Goal: Task Accomplishment & Management: Manage account settings

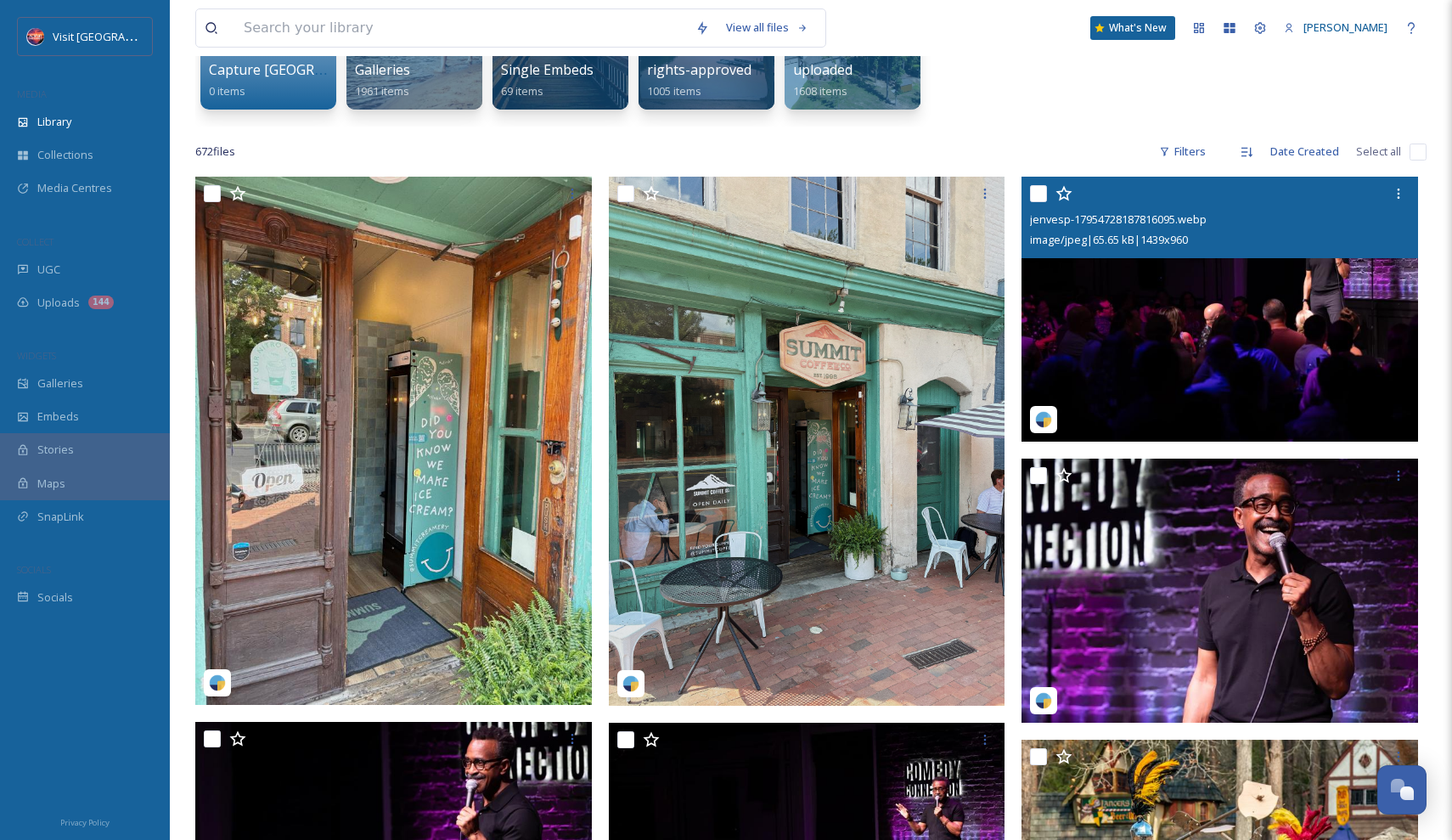
scroll to position [242, 0]
click at [1235, 260] on img at bounding box center [1220, 308] width 397 height 265
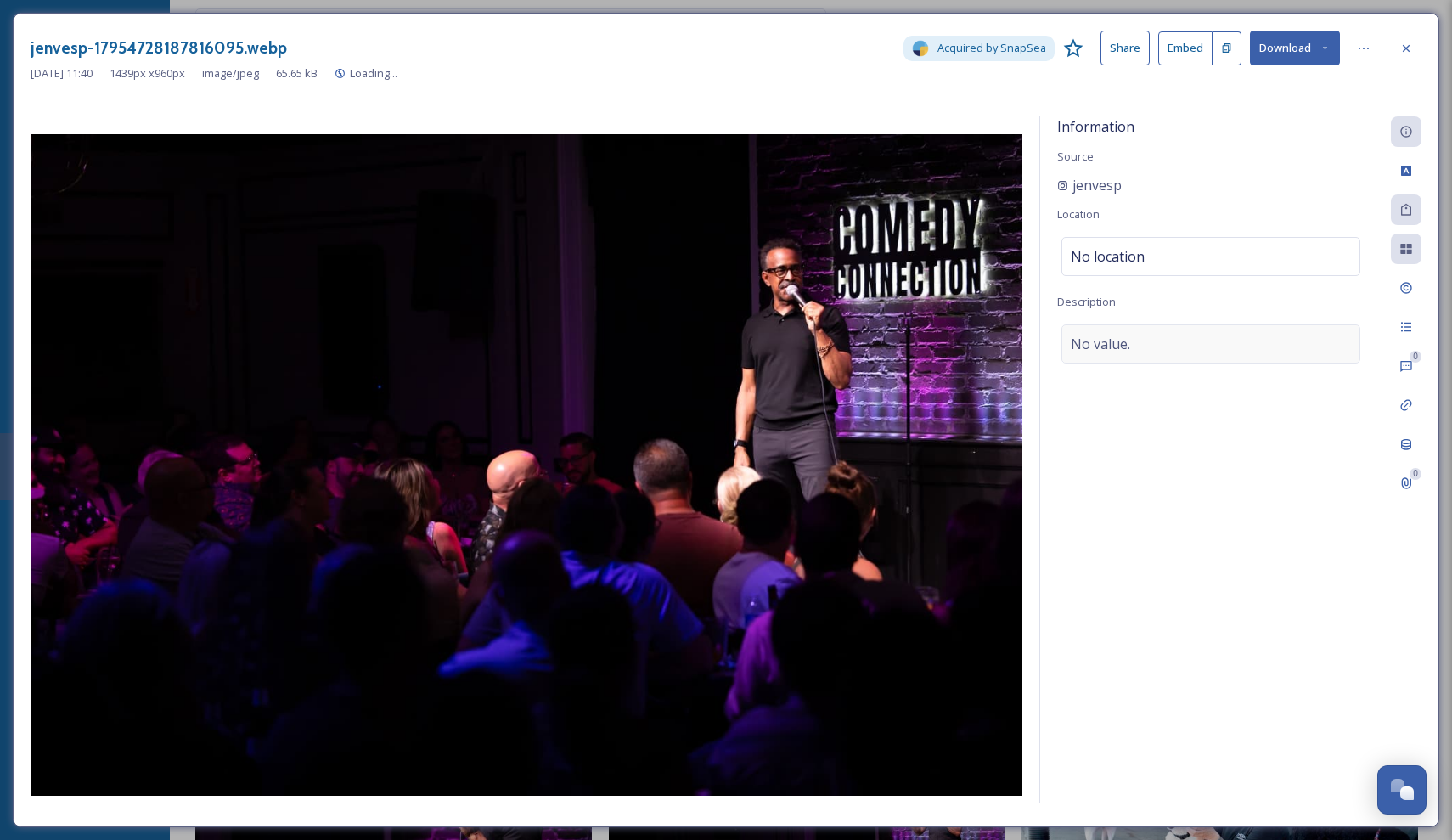
click at [1168, 336] on div "No value." at bounding box center [1211, 343] width 299 height 39
click at [1143, 378] on textarea at bounding box center [1210, 394] width 307 height 141
click at [1221, 401] on textarea at bounding box center [1210, 394] width 307 height 141
click at [1406, 171] on icon at bounding box center [1406, 171] width 14 height 14
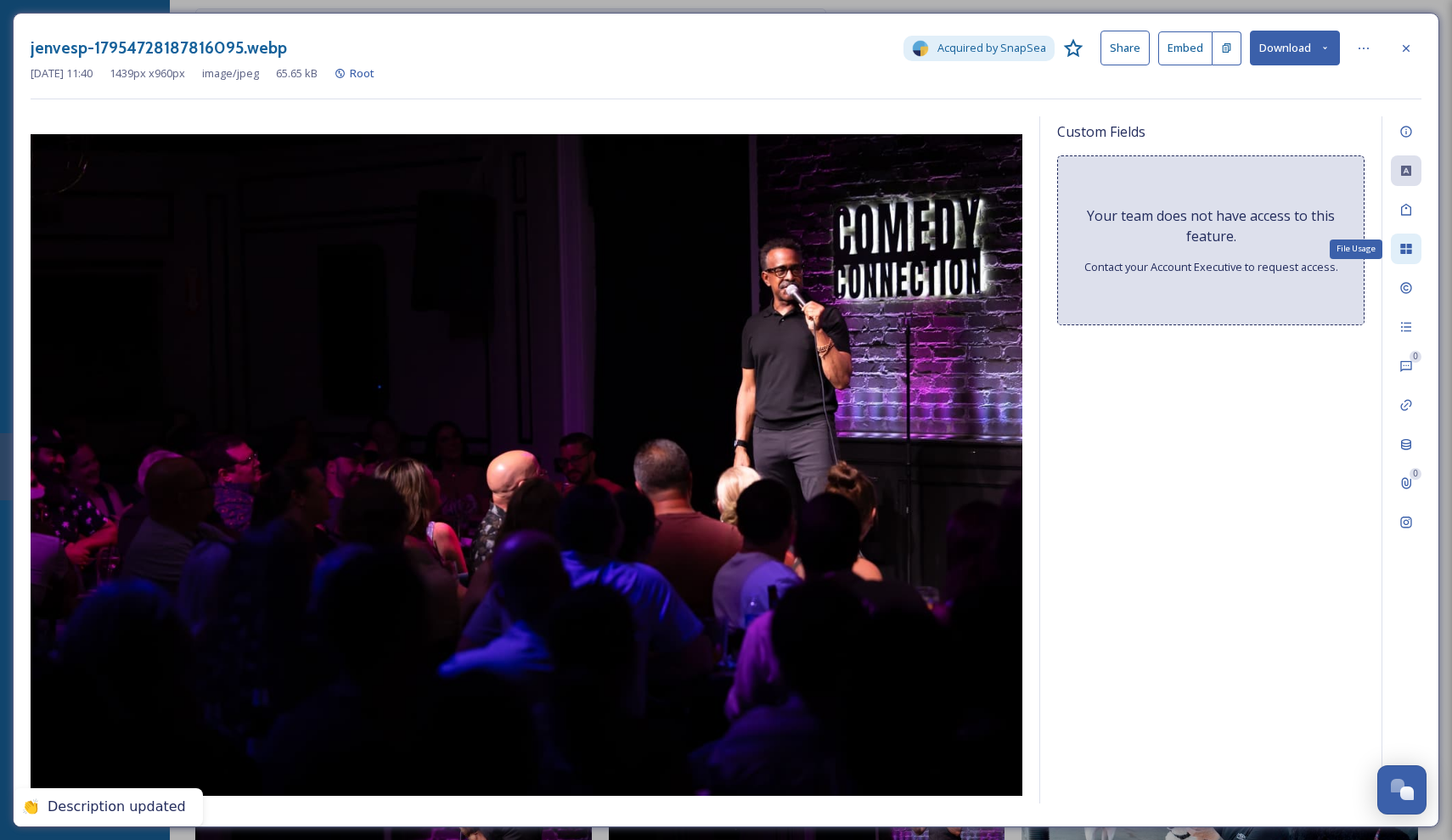
click at [1402, 252] on icon at bounding box center [1406, 248] width 11 height 10
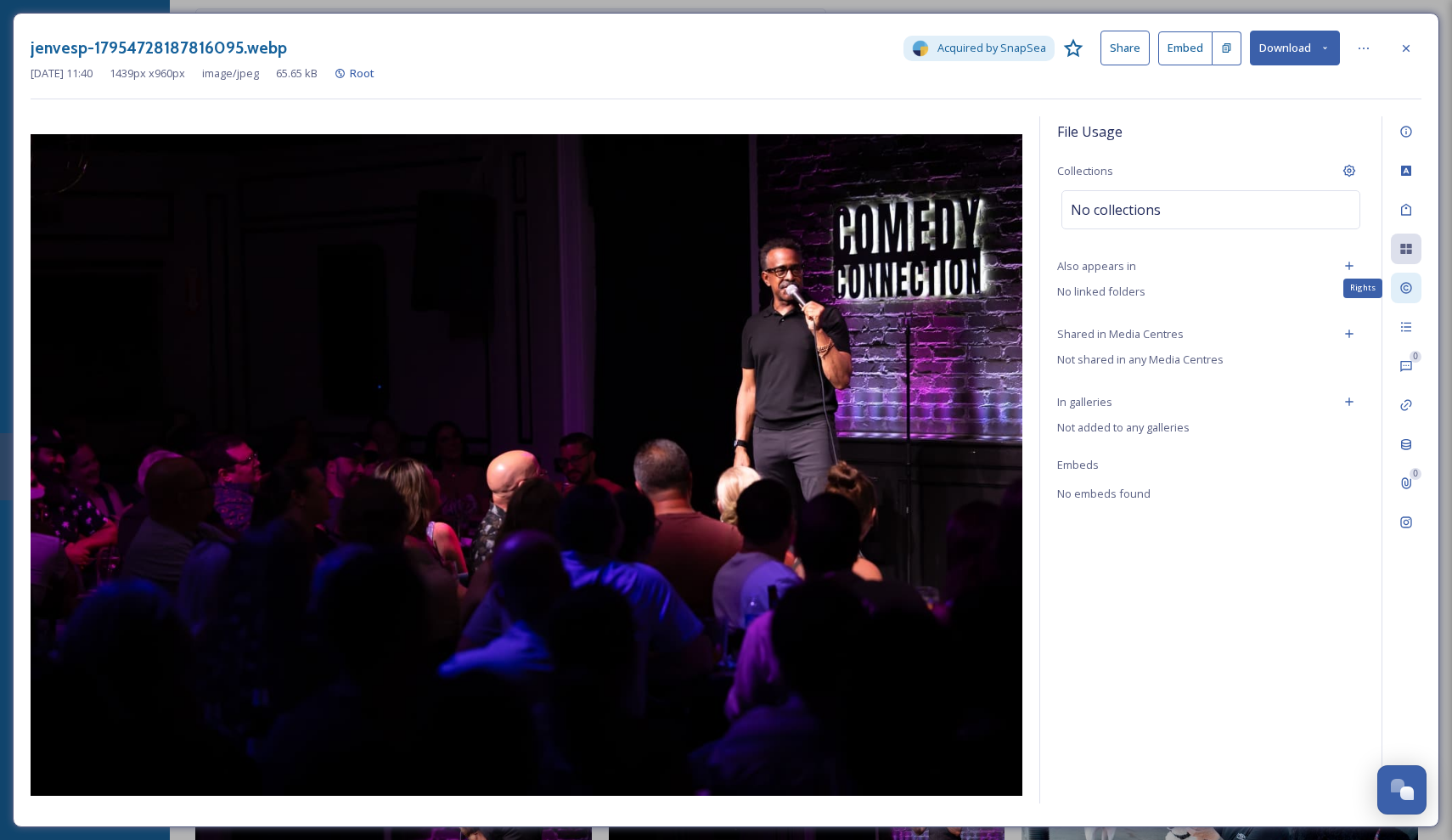
click at [1406, 289] on icon at bounding box center [1406, 288] width 11 height 11
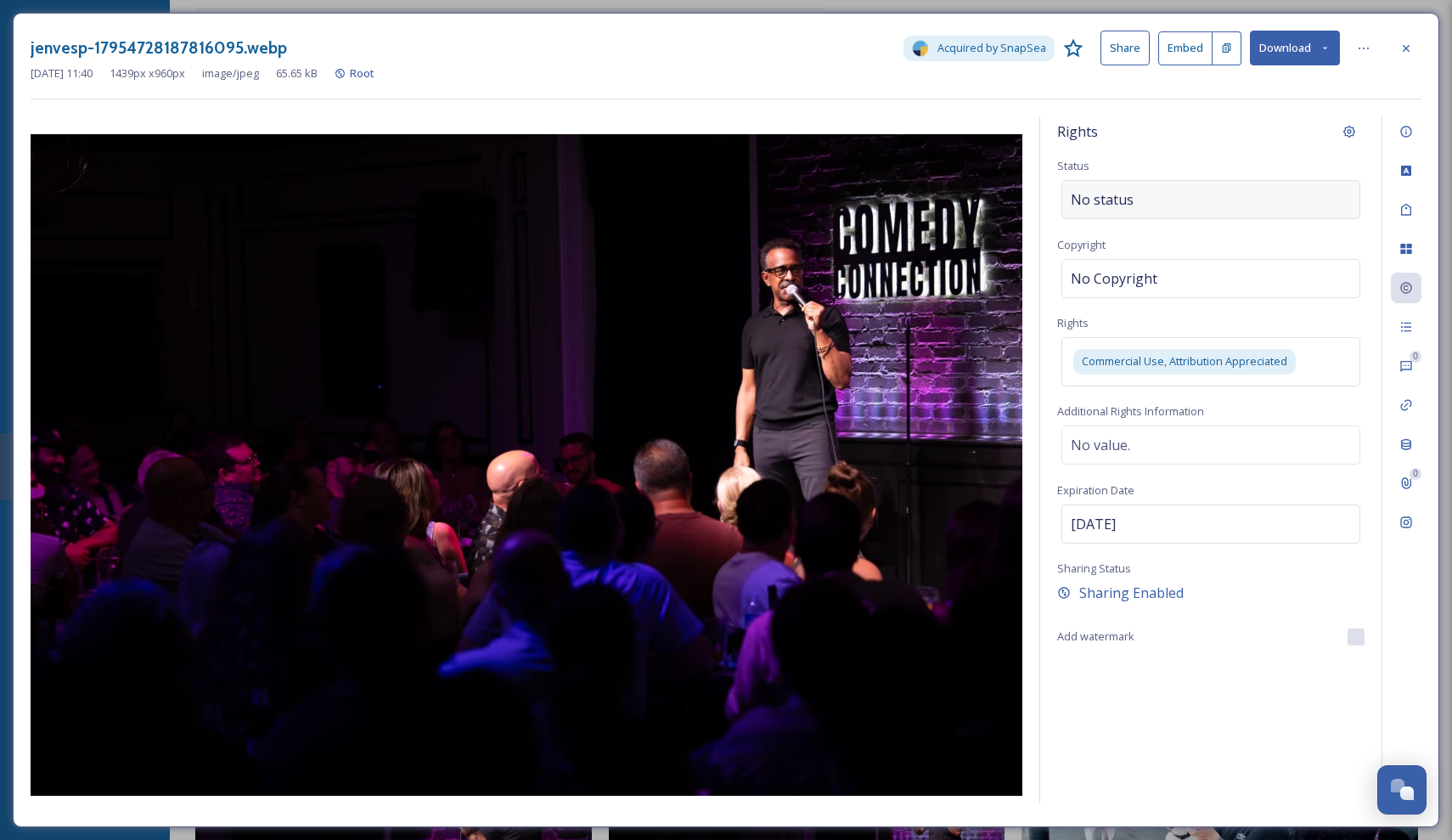
click at [1205, 201] on div "No status" at bounding box center [1211, 199] width 299 height 39
click at [1405, 491] on div "0 Attachments" at bounding box center [1406, 483] width 30 height 30
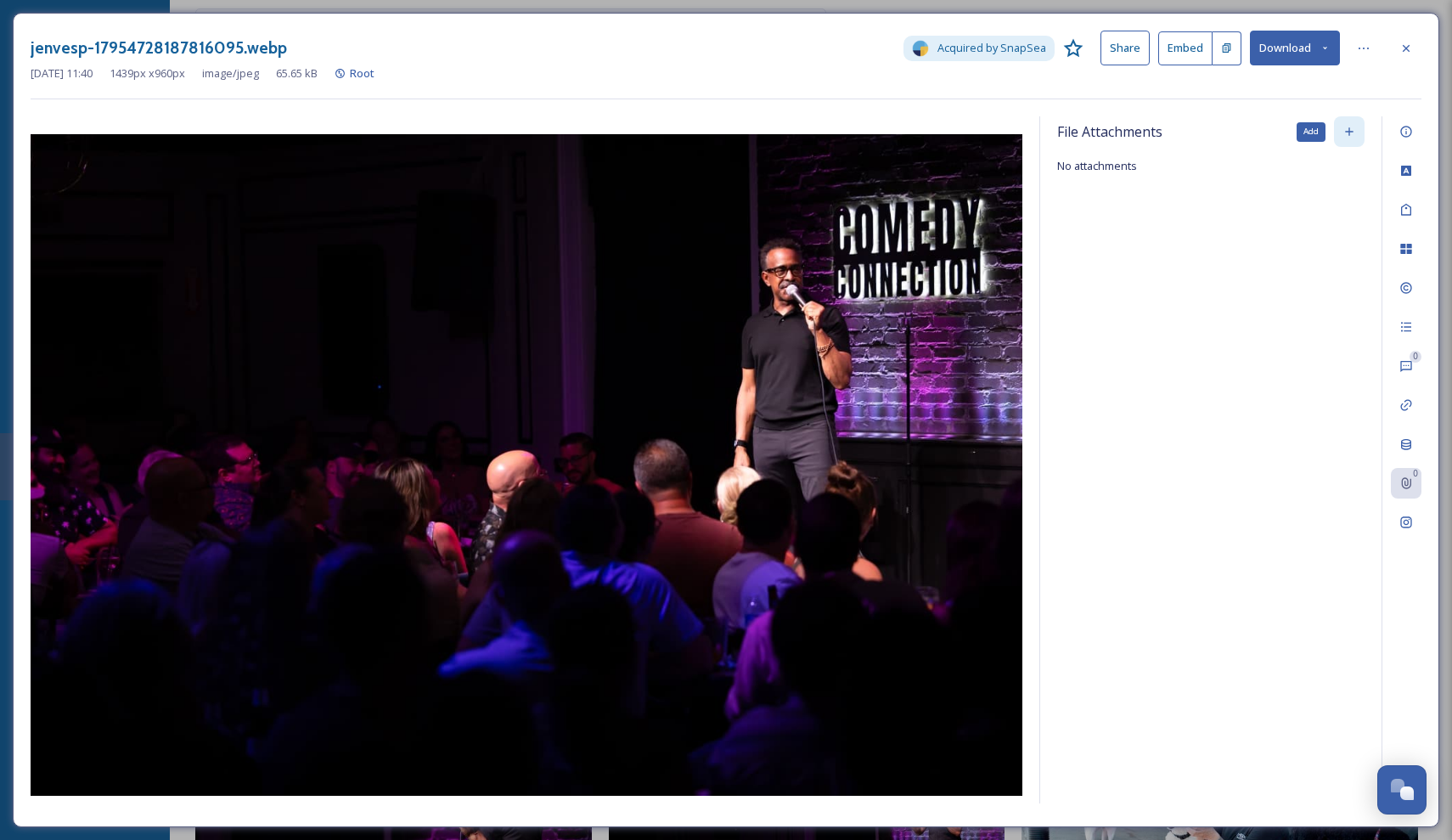
click at [1343, 132] on icon at bounding box center [1349, 131] width 14 height 14
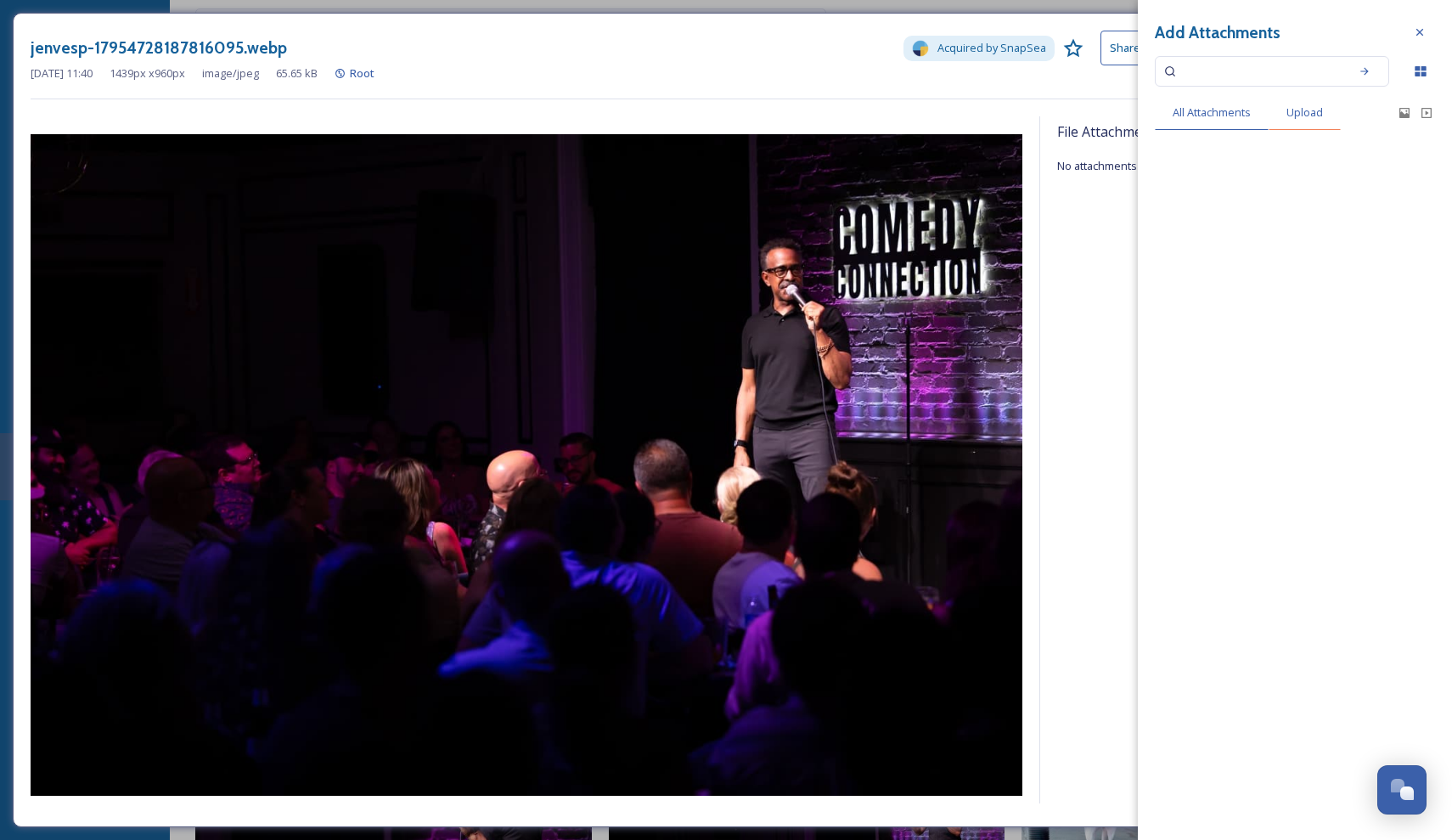
click at [1340, 112] on div "Upload" at bounding box center [1304, 113] width 72 height 35
click at [1321, 183] on div "Drop files here or click to select." at bounding box center [1295, 193] width 281 height 93
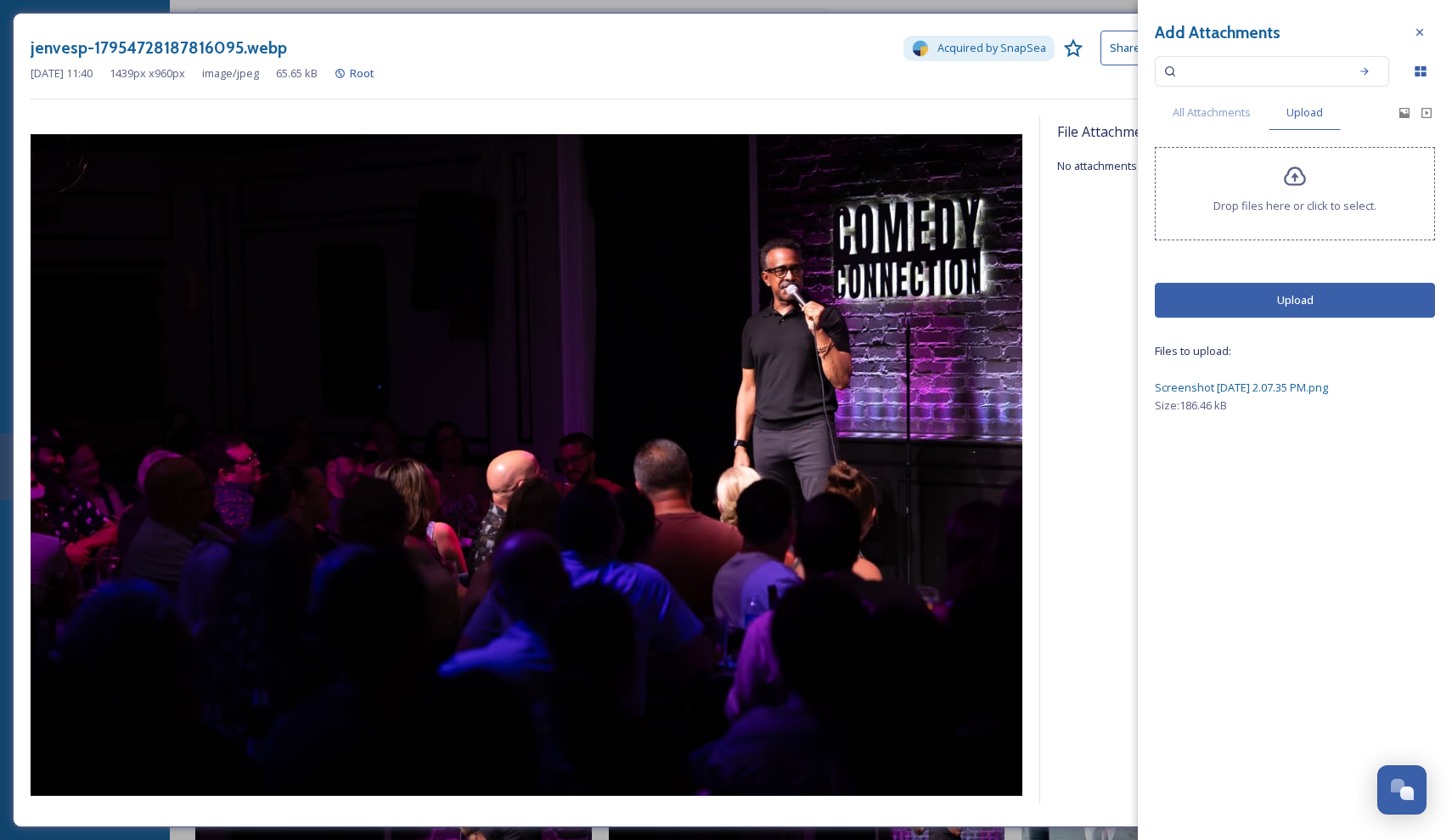
click at [1258, 314] on button "Upload" at bounding box center [1295, 300] width 281 height 35
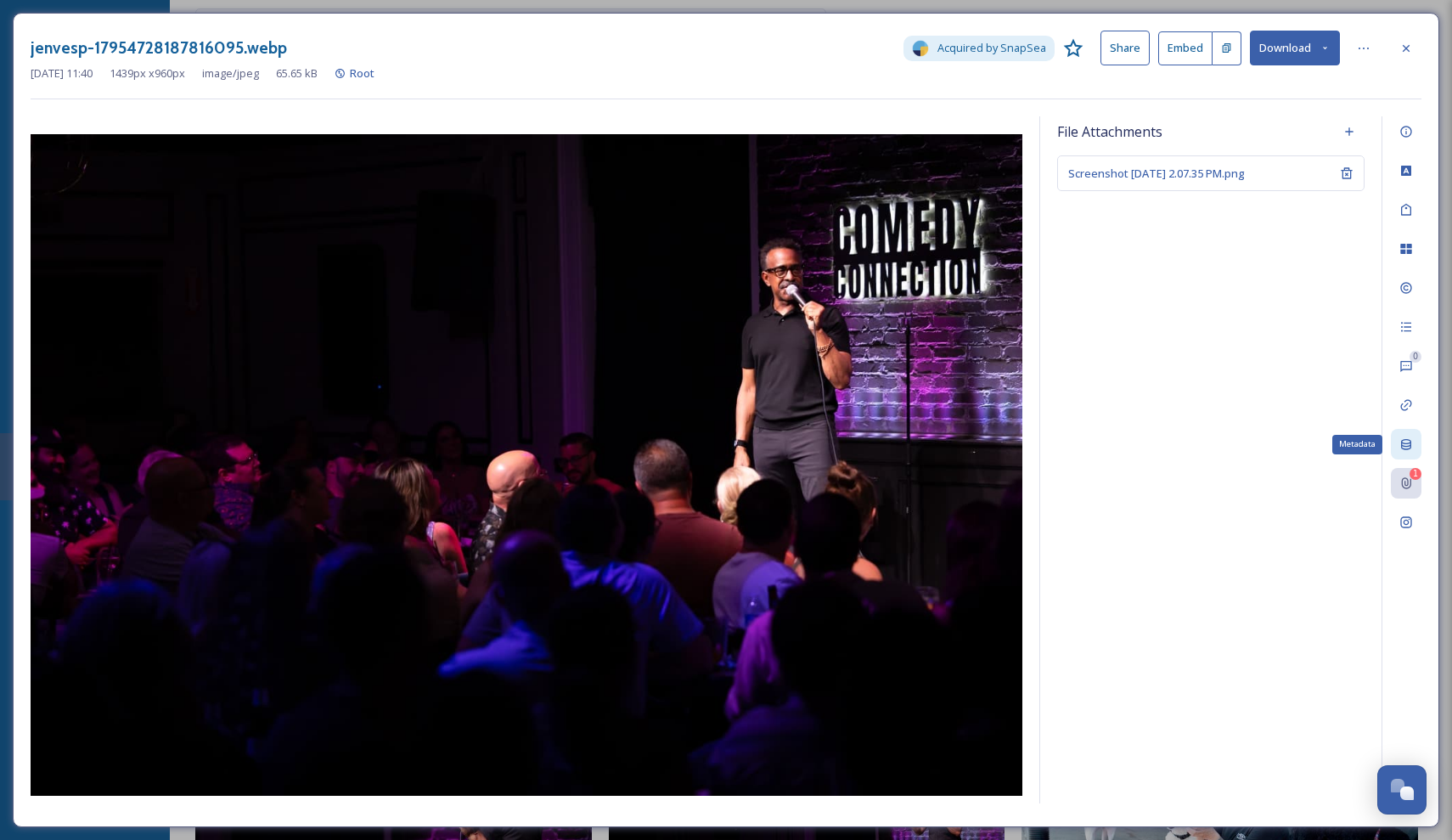
click at [1409, 442] on icon at bounding box center [1406, 445] width 10 height 11
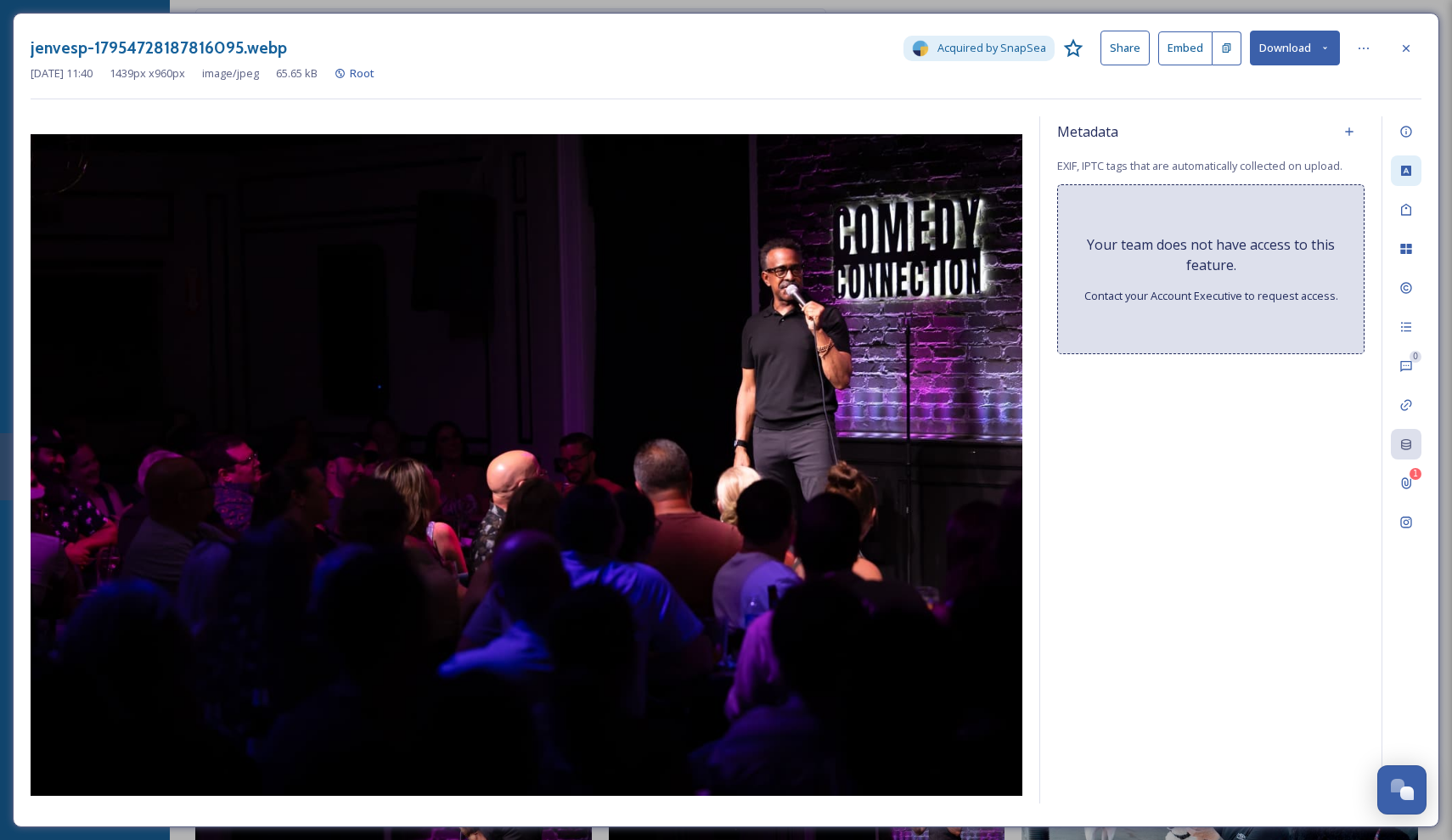
click at [1411, 173] on icon at bounding box center [1406, 170] width 10 height 10
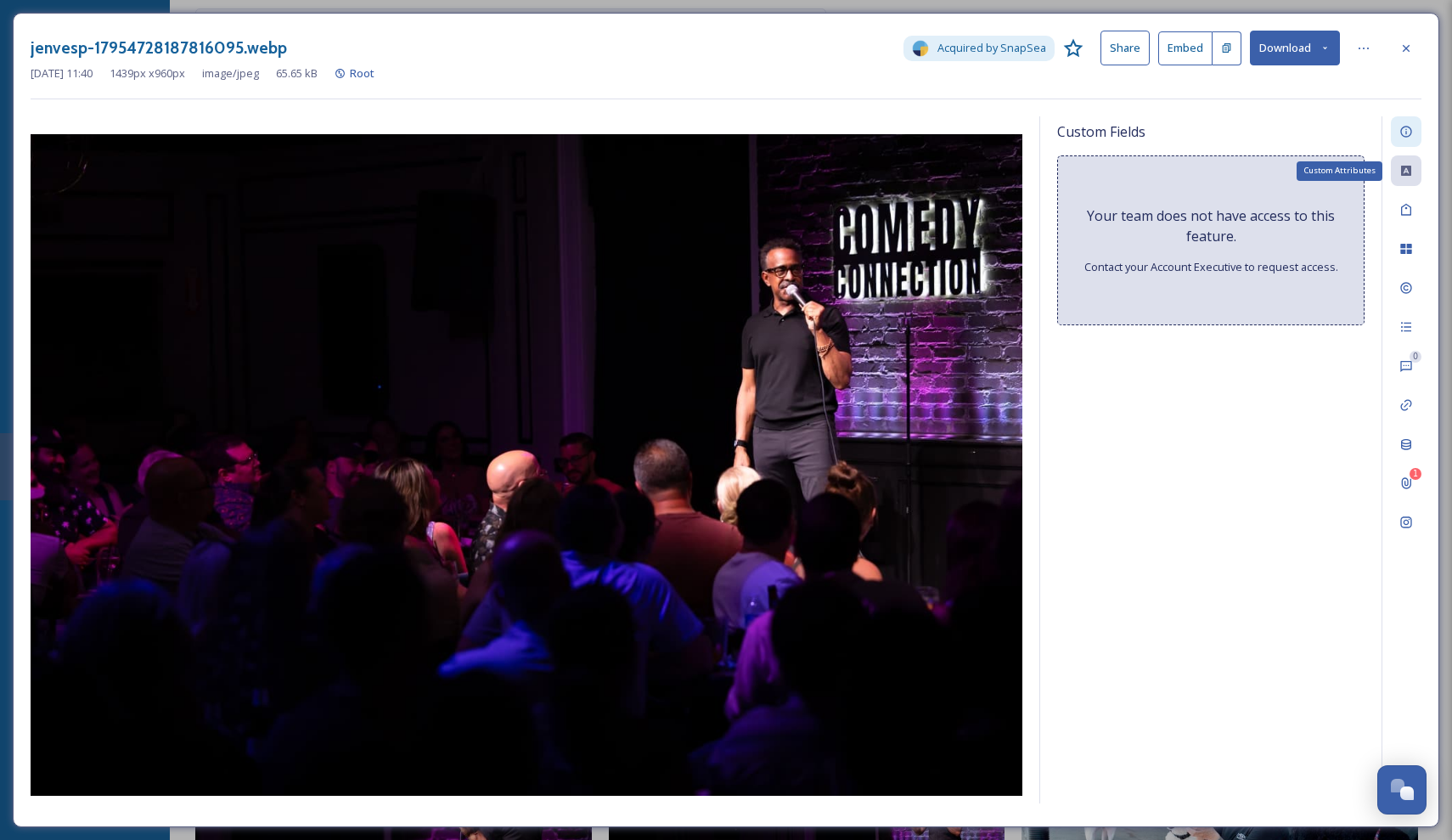
click at [1406, 125] on icon at bounding box center [1406, 131] width 14 height 14
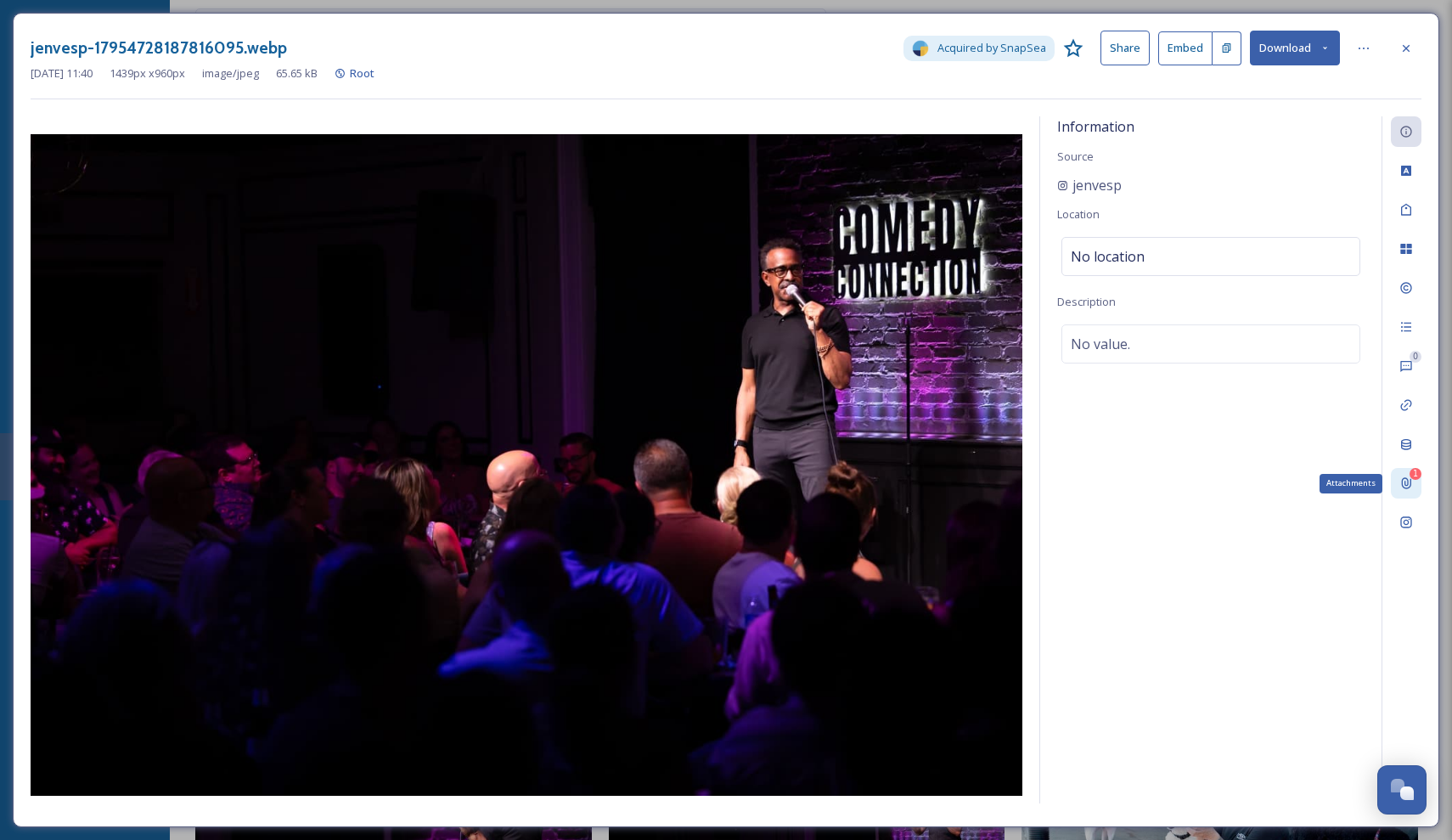
click at [1407, 481] on icon at bounding box center [1406, 483] width 14 height 14
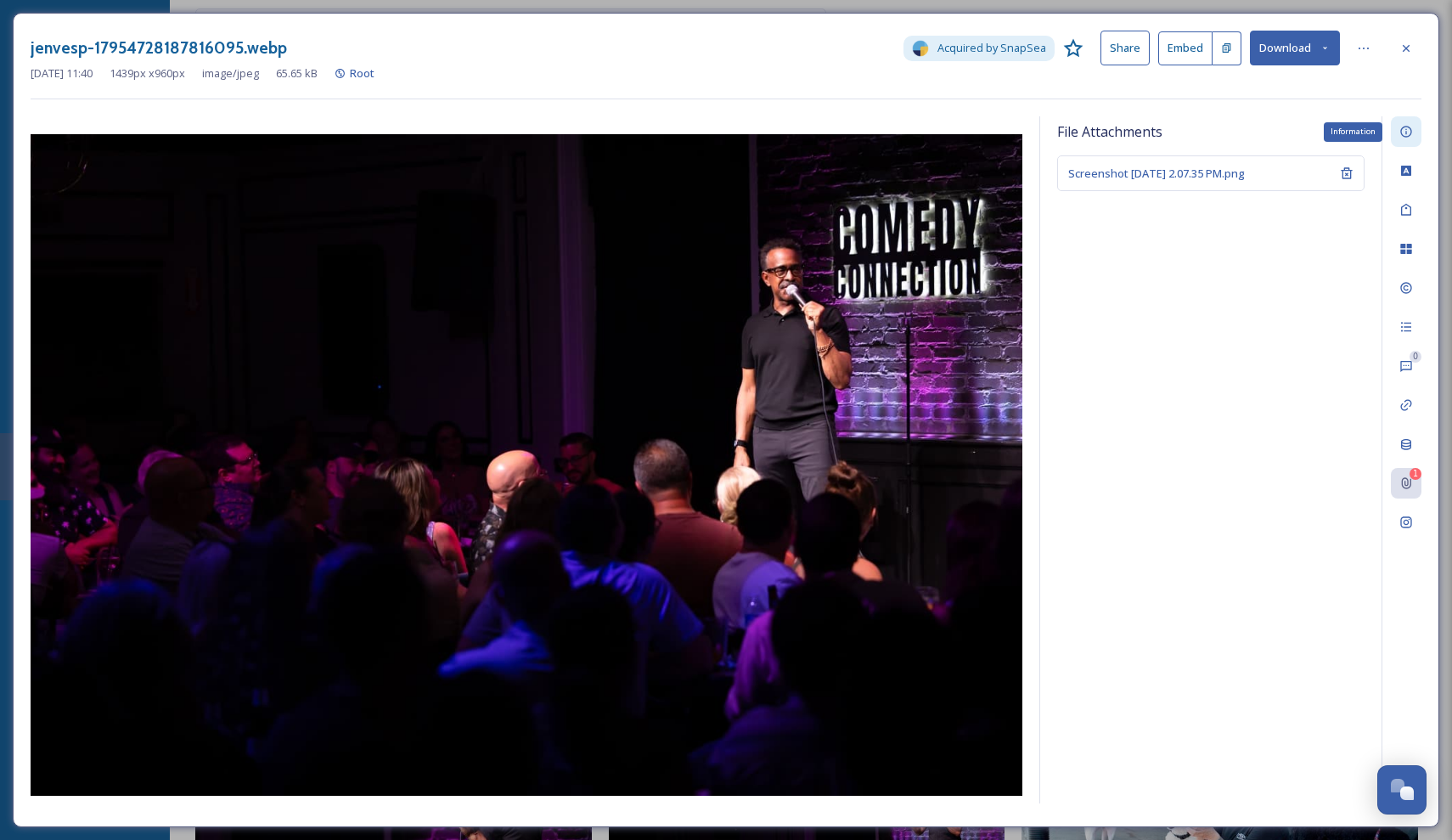
click at [1409, 140] on div "Information" at bounding box center [1406, 131] width 30 height 30
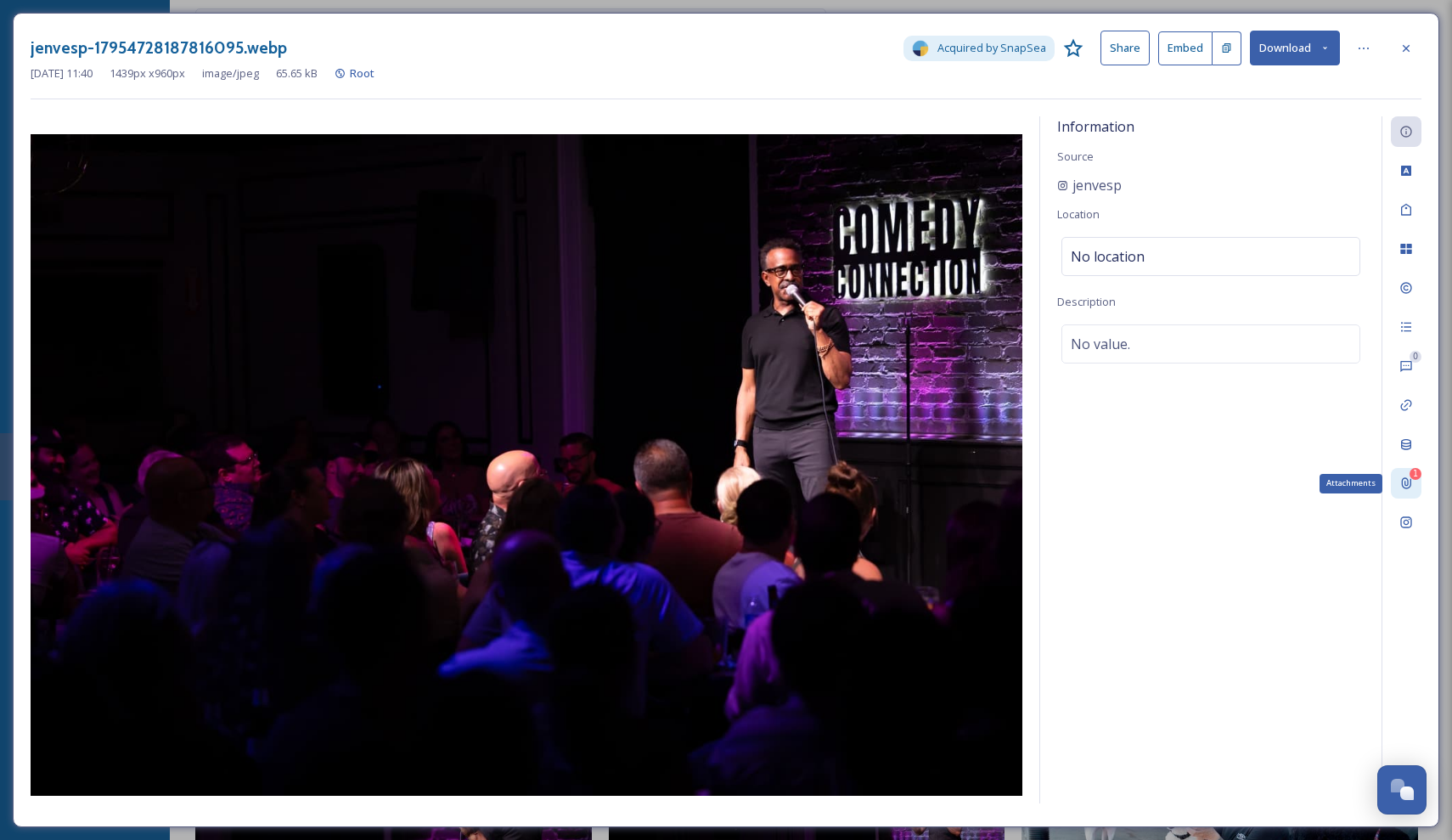
click at [1410, 492] on div "1 Attachments" at bounding box center [1406, 483] width 30 height 30
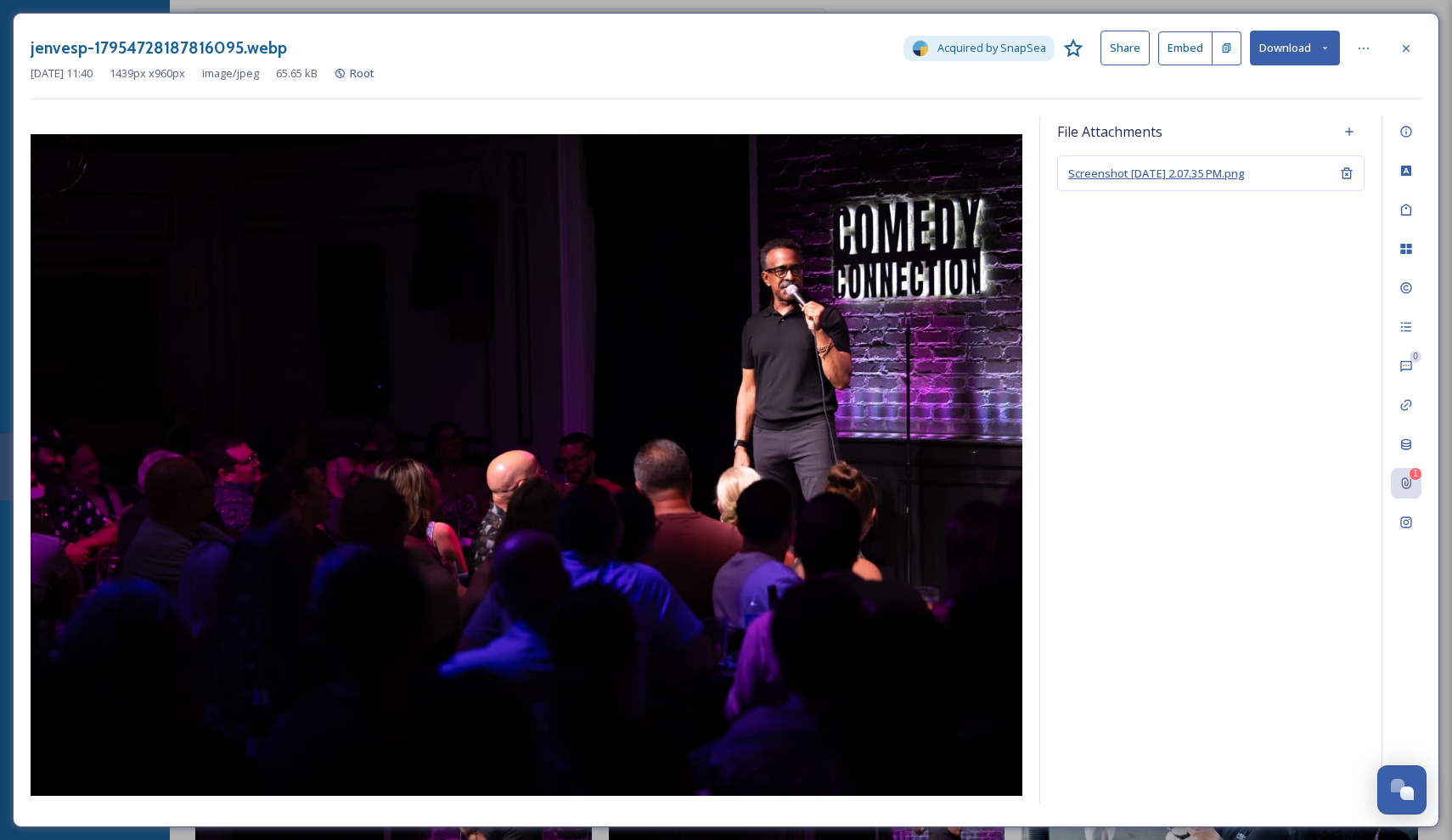
click at [1245, 174] on span "Screenshot [DATE] 2.07.35 PM.png" at bounding box center [1156, 173] width 176 height 16
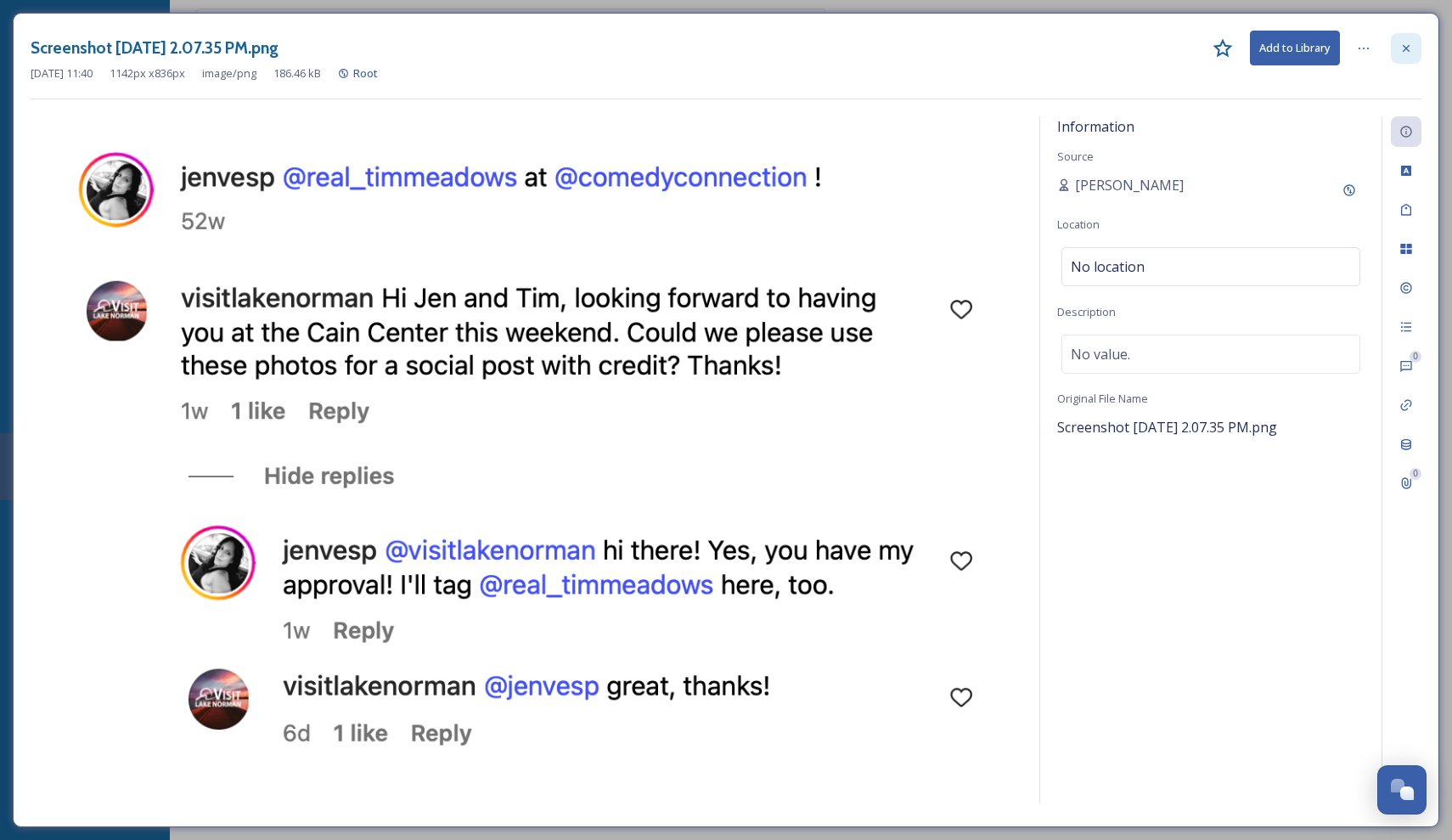
click at [1407, 54] on div at bounding box center [1406, 48] width 30 height 30
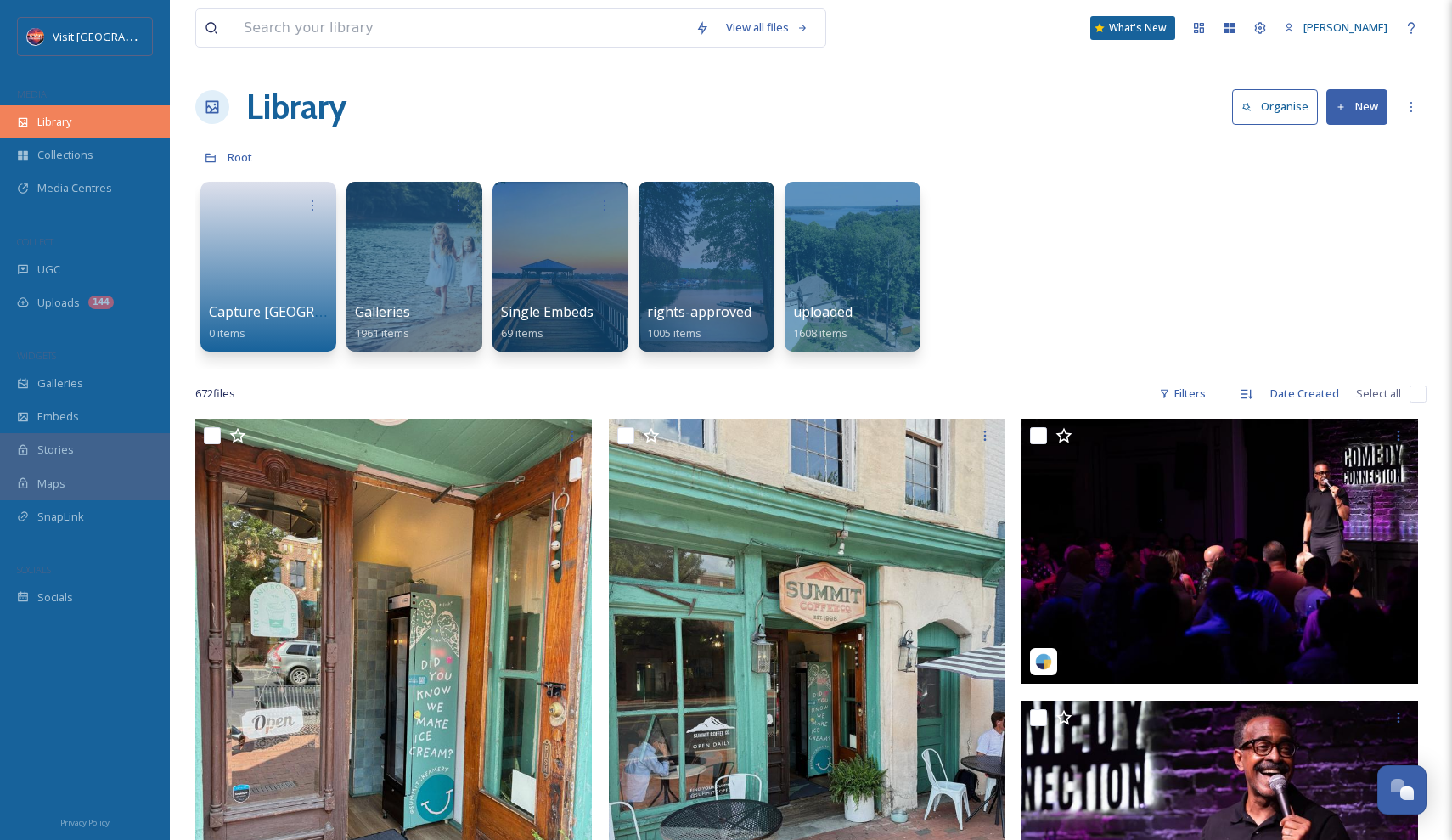
click at [85, 115] on div "Library" at bounding box center [85, 122] width 170 height 33
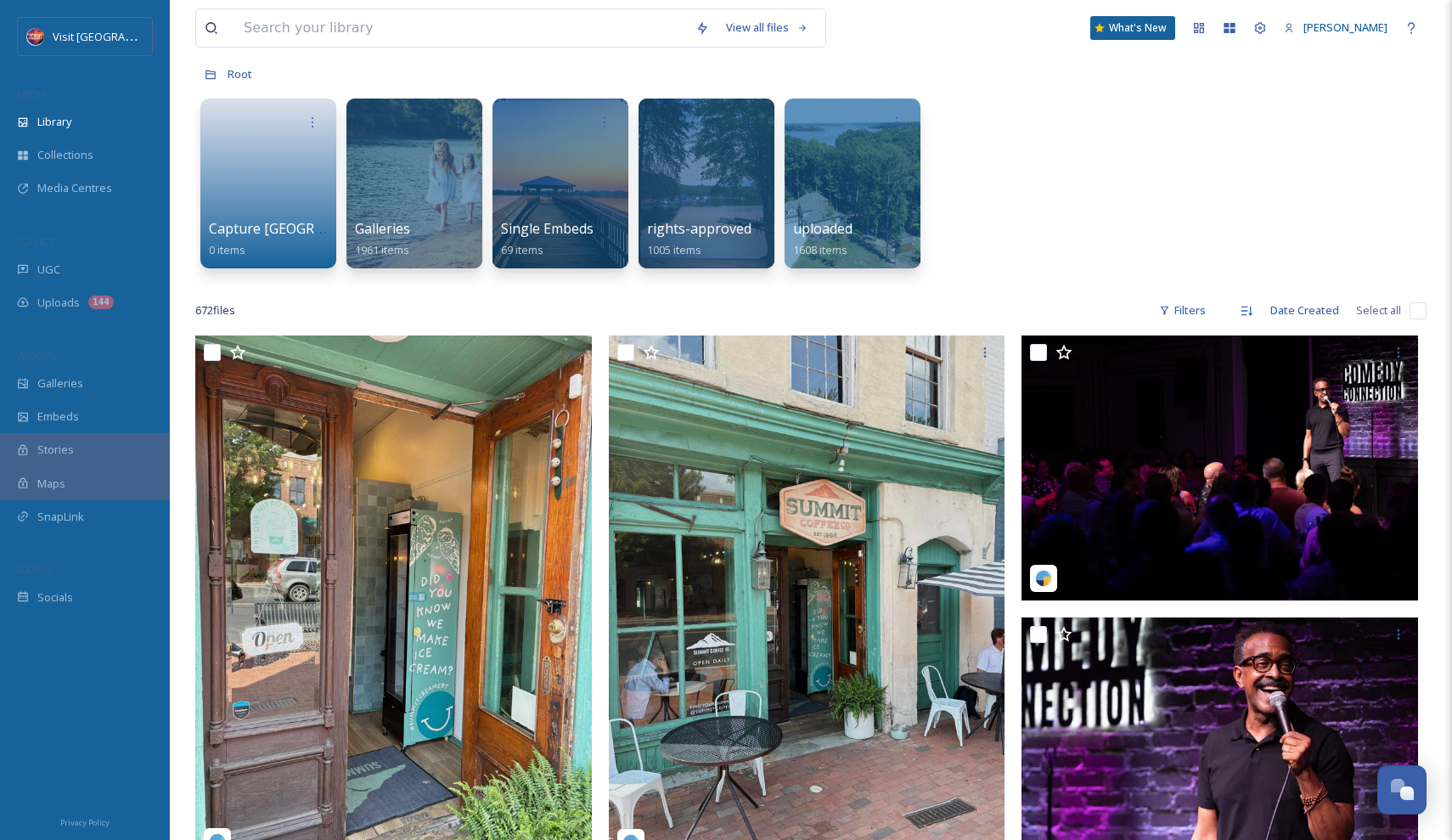
scroll to position [218, 0]
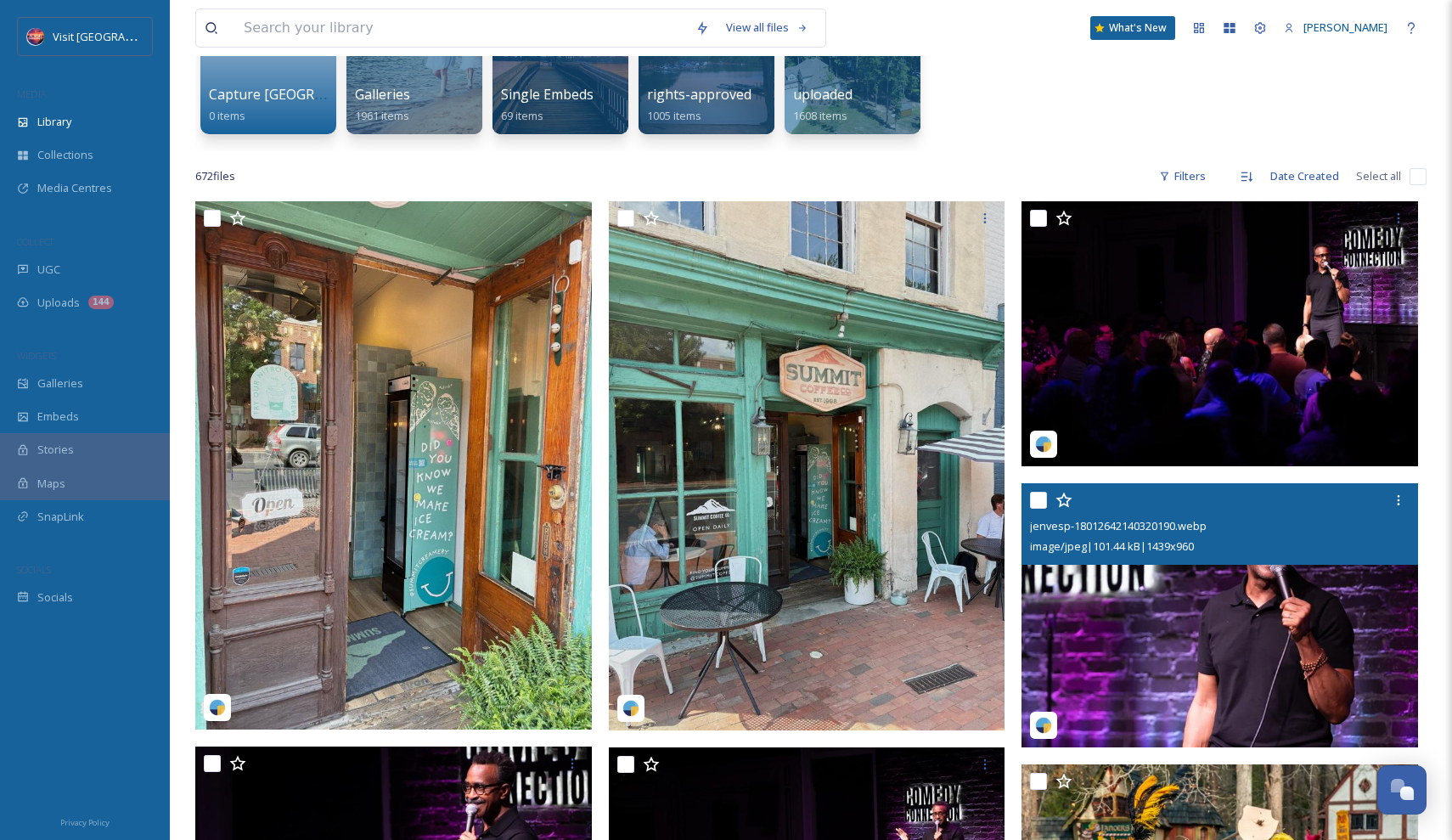
click at [1176, 599] on img at bounding box center [1220, 615] width 397 height 265
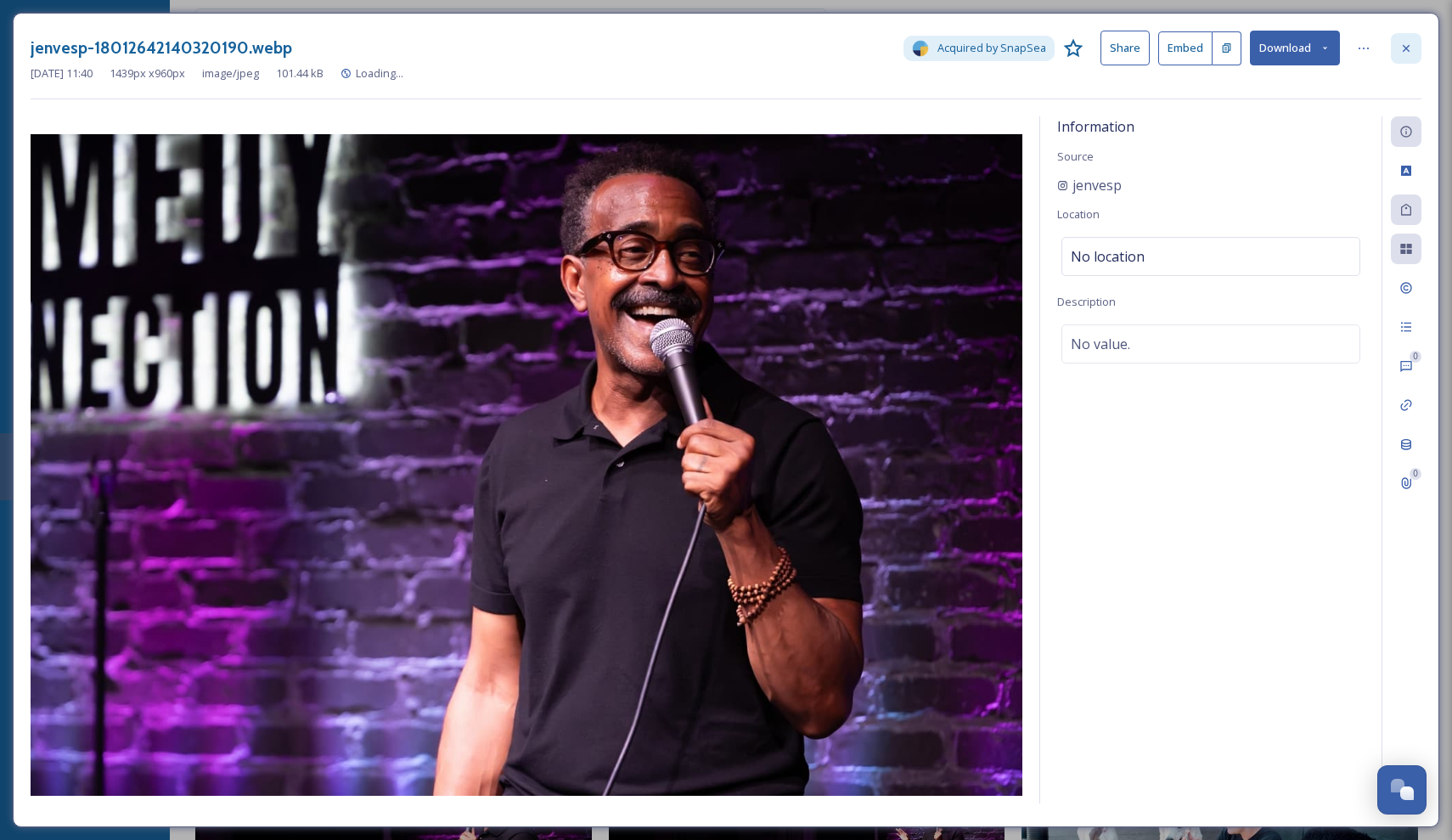
click at [1410, 38] on div at bounding box center [1406, 48] width 30 height 30
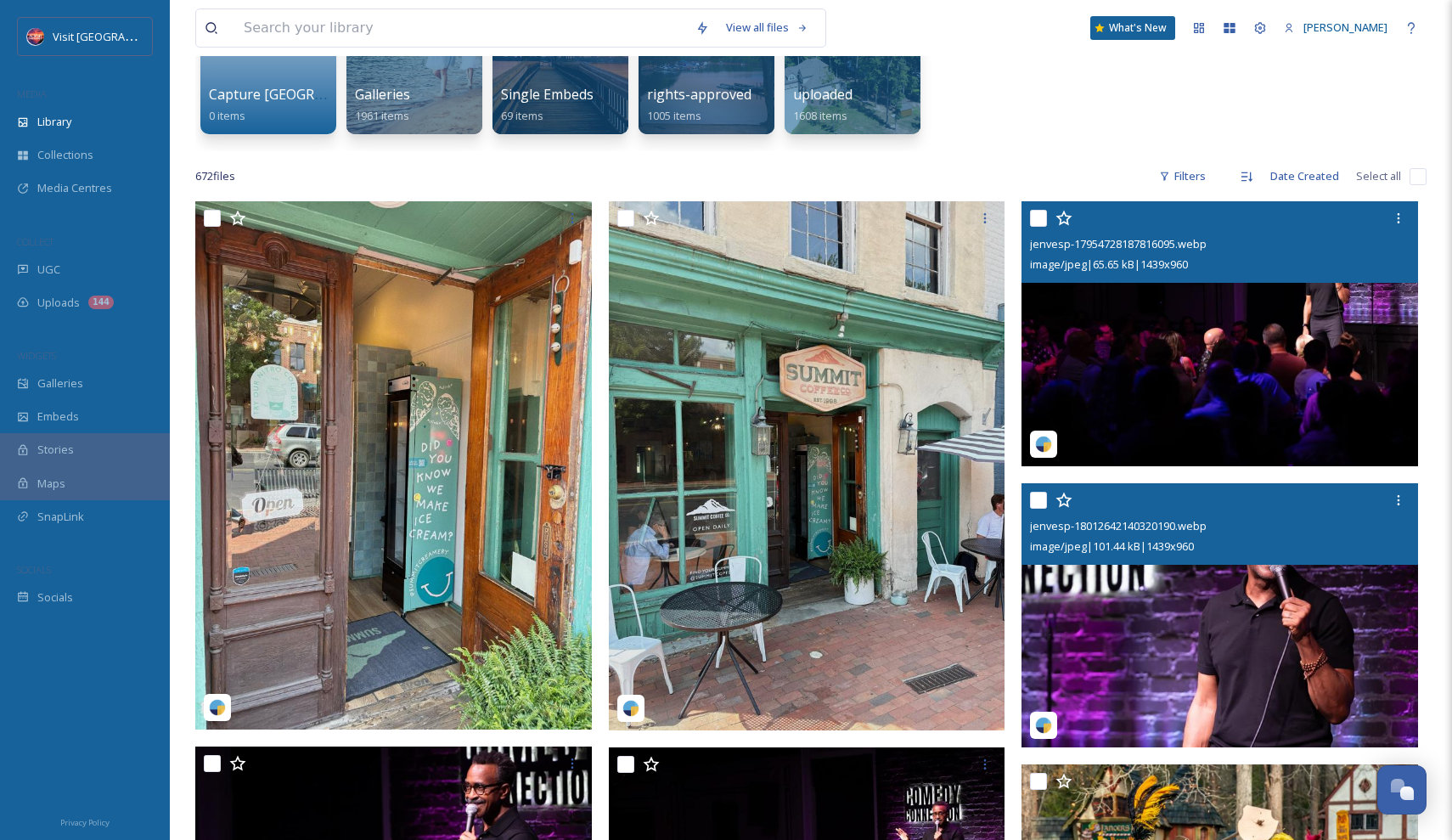
click at [1307, 281] on div "jenvesp-17954728187816095.webp image/jpeg | 65.65 kB | 1439 x 960" at bounding box center [1220, 242] width 397 height 81
click at [1297, 339] on img at bounding box center [1220, 333] width 397 height 265
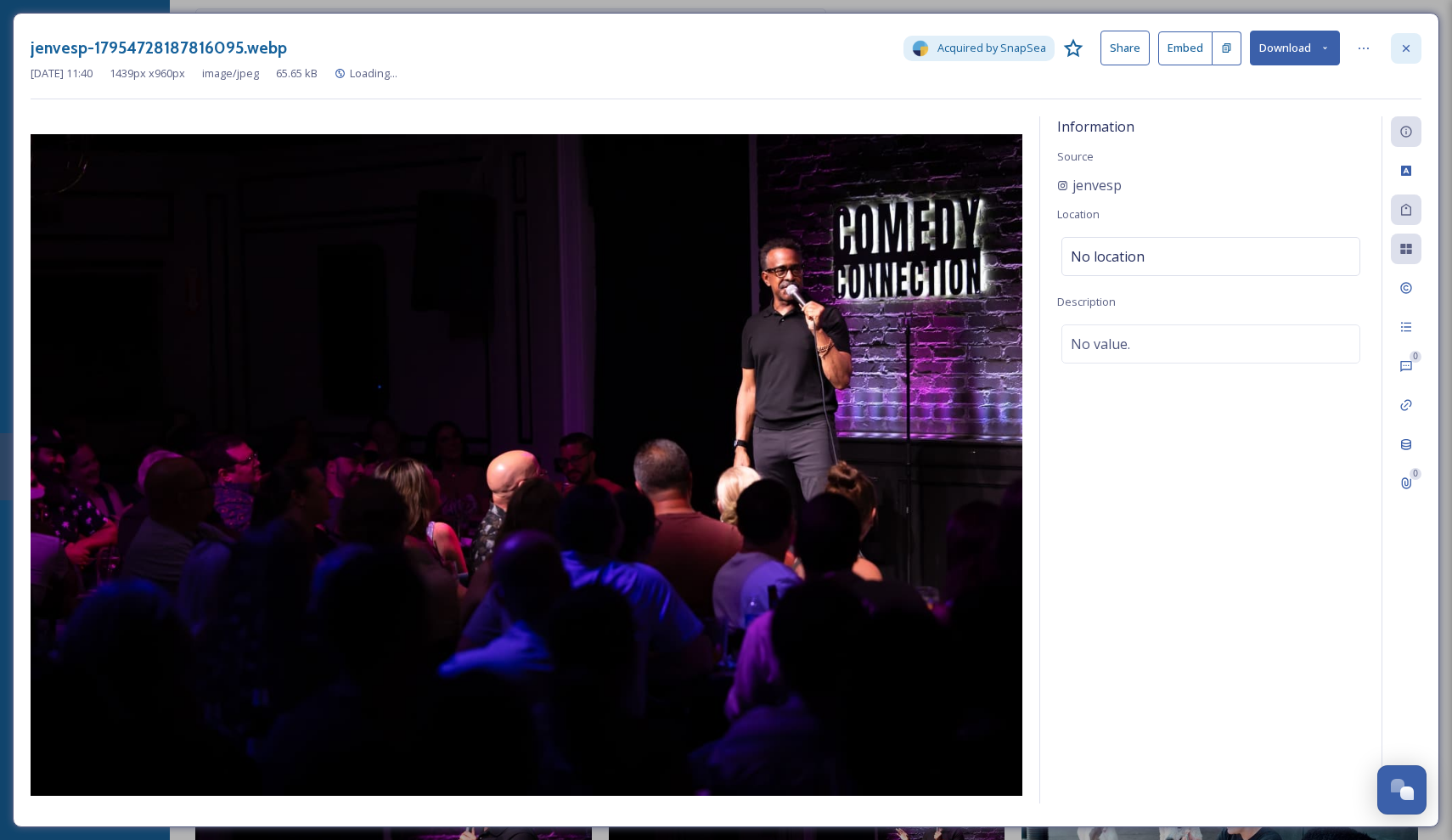
click at [1416, 47] on div at bounding box center [1406, 48] width 30 height 30
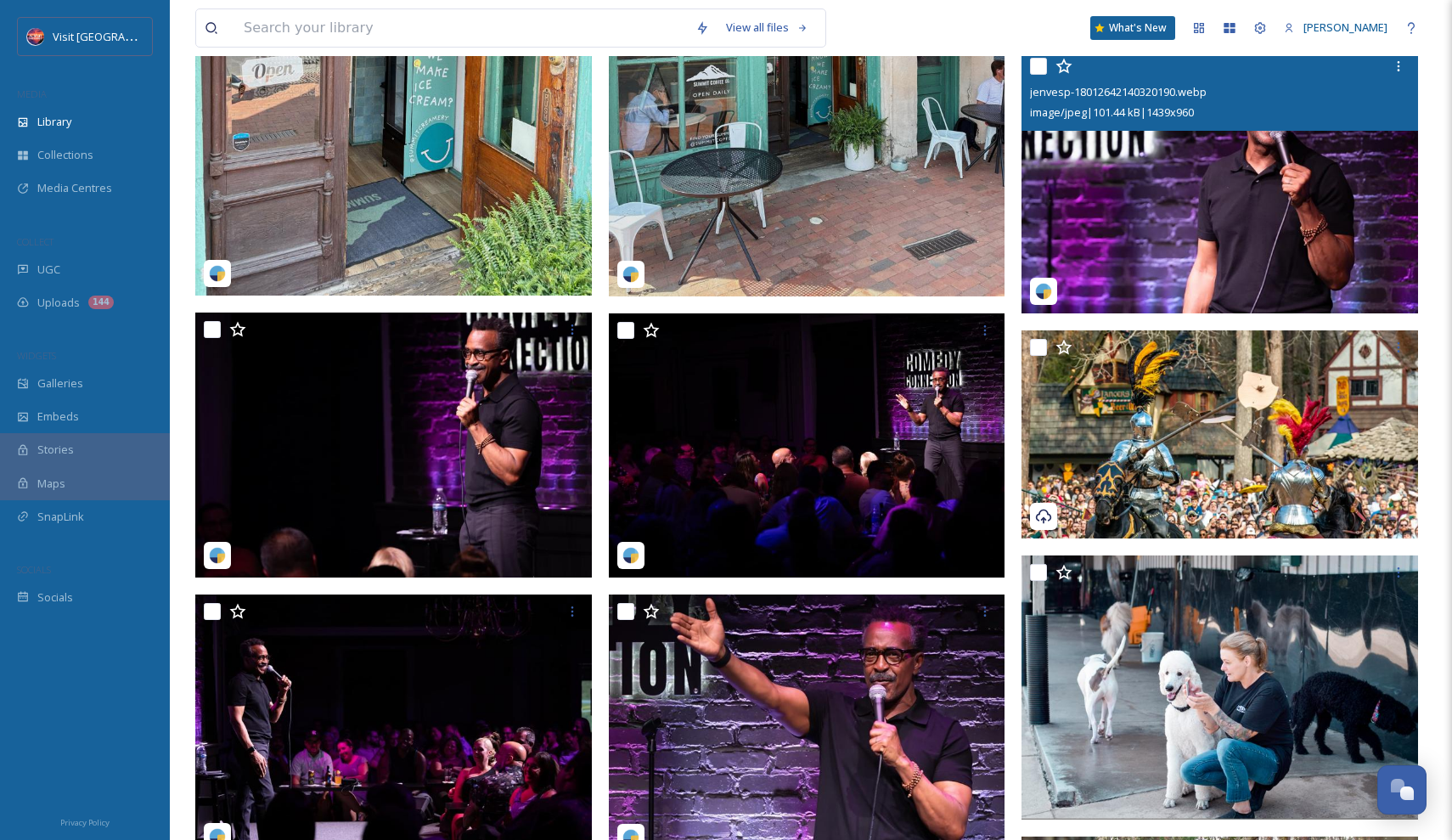
scroll to position [688, 0]
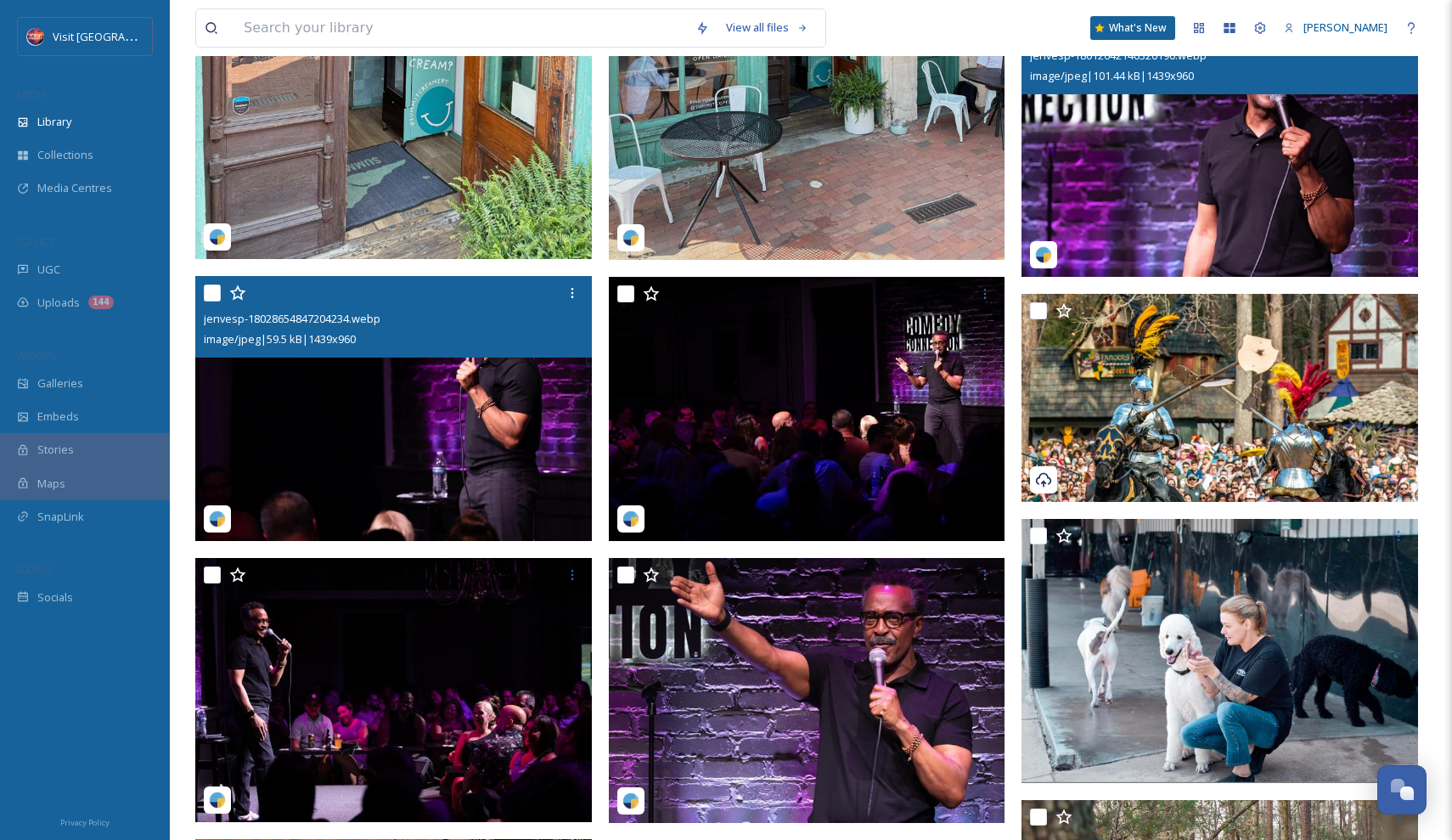
click at [570, 438] on img at bounding box center [394, 408] width 397 height 265
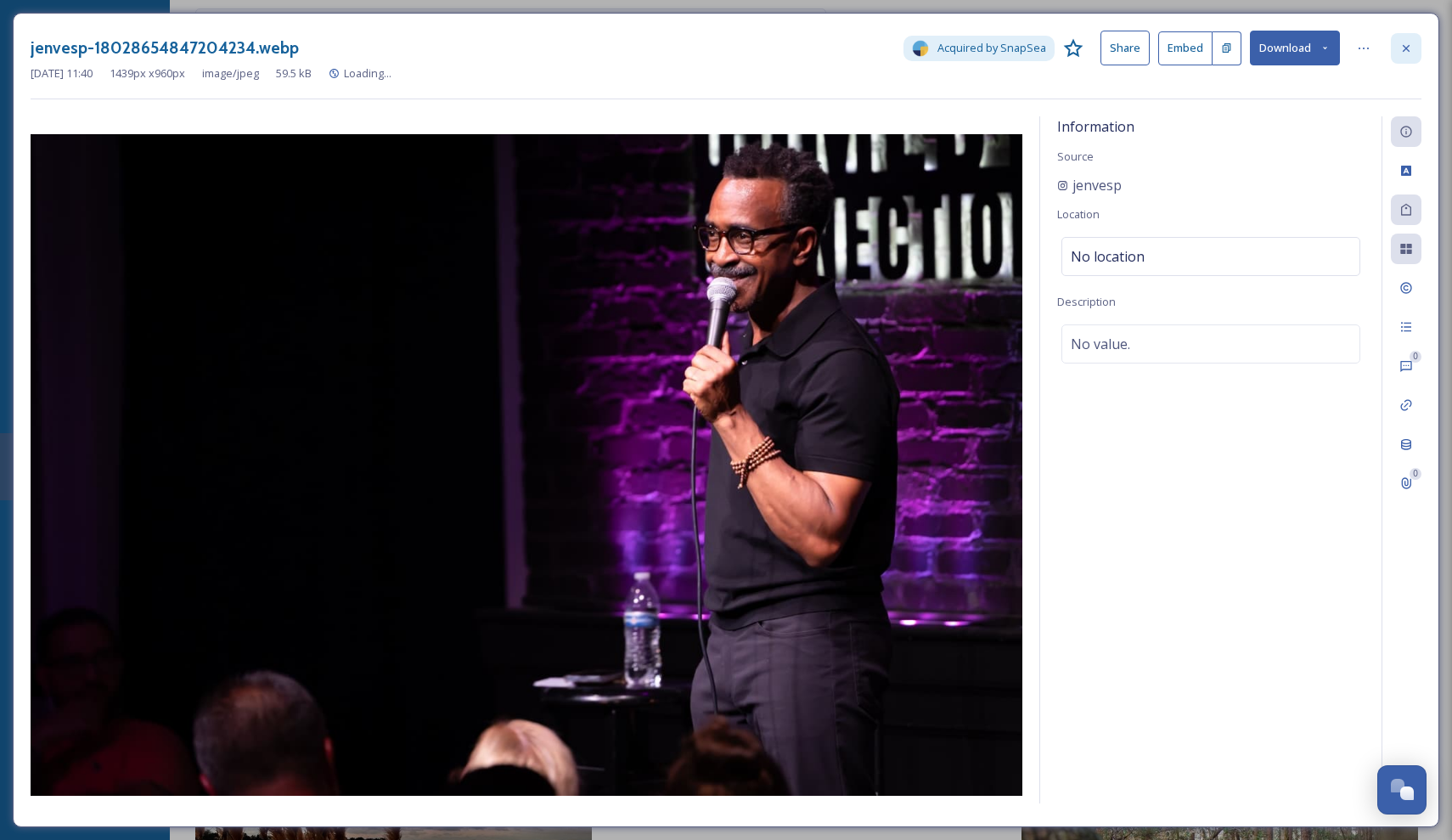
click at [1406, 51] on icon at bounding box center [1406, 48] width 14 height 14
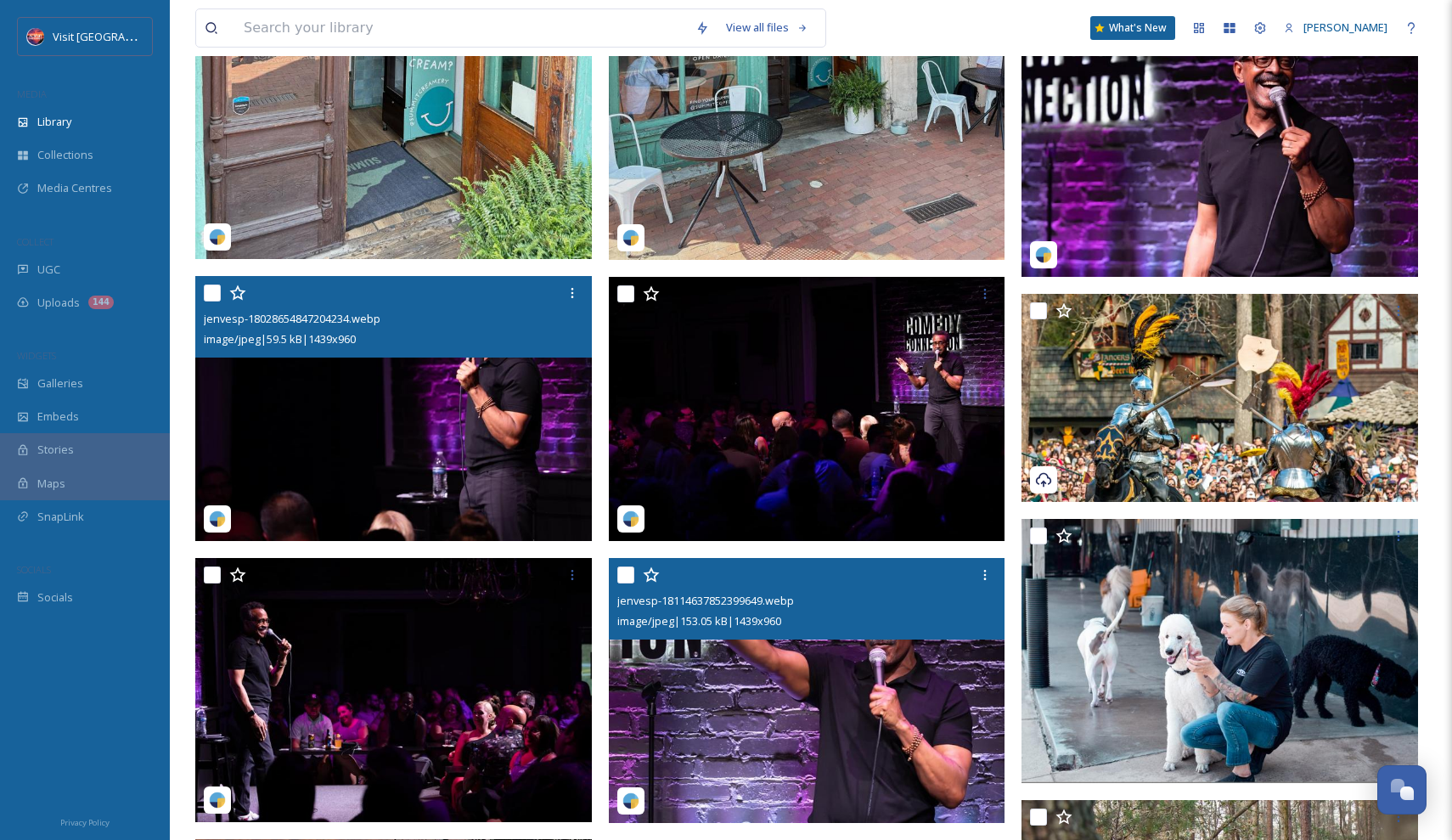
click at [831, 599] on div "jenvesp-18114637852399649.webp" at bounding box center [810, 600] width 384 height 20
click at [881, 654] on img at bounding box center [808, 690] width 397 height 265
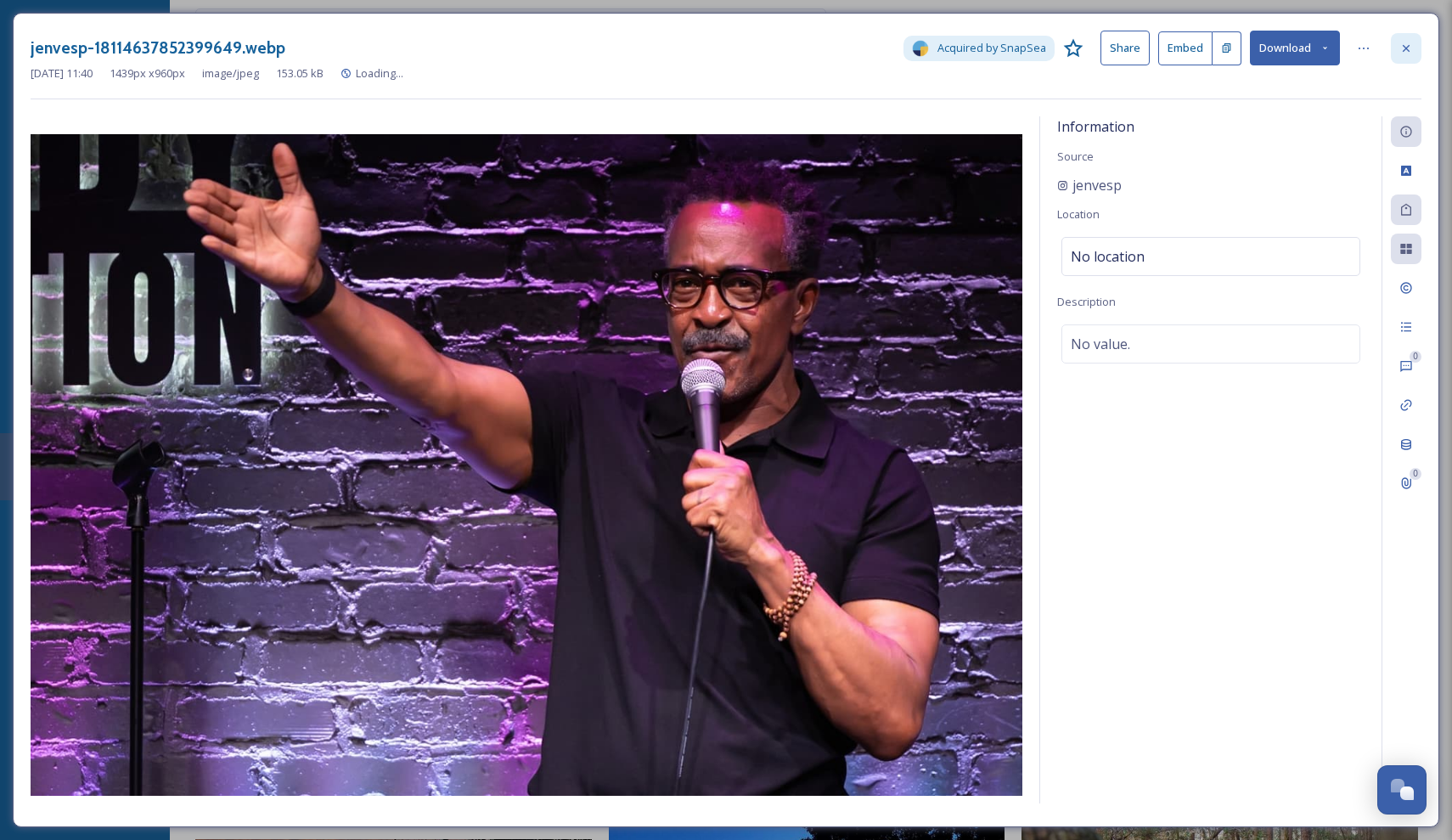
click at [1411, 44] on icon at bounding box center [1406, 48] width 14 height 14
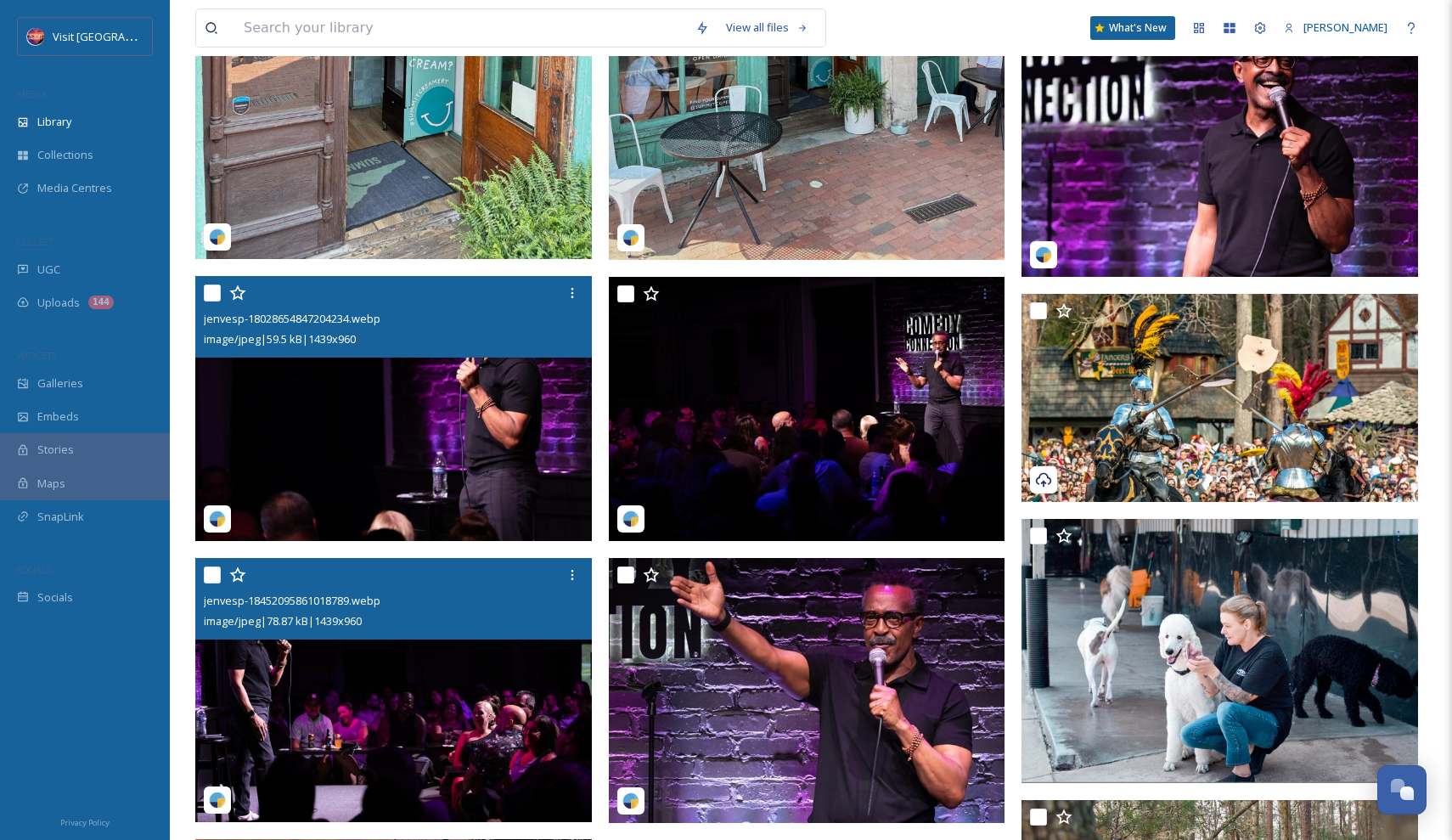
click at [407, 690] on img at bounding box center [394, 690] width 397 height 265
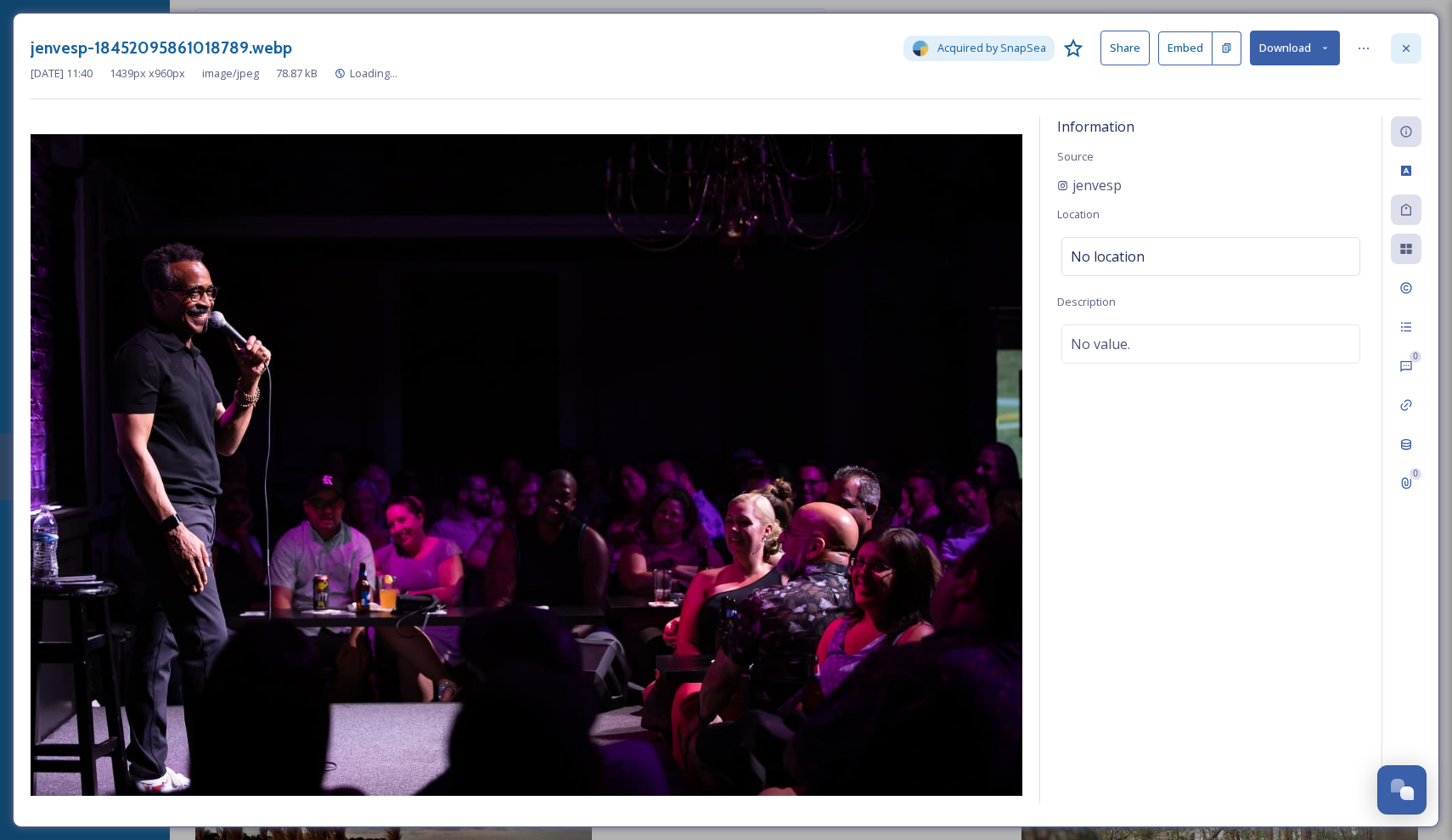
click at [1408, 48] on icon at bounding box center [1406, 48] width 14 height 14
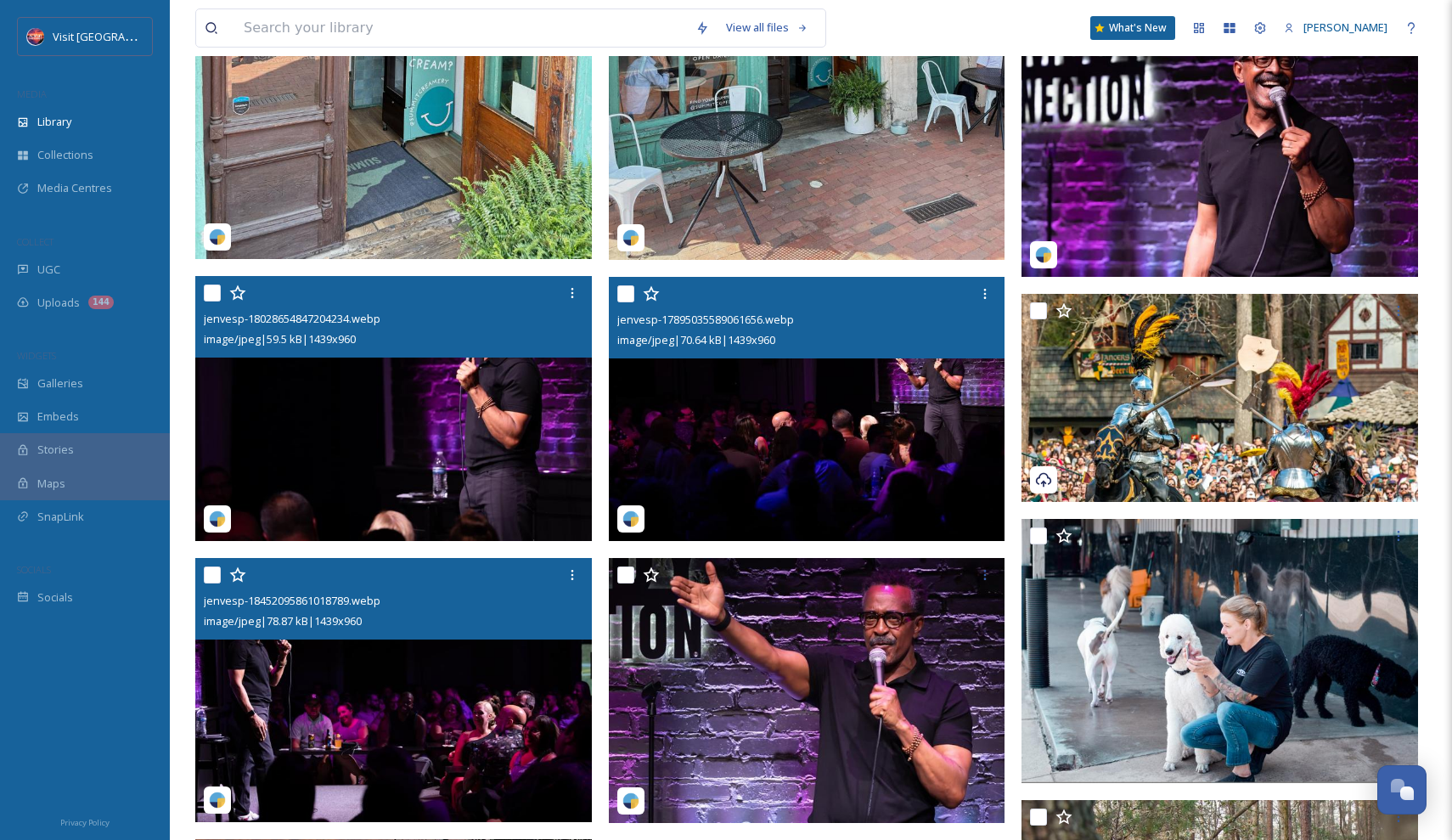
click at [950, 294] on div at bounding box center [810, 294] width 384 height 30
click at [889, 437] on img at bounding box center [808, 409] width 397 height 265
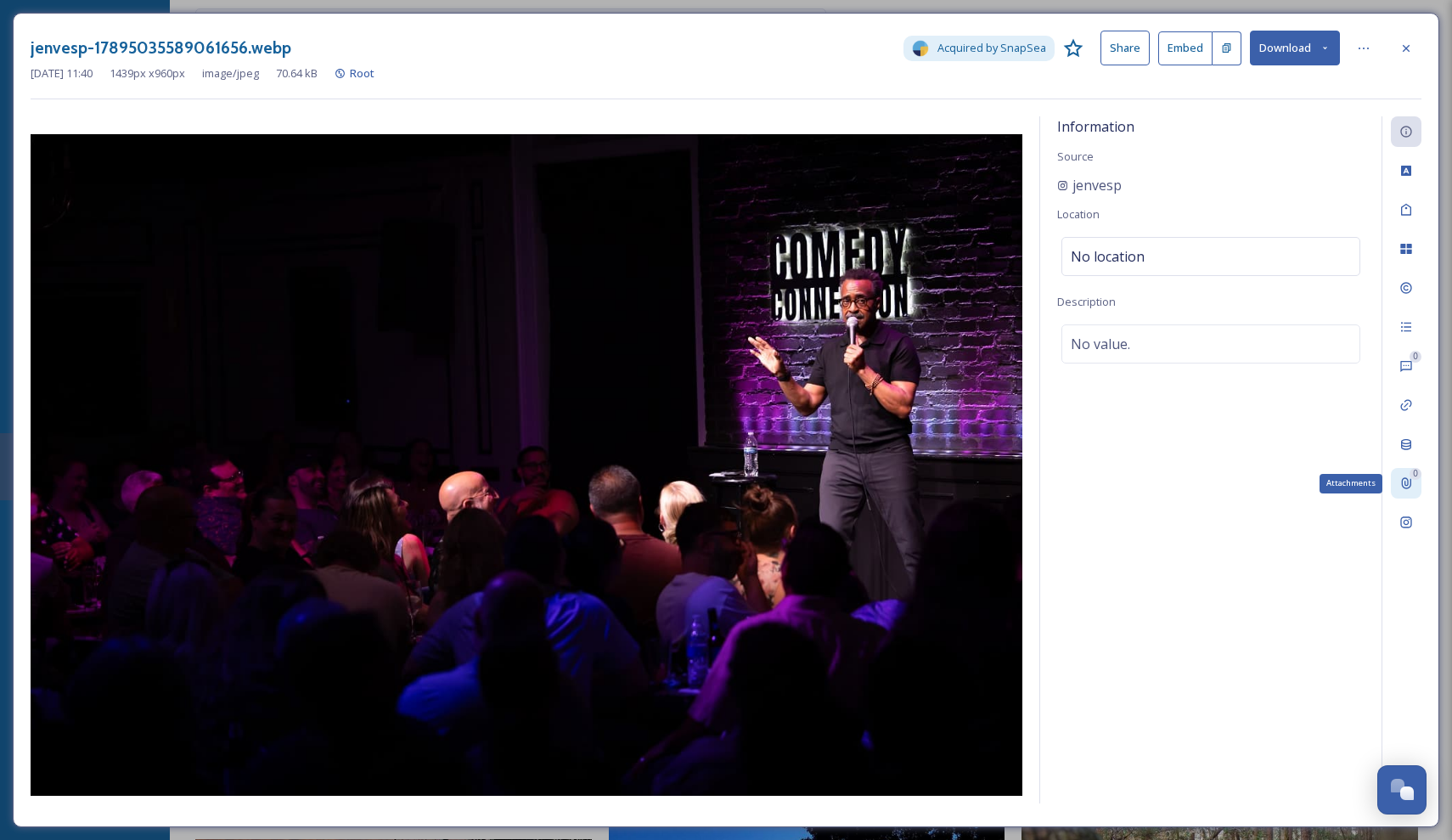
click at [1411, 485] on icon at bounding box center [1406, 483] width 14 height 14
click at [1403, 48] on icon at bounding box center [1406, 48] width 14 height 14
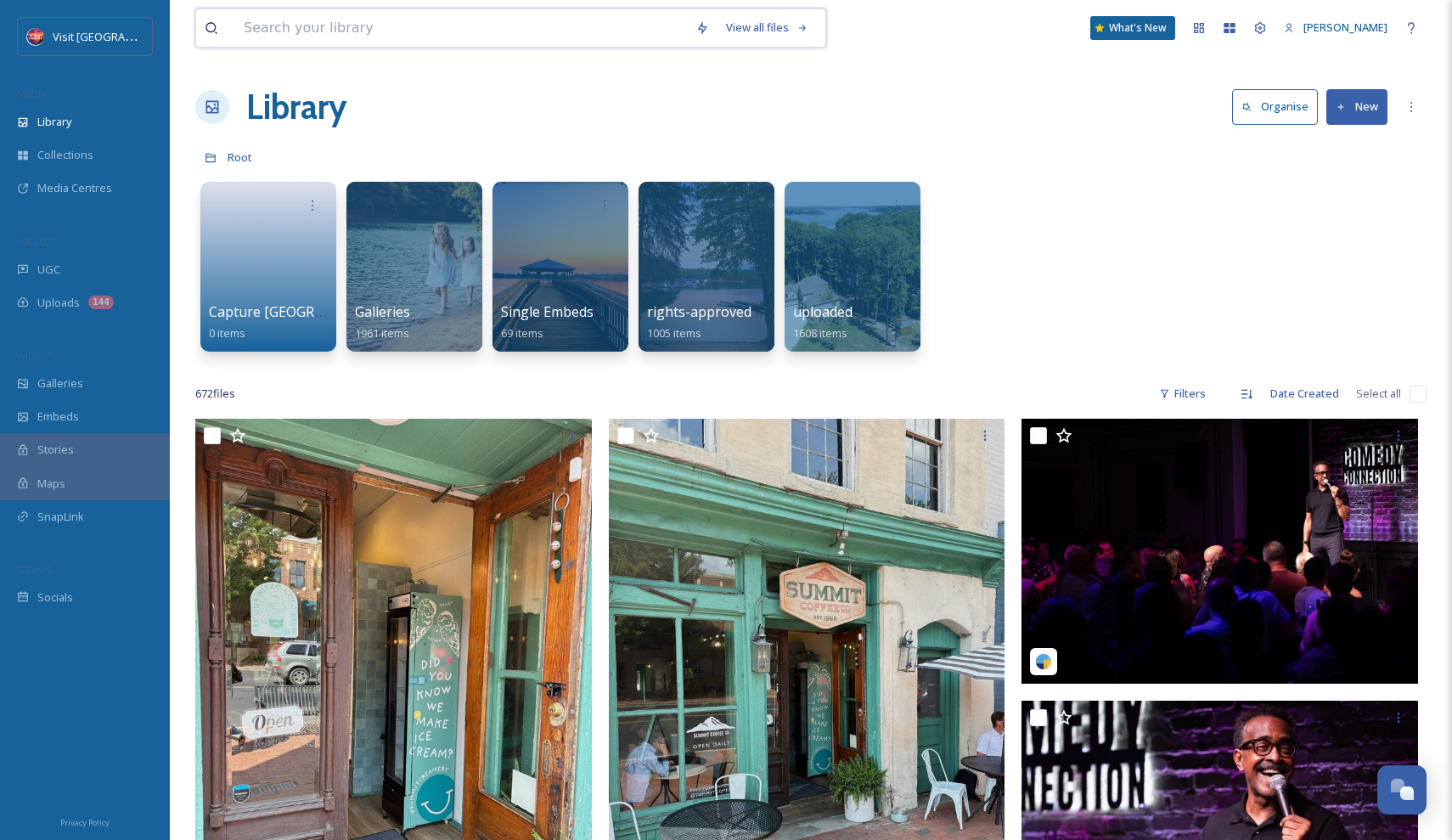
click at [366, 29] on input at bounding box center [461, 28] width 451 height 37
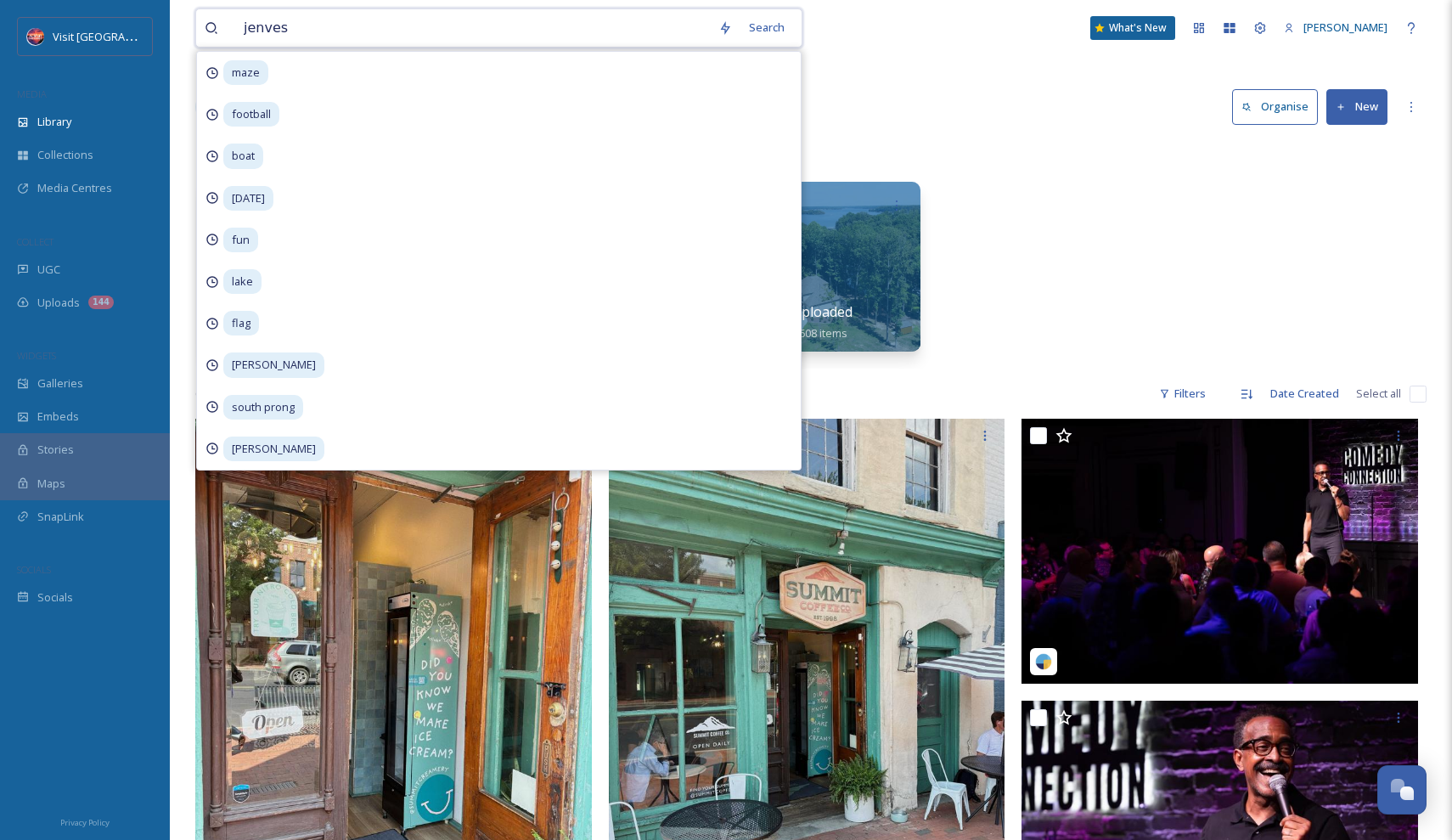
type input "jenvesp"
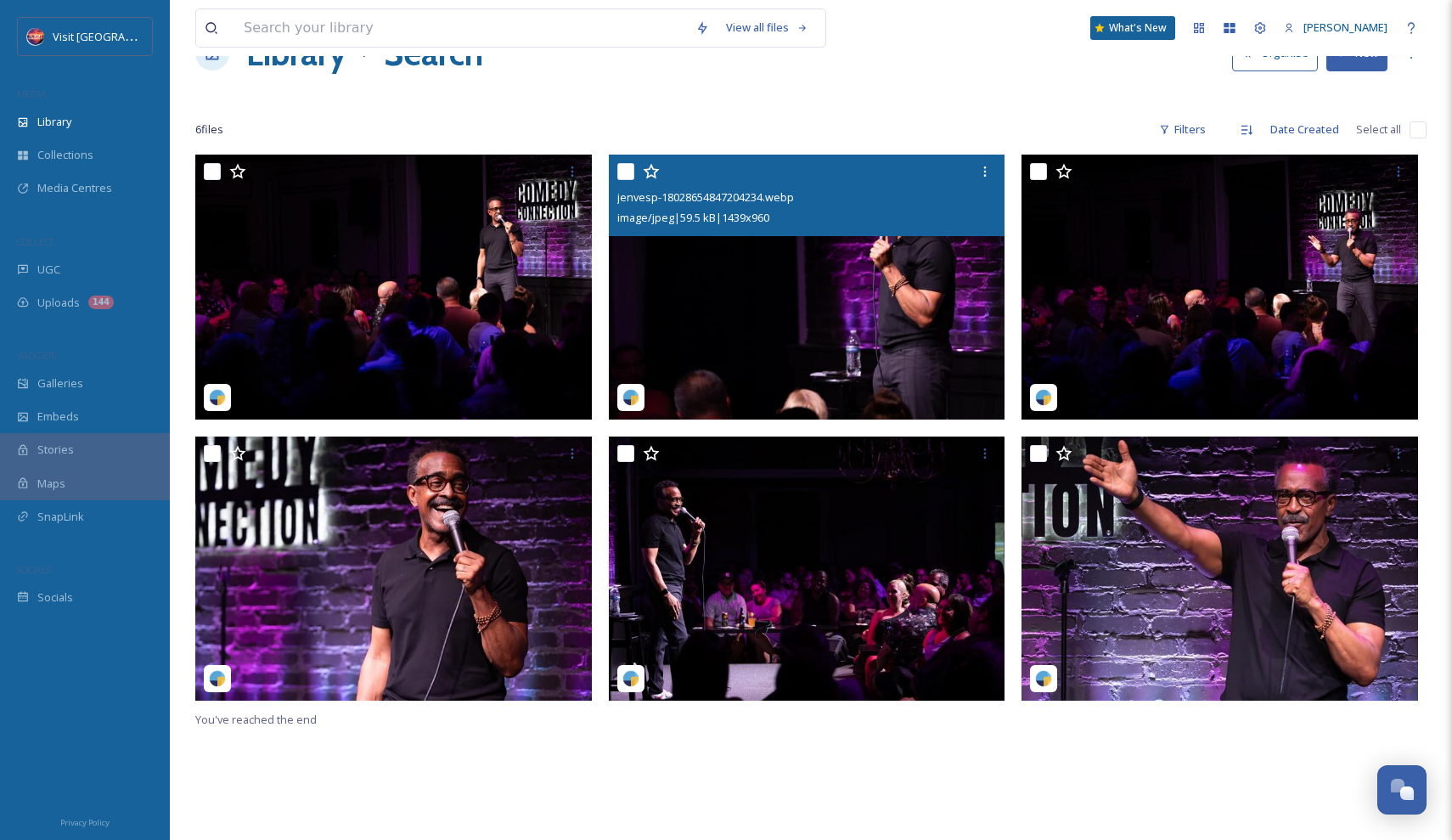
scroll to position [121, 0]
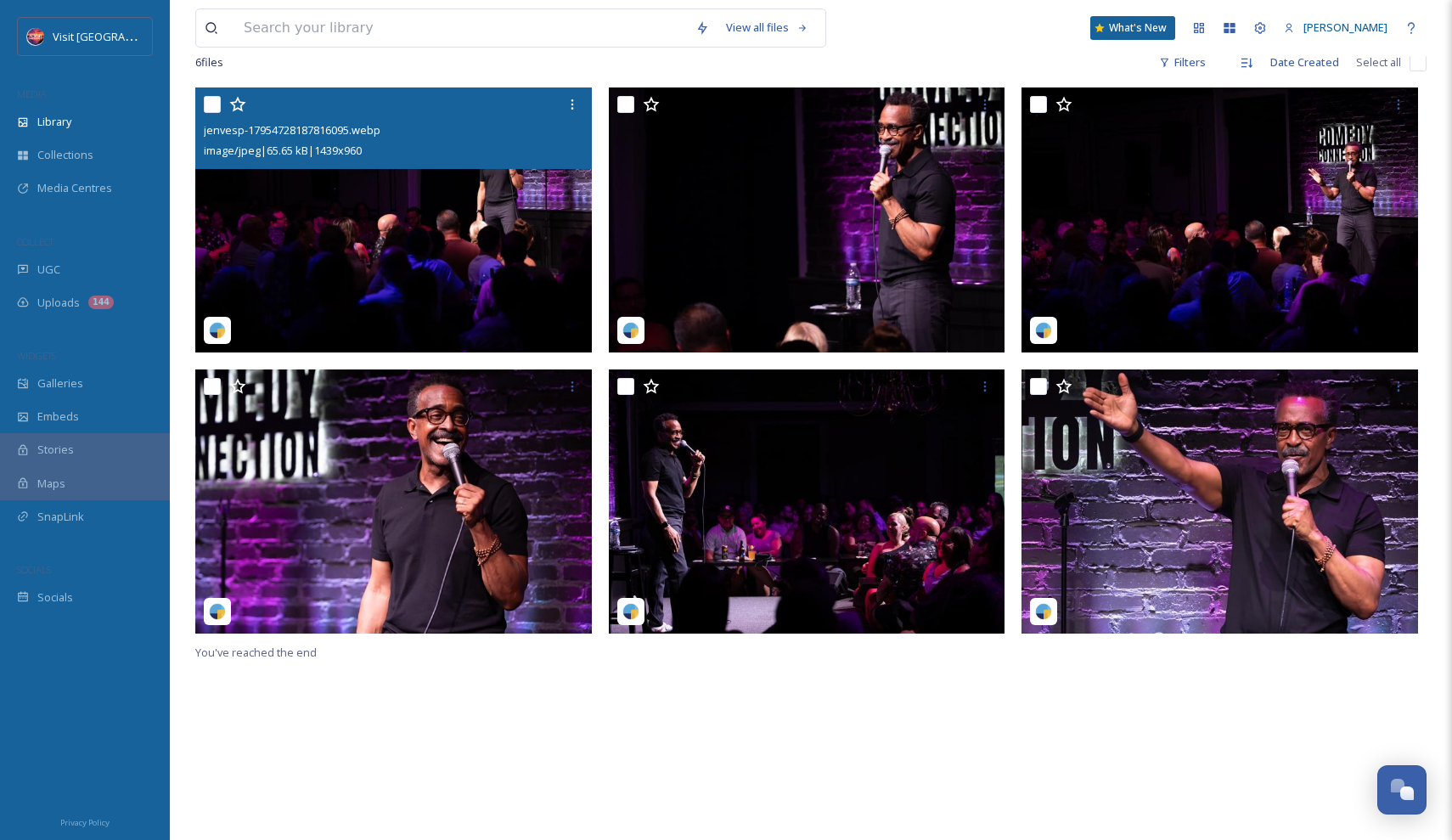
click at [396, 210] on img at bounding box center [394, 220] width 397 height 265
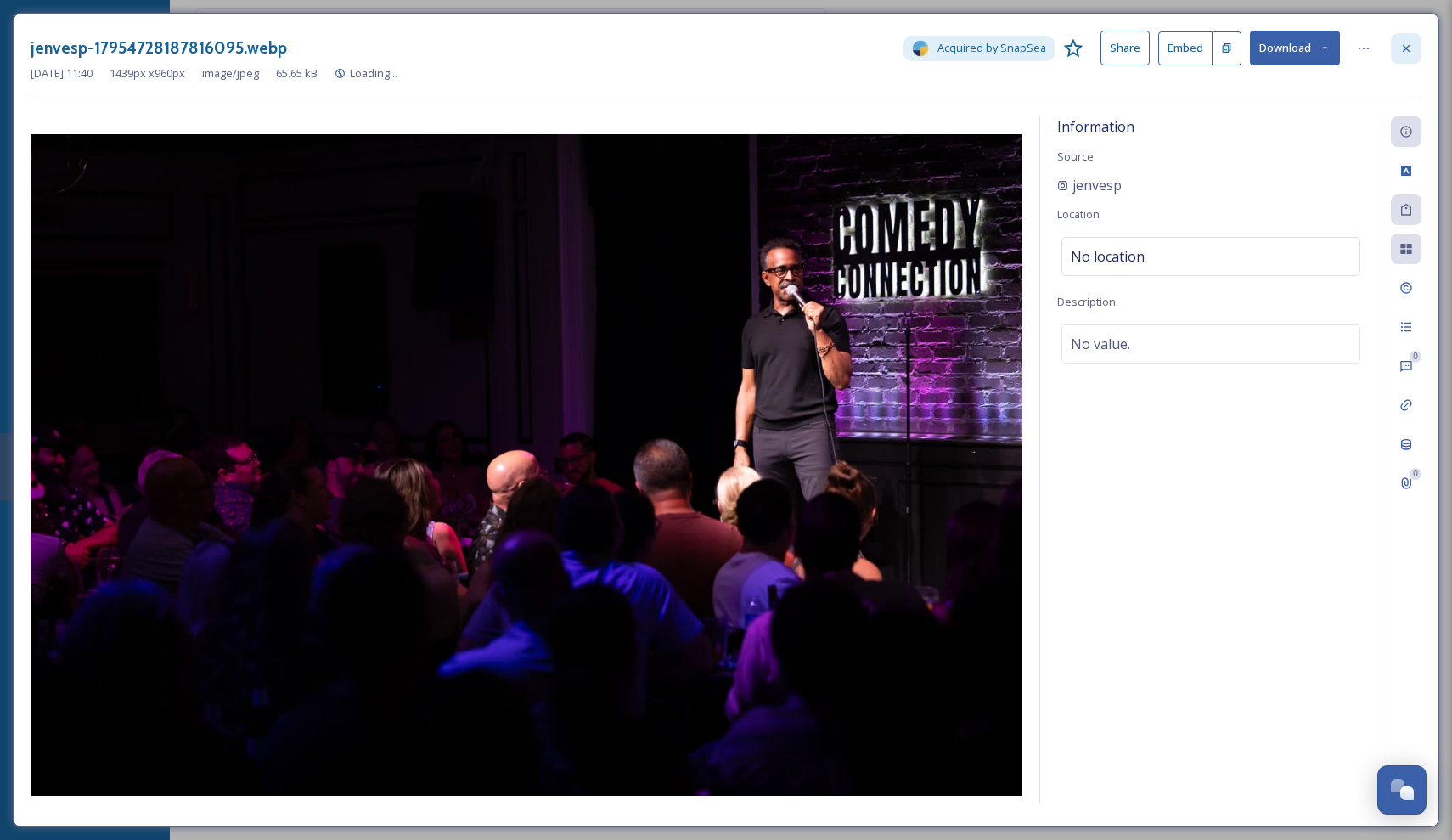
click at [1418, 40] on div at bounding box center [1406, 48] width 30 height 30
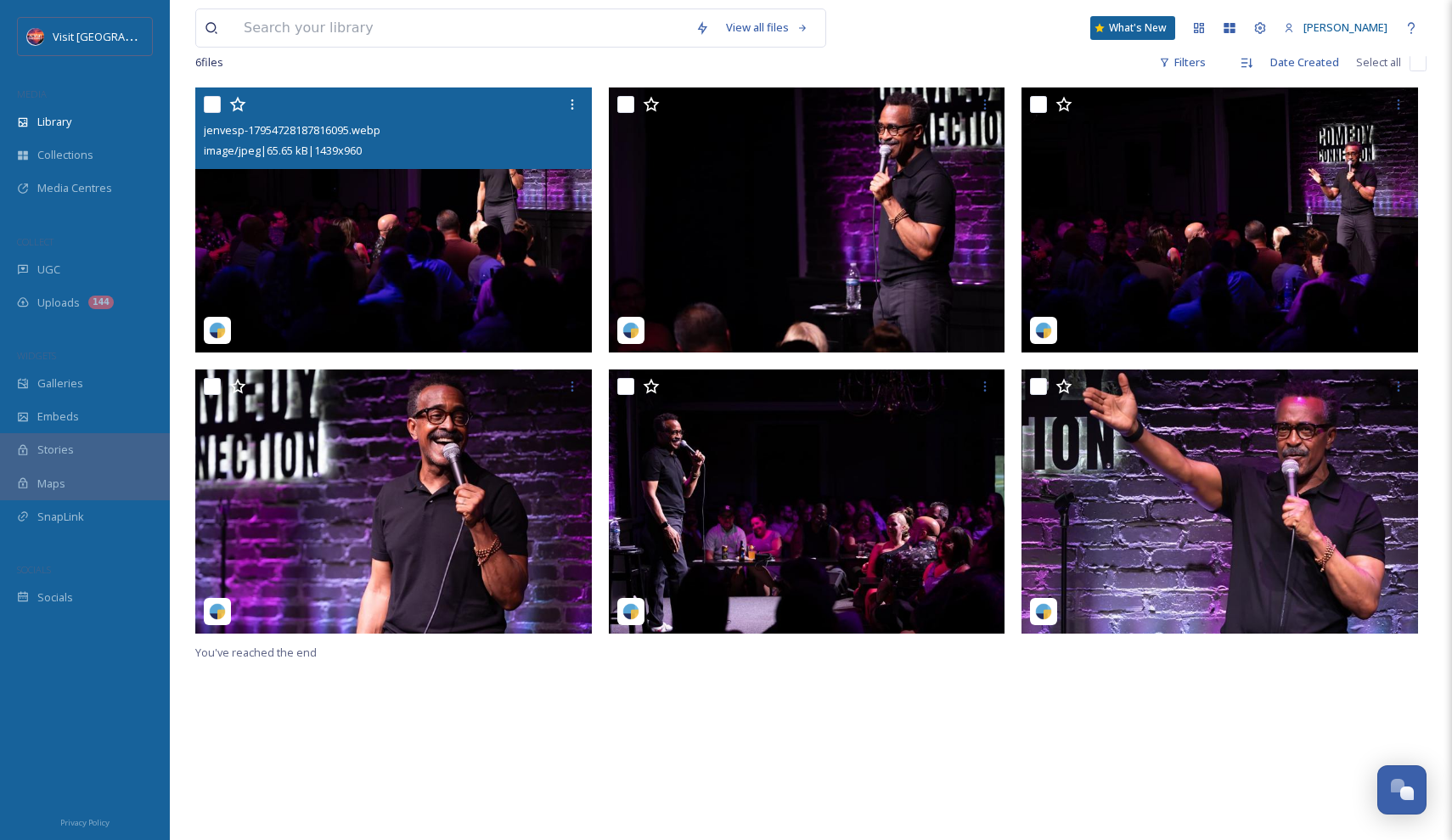
click at [839, 207] on img at bounding box center [808, 220] width 397 height 265
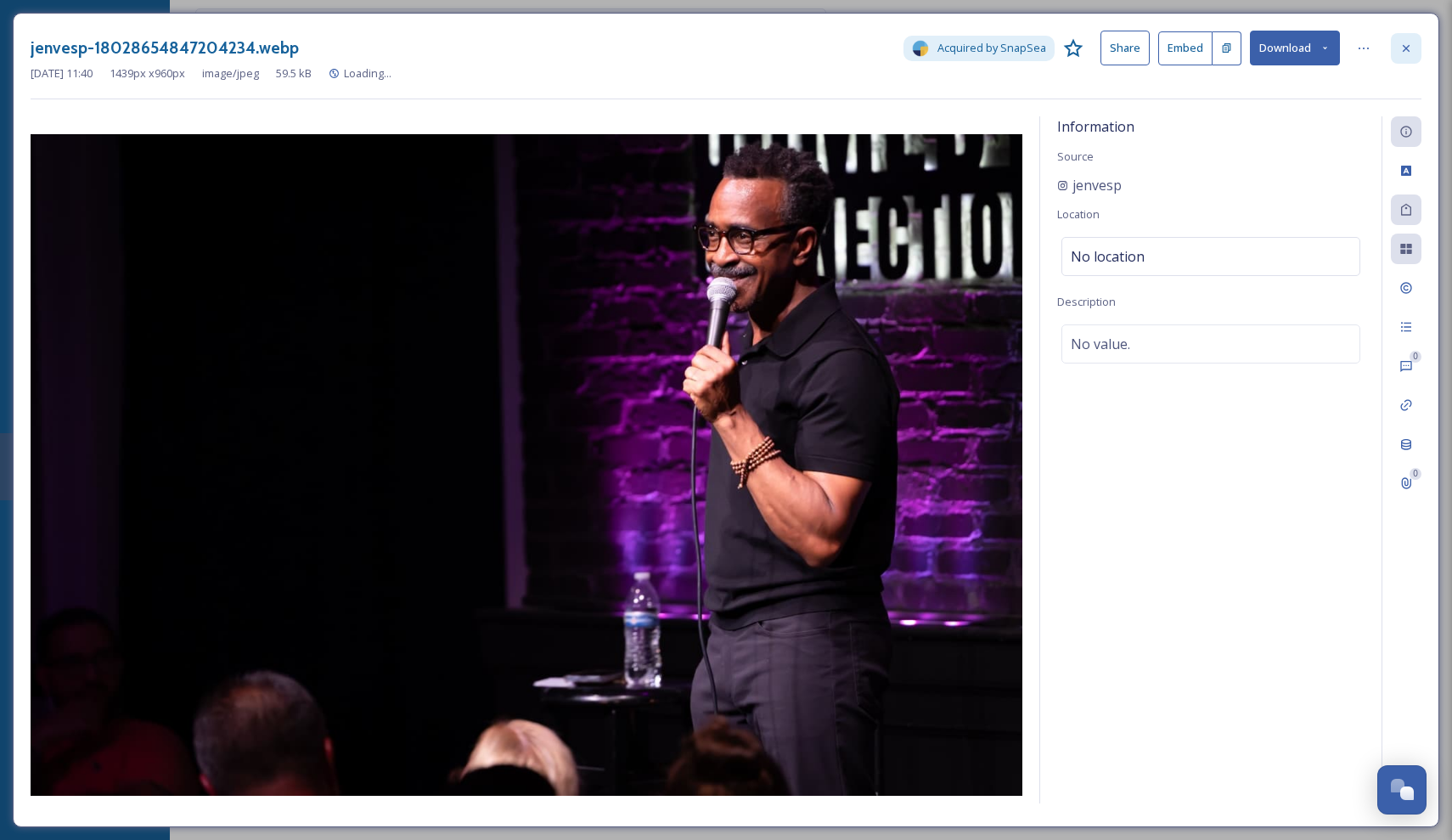
click at [1410, 55] on div at bounding box center [1406, 48] width 30 height 30
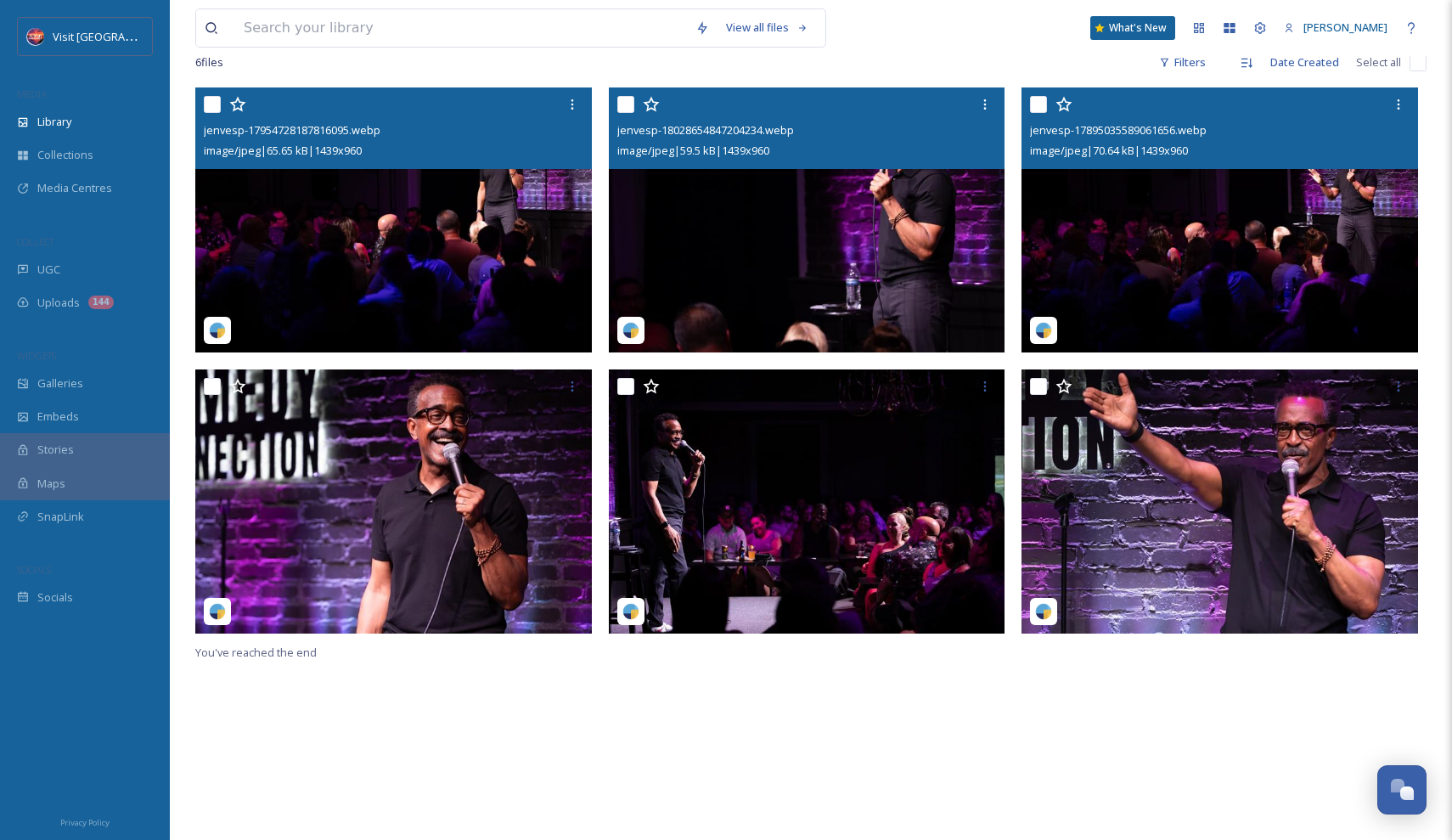
click at [1133, 304] on img at bounding box center [1220, 220] width 397 height 265
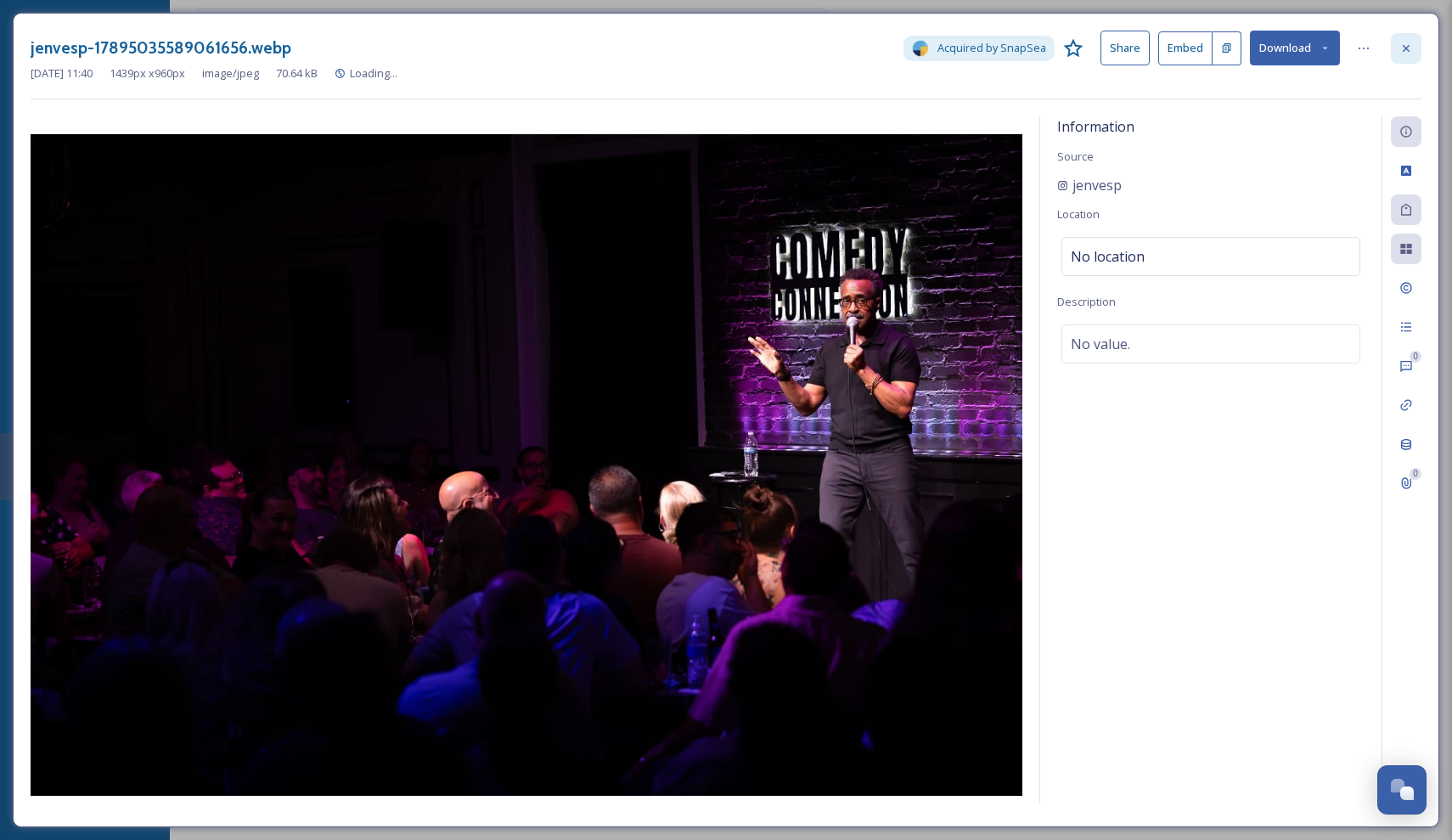
click at [1400, 45] on icon at bounding box center [1406, 48] width 14 height 14
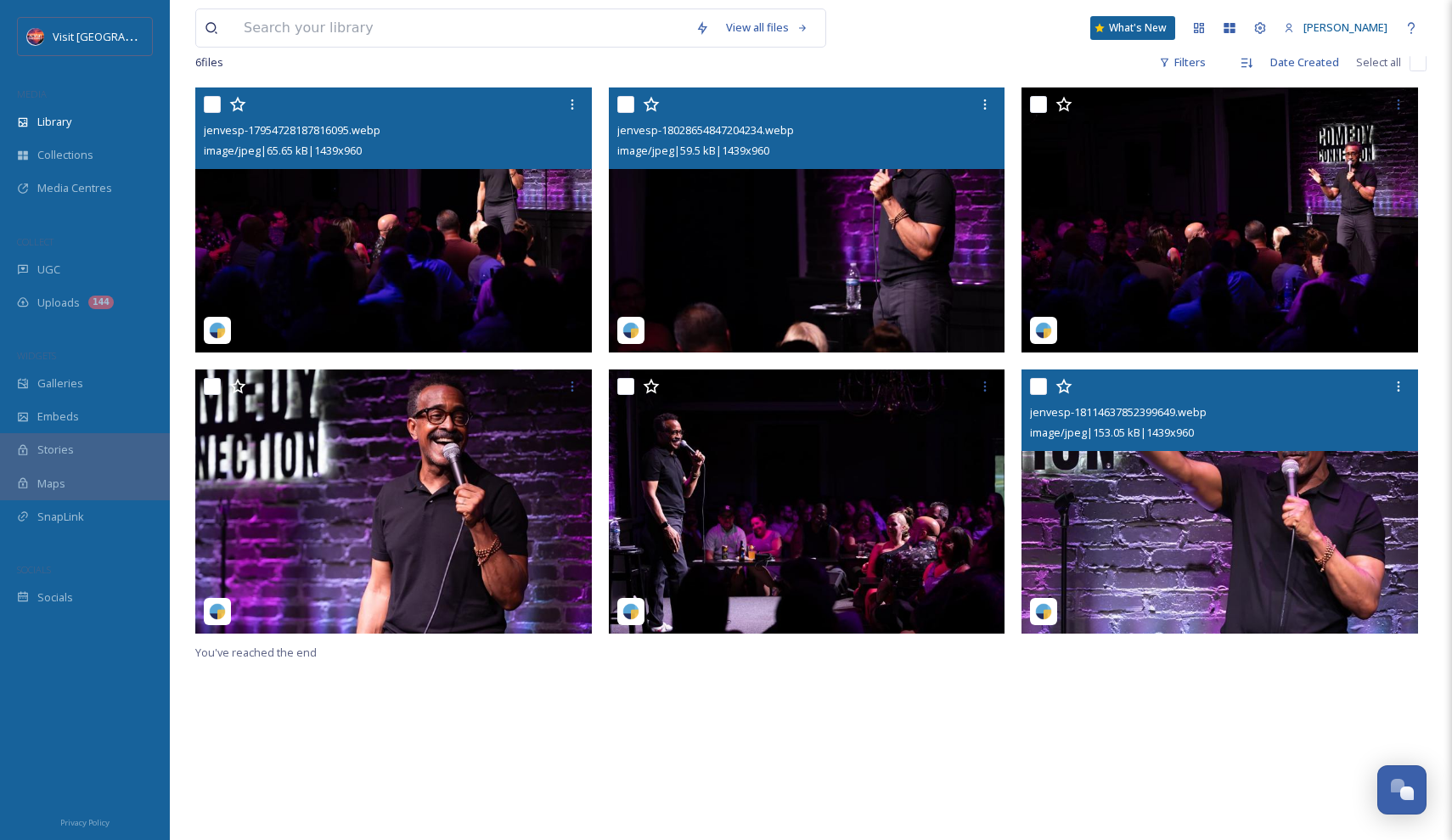
click at [1211, 537] on img at bounding box center [1220, 501] width 397 height 265
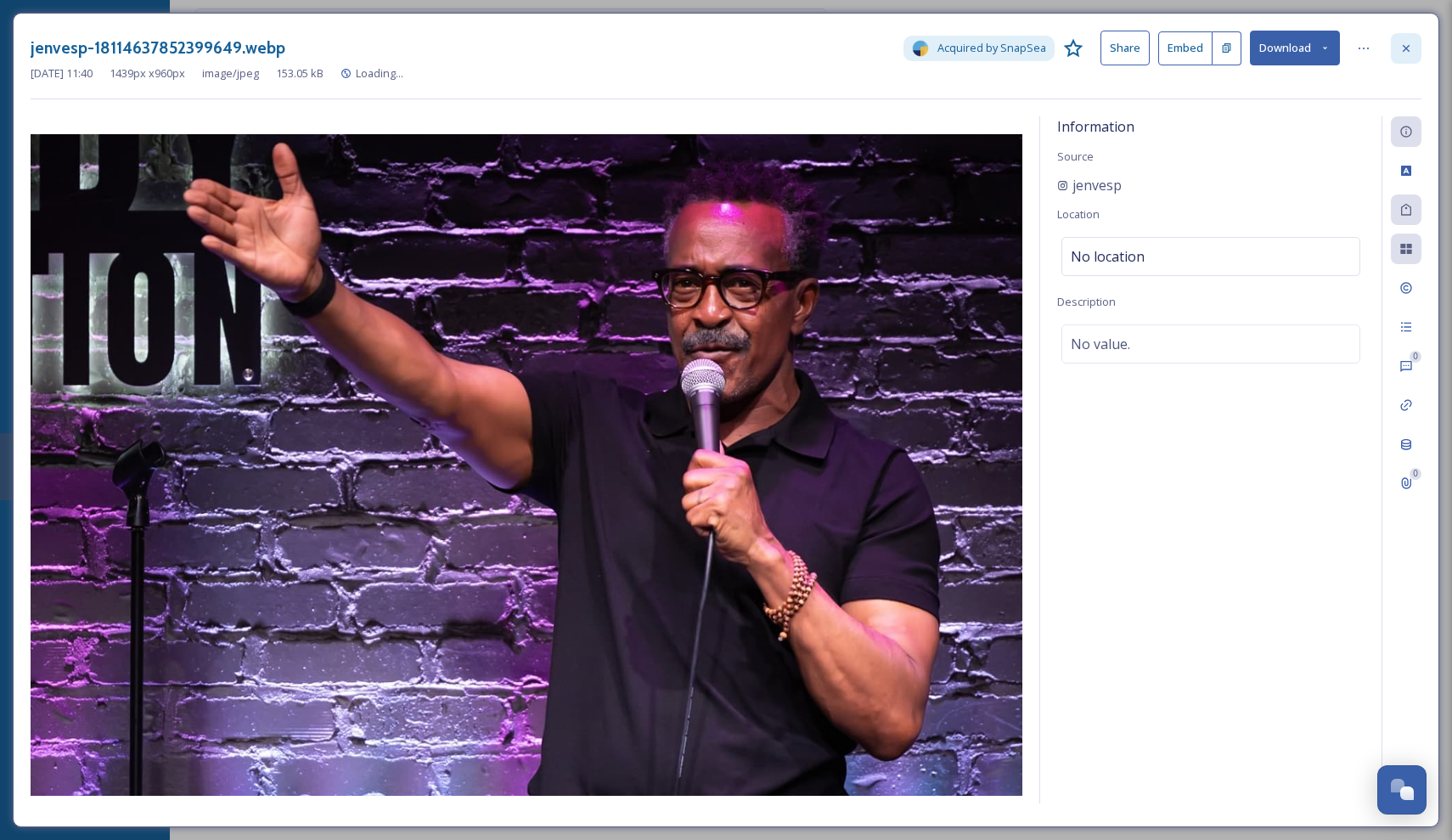
click at [1409, 47] on icon at bounding box center [1406, 48] width 14 height 14
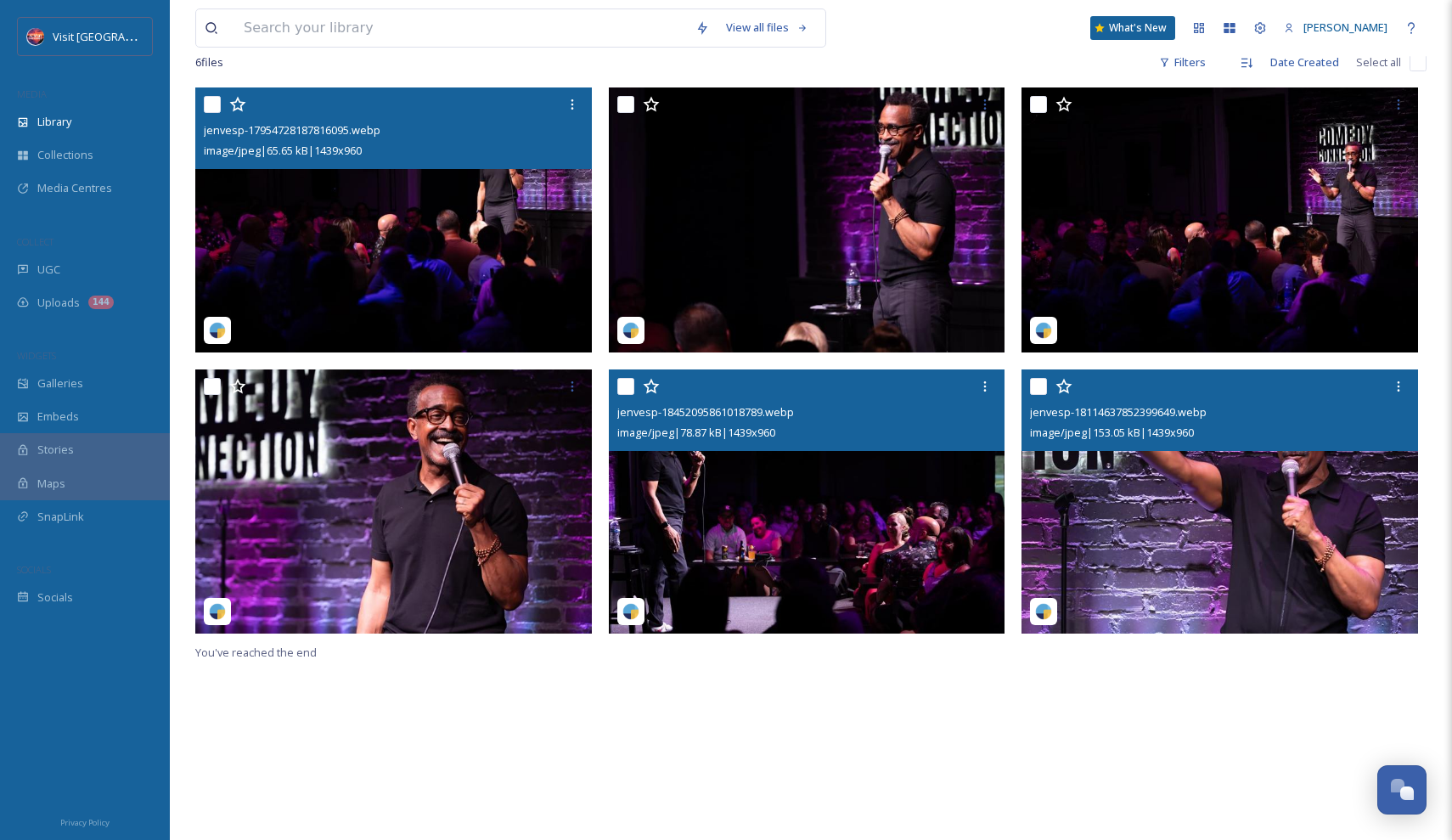
click at [713, 483] on img at bounding box center [808, 501] width 397 height 265
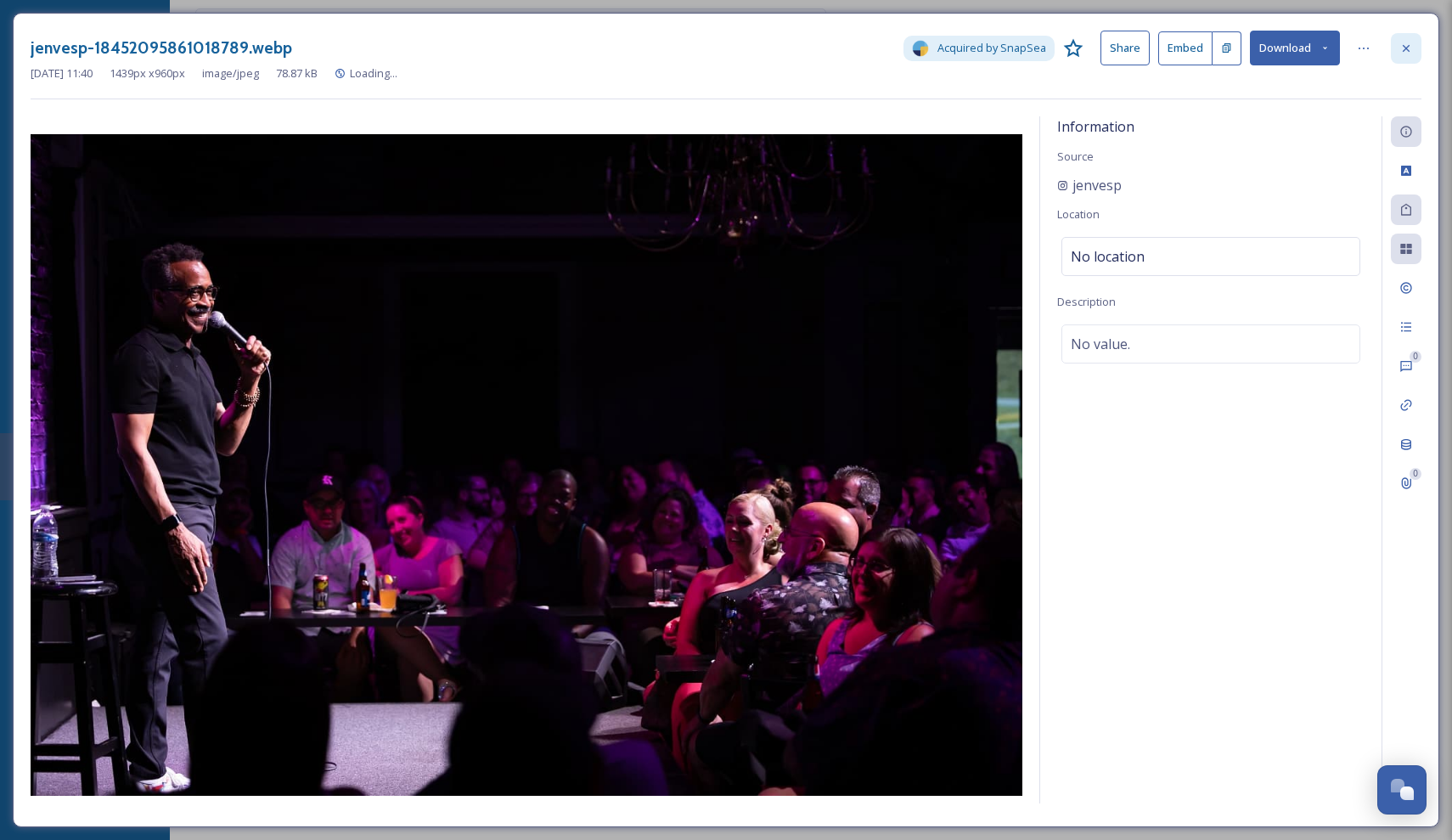
click at [1407, 49] on icon at bounding box center [1406, 48] width 14 height 14
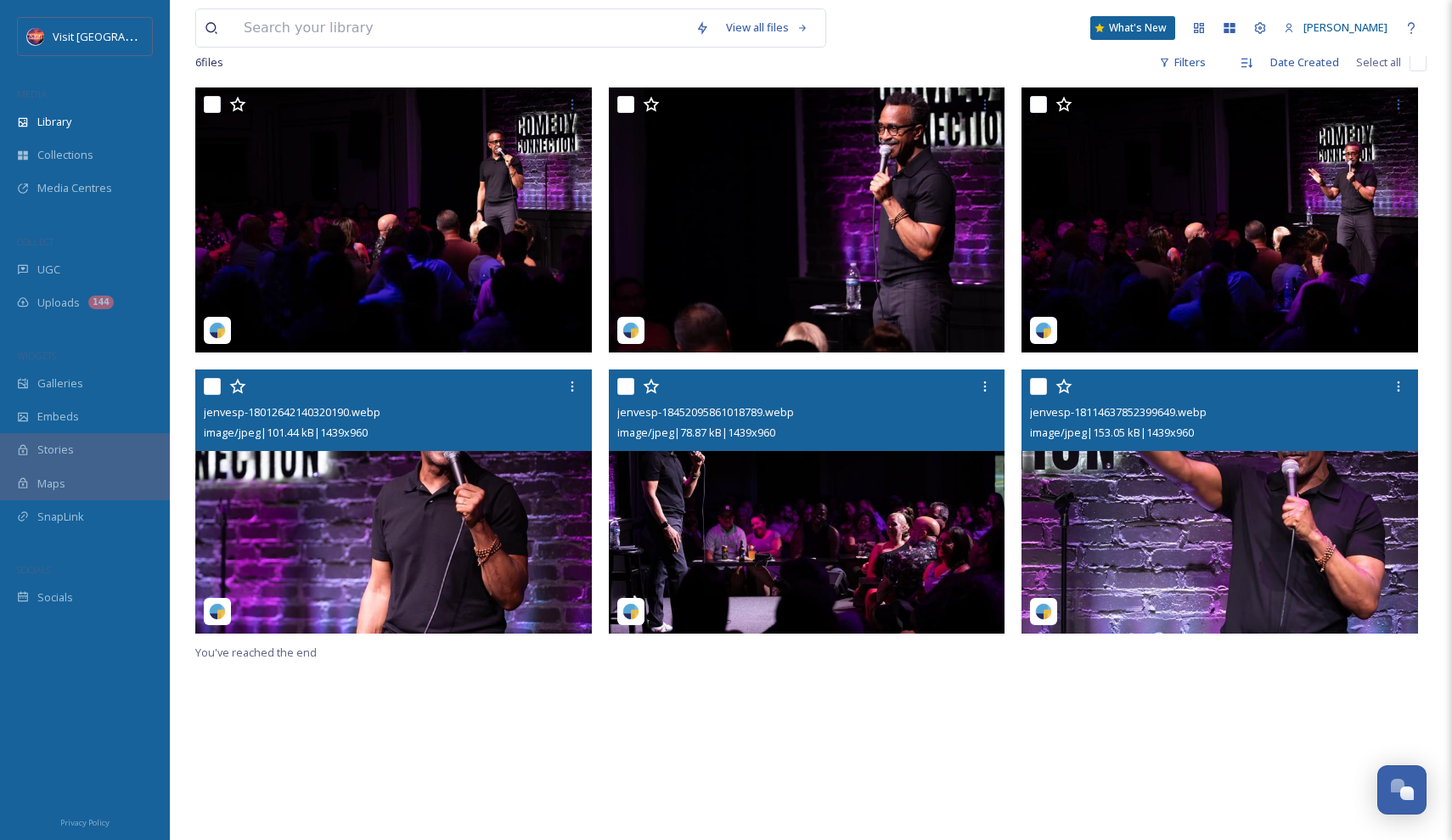
click at [424, 471] on img at bounding box center [394, 501] width 397 height 265
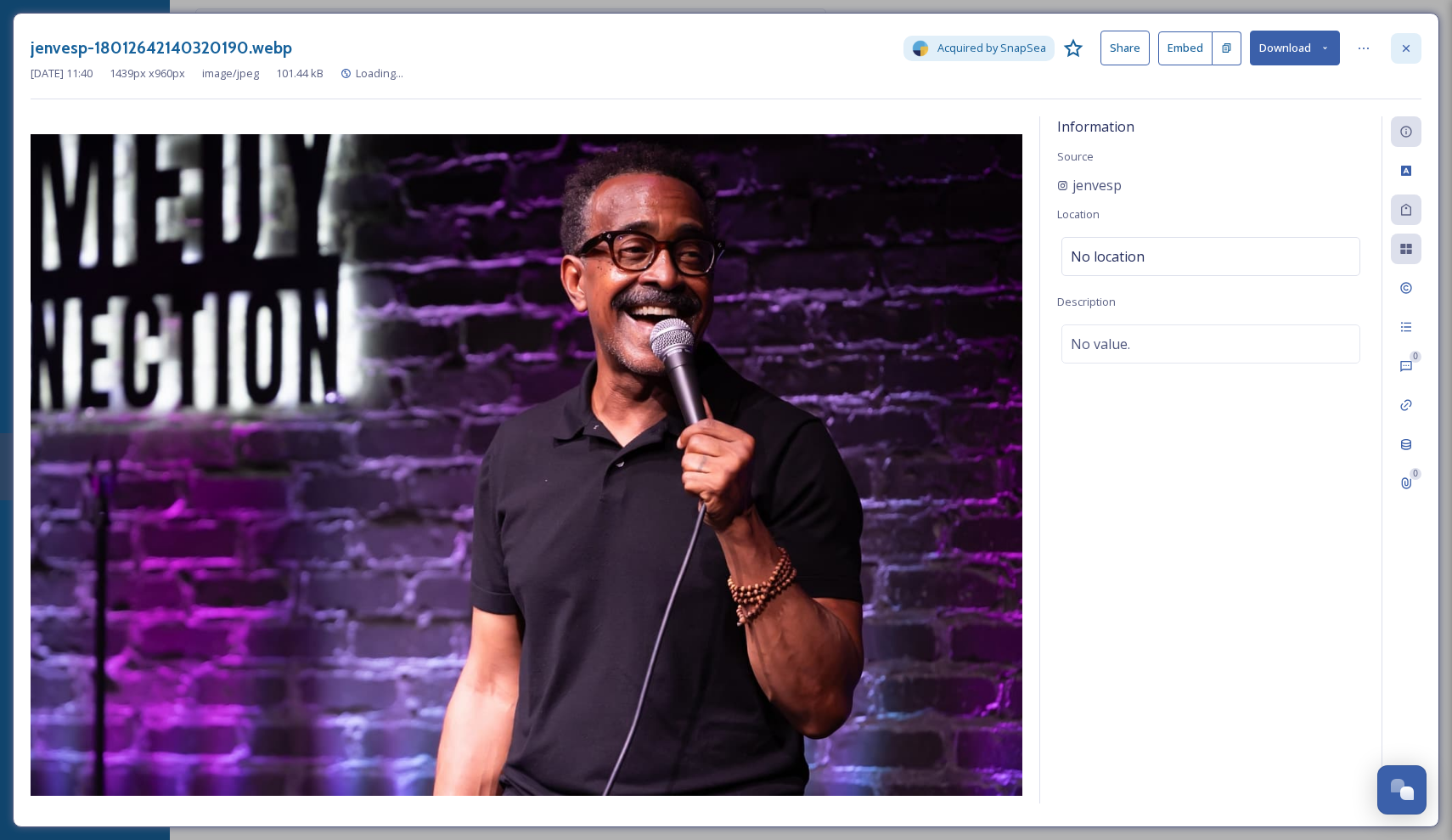
click at [1420, 50] on div at bounding box center [1406, 48] width 30 height 30
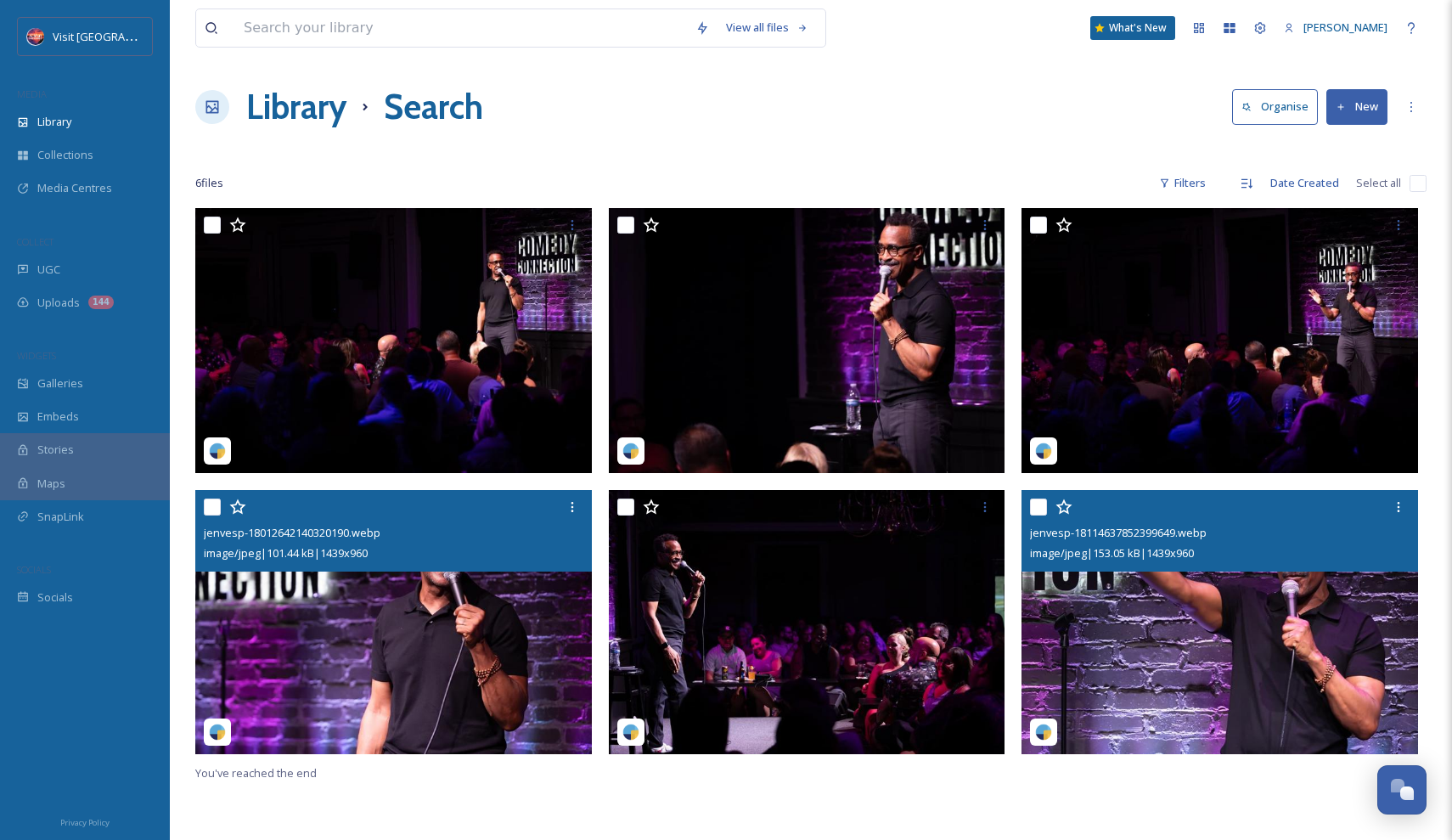
click at [432, 630] on img at bounding box center [394, 622] width 397 height 265
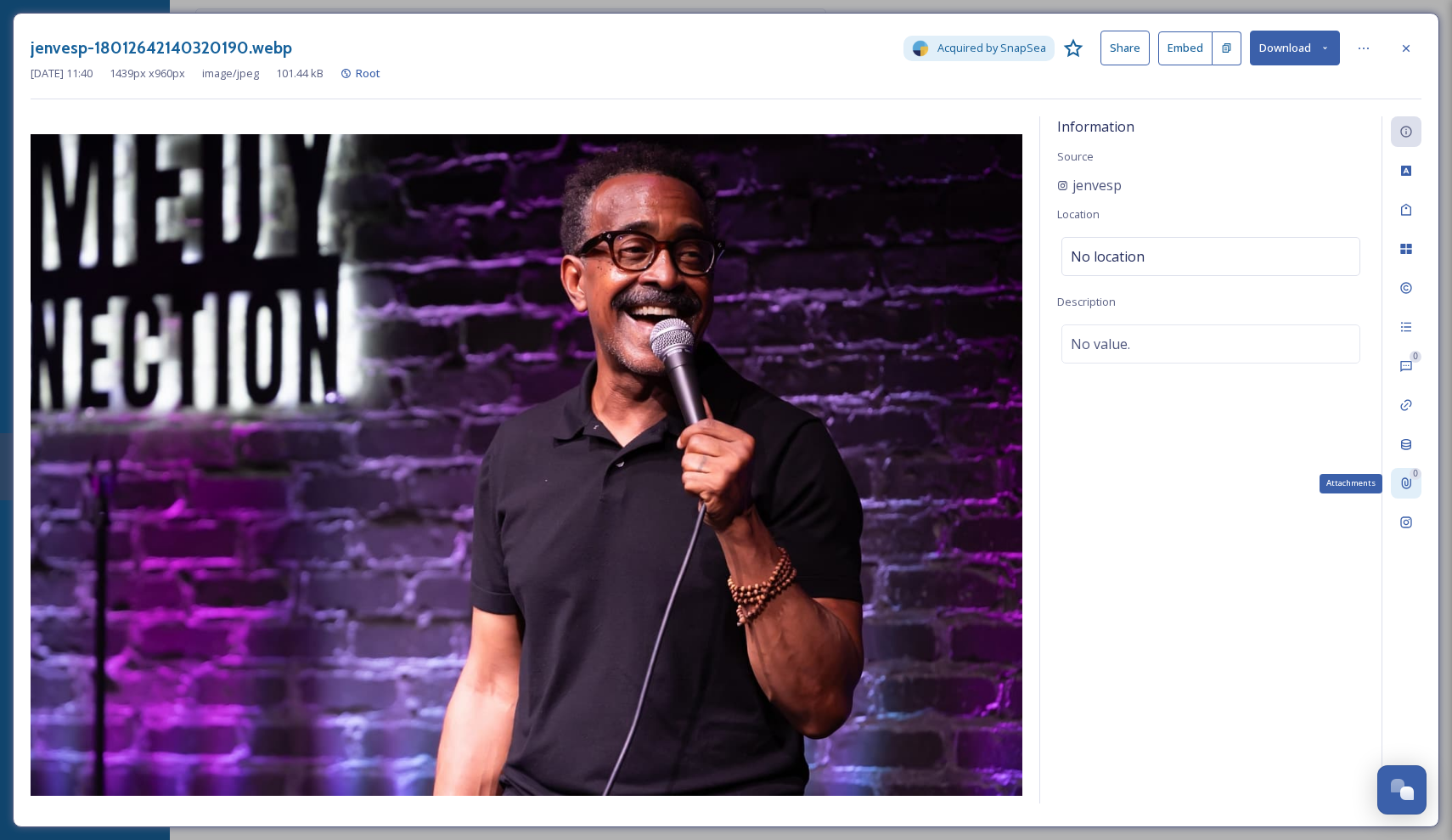
click at [1404, 479] on icon at bounding box center [1406, 483] width 14 height 14
click at [1347, 140] on div "Add" at bounding box center [1349, 131] width 30 height 30
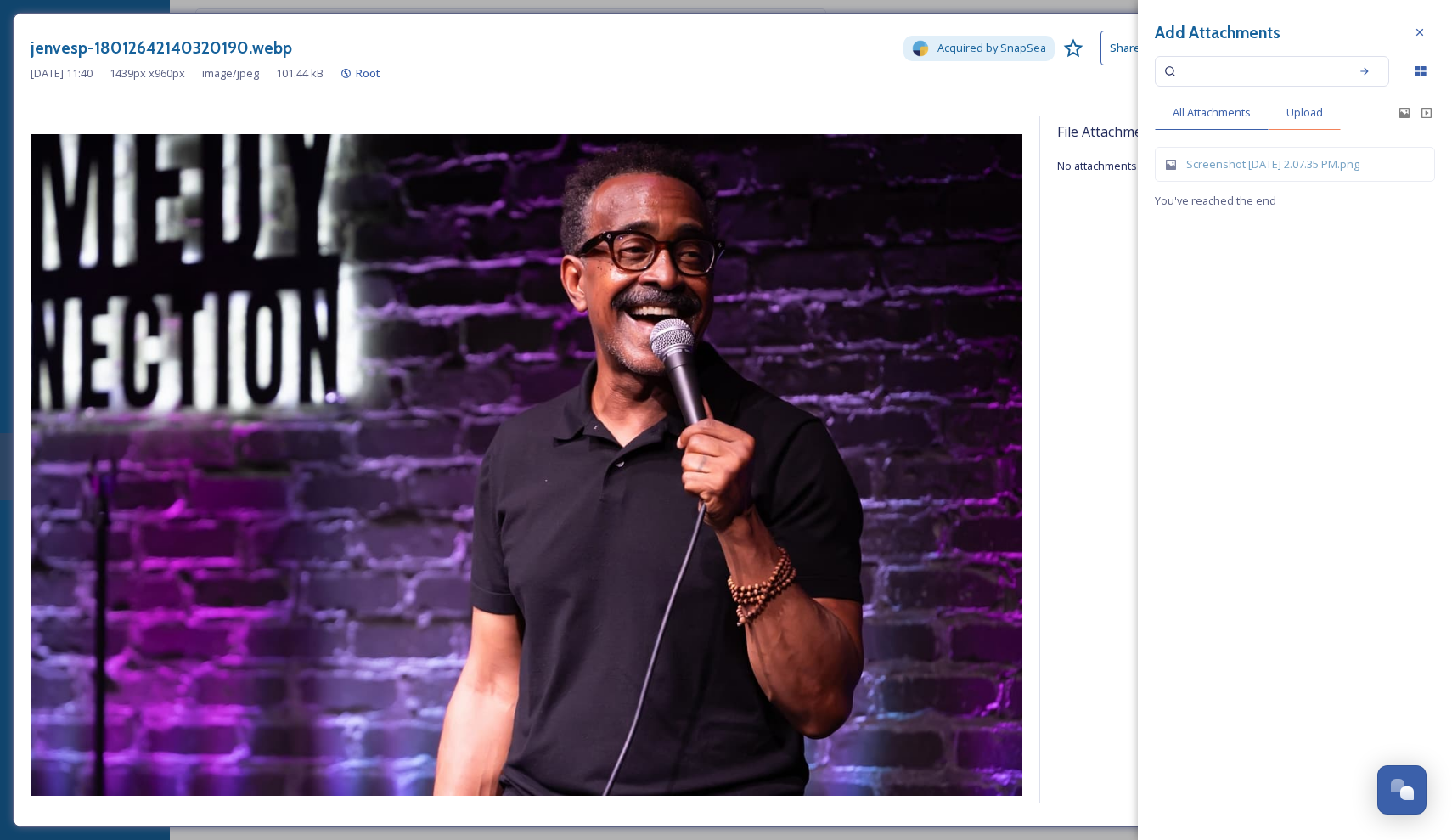
click at [1302, 117] on span "Upload" at bounding box center [1305, 112] width 37 height 16
click at [1235, 107] on span "All Attachments" at bounding box center [1211, 112] width 78 height 16
click at [1231, 159] on div "Screenshot [DATE] 2.07.35 PM.png" at bounding box center [1303, 163] width 235 height 16
click at [1326, 103] on div "Upload" at bounding box center [1304, 113] width 72 height 35
click at [1221, 114] on span "All Attachments" at bounding box center [1211, 112] width 78 height 16
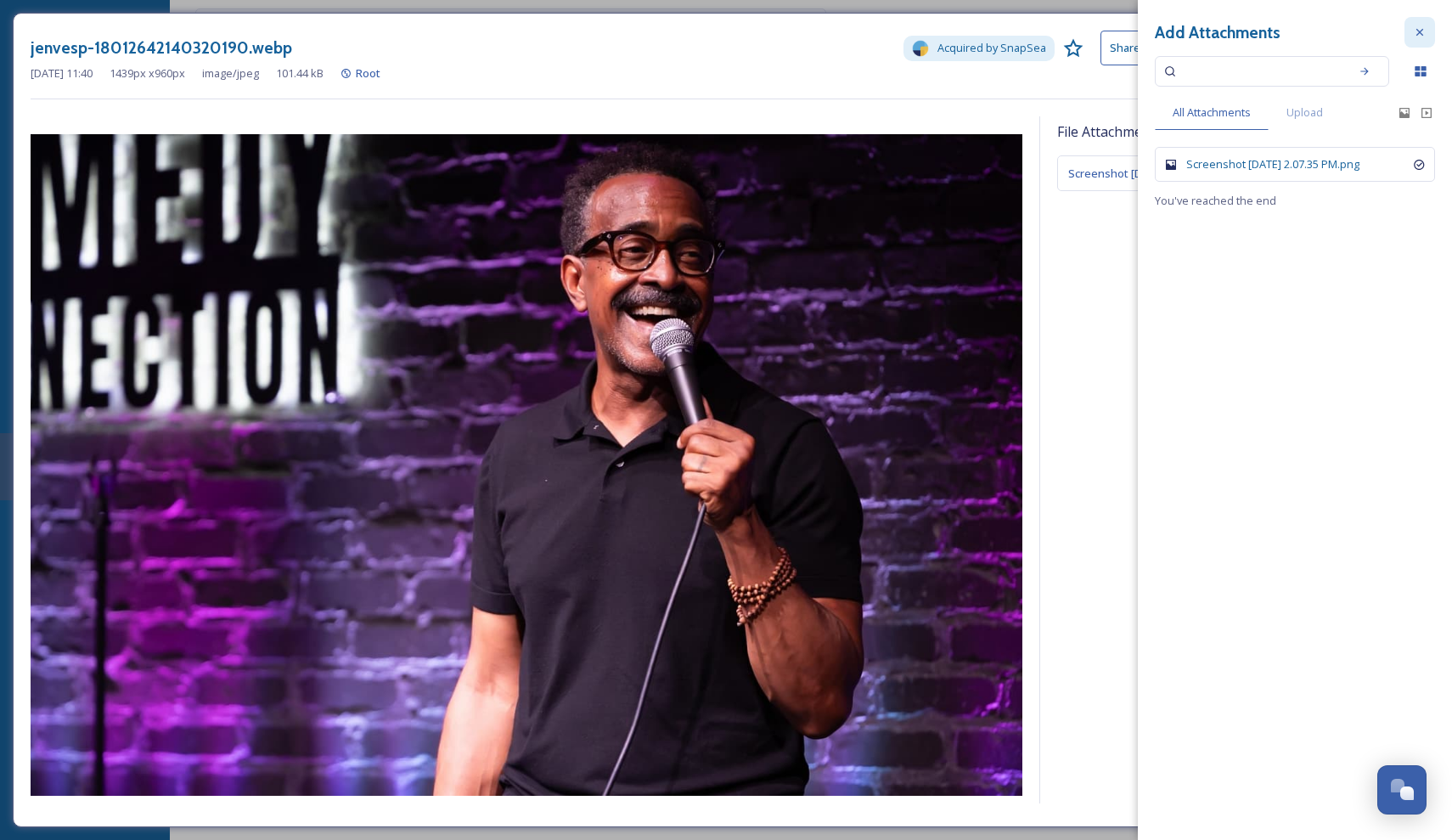
click at [1416, 27] on icon at bounding box center [1420, 32] width 14 height 14
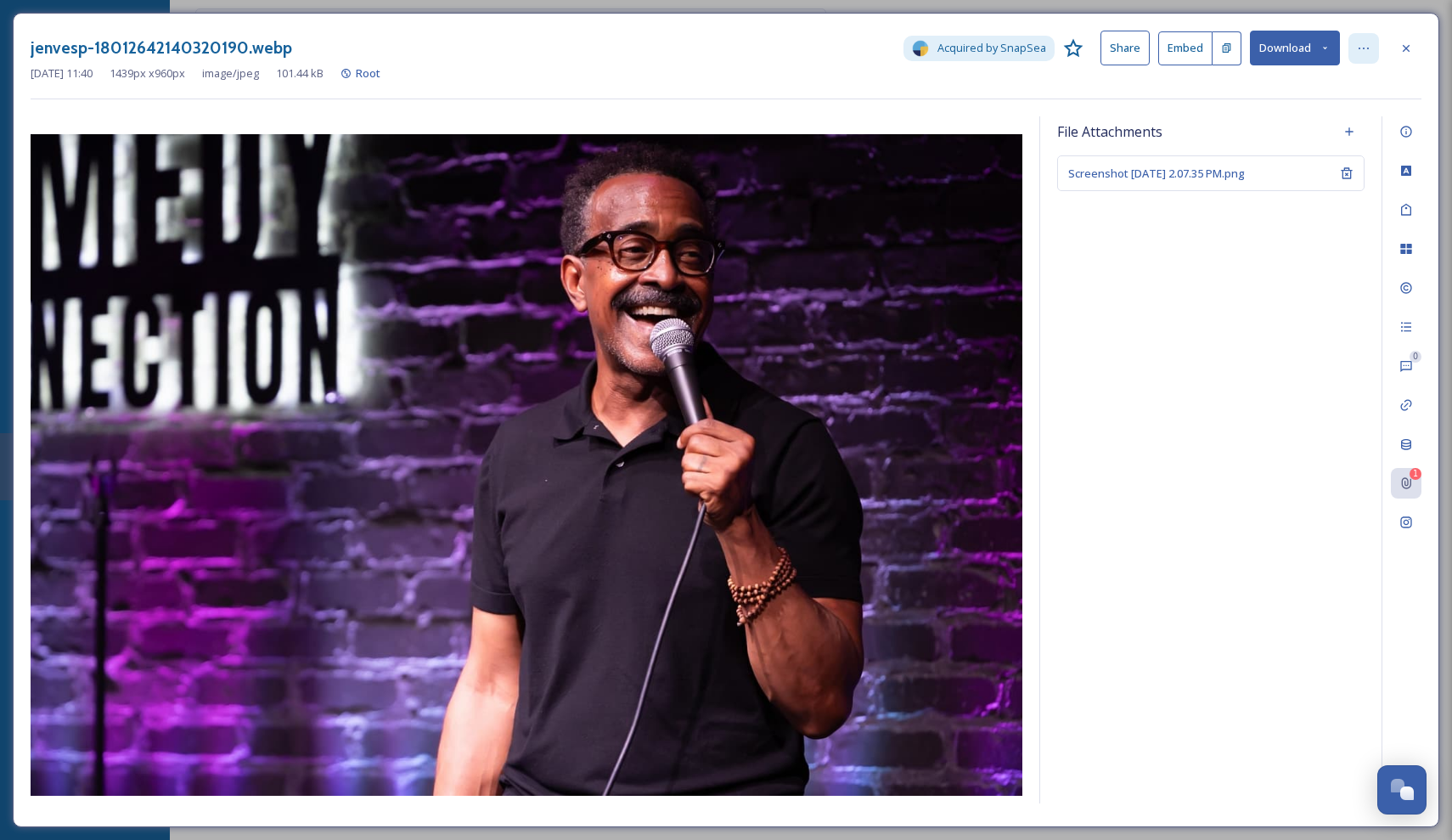
click at [1351, 53] on div at bounding box center [1363, 48] width 30 height 30
click at [1108, 272] on div "File Attachments Screenshot [DATE] 2.07.35 PM.png" at bounding box center [1211, 460] width 342 height 687
click at [1403, 48] on icon at bounding box center [1406, 48] width 14 height 14
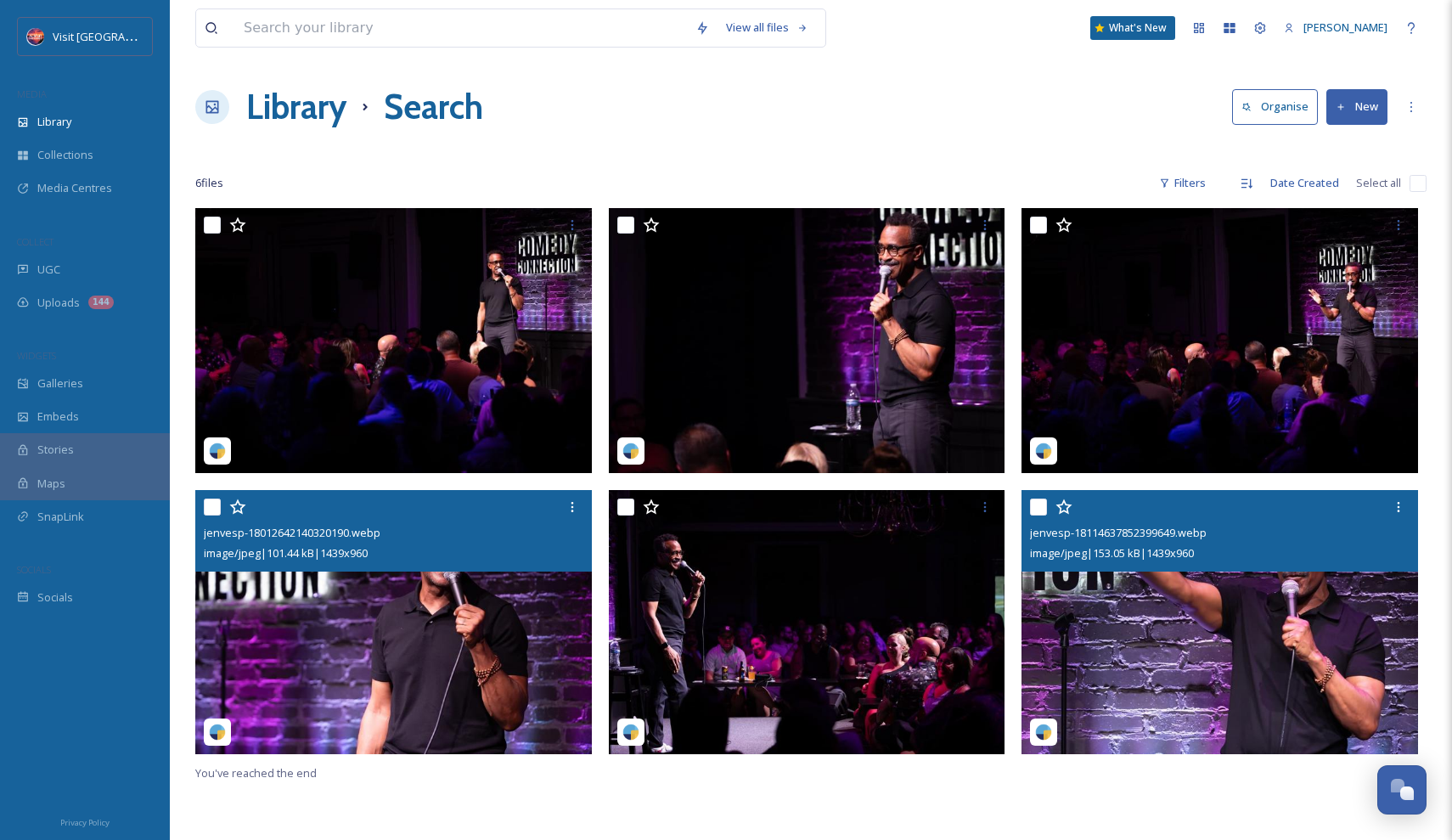
click at [471, 646] on img at bounding box center [394, 622] width 397 height 265
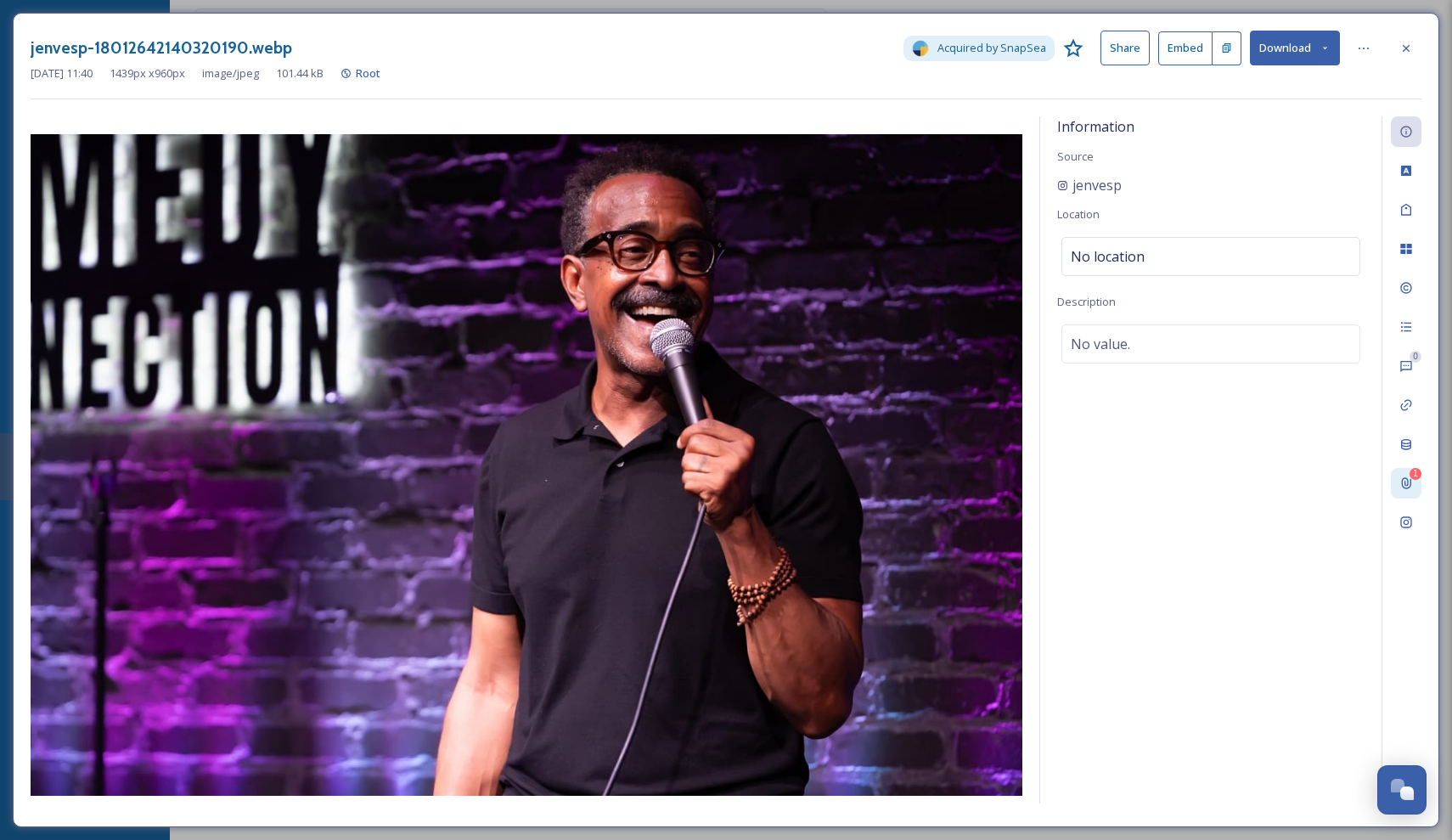
click at [1406, 476] on icon at bounding box center [1406, 483] width 14 height 14
click at [1407, 43] on icon at bounding box center [1406, 48] width 14 height 14
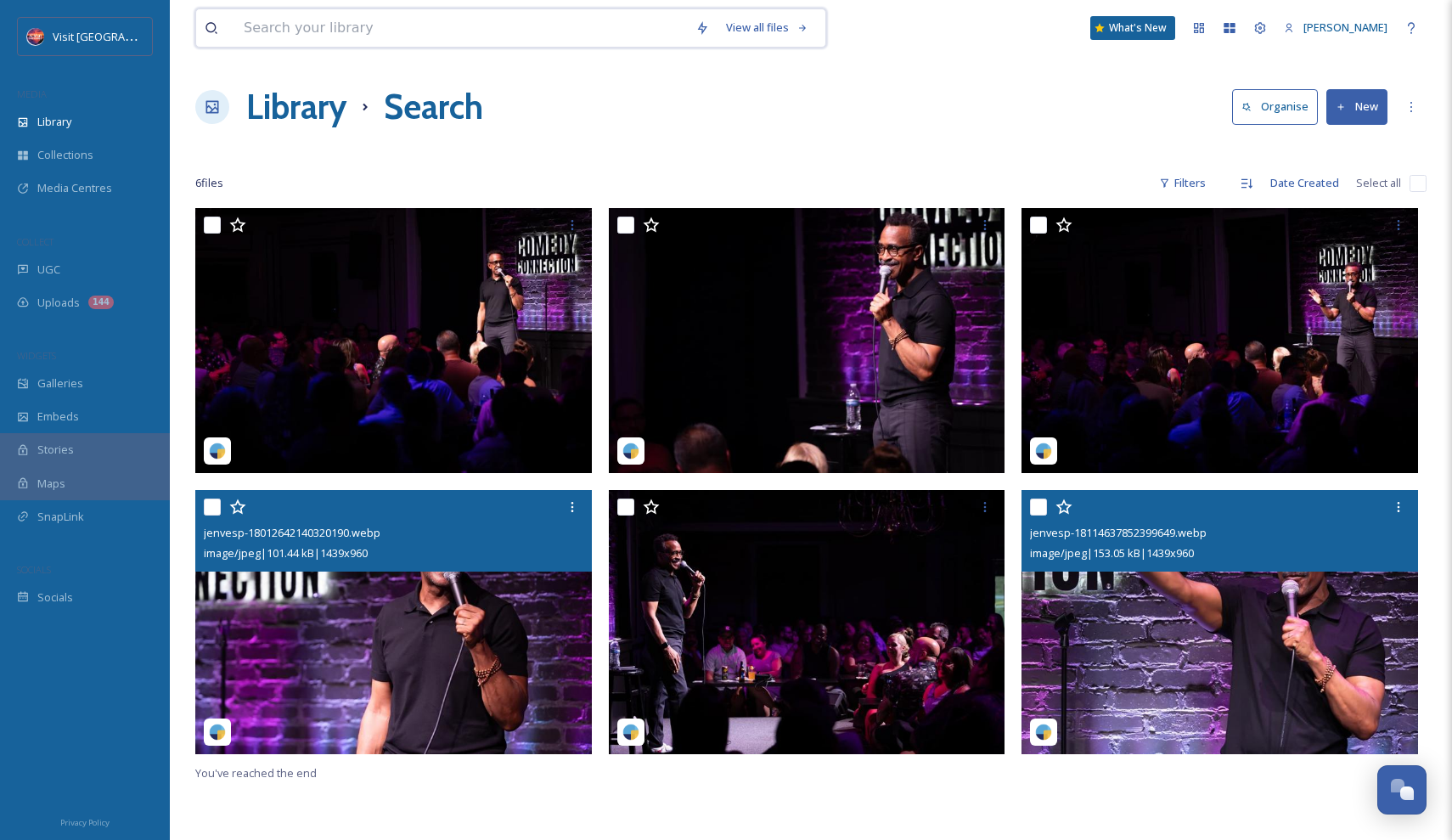
click at [613, 30] on input at bounding box center [461, 28] width 451 height 37
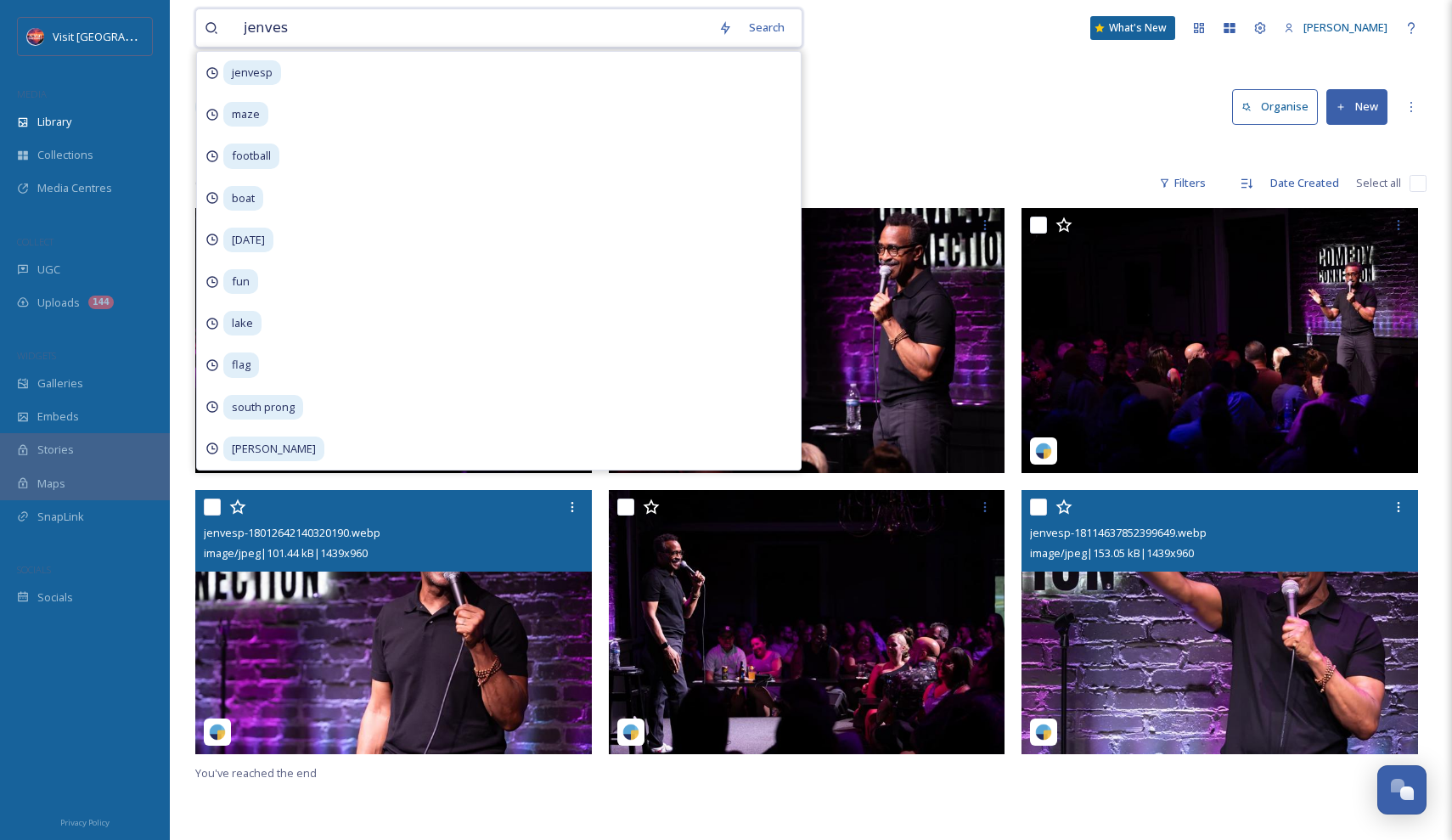
type input "jenvesp"
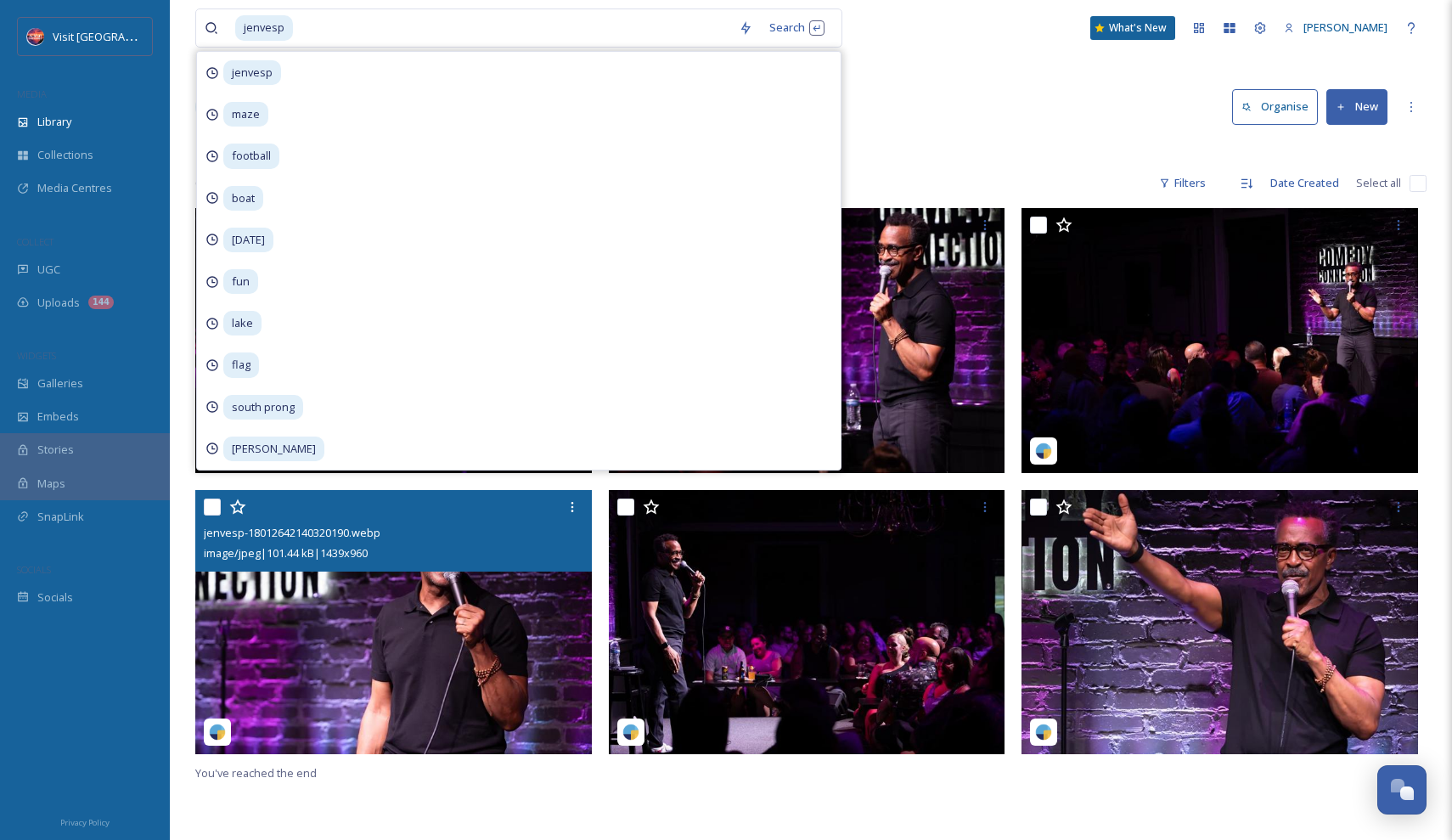
click at [358, 629] on img at bounding box center [394, 622] width 397 height 265
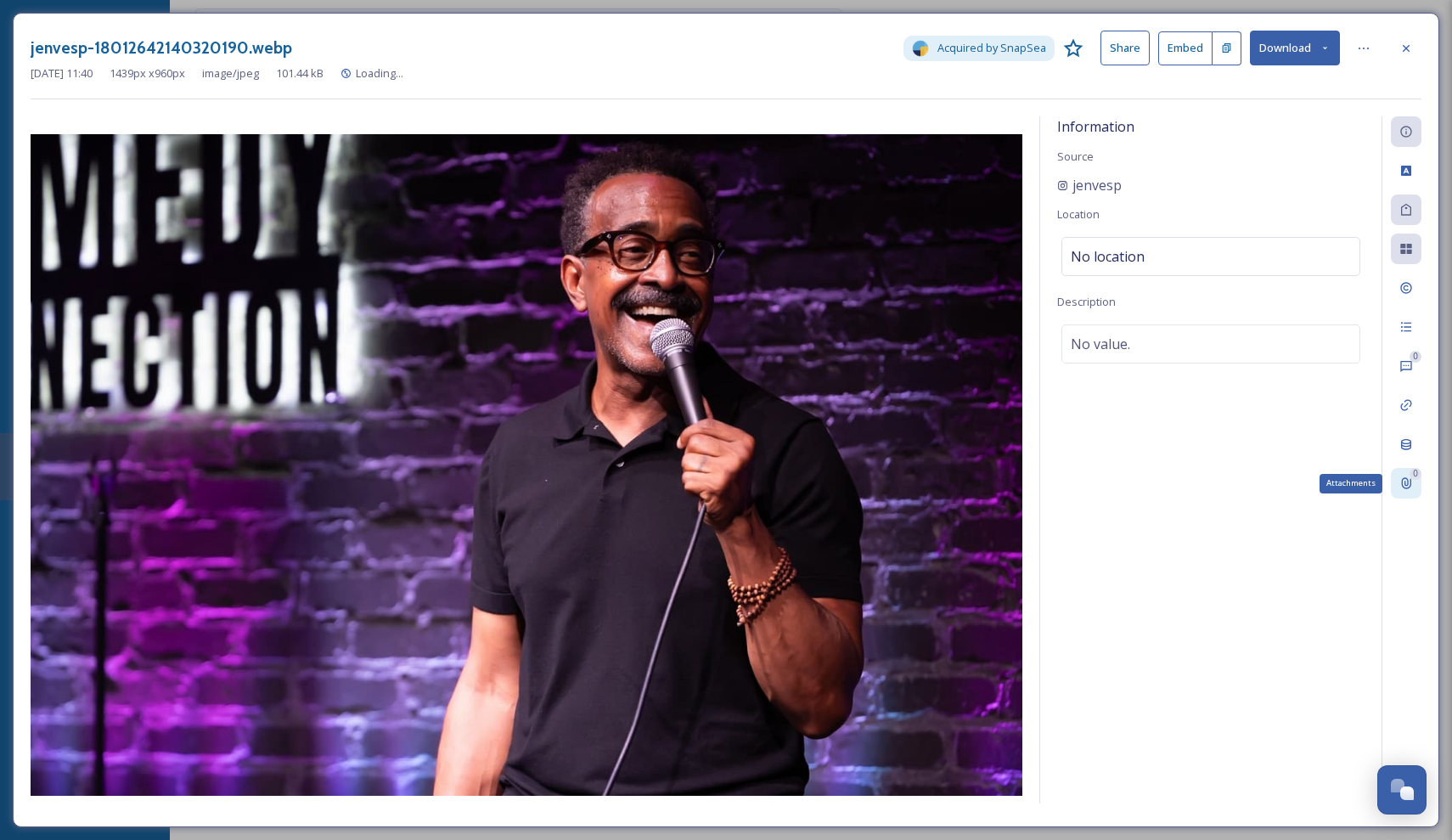
click at [1403, 472] on div "0 Attachments" at bounding box center [1406, 483] width 30 height 30
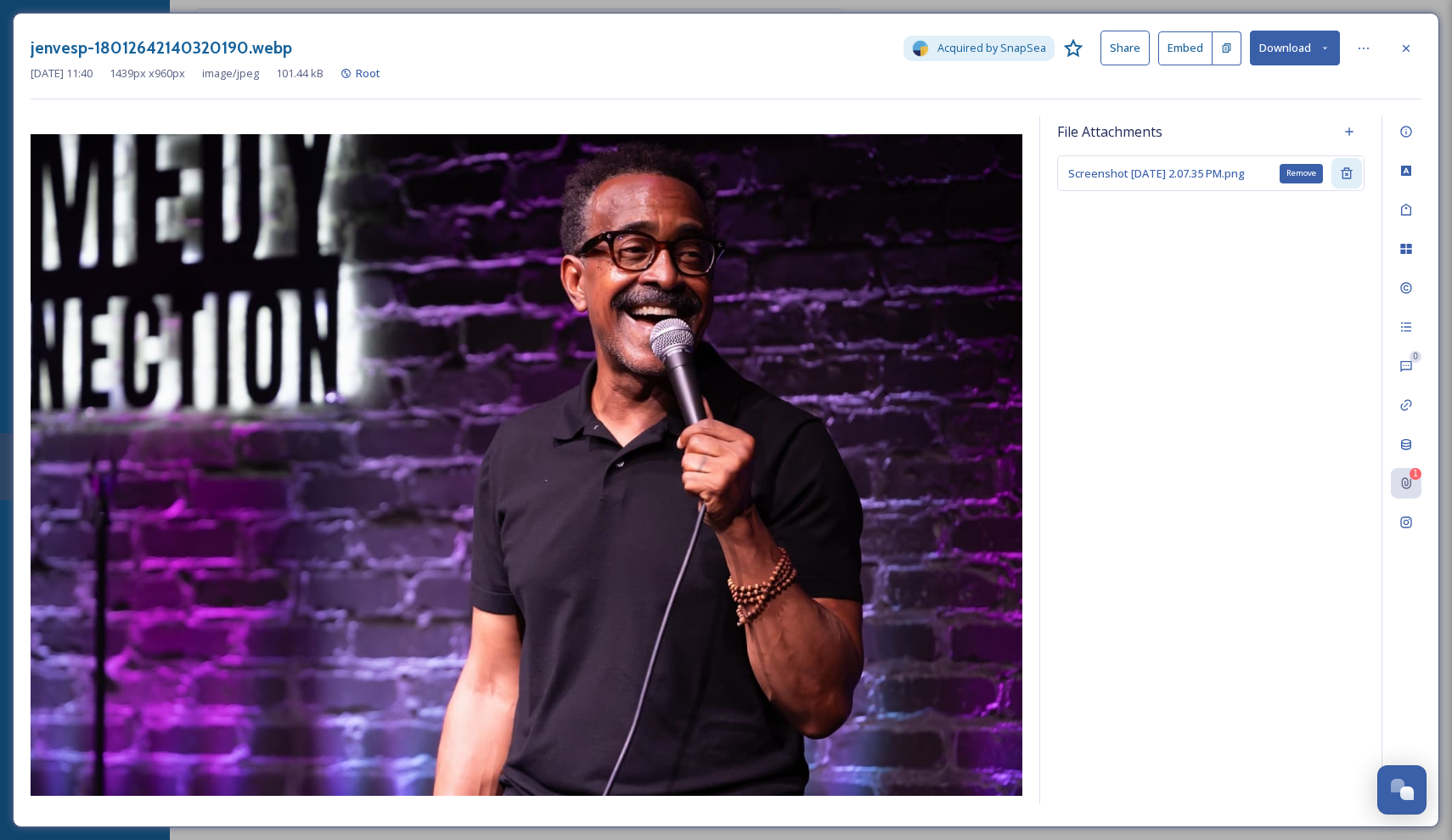
click at [1351, 172] on icon at bounding box center [1347, 174] width 11 height 11
click at [1410, 45] on icon at bounding box center [1406, 48] width 14 height 14
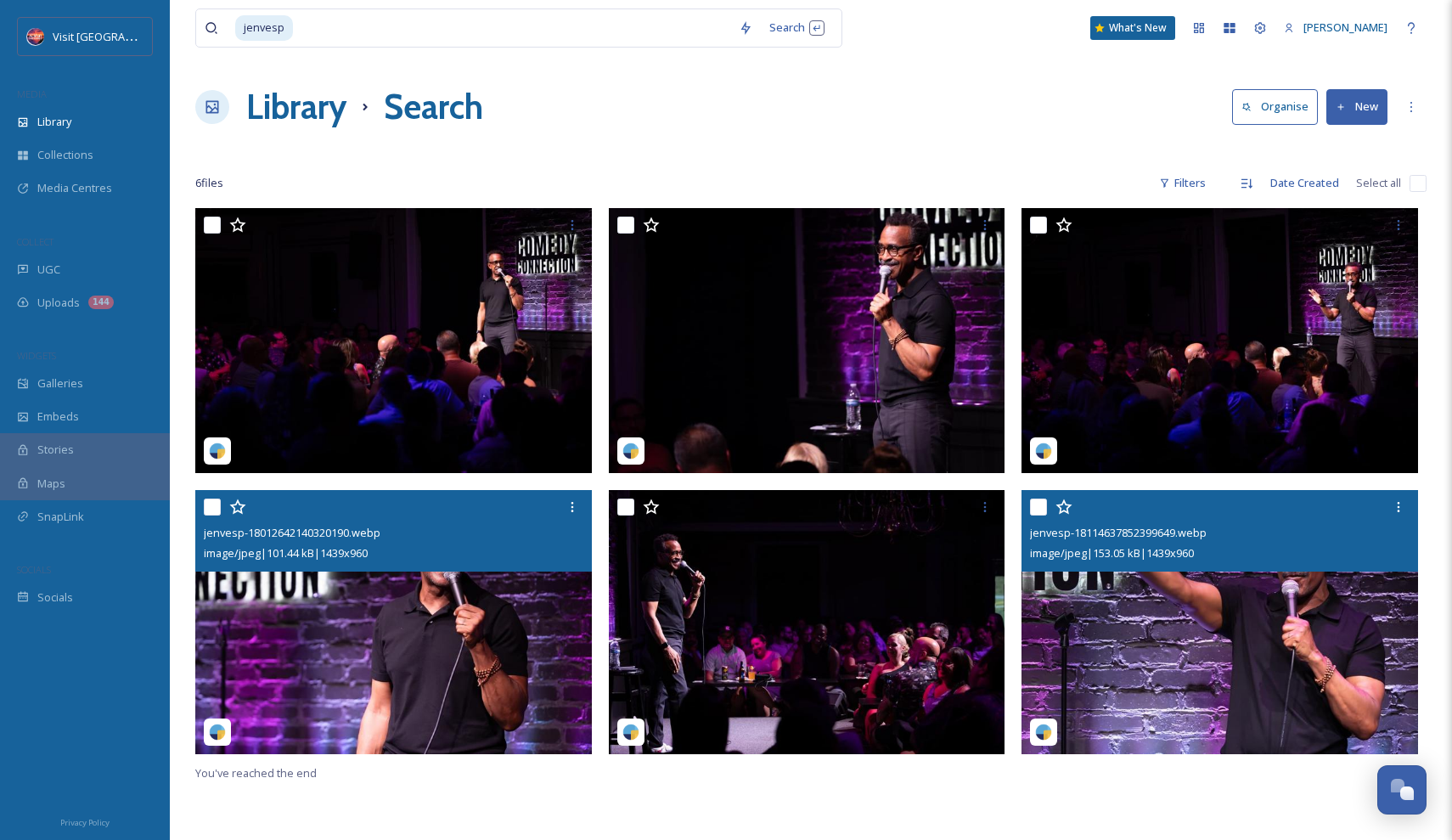
click at [1143, 581] on img at bounding box center [1220, 622] width 397 height 265
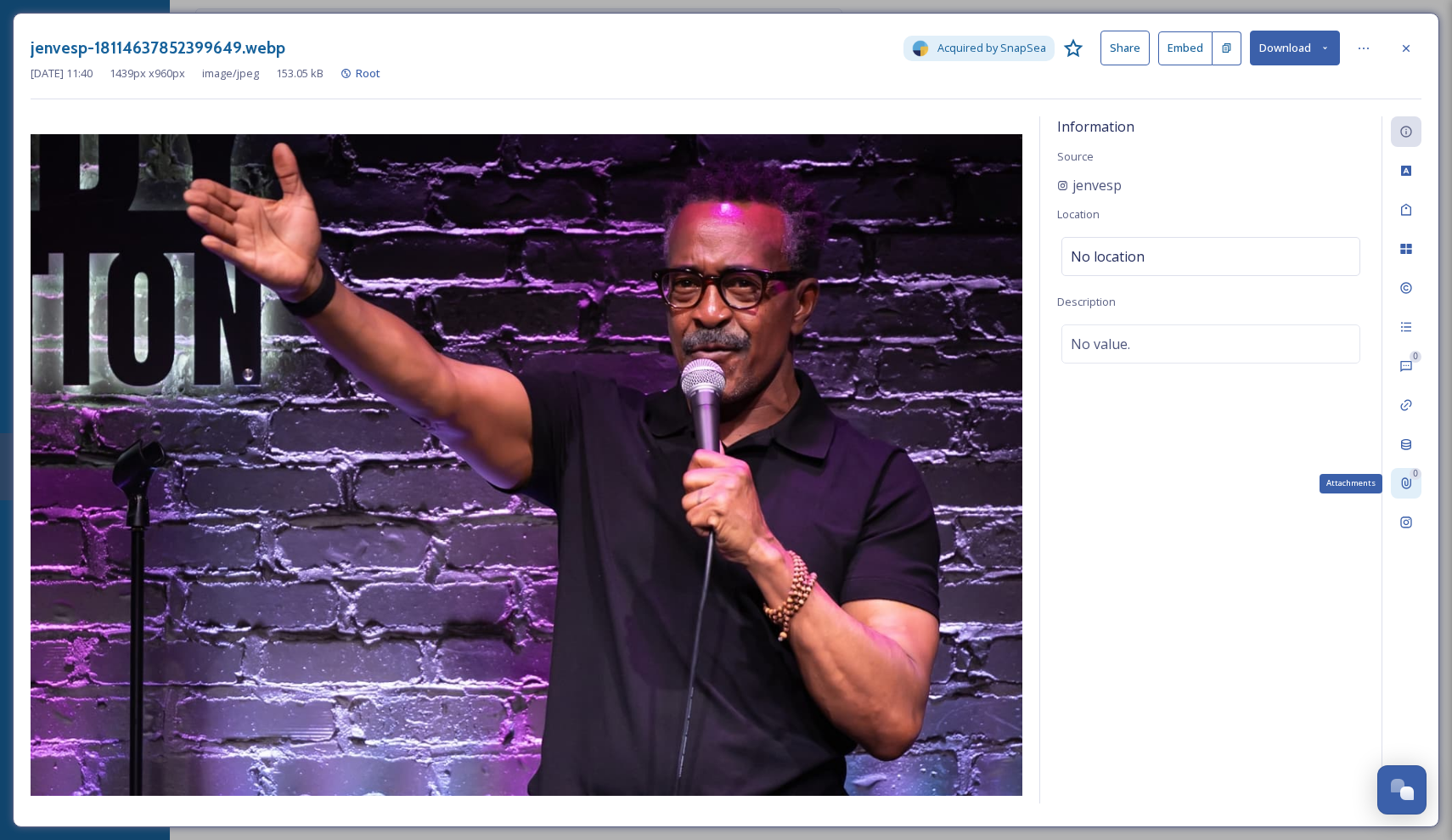
click at [1403, 476] on icon at bounding box center [1406, 483] width 14 height 14
click at [1347, 132] on icon at bounding box center [1349, 131] width 14 height 14
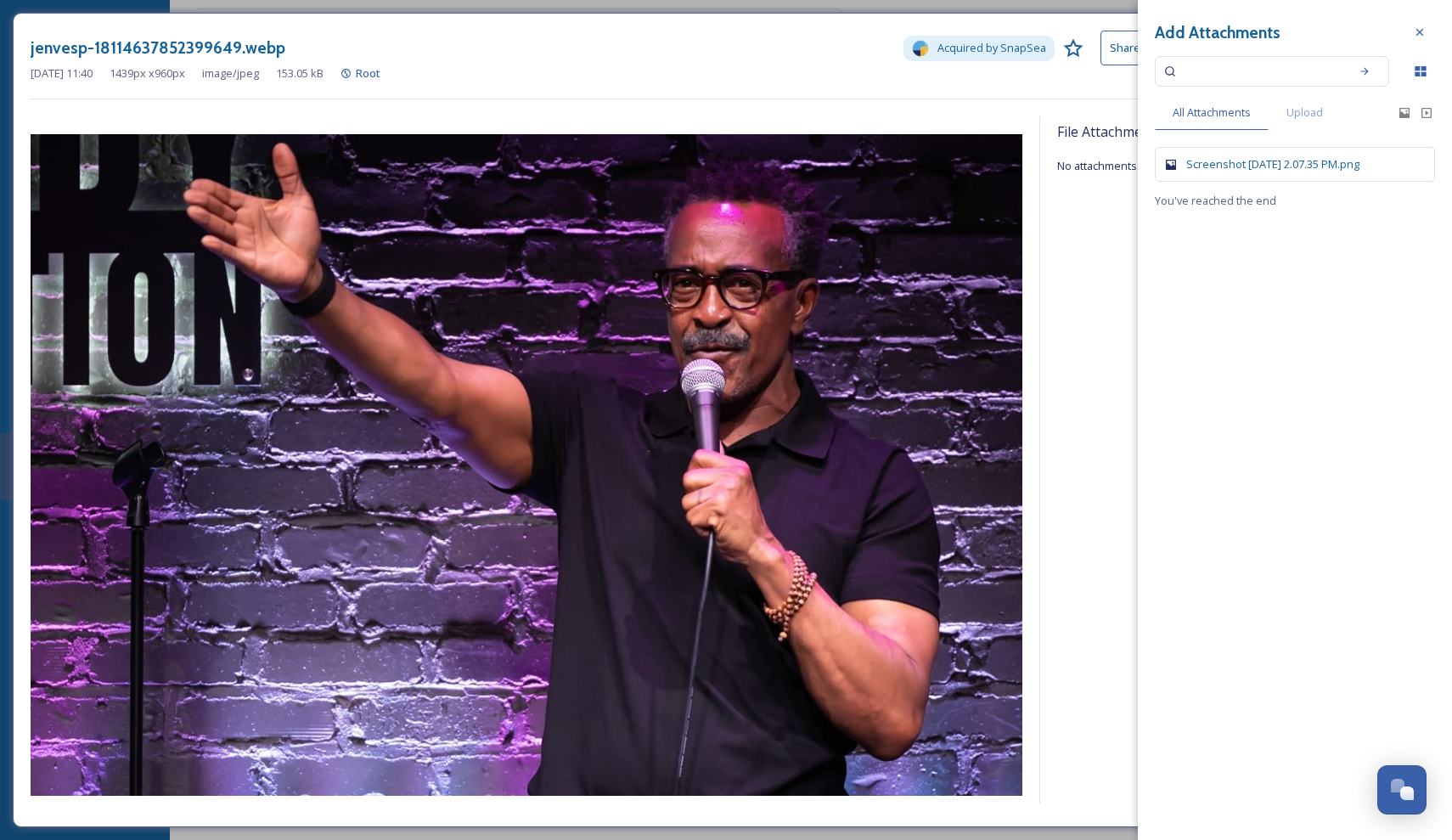
click at [1230, 159] on div "Screenshot [DATE] 2.07.35 PM.png" at bounding box center [1303, 163] width 235 height 16
click at [1433, 29] on div at bounding box center [1420, 31] width 30 height 30
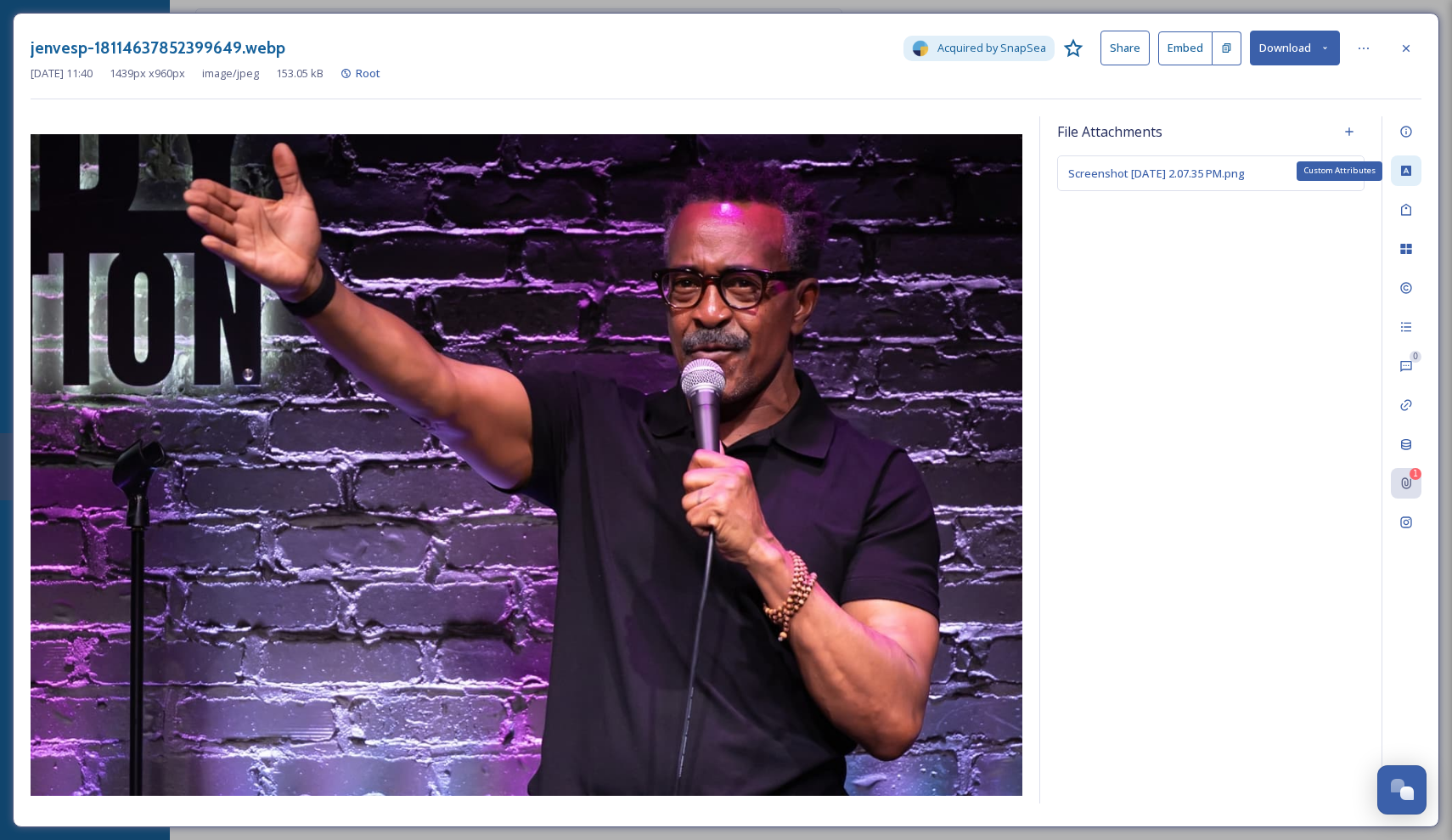
click at [1404, 171] on icon at bounding box center [1406, 170] width 10 height 10
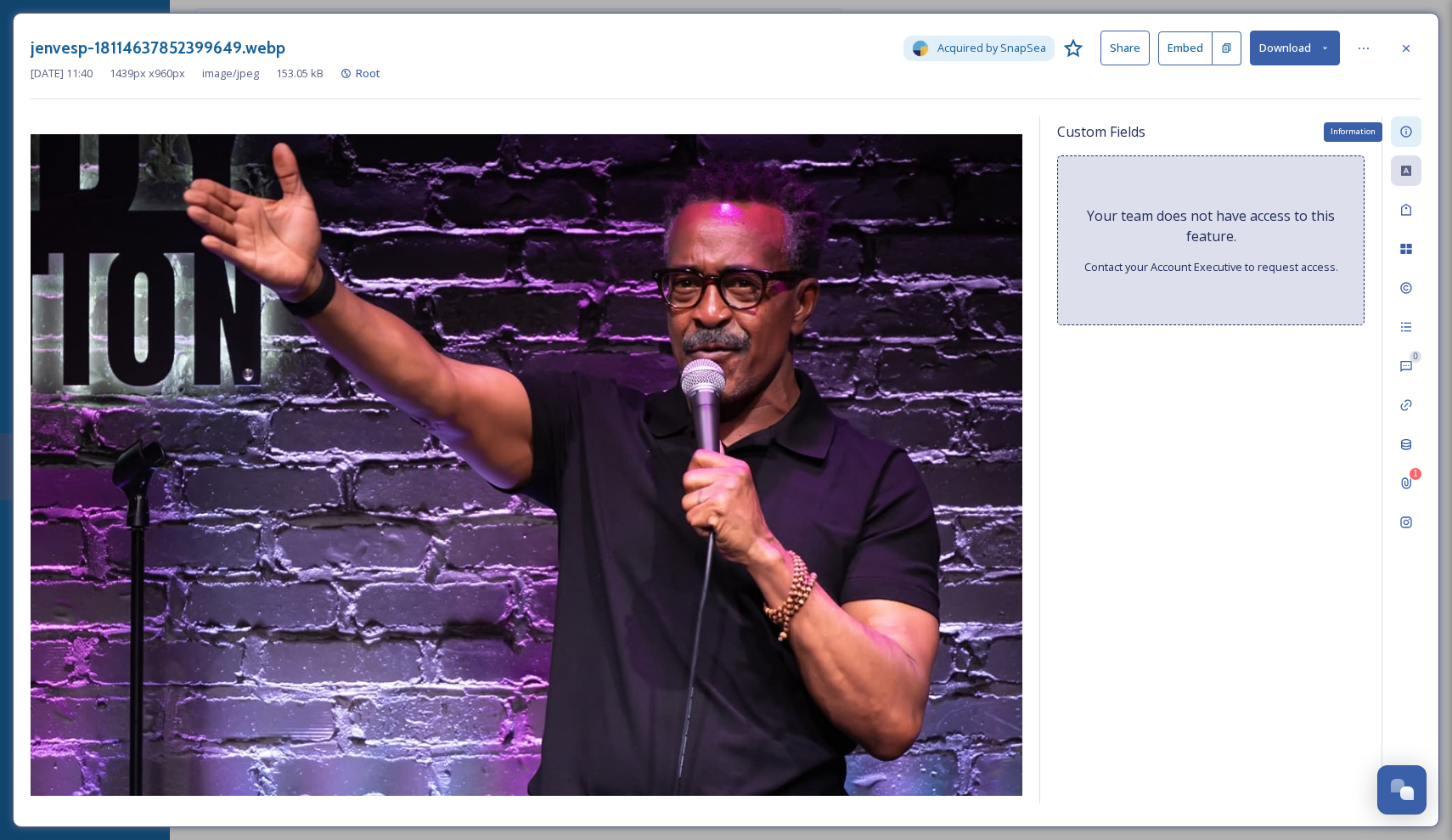
click at [1409, 123] on div "Information" at bounding box center [1406, 131] width 30 height 30
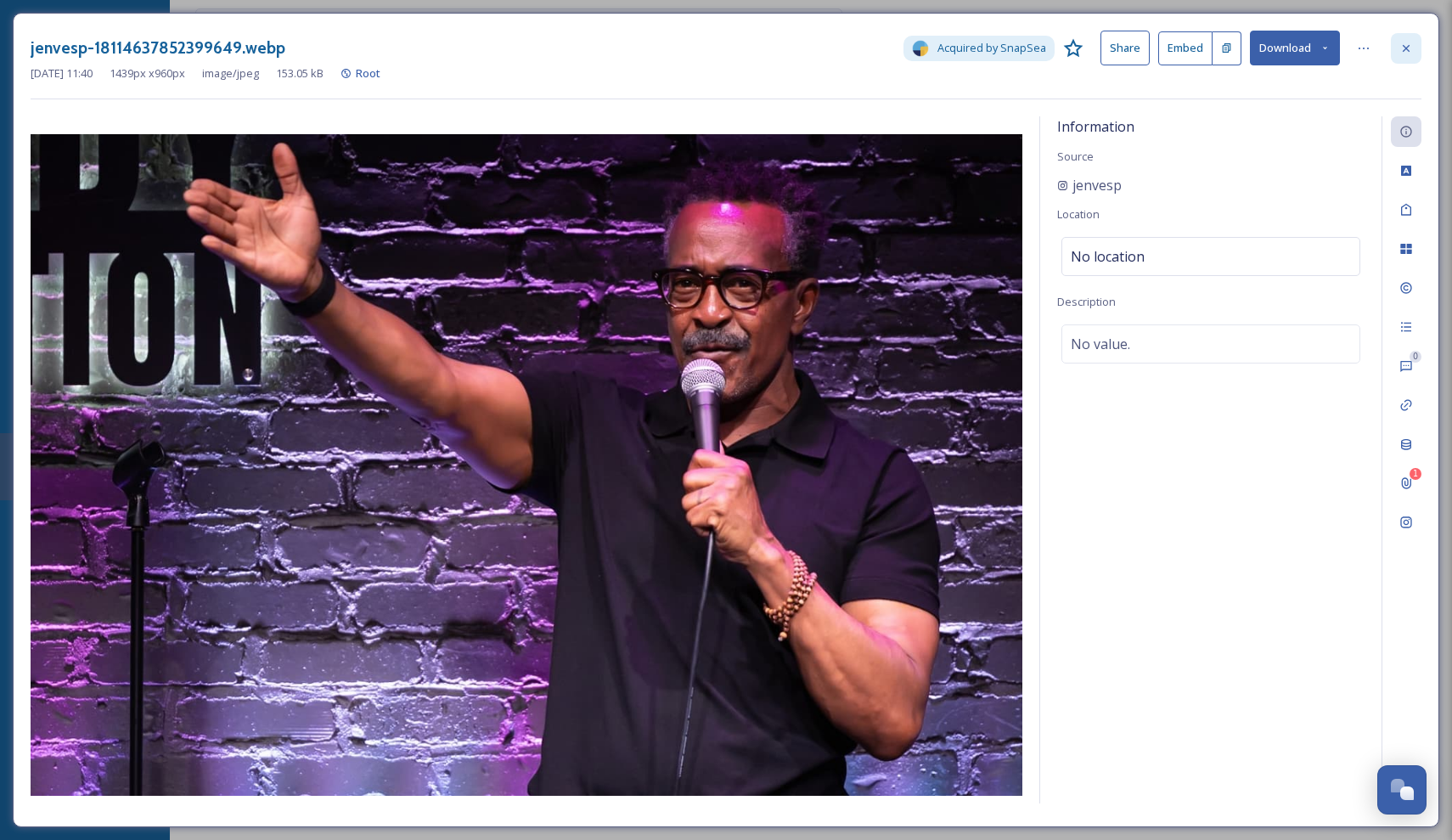
click at [1395, 47] on div at bounding box center [1406, 48] width 30 height 30
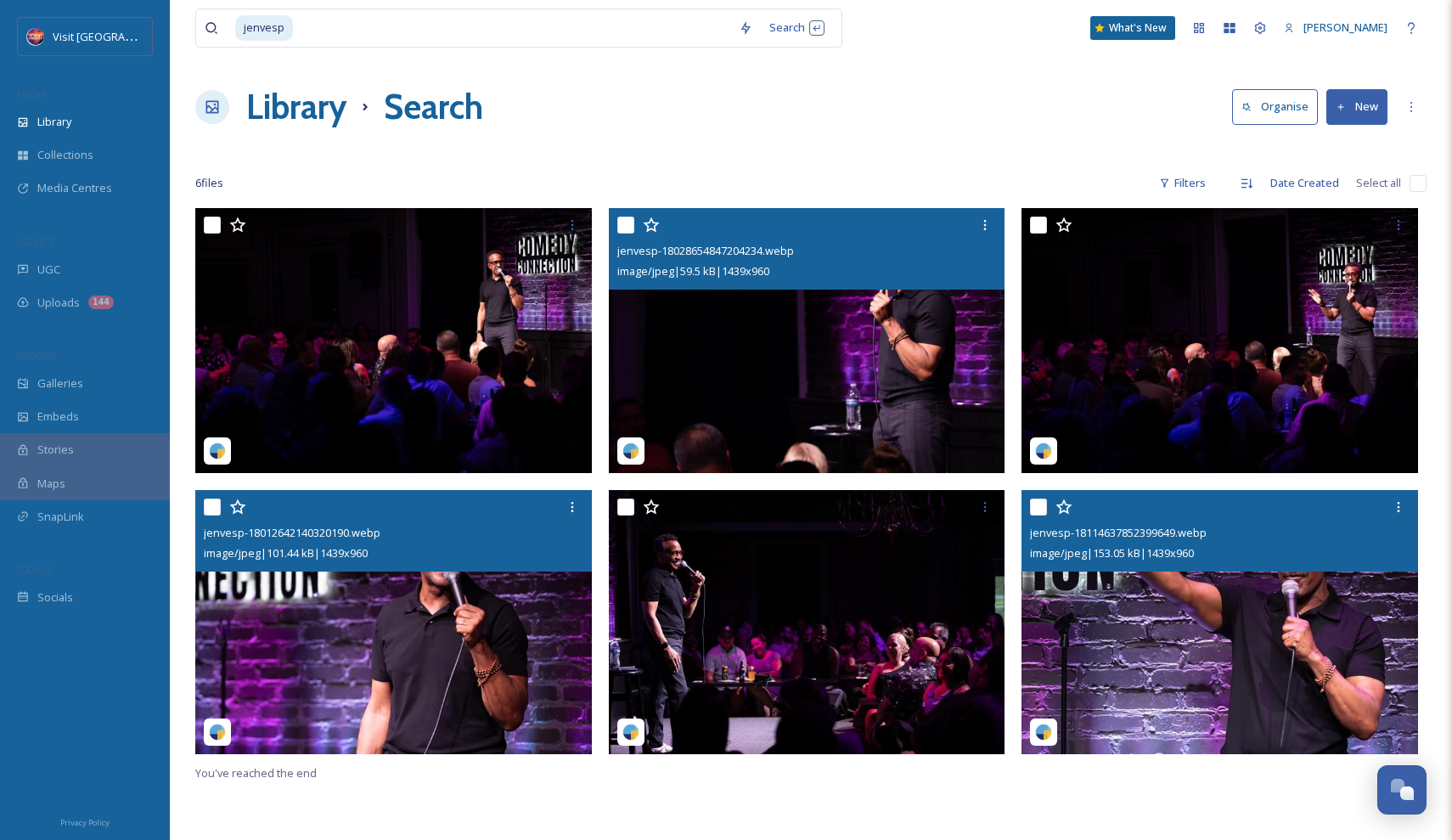
click at [865, 311] on img at bounding box center [808, 340] width 397 height 265
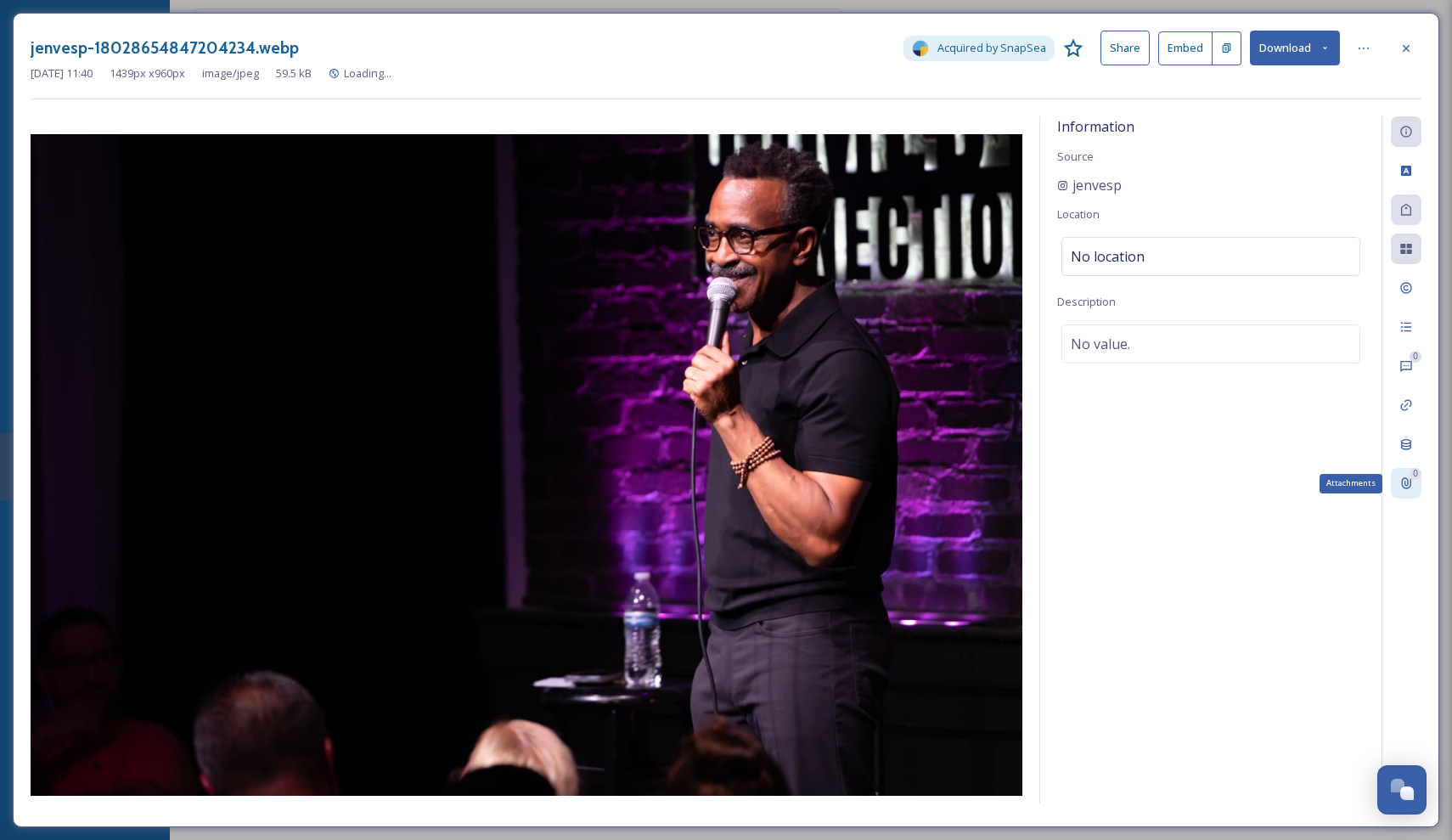
click at [1403, 483] on icon at bounding box center [1407, 484] width 9 height 11
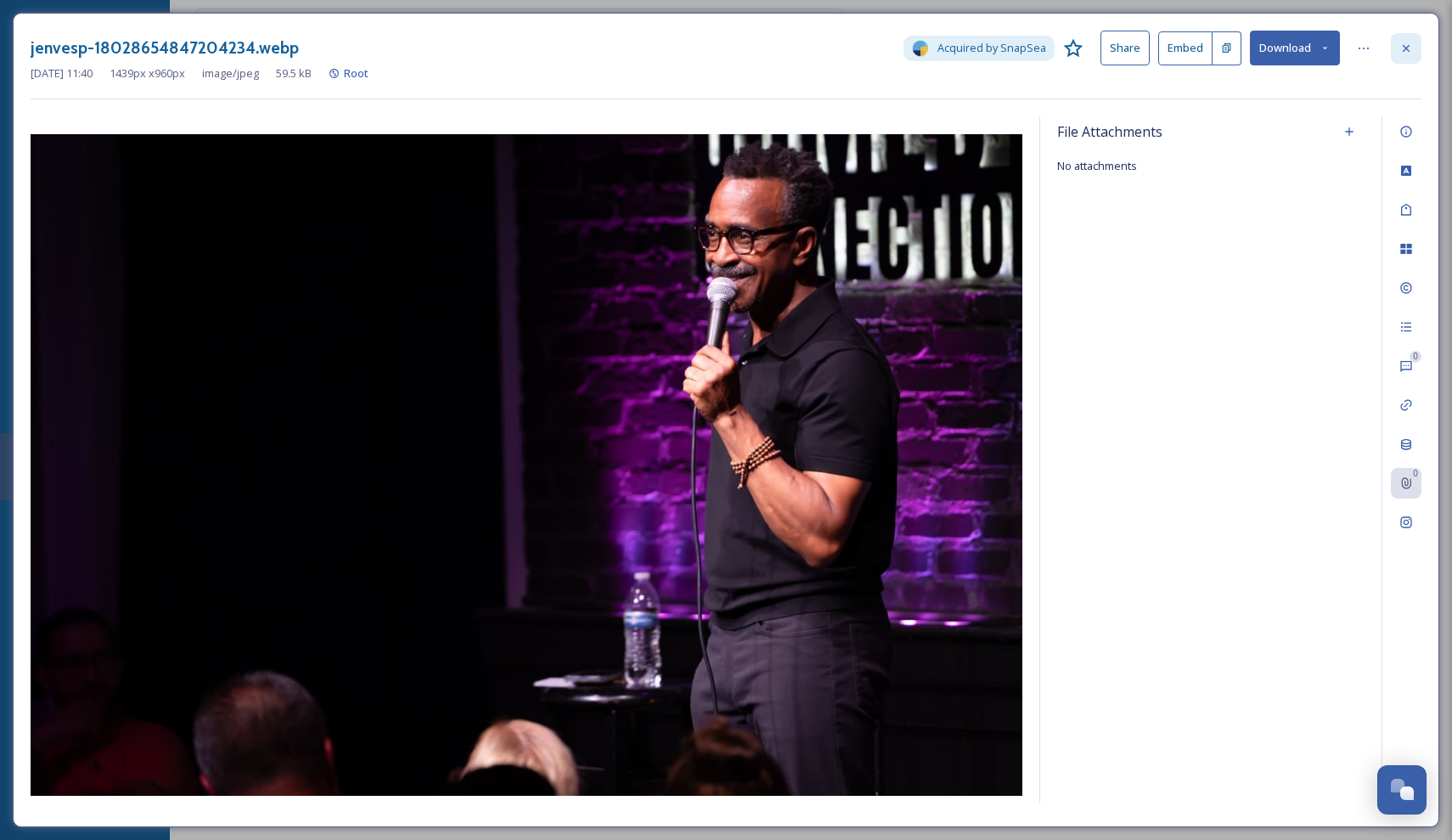
click at [1402, 55] on div at bounding box center [1406, 48] width 30 height 30
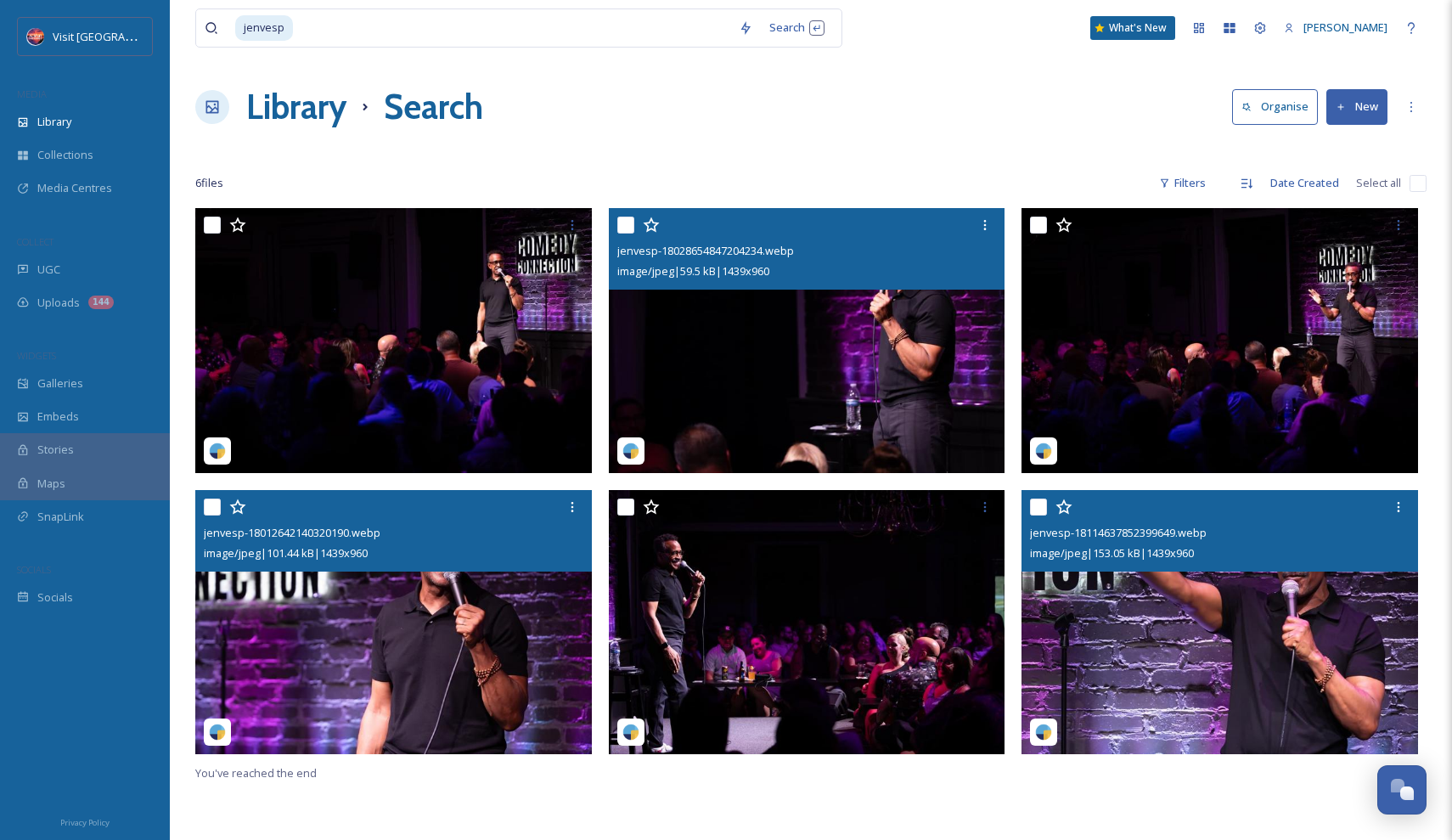
click at [1294, 671] on img at bounding box center [1220, 622] width 397 height 265
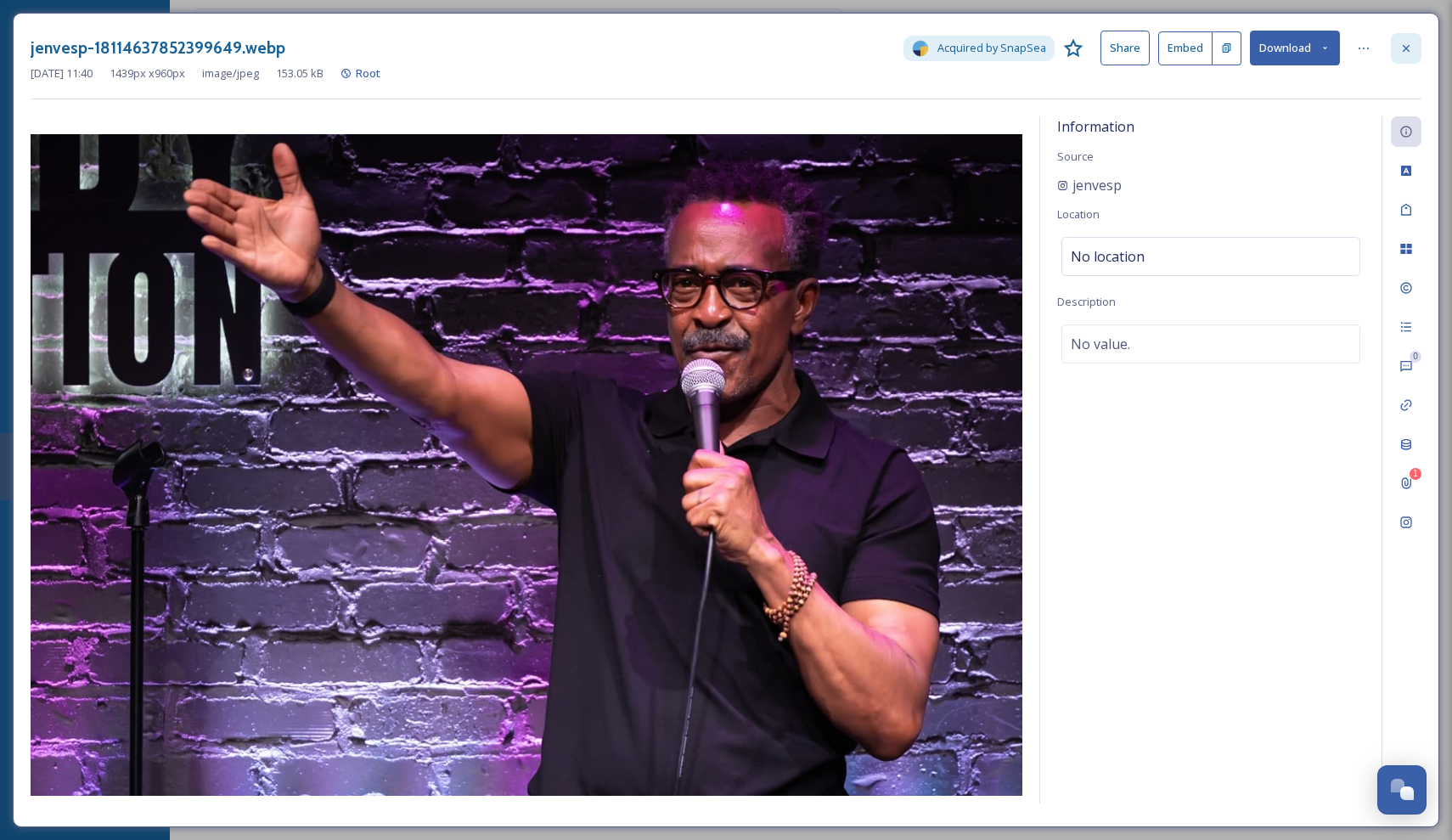
click at [1415, 58] on div at bounding box center [1406, 48] width 30 height 30
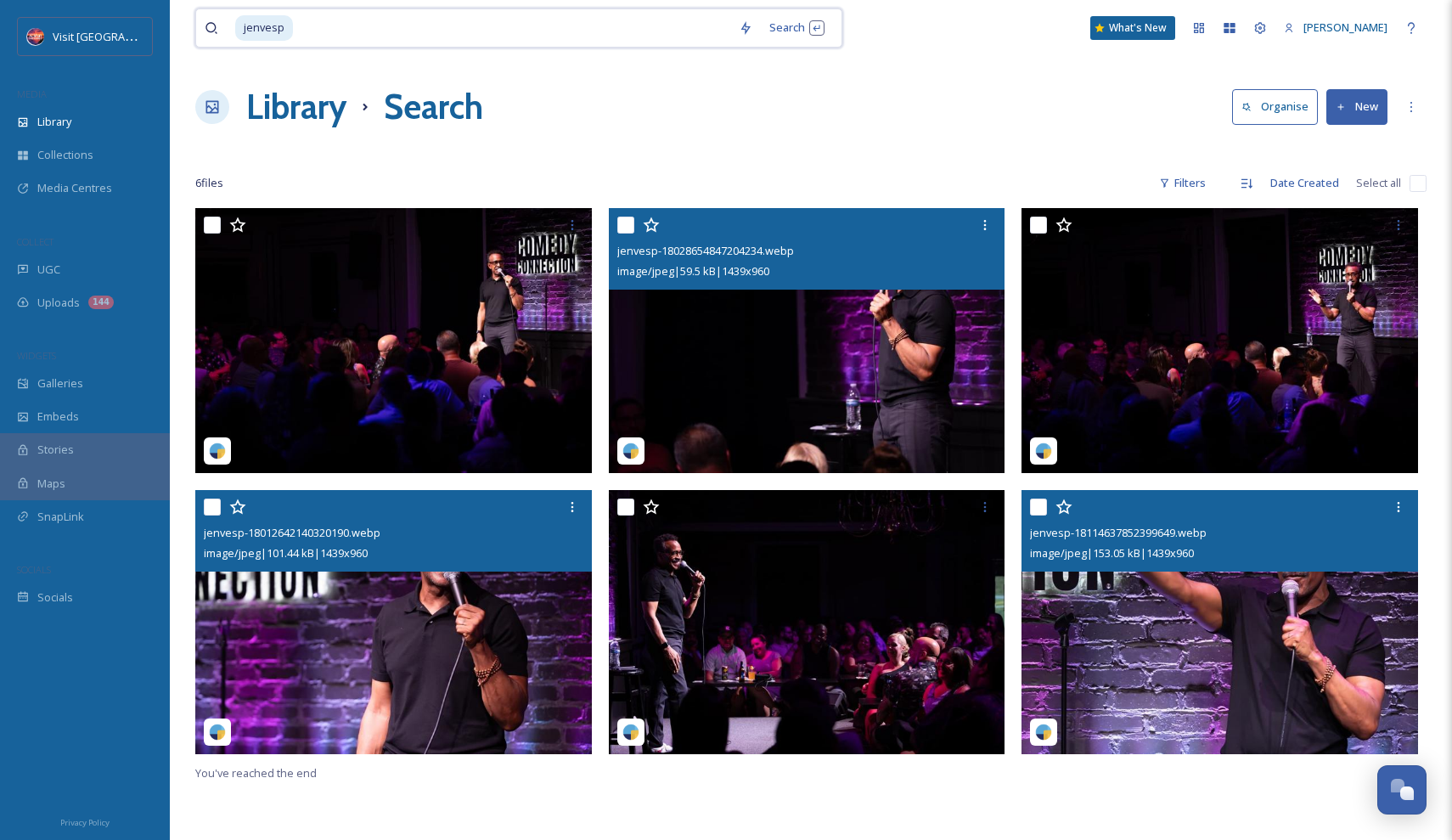
click at [586, 29] on input at bounding box center [512, 28] width 436 height 37
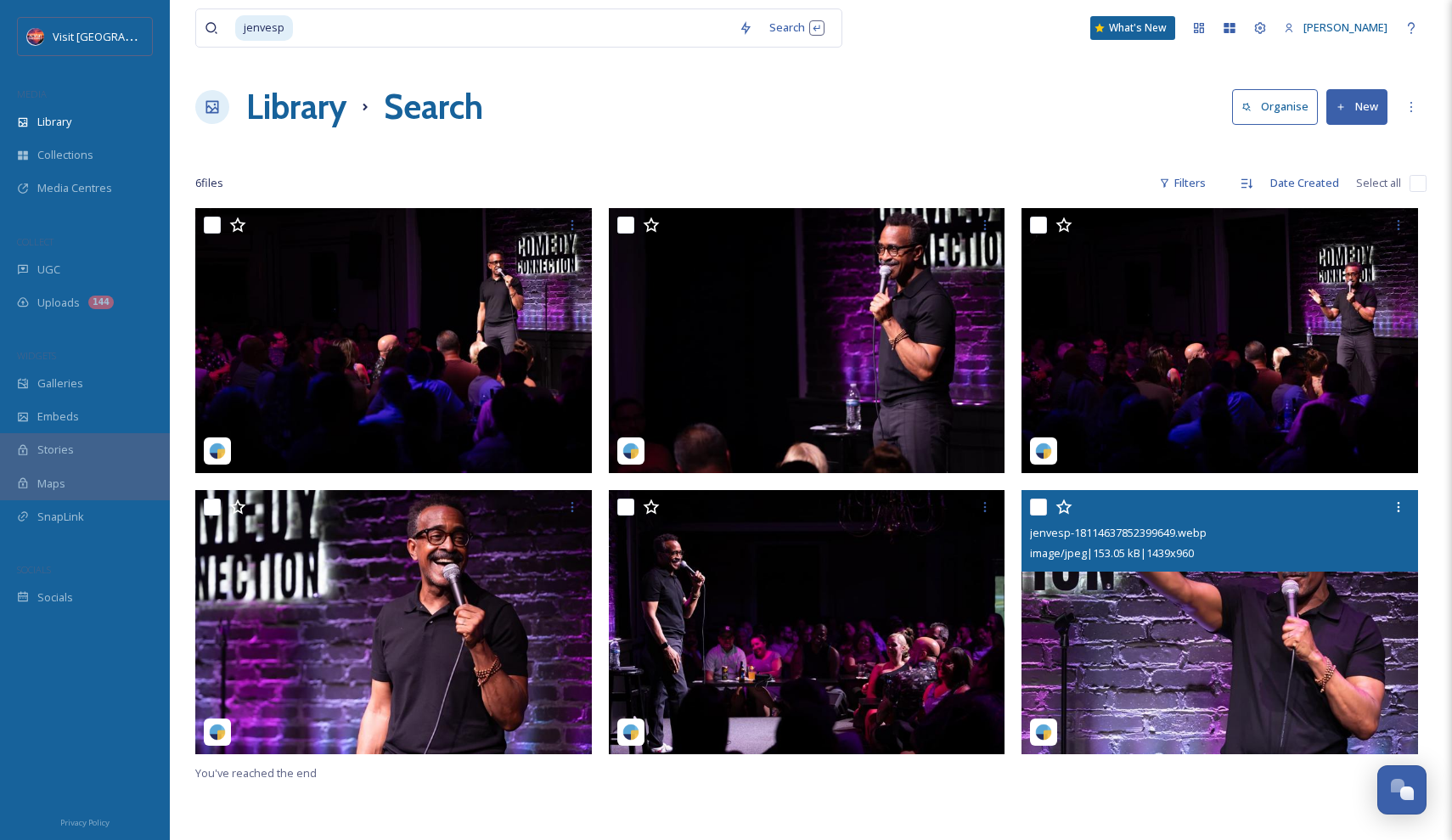
click at [1193, 584] on img at bounding box center [1220, 622] width 397 height 265
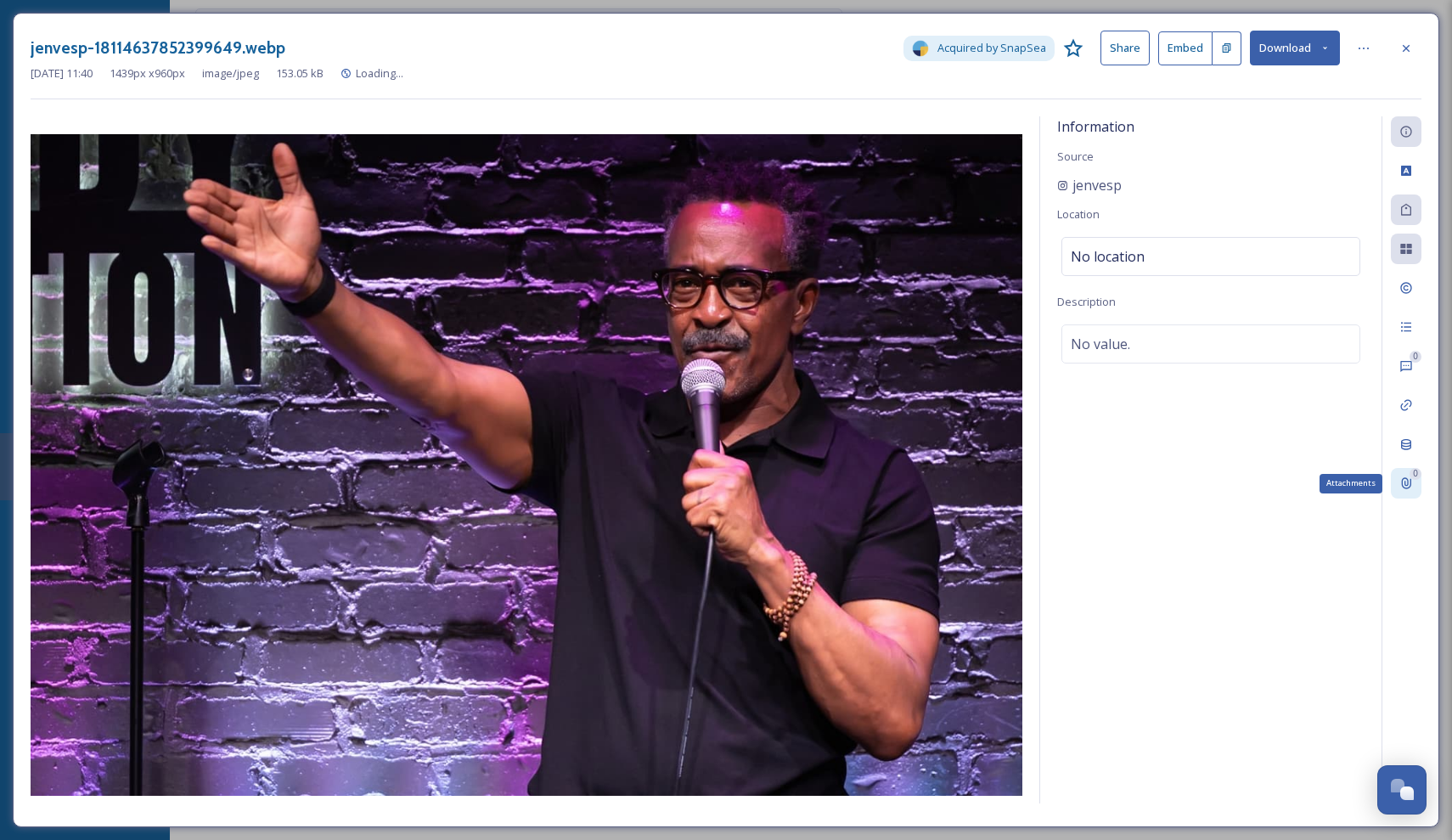
click at [1420, 481] on div "0 Attachments" at bounding box center [1406, 483] width 30 height 30
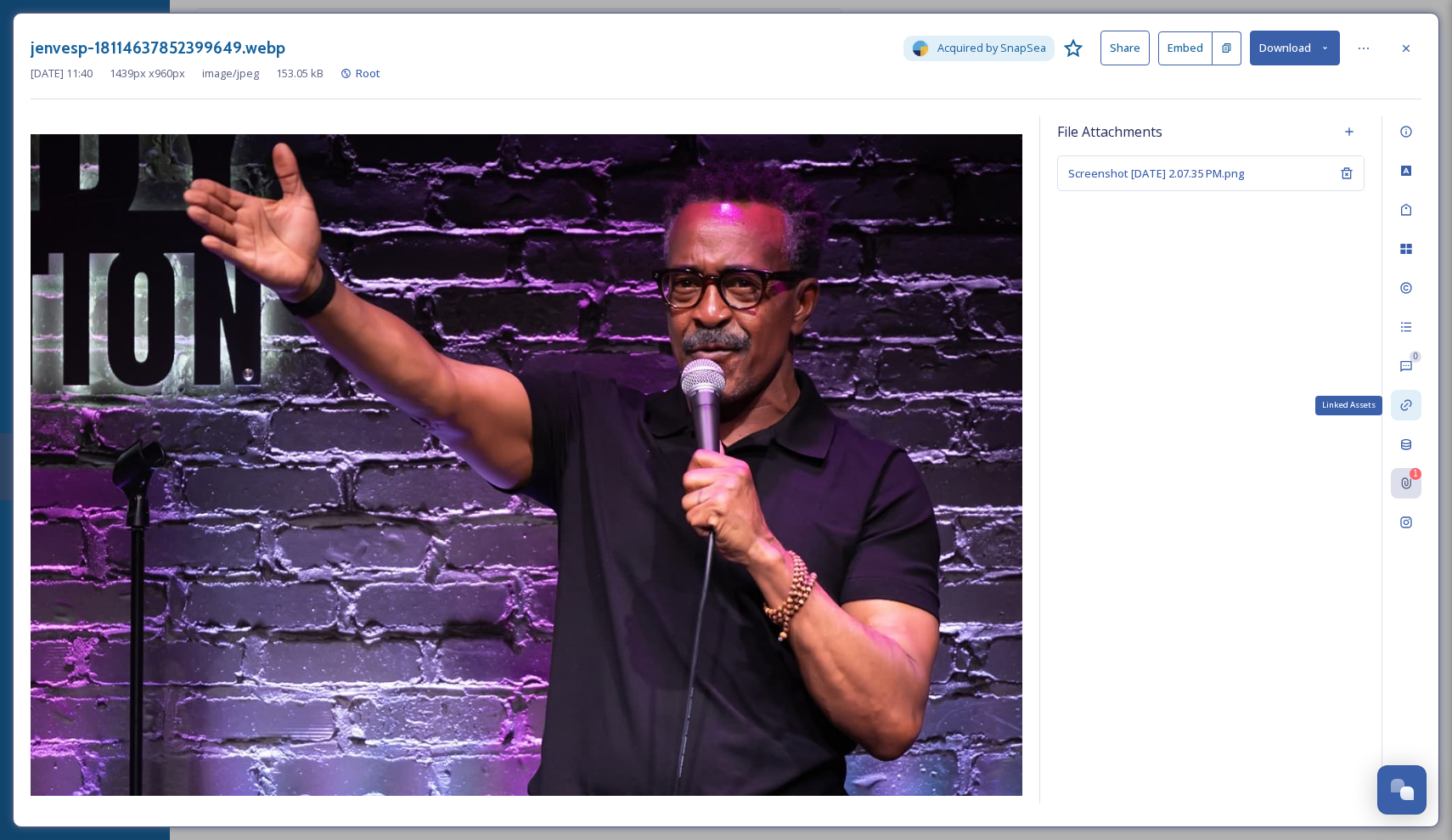
click at [1408, 410] on icon at bounding box center [1406, 404] width 14 height 14
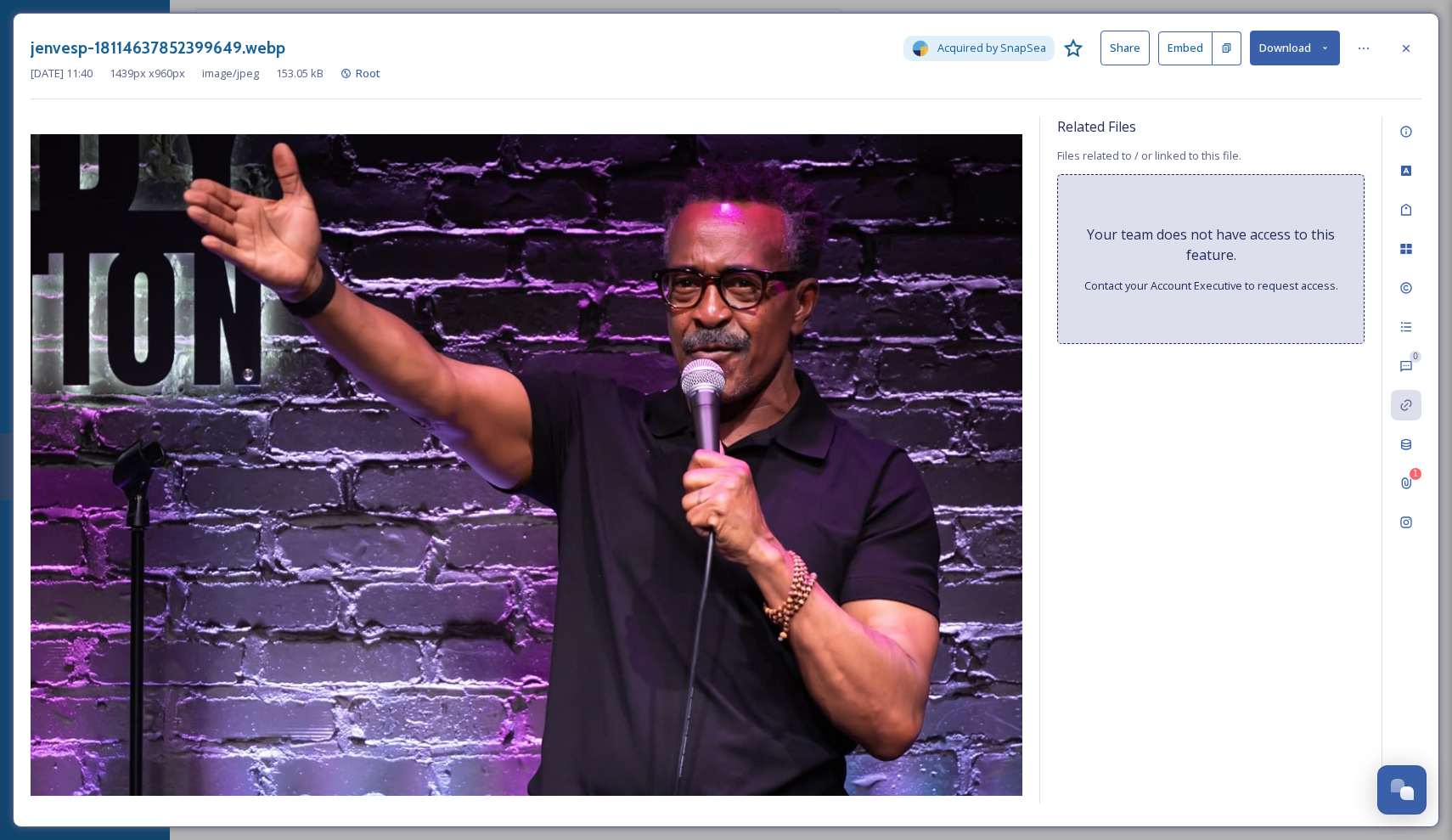
click at [1354, 125] on div "Related Files" at bounding box center [1210, 126] width 307 height 20
click at [1401, 42] on icon at bounding box center [1406, 48] width 14 height 14
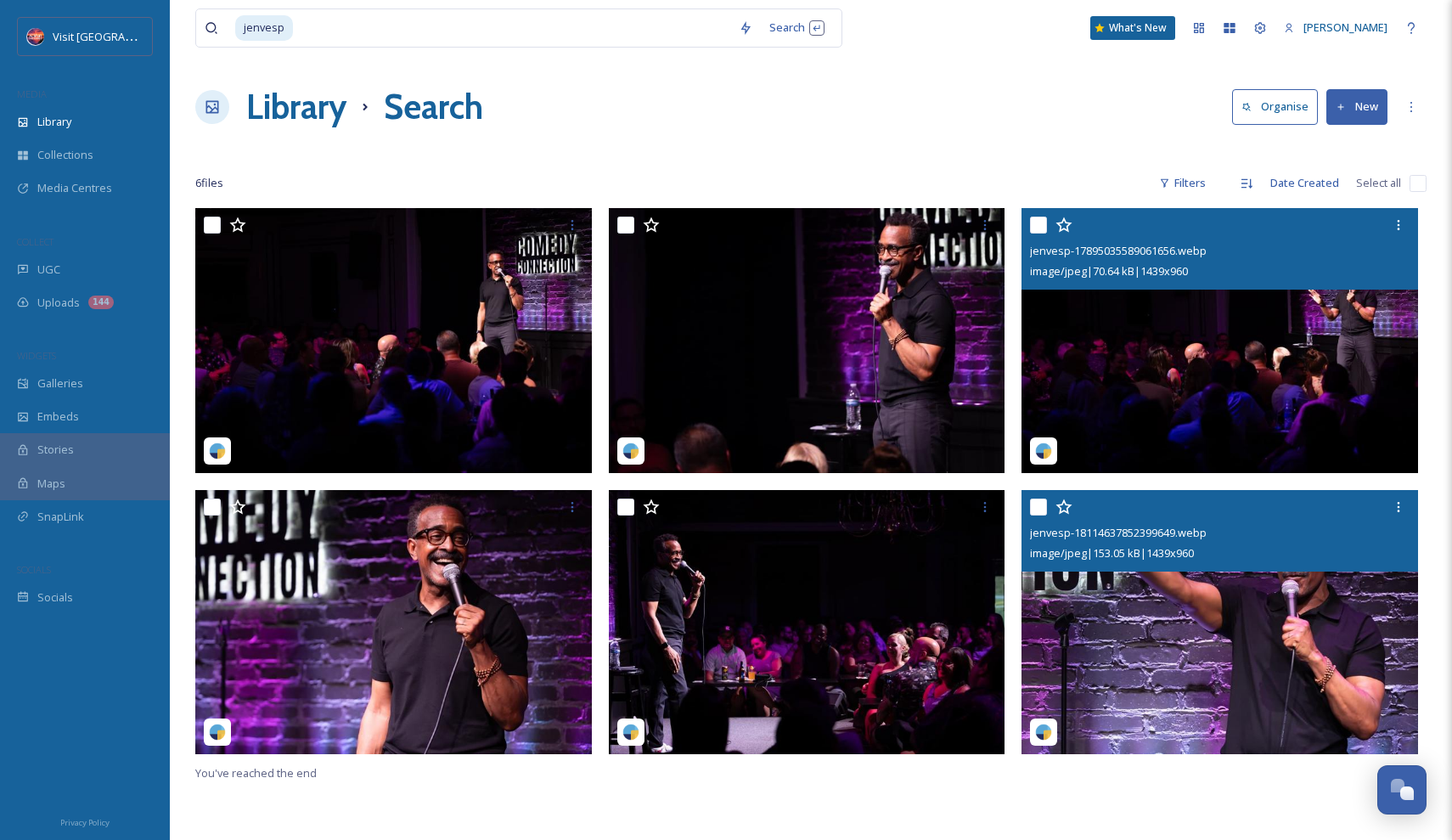
click at [1030, 227] on input "checkbox" at bounding box center [1038, 225] width 17 height 17
checkbox input "true"
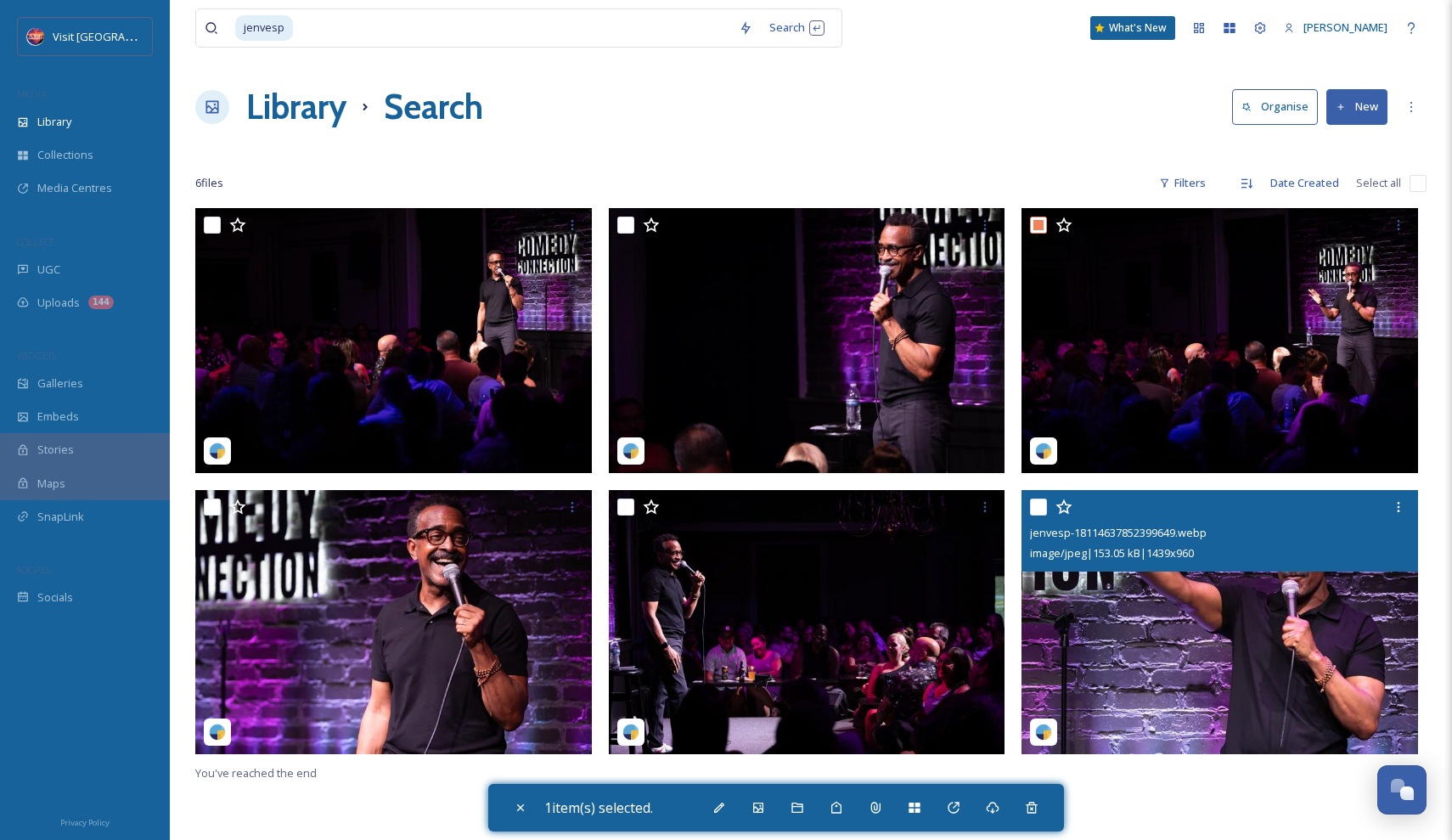
click at [1038, 507] on input "checkbox" at bounding box center [1038, 507] width 17 height 17
checkbox input "true"
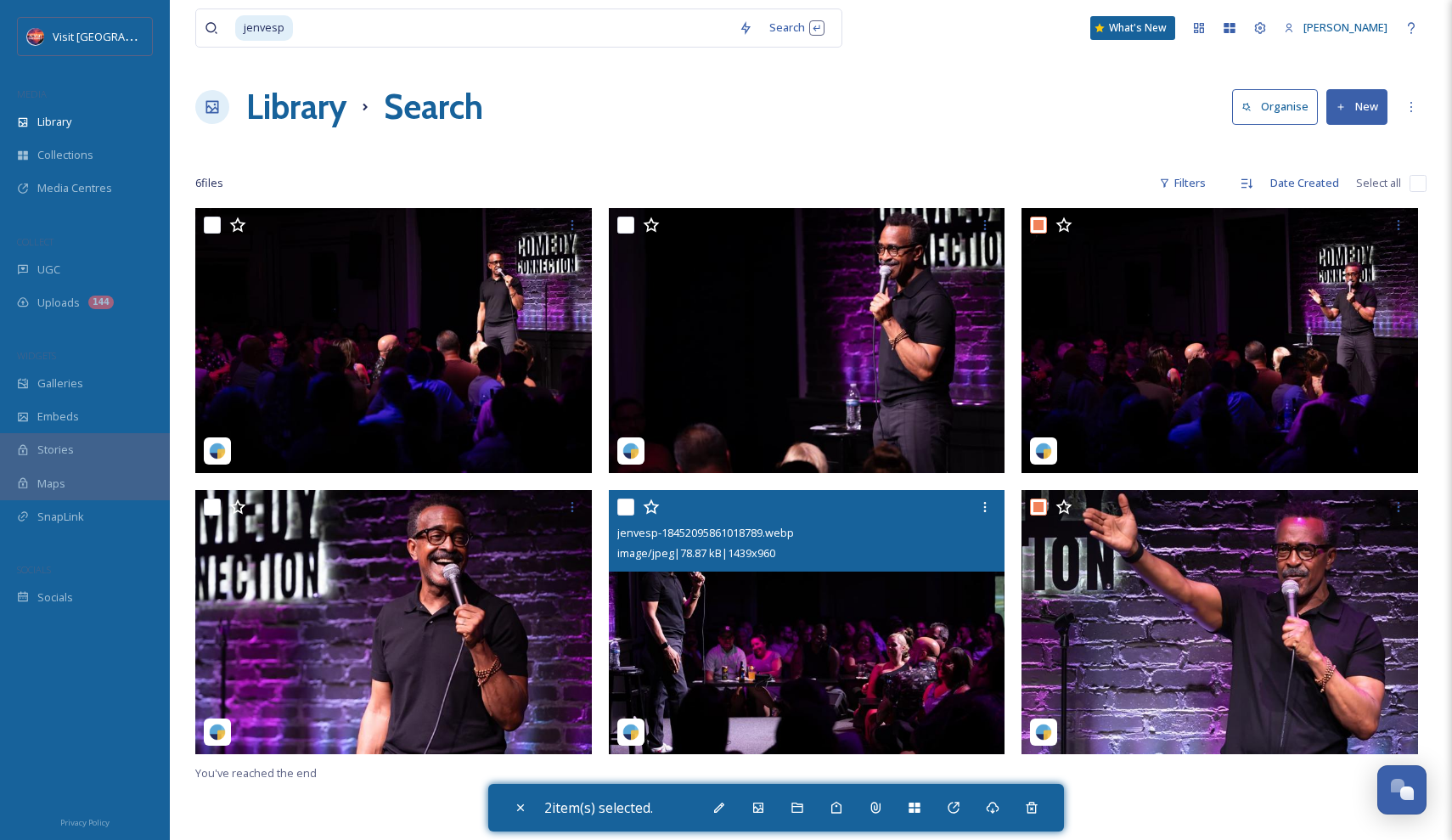
click at [621, 507] on input "checkbox" at bounding box center [626, 507] width 17 height 17
checkbox input "true"
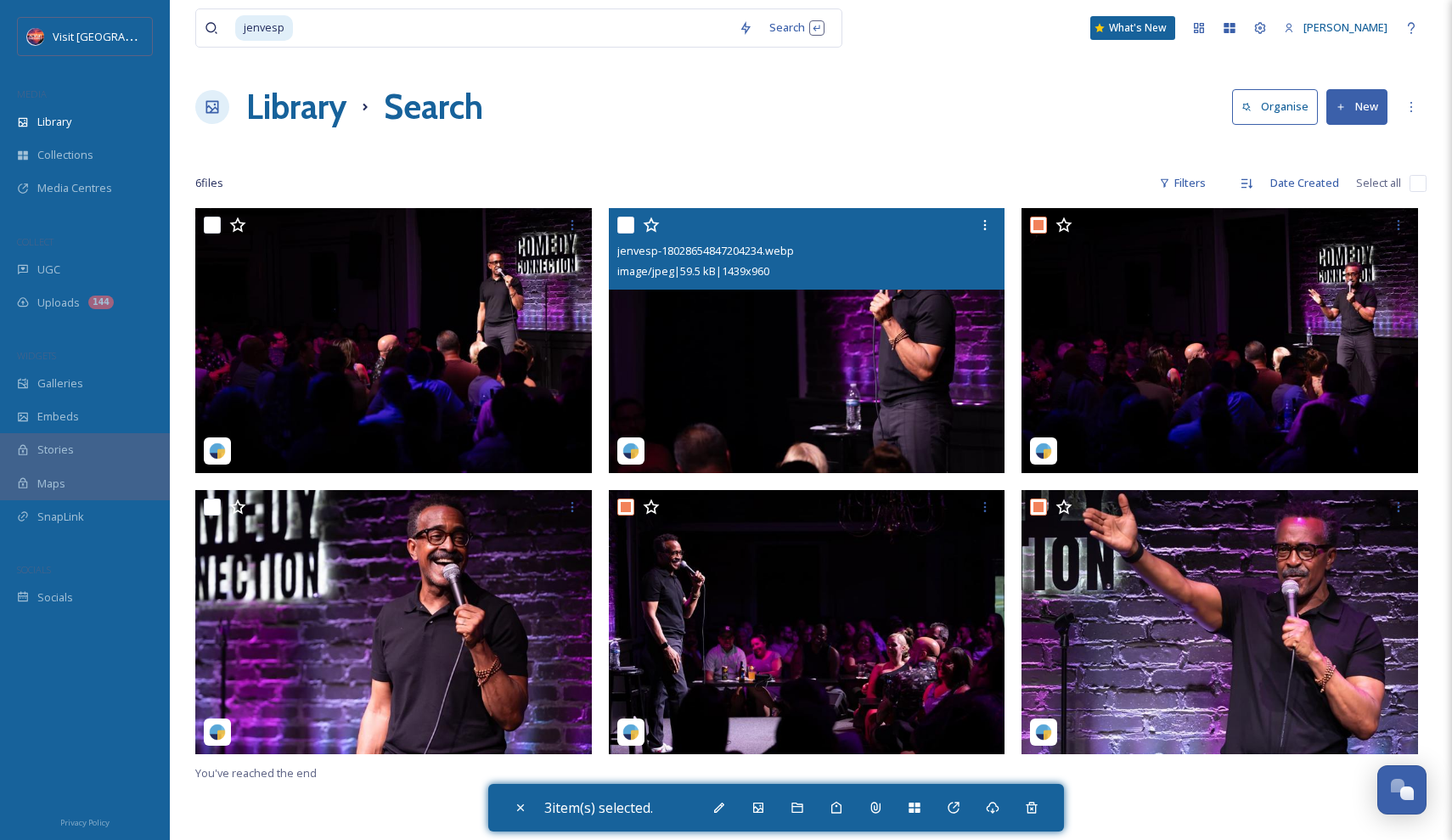
click at [626, 226] on input "checkbox" at bounding box center [626, 225] width 17 height 17
checkbox input "true"
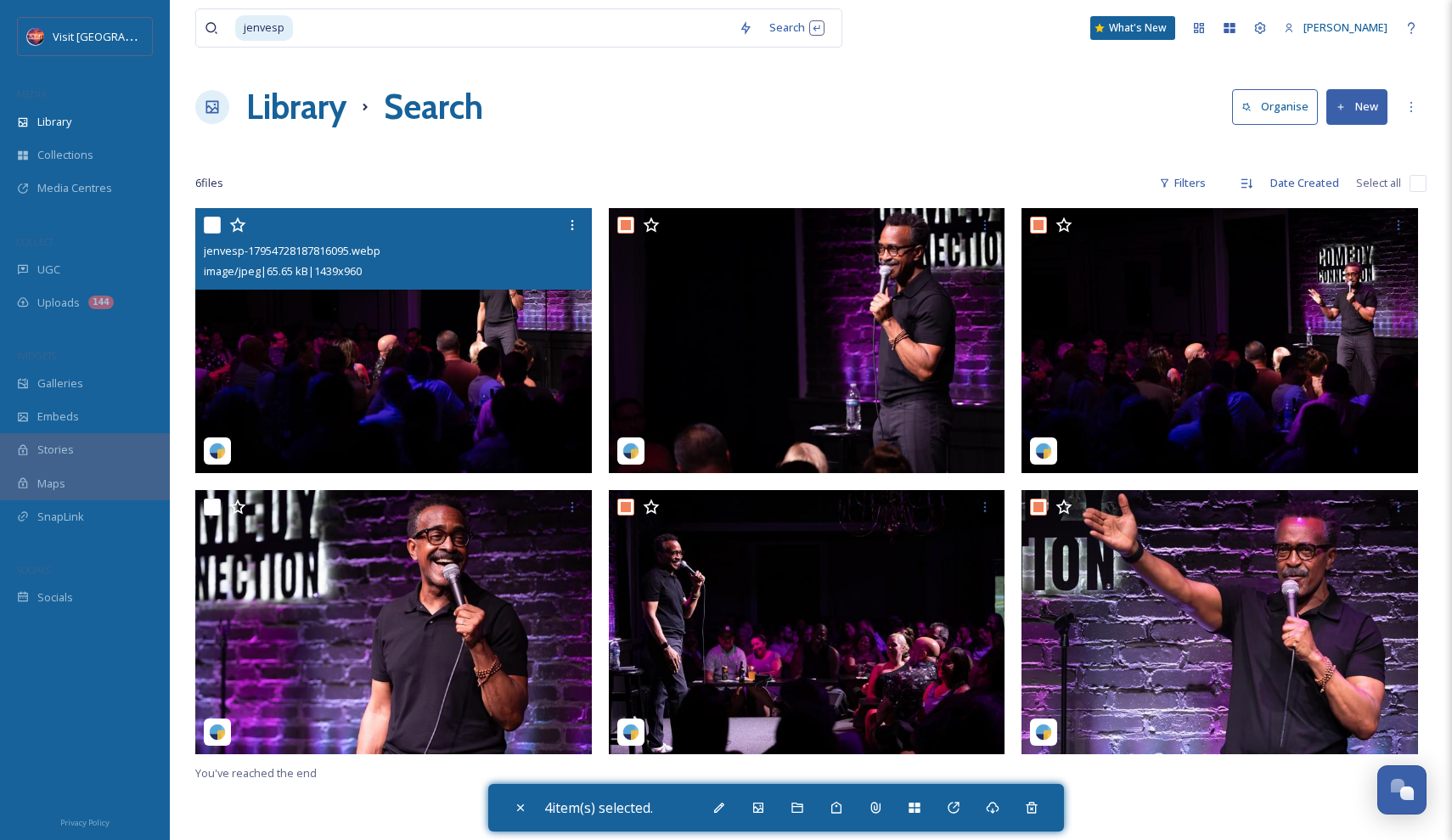
click at [209, 221] on input "checkbox" at bounding box center [212, 225] width 17 height 17
checkbox input "true"
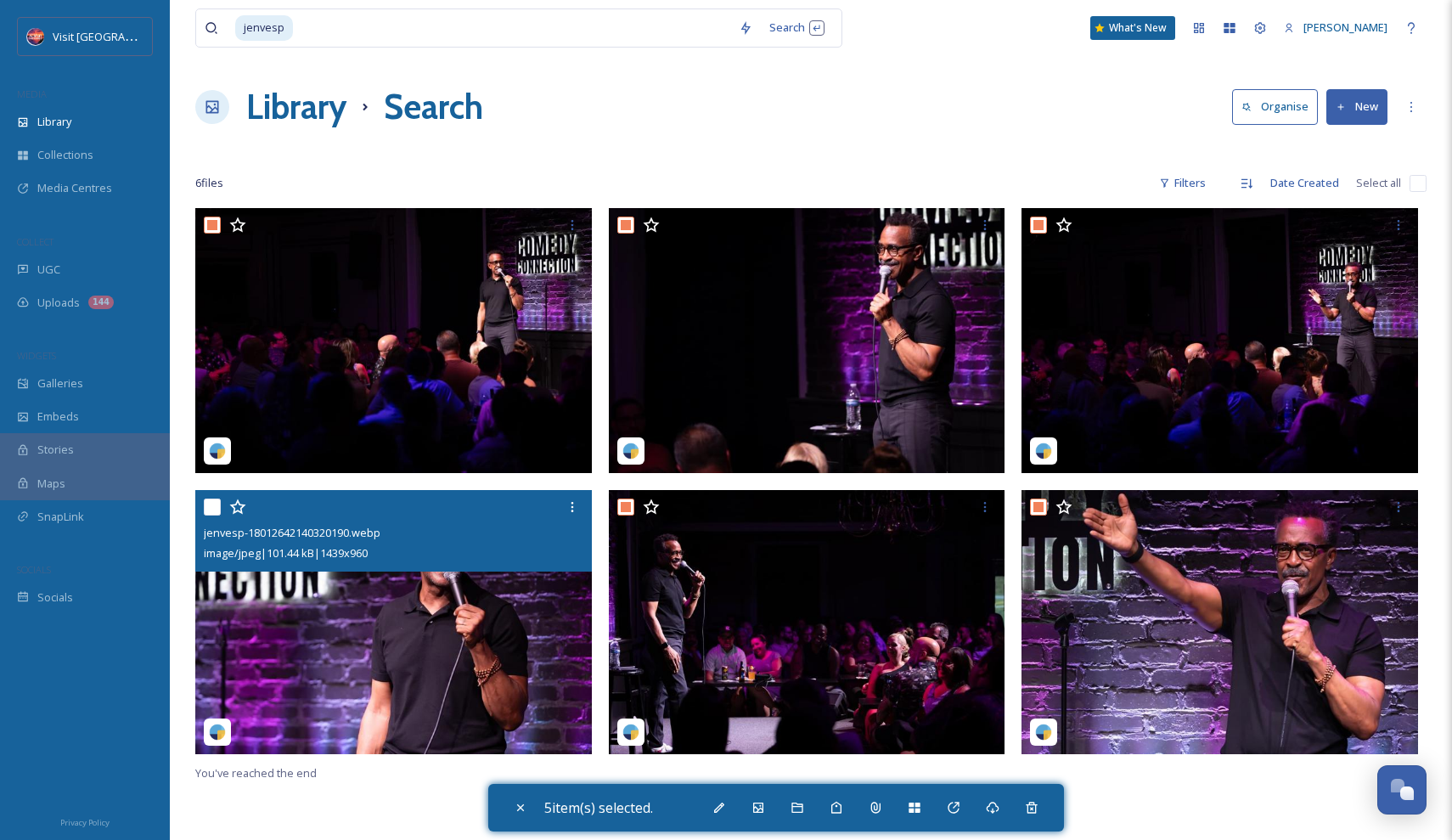
click at [213, 507] on input "checkbox" at bounding box center [212, 507] width 17 height 17
checkbox input "true"
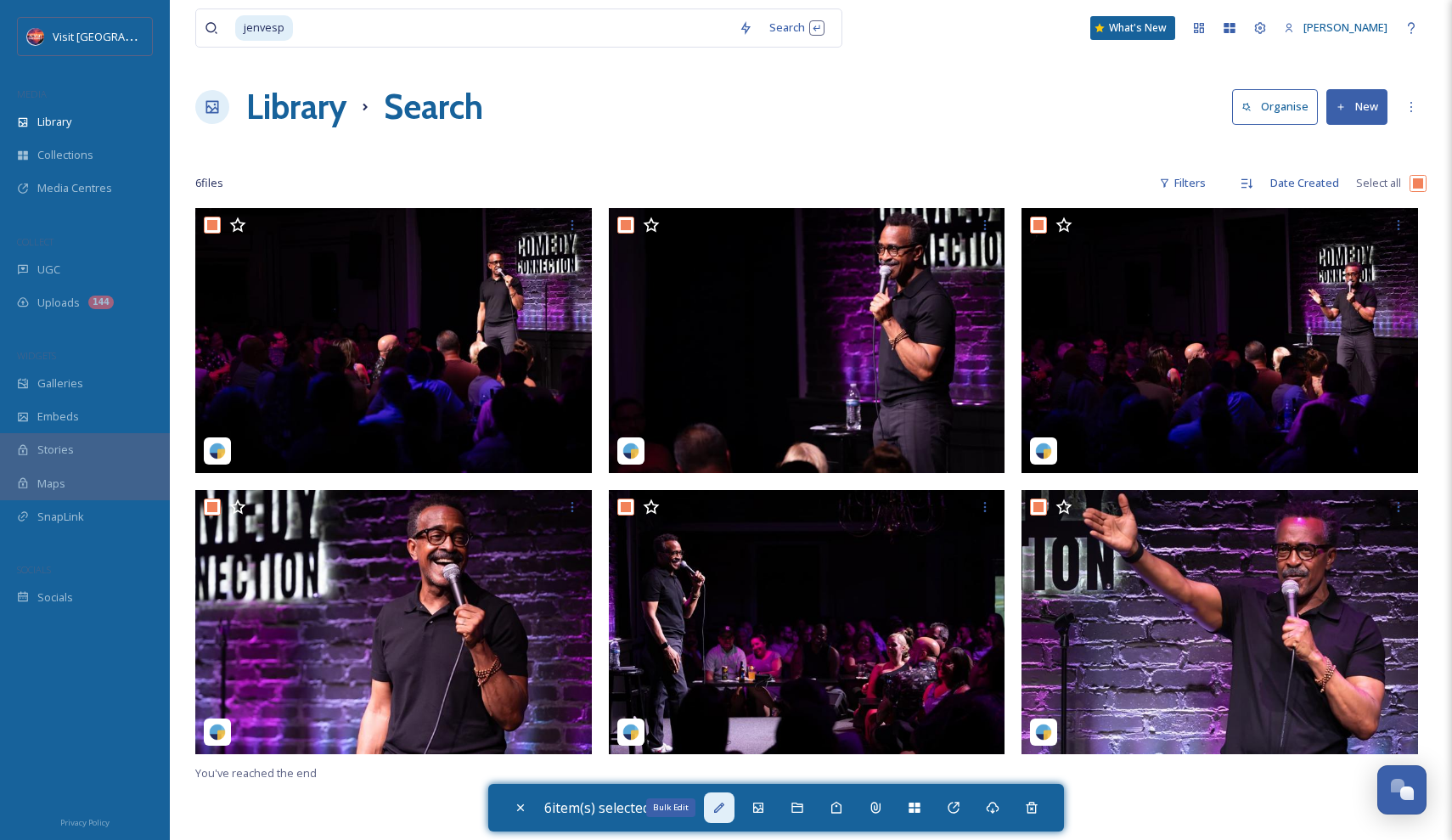
click at [734, 808] on div "Bulk Edit" at bounding box center [719, 807] width 30 height 30
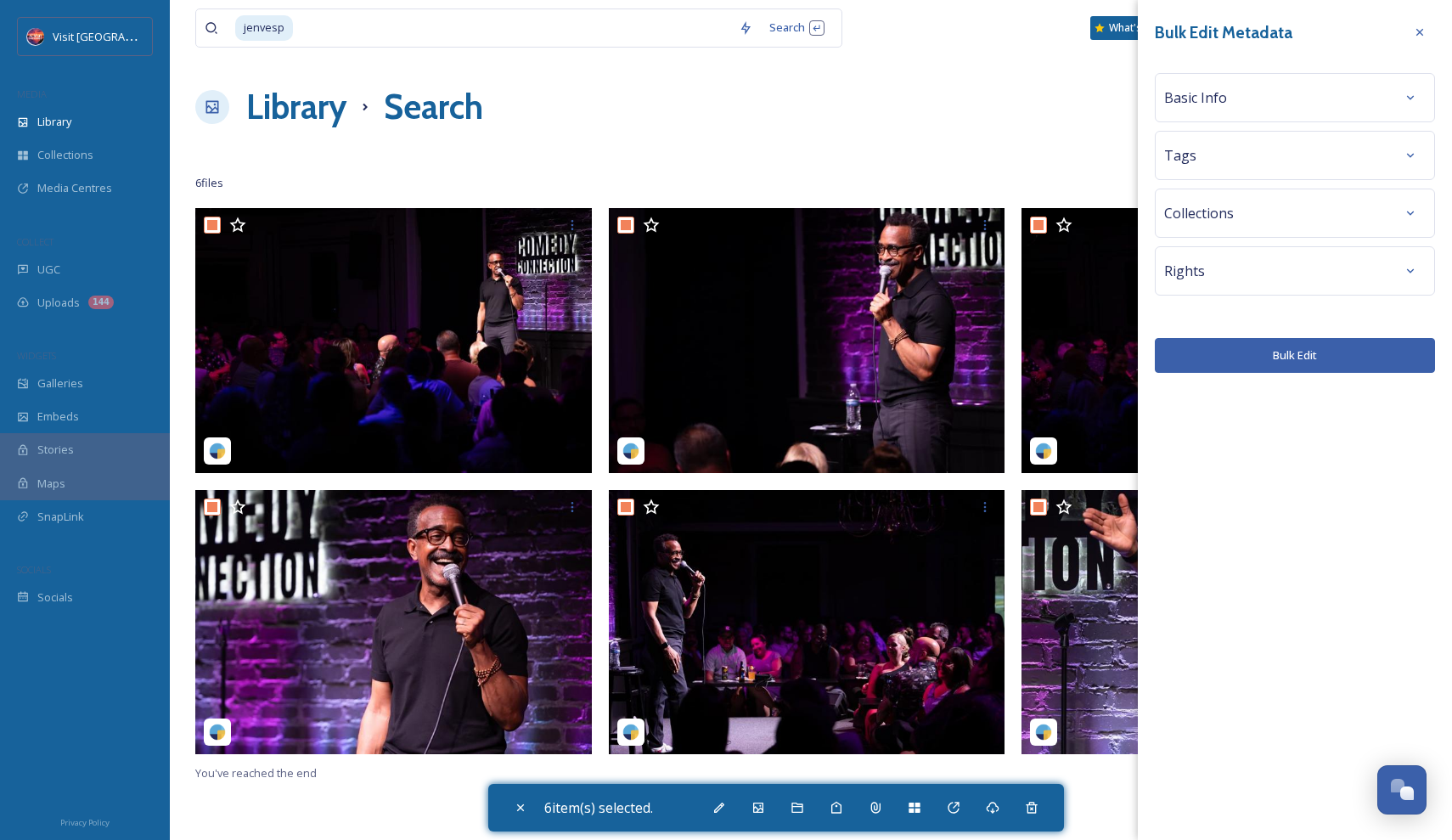
click at [1250, 278] on div "Rights" at bounding box center [1294, 270] width 261 height 30
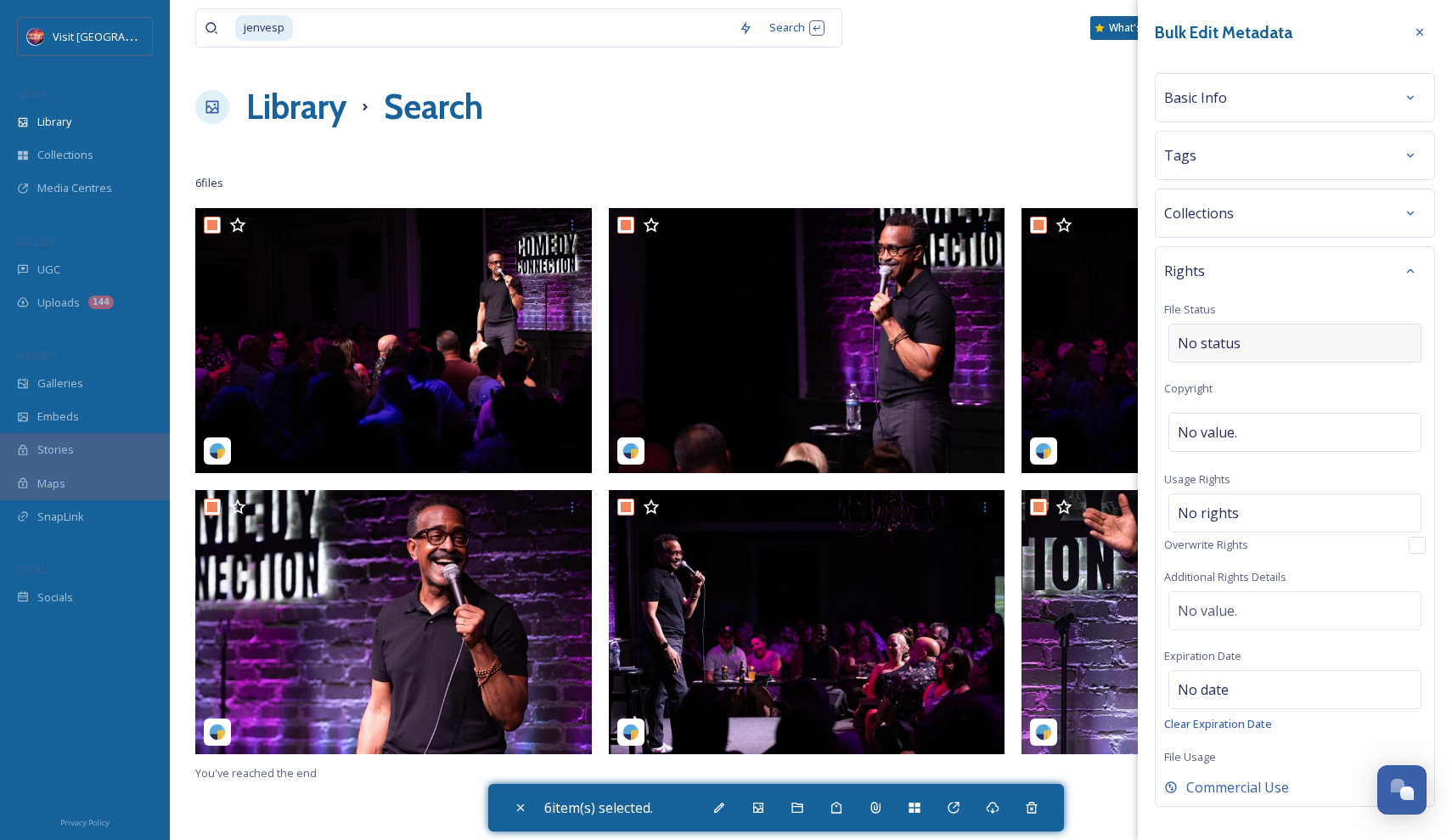
click at [1245, 342] on div "No status" at bounding box center [1295, 343] width 253 height 39
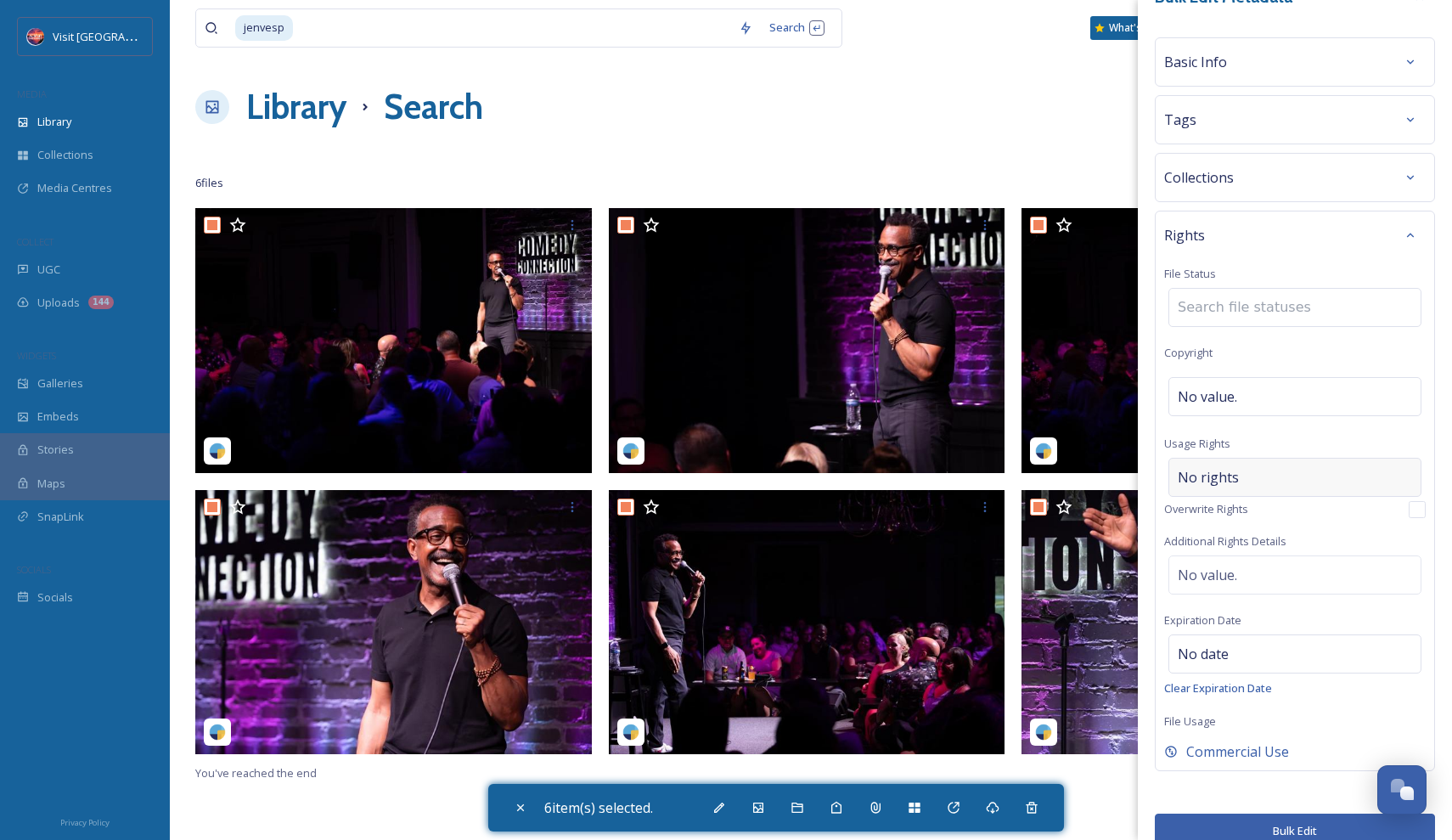
scroll to position [40, 0]
click at [1225, 310] on input at bounding box center [1263, 303] width 186 height 37
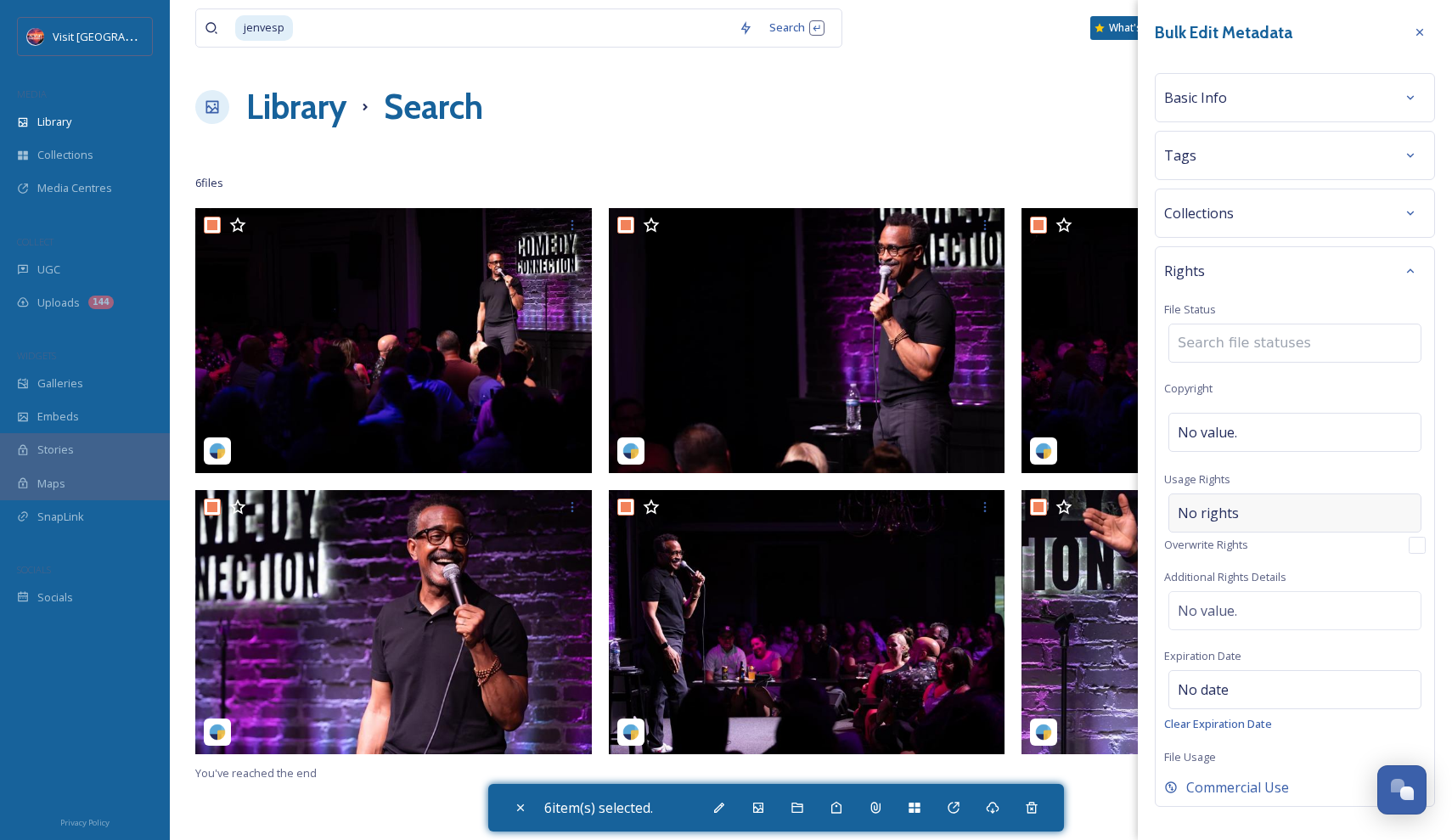
scroll to position [0, 0]
type input "app"
click at [1318, 294] on div "Rights File Status No status Copyright No value. Usage Rights No rights Overwri…" at bounding box center [1295, 526] width 281 height 560
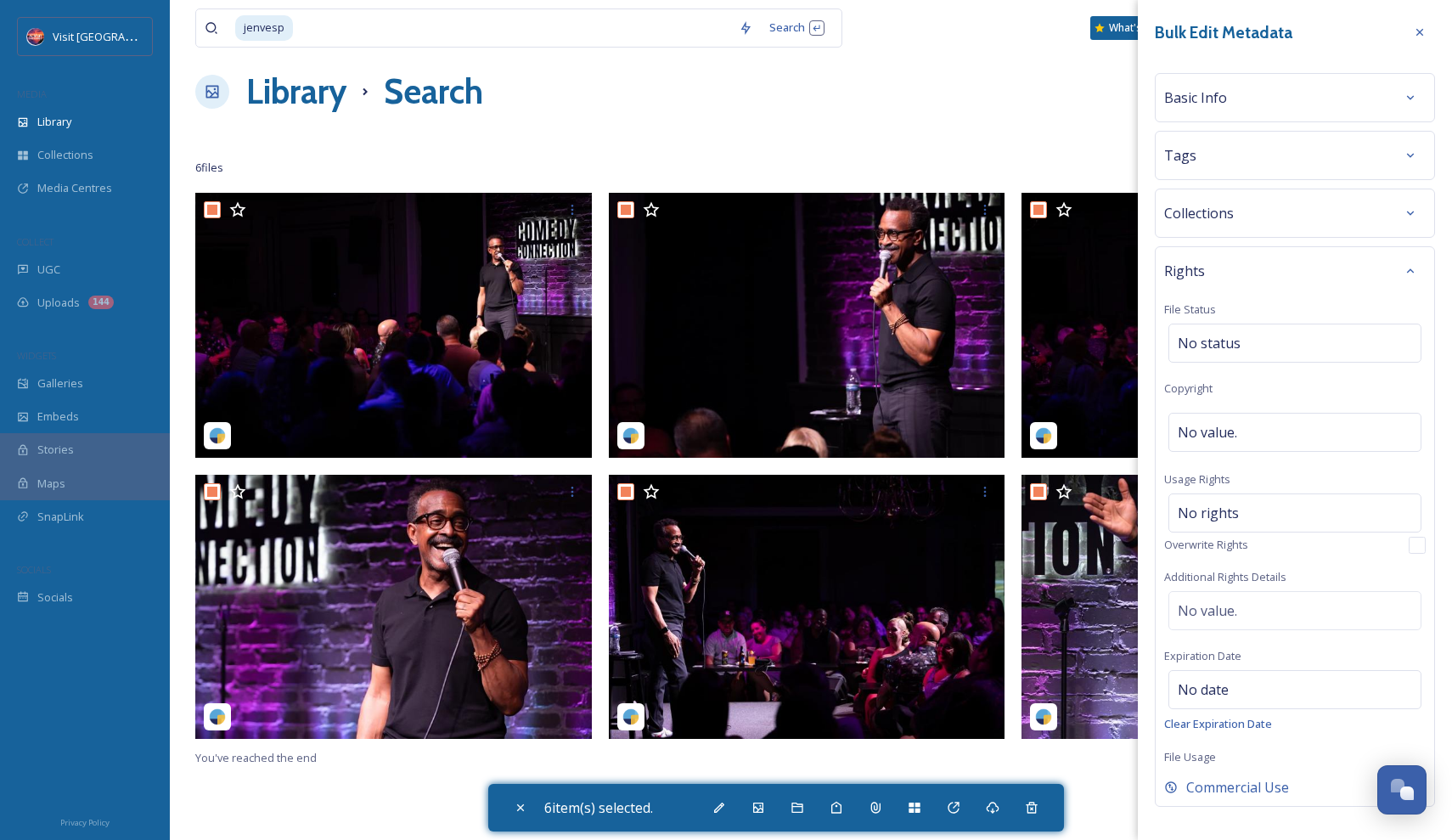
click at [1310, 159] on div "Tags" at bounding box center [1294, 155] width 261 height 30
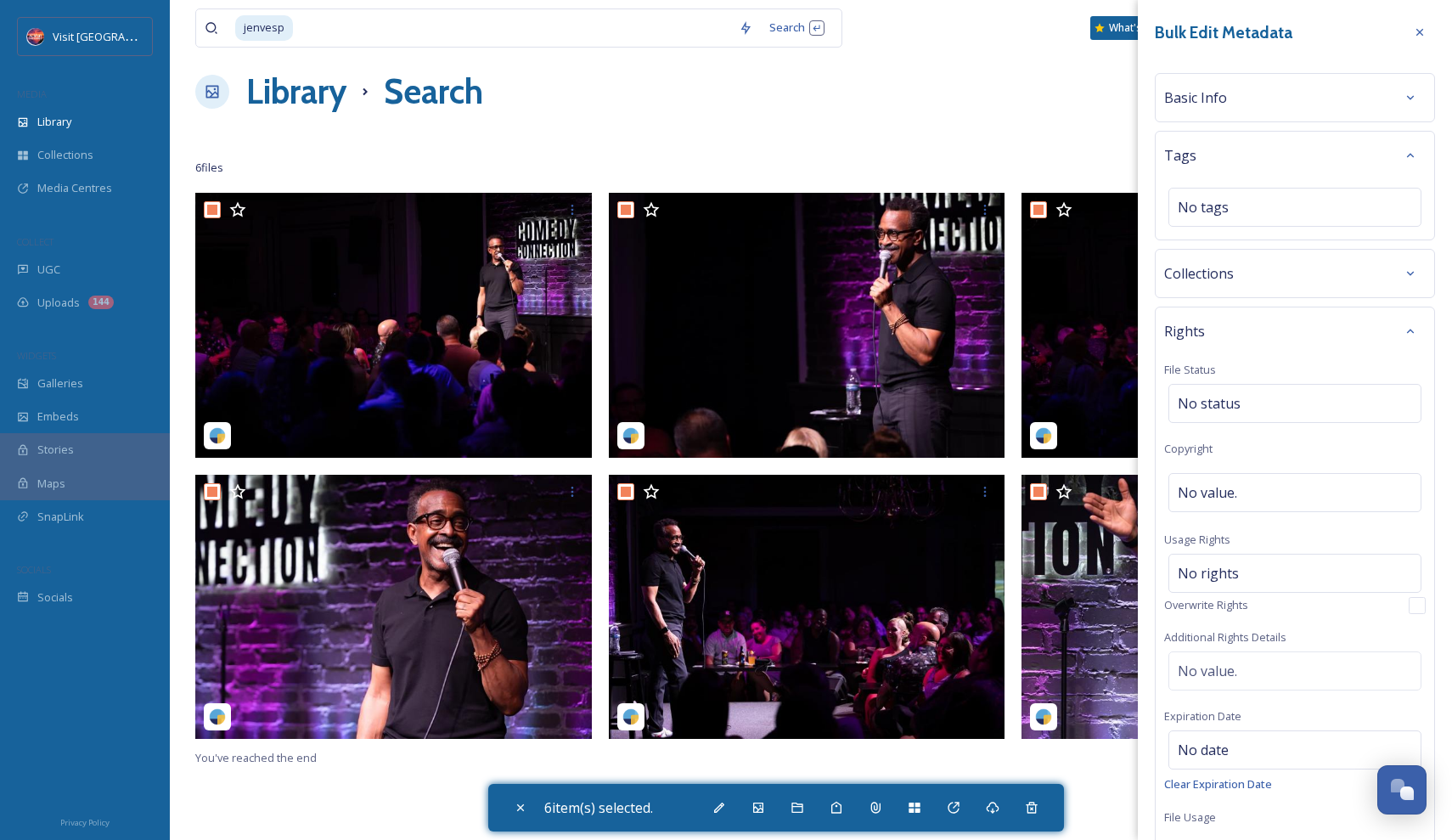
click at [1310, 159] on div "Tags" at bounding box center [1294, 155] width 261 height 30
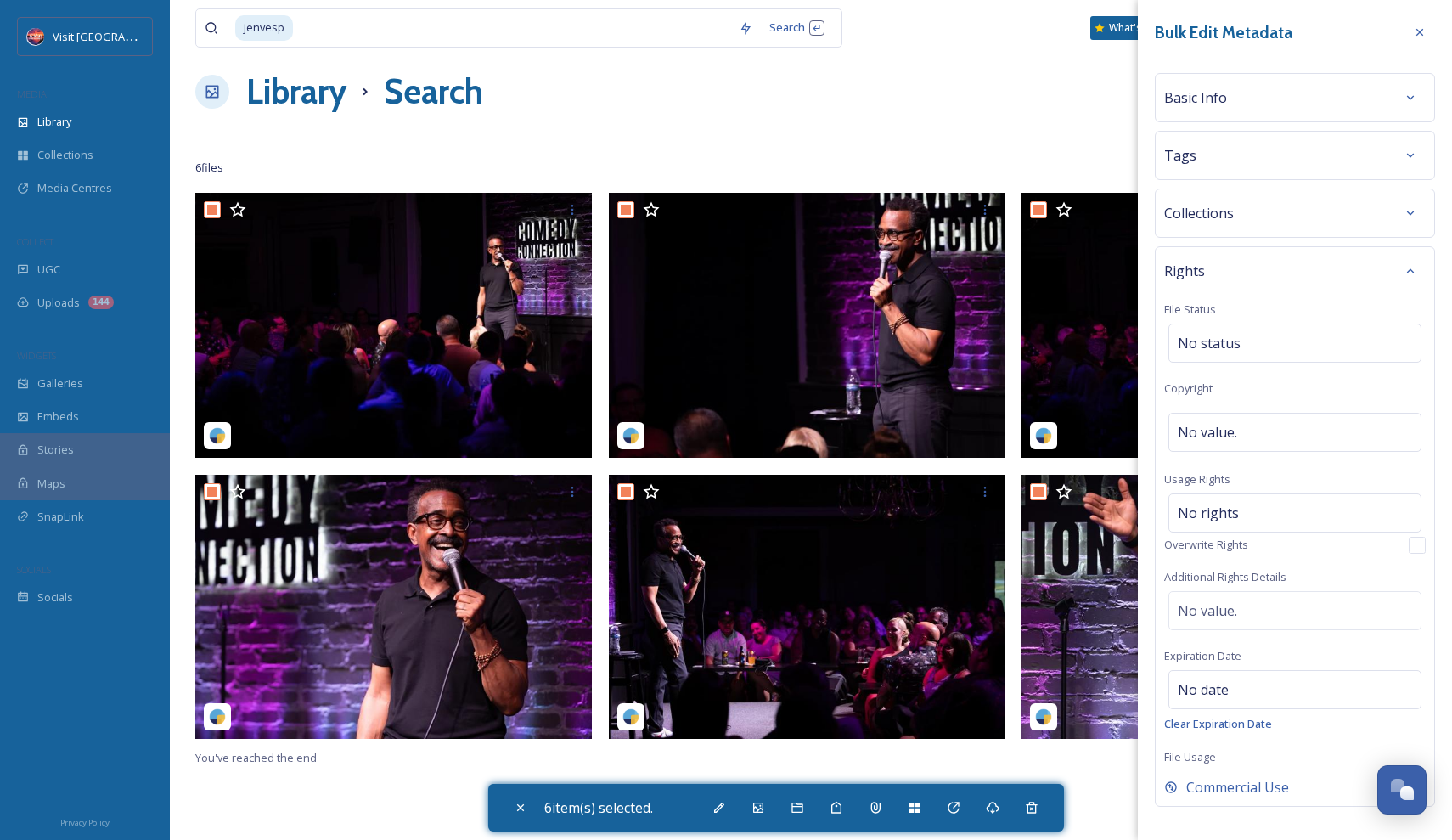
click at [1303, 93] on div "Basic Info" at bounding box center [1294, 97] width 261 height 30
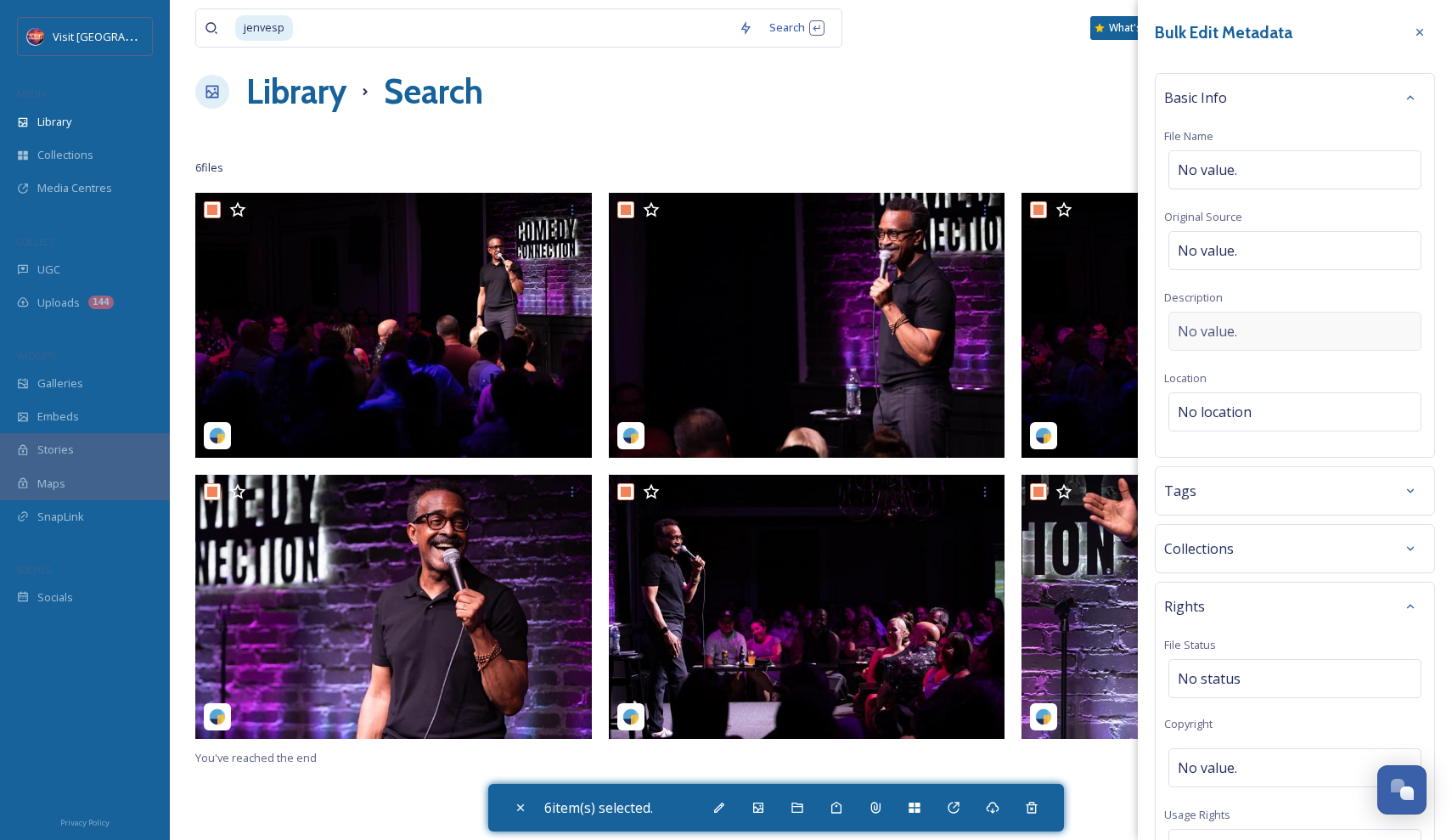
click at [1247, 324] on div "No value." at bounding box center [1295, 331] width 253 height 39
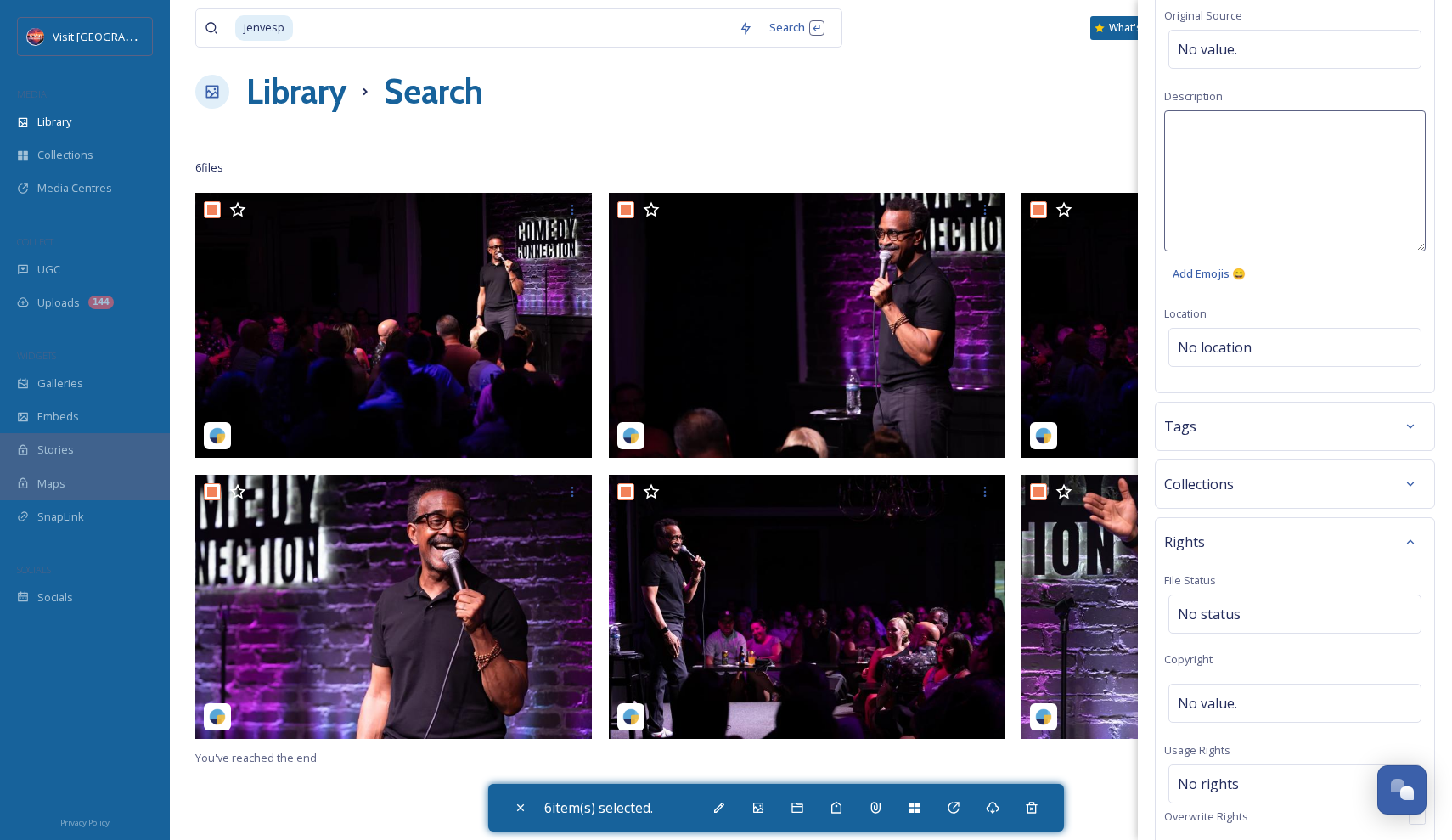
scroll to position [213, 0]
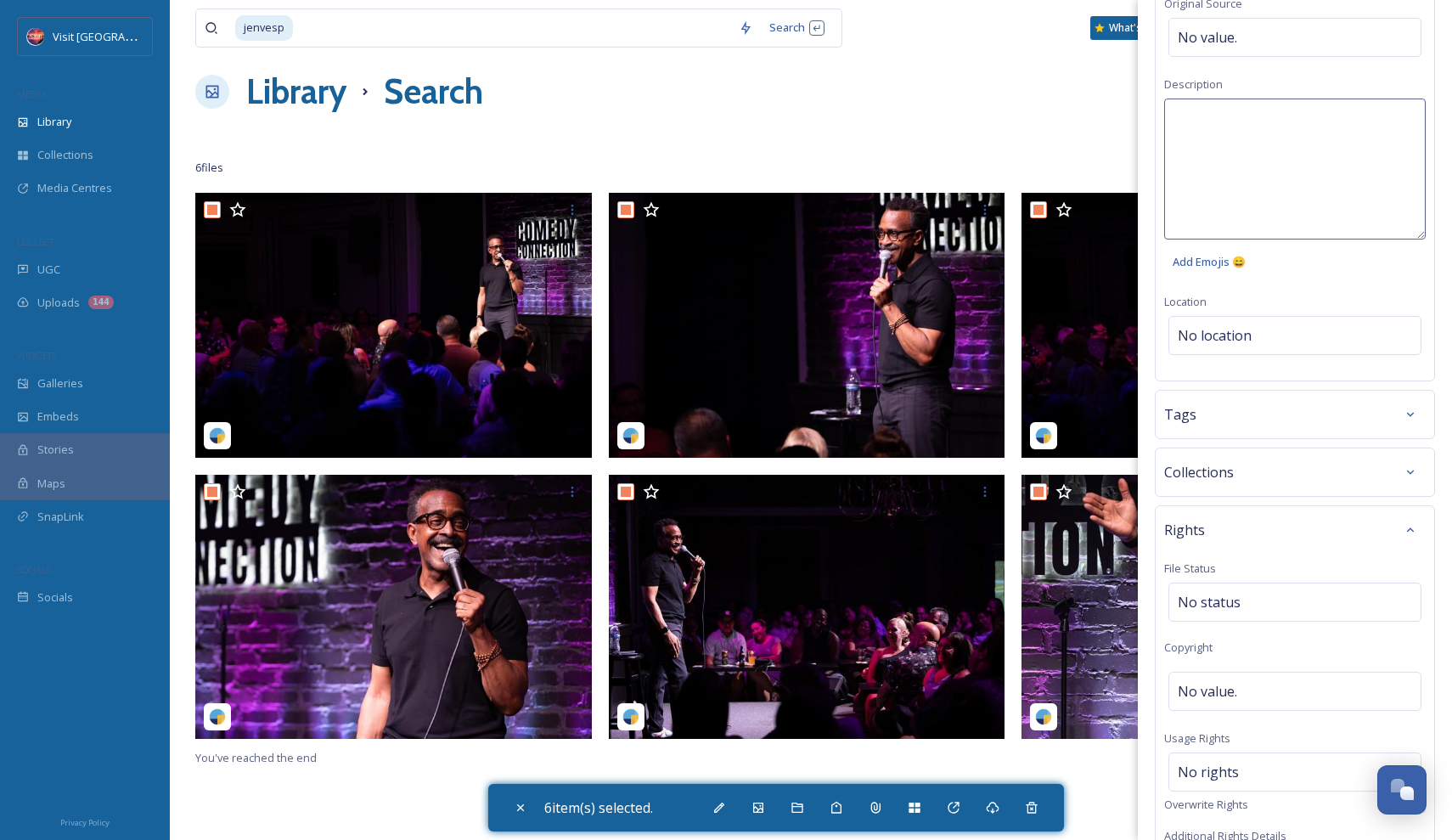
click at [1285, 530] on div "Rights File Status No status Copyright No value. Usage Rights No rights Overwri…" at bounding box center [1295, 785] width 281 height 560
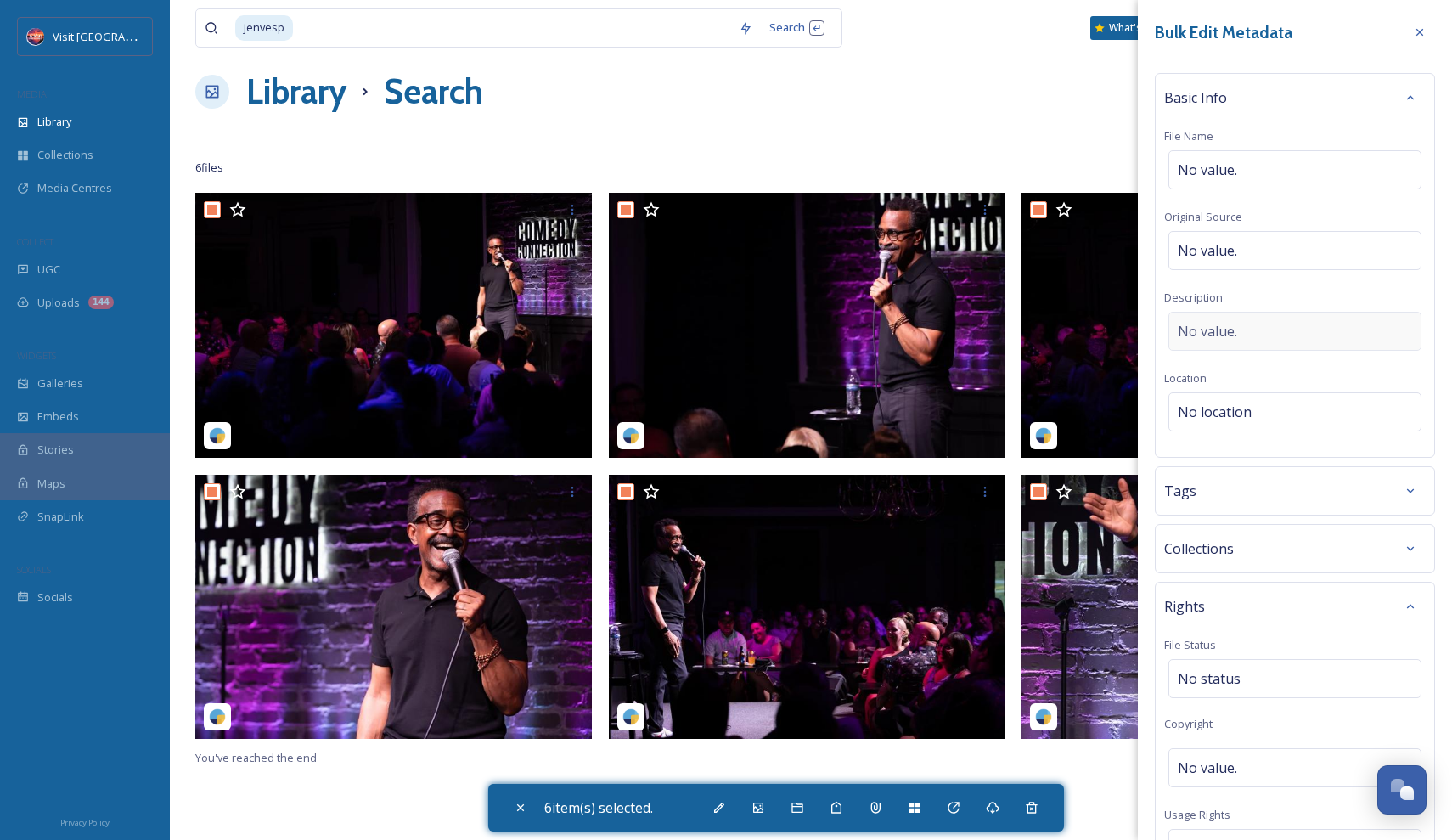
scroll to position [0, 0]
click at [1242, 338] on div "No value." at bounding box center [1295, 331] width 253 height 39
click at [1242, 374] on textarea at bounding box center [1294, 382] width 261 height 141
type textarea "Rights with tag"
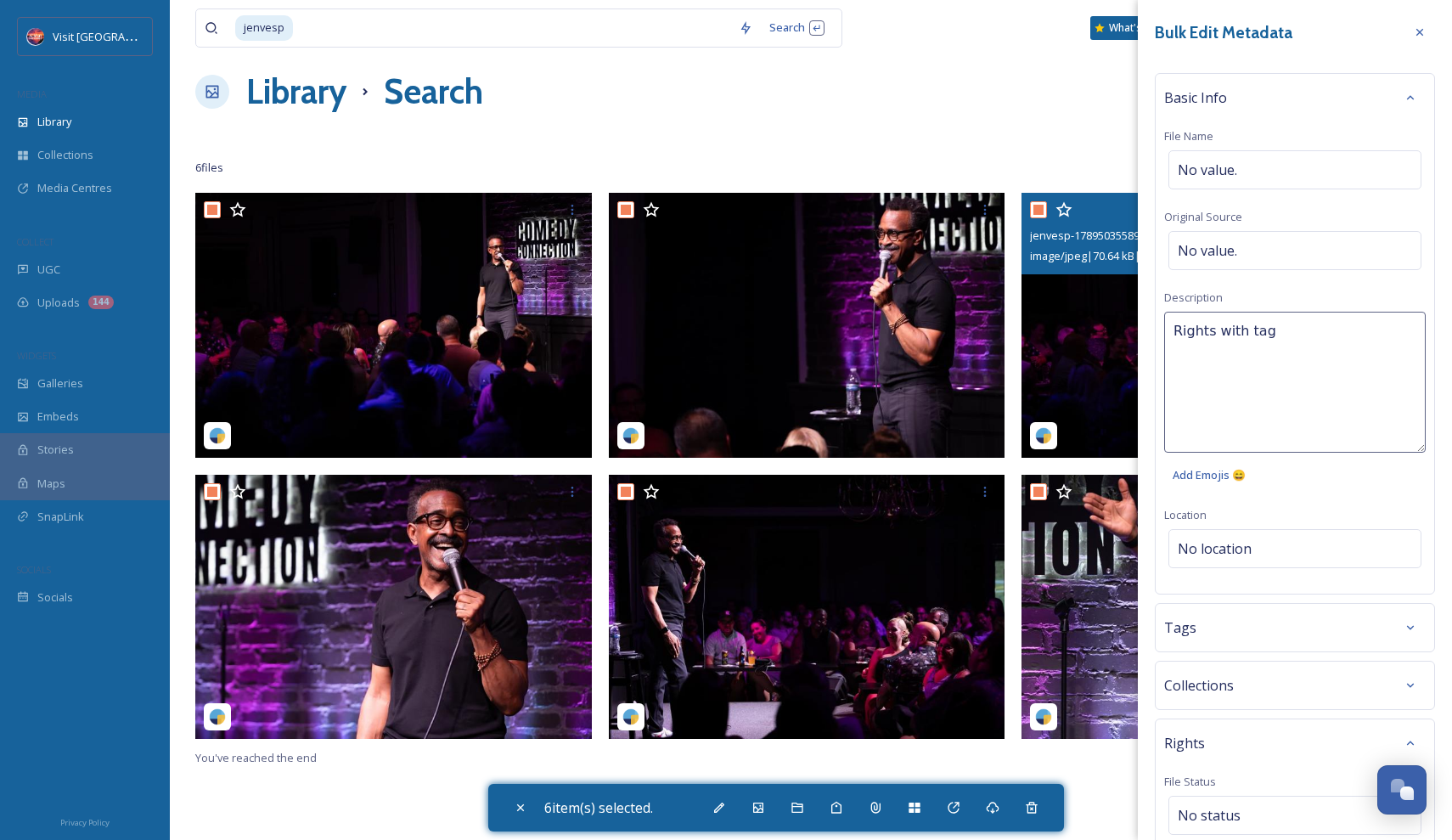
drag, startPoint x: 1345, startPoint y: 356, endPoint x: 1108, endPoint y: 321, distance: 239.6
click at [1107, 321] on div "jenvesp Search What's New [PERSON_NAME] Library Search Organise New Your Select…" at bounding box center [810, 508] width 1282 height 1048
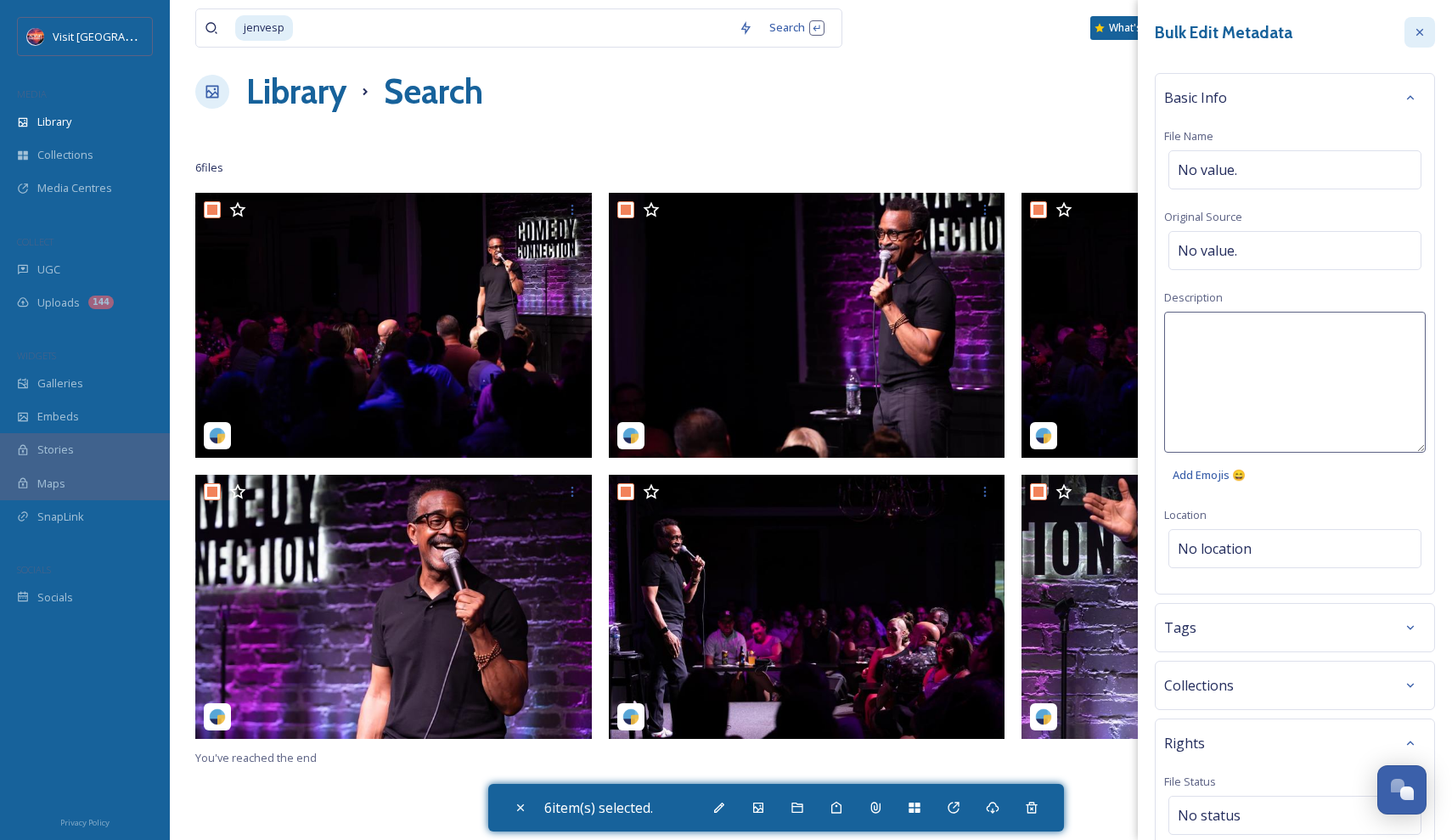
click at [1414, 37] on icon at bounding box center [1420, 32] width 14 height 14
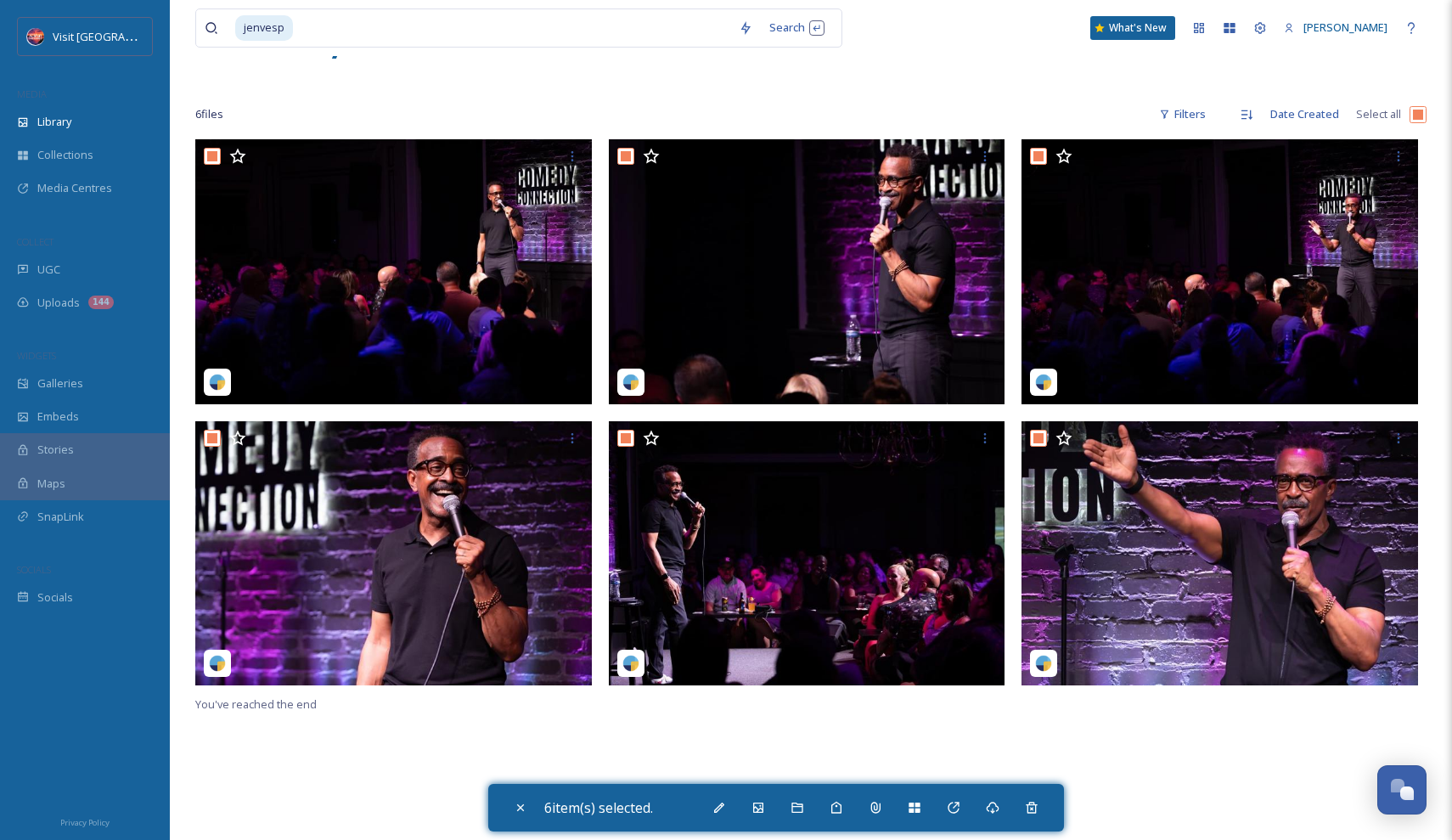
scroll to position [66, 0]
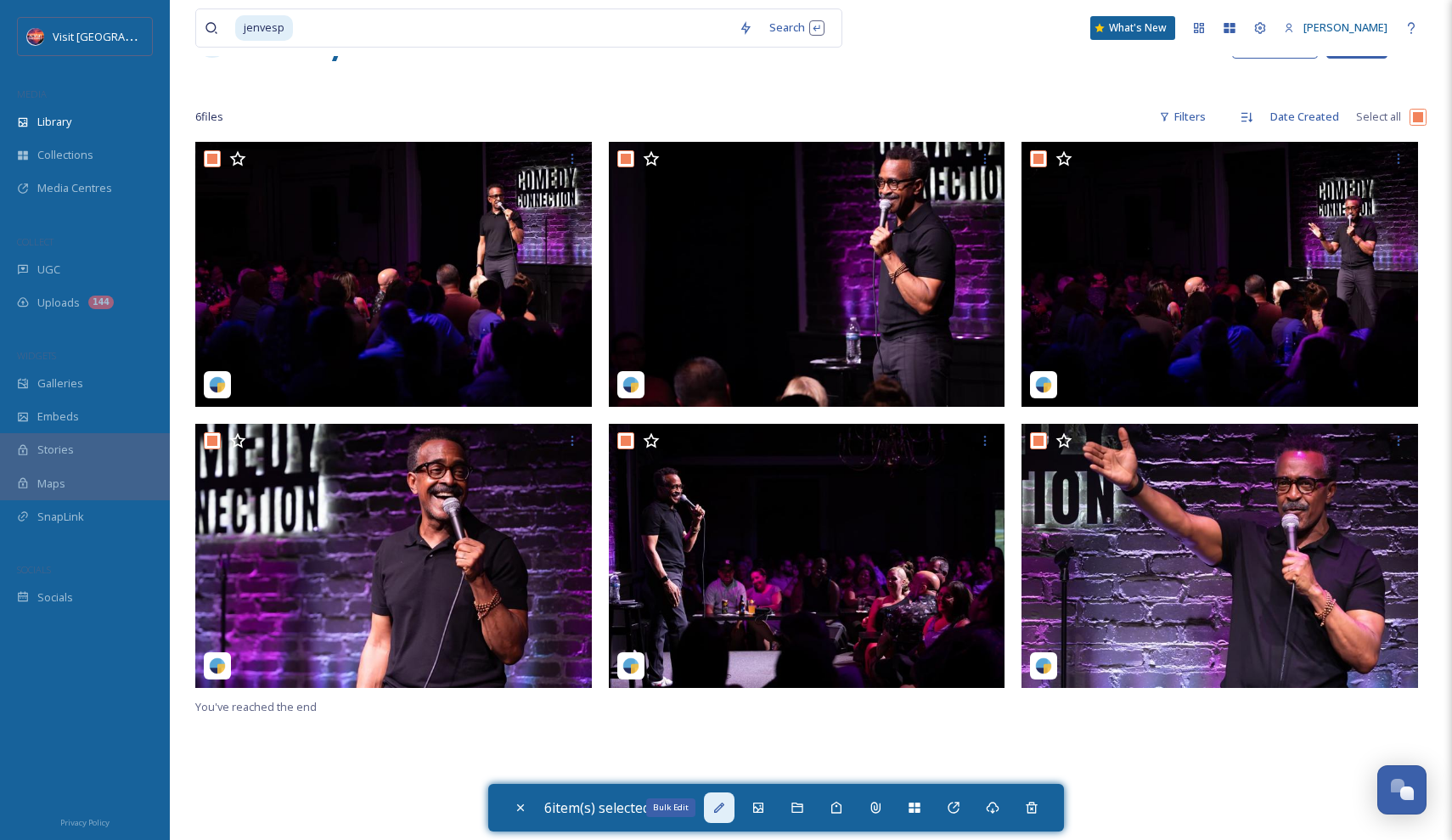
click at [732, 816] on div "Bulk Edit" at bounding box center [719, 807] width 30 height 30
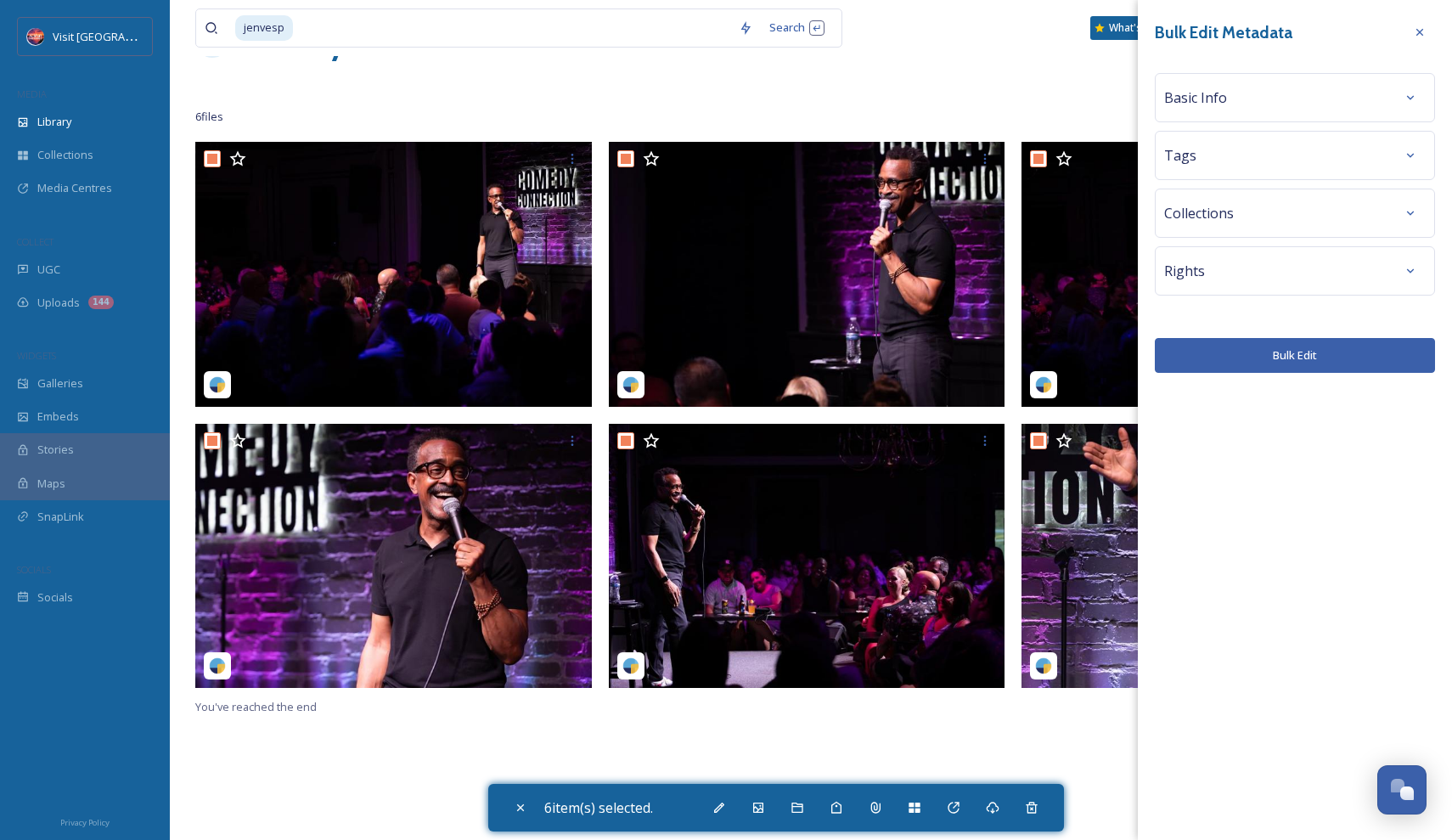
click at [1283, 283] on div "Rights" at bounding box center [1294, 270] width 261 height 30
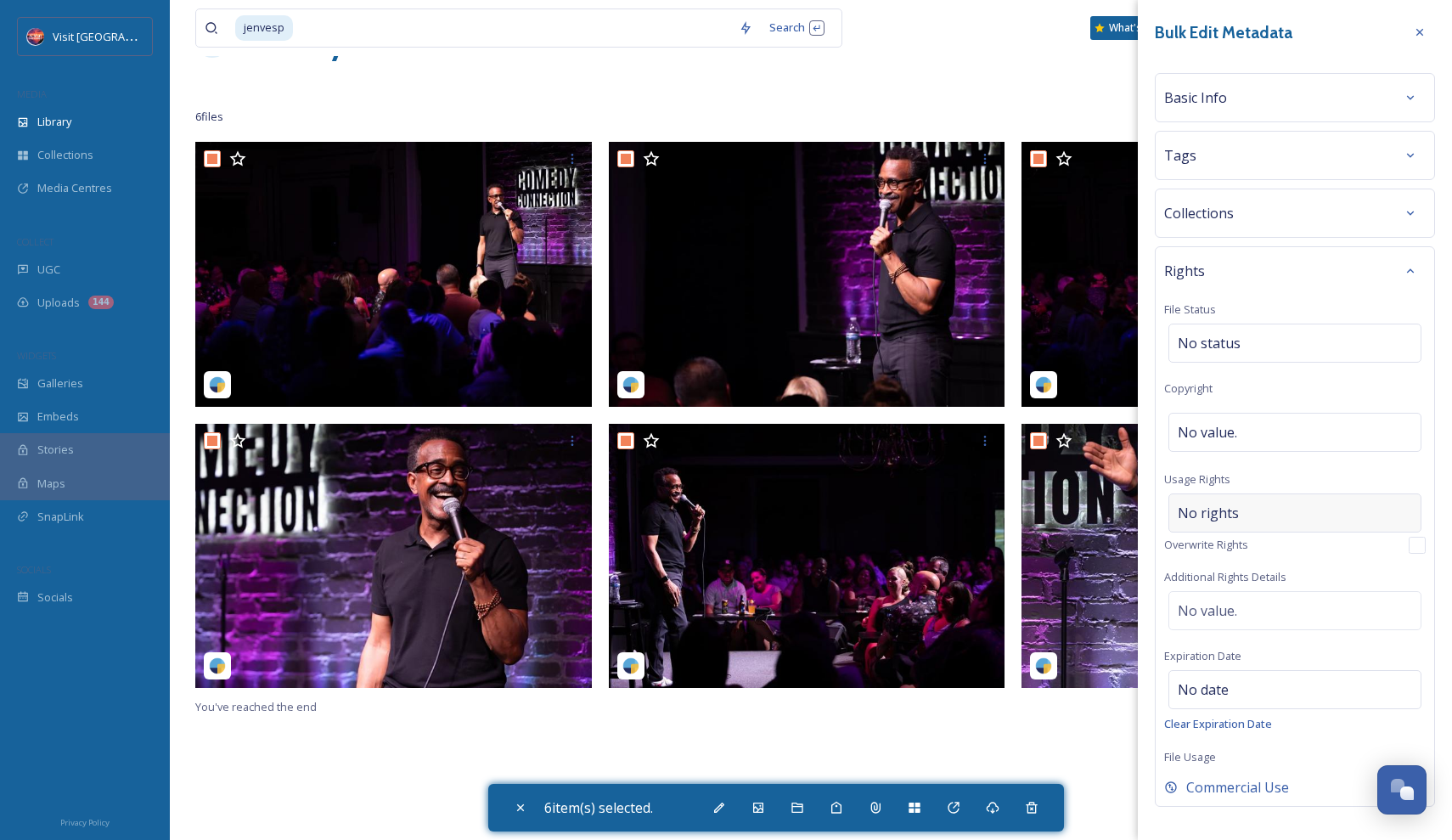
click at [1264, 508] on div "No rights" at bounding box center [1295, 512] width 253 height 39
click at [1264, 508] on input at bounding box center [1266, 517] width 186 height 37
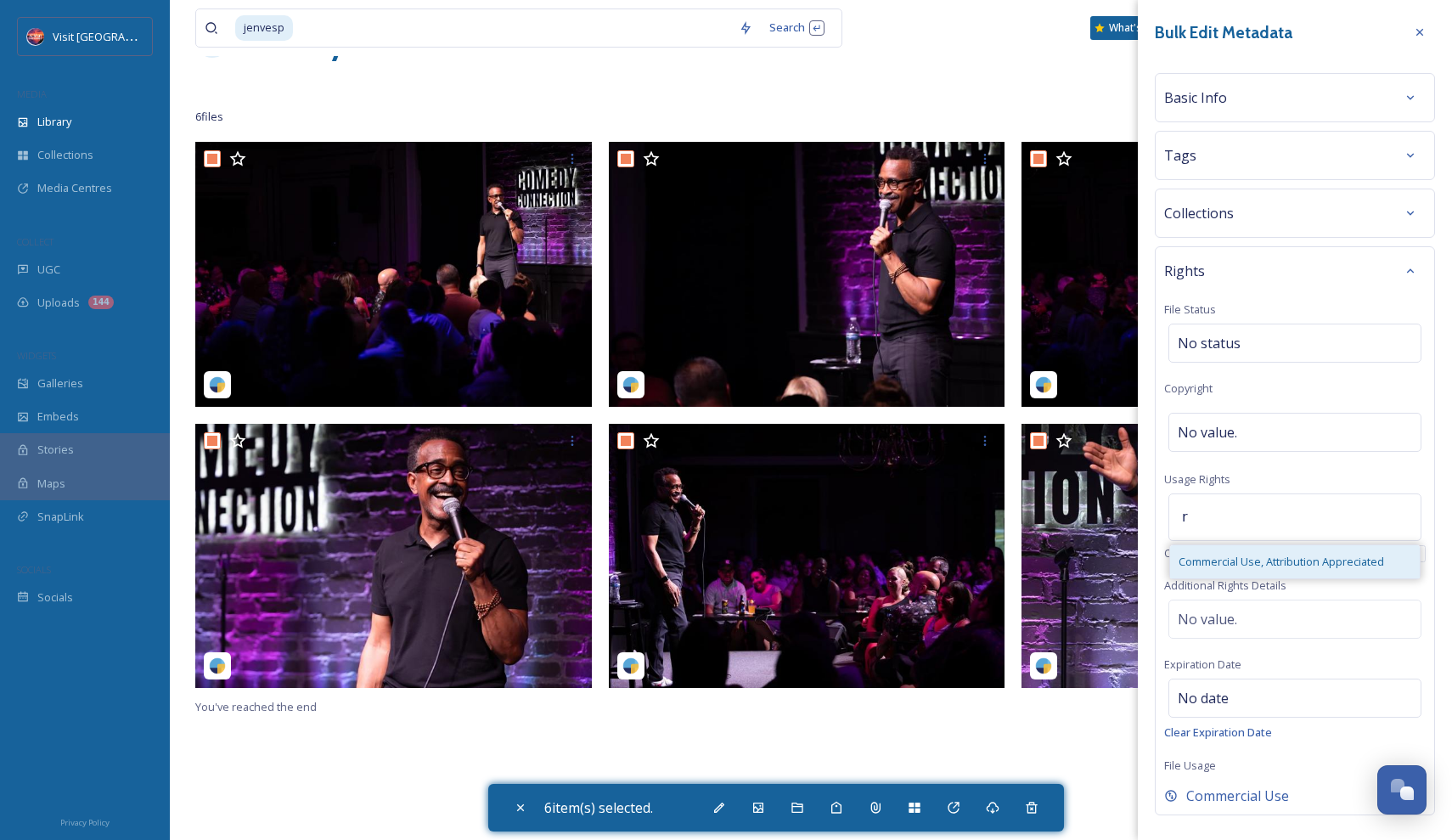
type input "r"
click at [1269, 551] on div "Commercial Use, Attribution Appreciated" at bounding box center [1295, 562] width 249 height 33
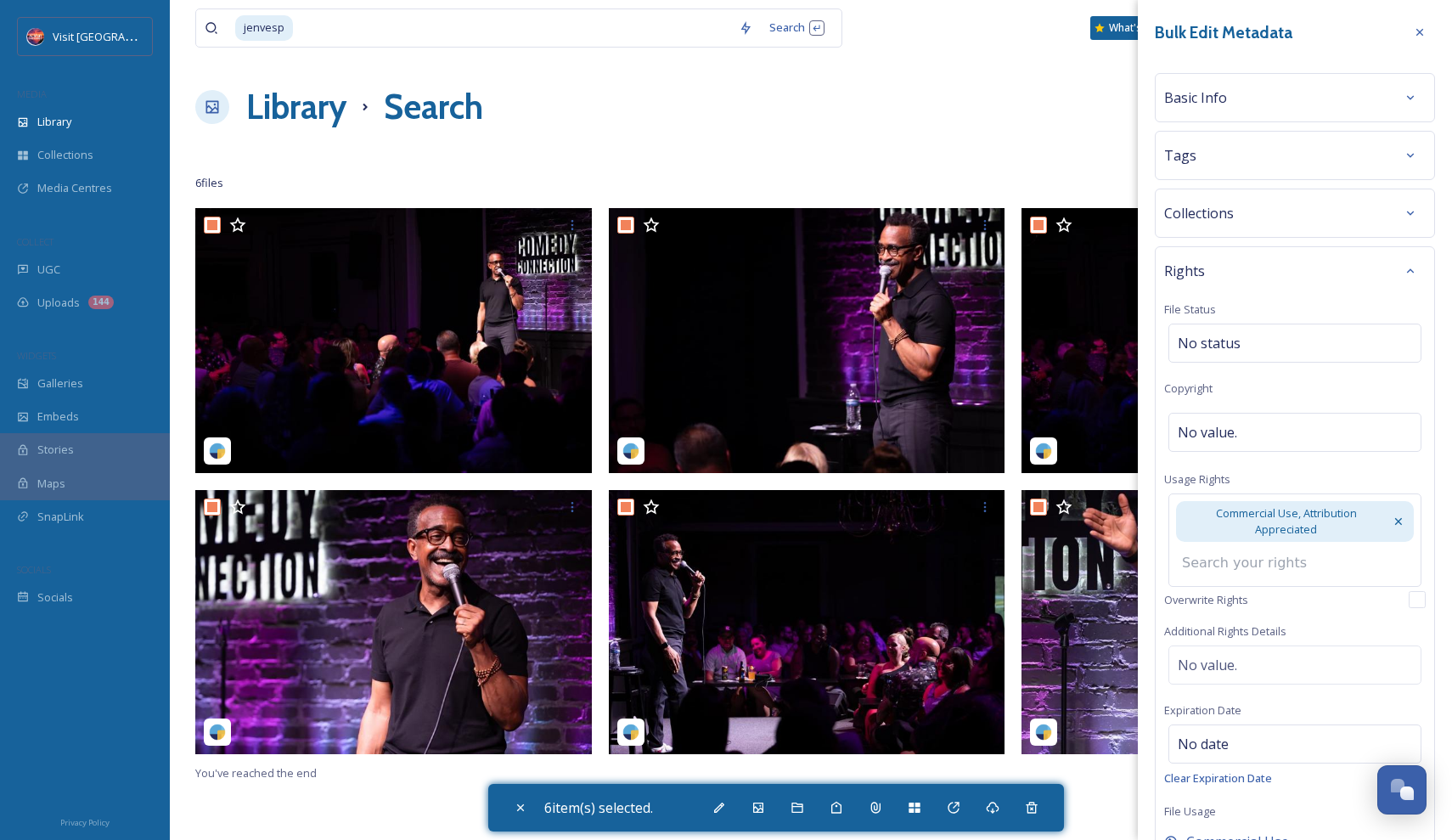
scroll to position [0, 0]
click at [1300, 92] on div "Basic Info" at bounding box center [1294, 97] width 261 height 30
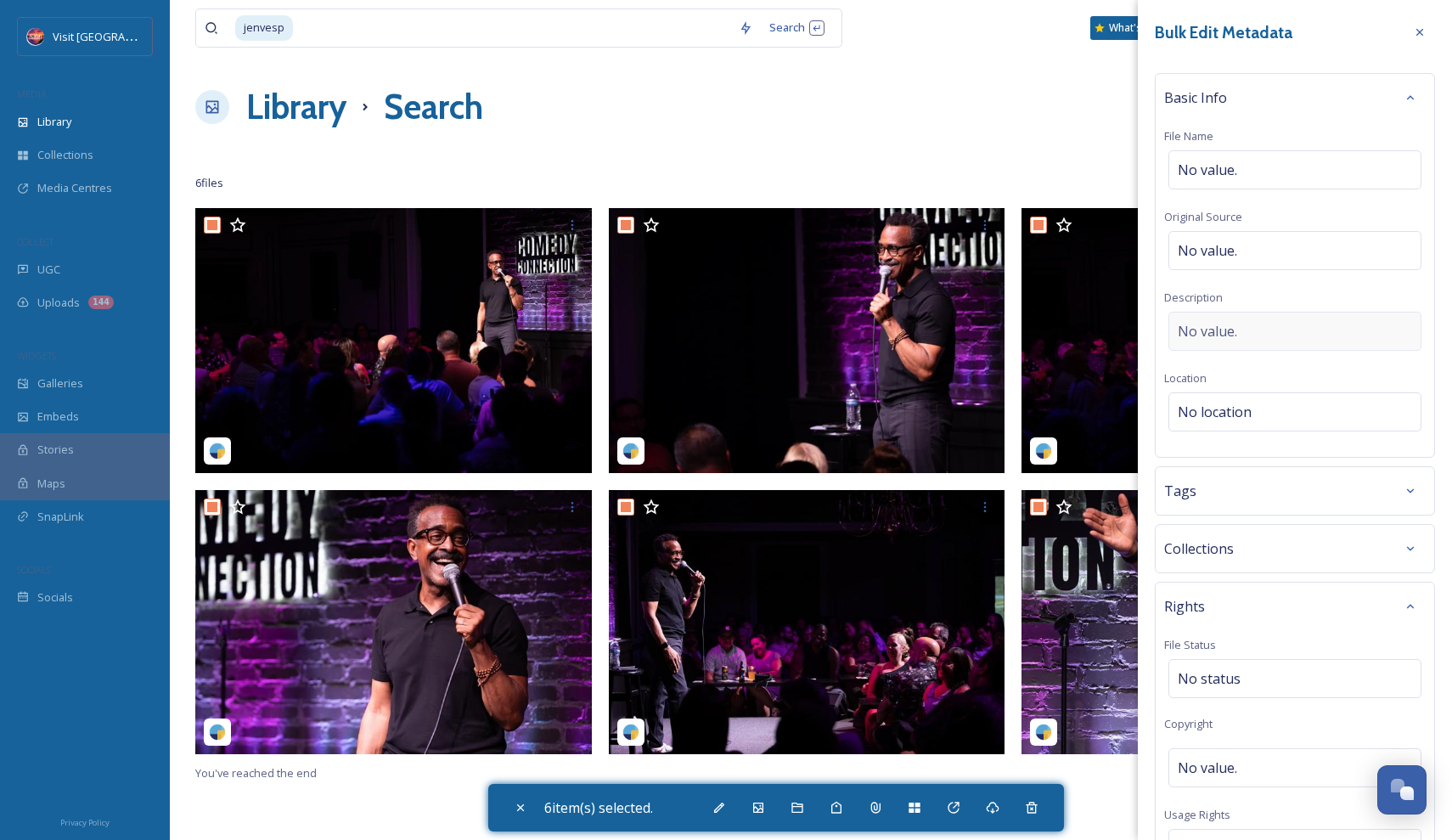
click at [1241, 330] on div "No value." at bounding box center [1295, 331] width 253 height 39
click at [1240, 346] on textarea at bounding box center [1294, 382] width 261 height 141
paste textarea "requested [DATE][DATE], and approved on 8/27 by the photographer."
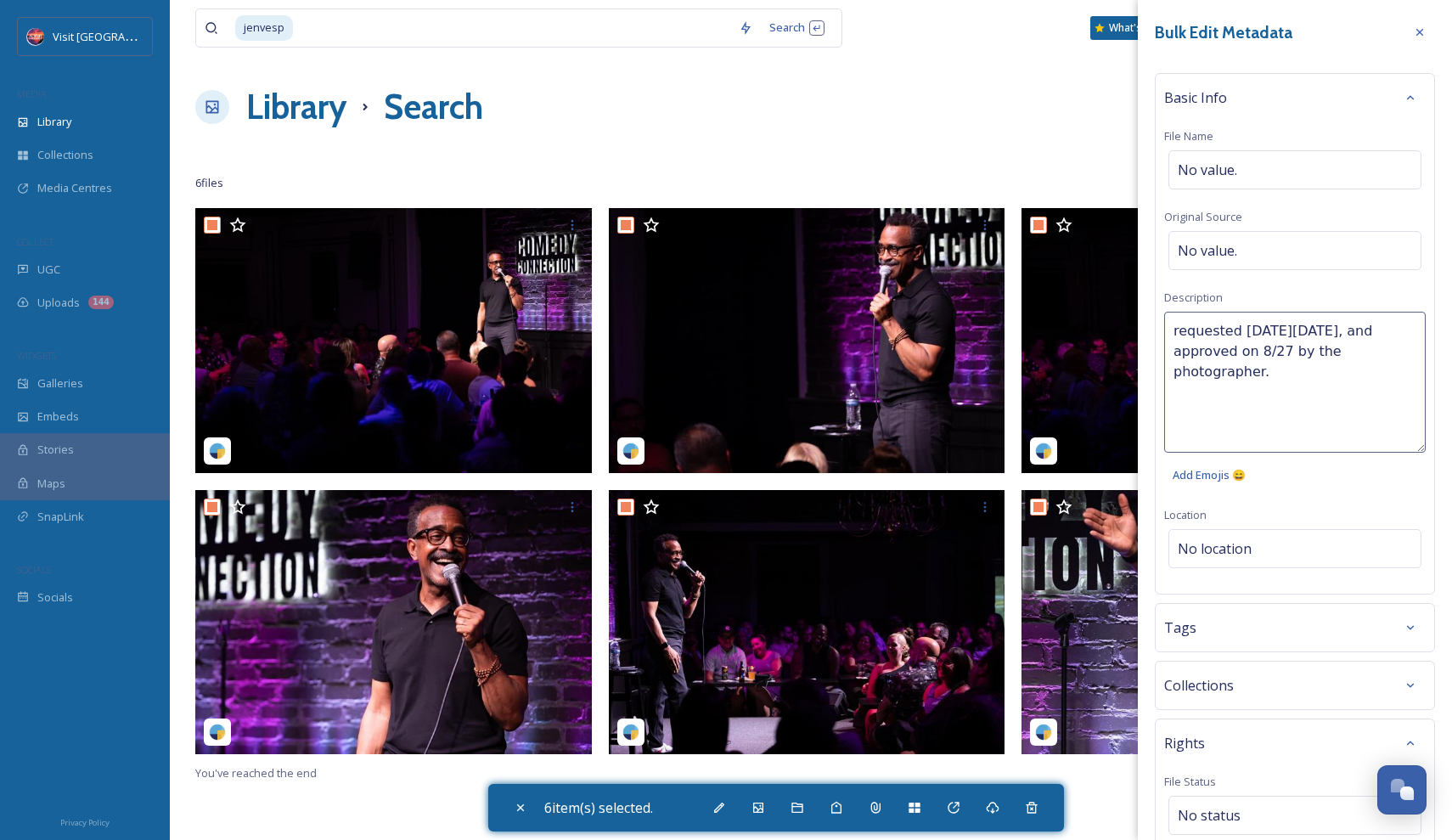
click at [1180, 327] on textarea "requested [DATE][DATE], and approved on 8/27 by the photographer." at bounding box center [1294, 382] width 261 height 141
click at [1346, 352] on textarea "Requested [DATE][DATE], and approved on 8/27 by the photographer." at bounding box center [1294, 382] width 261 height 141
drag, startPoint x: 1342, startPoint y: 380, endPoint x: 1338, endPoint y: 396, distance: 16.5
click at [1338, 396] on textarea "Requested [DATE][DATE], and approved on 8/27 by [PERSON_NAME]." at bounding box center [1294, 382] width 261 height 141
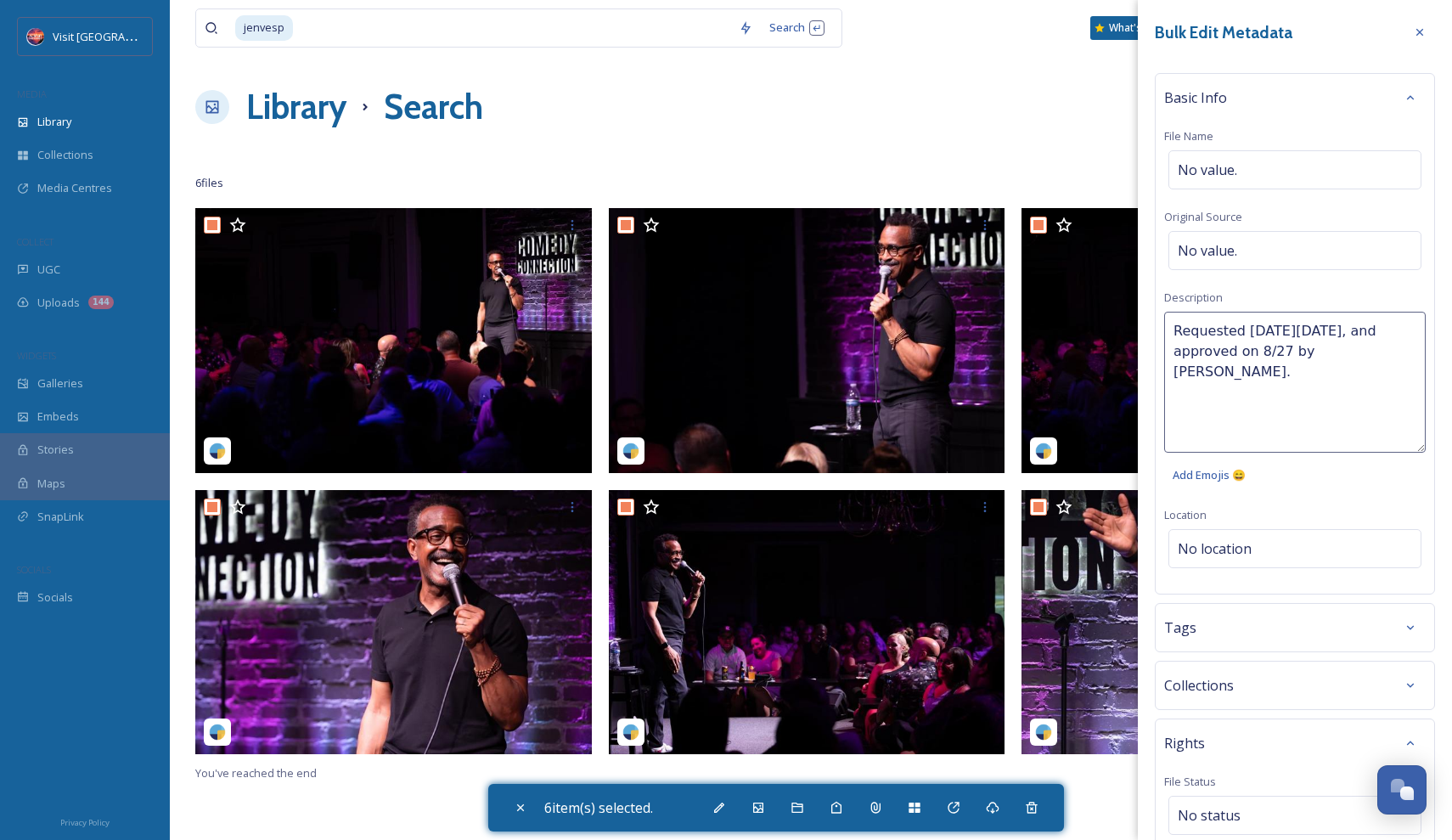
click at [1352, 348] on textarea "Requested [DATE][DATE], and approved on 8/27 by [PERSON_NAME]." at bounding box center [1294, 382] width 261 height 141
click at [1361, 353] on textarea "Requested [DATE][DATE], and approved on 8/27 by [PERSON_NAME]." at bounding box center [1294, 382] width 261 height 141
click at [1304, 348] on textarea "Requested [DATE][DATE], and approved on 8/27 by [PERSON_NAME]." at bounding box center [1294, 382] width 261 height 141
click at [1314, 369] on textarea "Requested [DATE][DATE], and approved on 8/27 by the photographer [PERSON_NAME]." at bounding box center [1294, 382] width 261 height 141
type textarea "Requested [DATE][DATE], and approved on 8/27 by the photographer, [PERSON_NAME]."
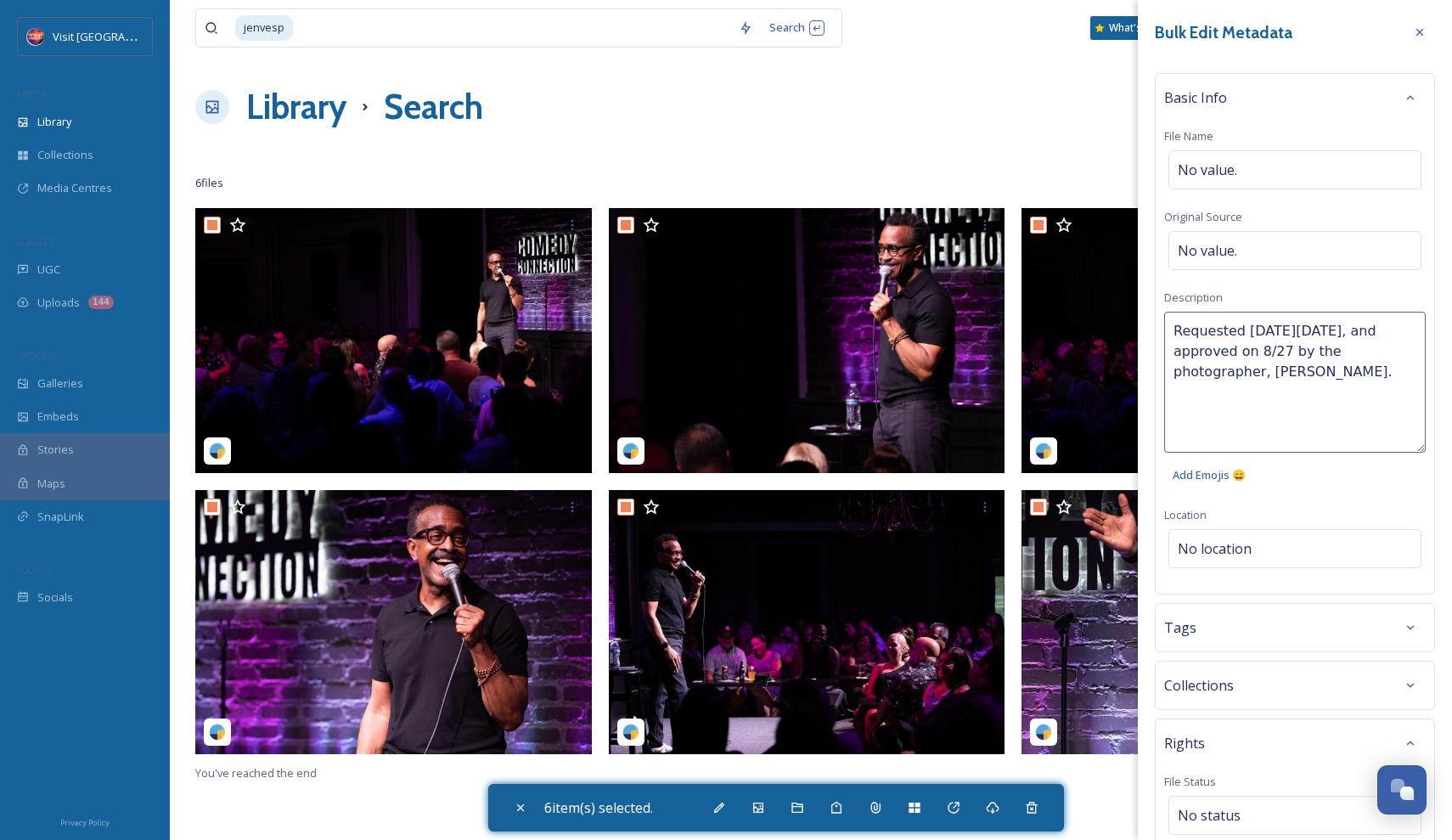
click at [1299, 400] on textarea "Requested [DATE][DATE], and approved on 8/27 by the photographer, [PERSON_NAME]." at bounding box center [1294, 382] width 261 height 141
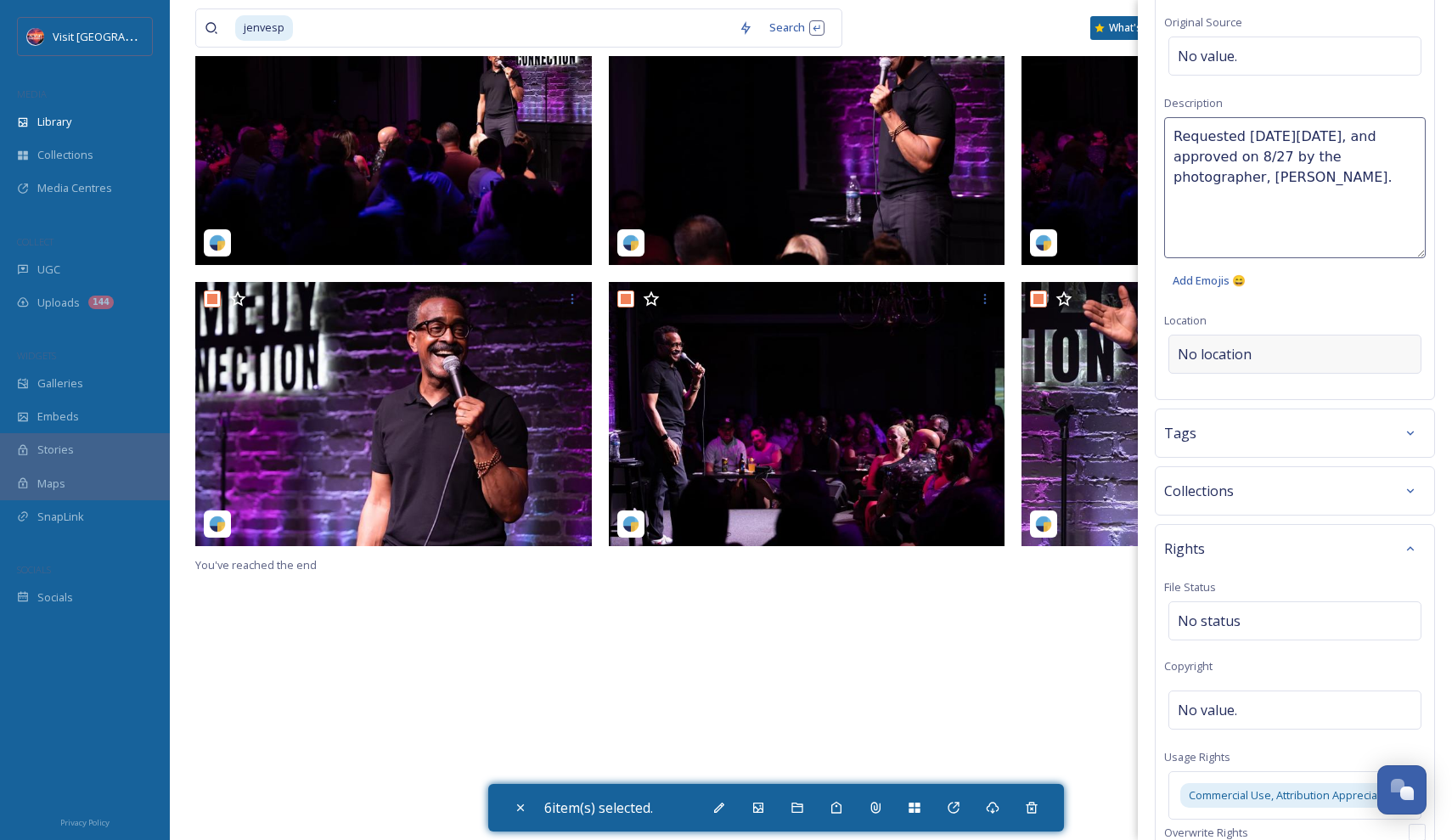
scroll to position [208, 0]
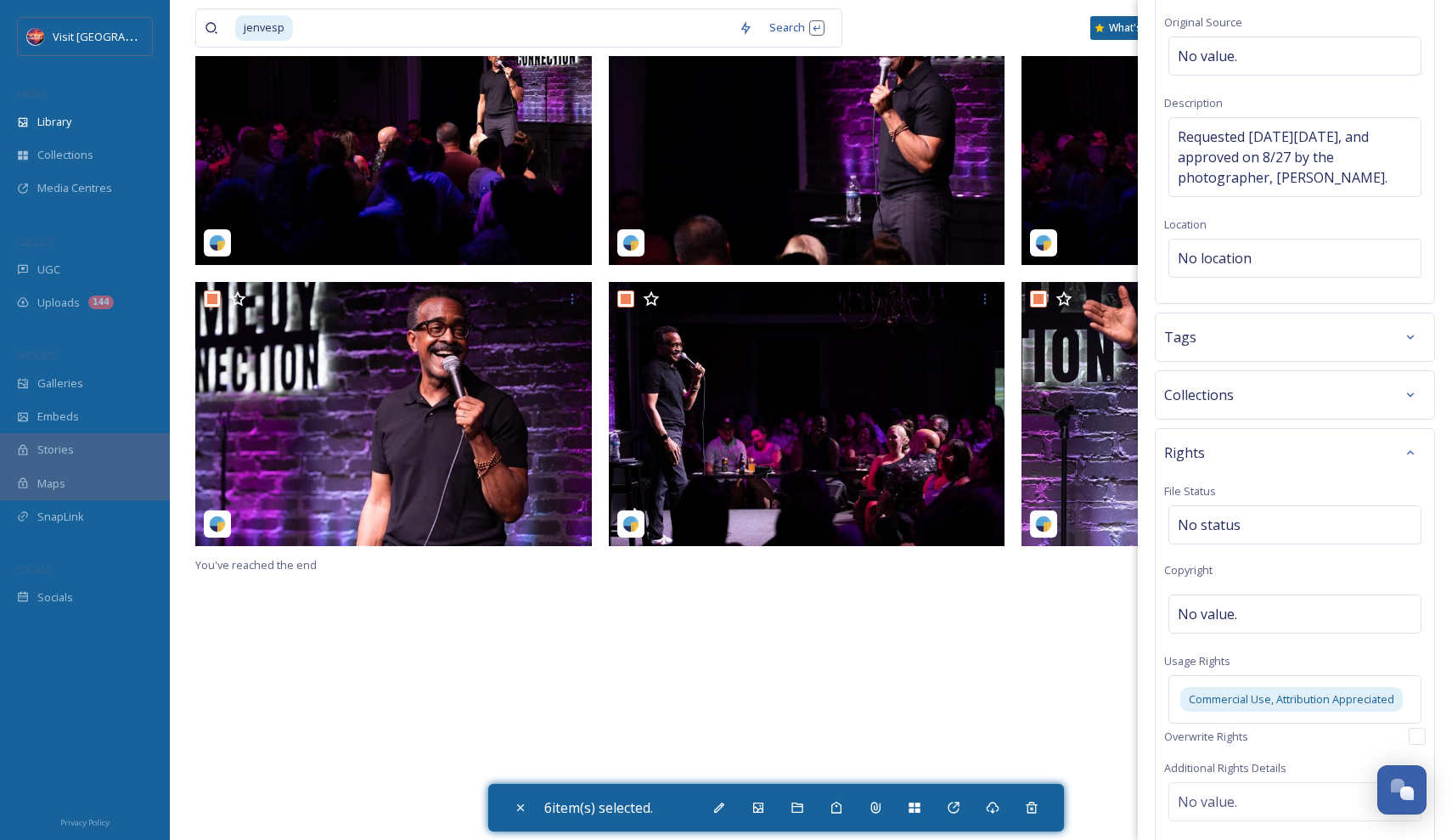
click at [1336, 435] on div "Bulk Edit Metadata Basic Info File Name No value. Original Source No value. Des…" at bounding box center [1295, 449] width 314 height 1287
click at [1324, 355] on div "Tags" at bounding box center [1295, 337] width 281 height 49
click at [1320, 343] on div "Tags" at bounding box center [1294, 337] width 261 height 30
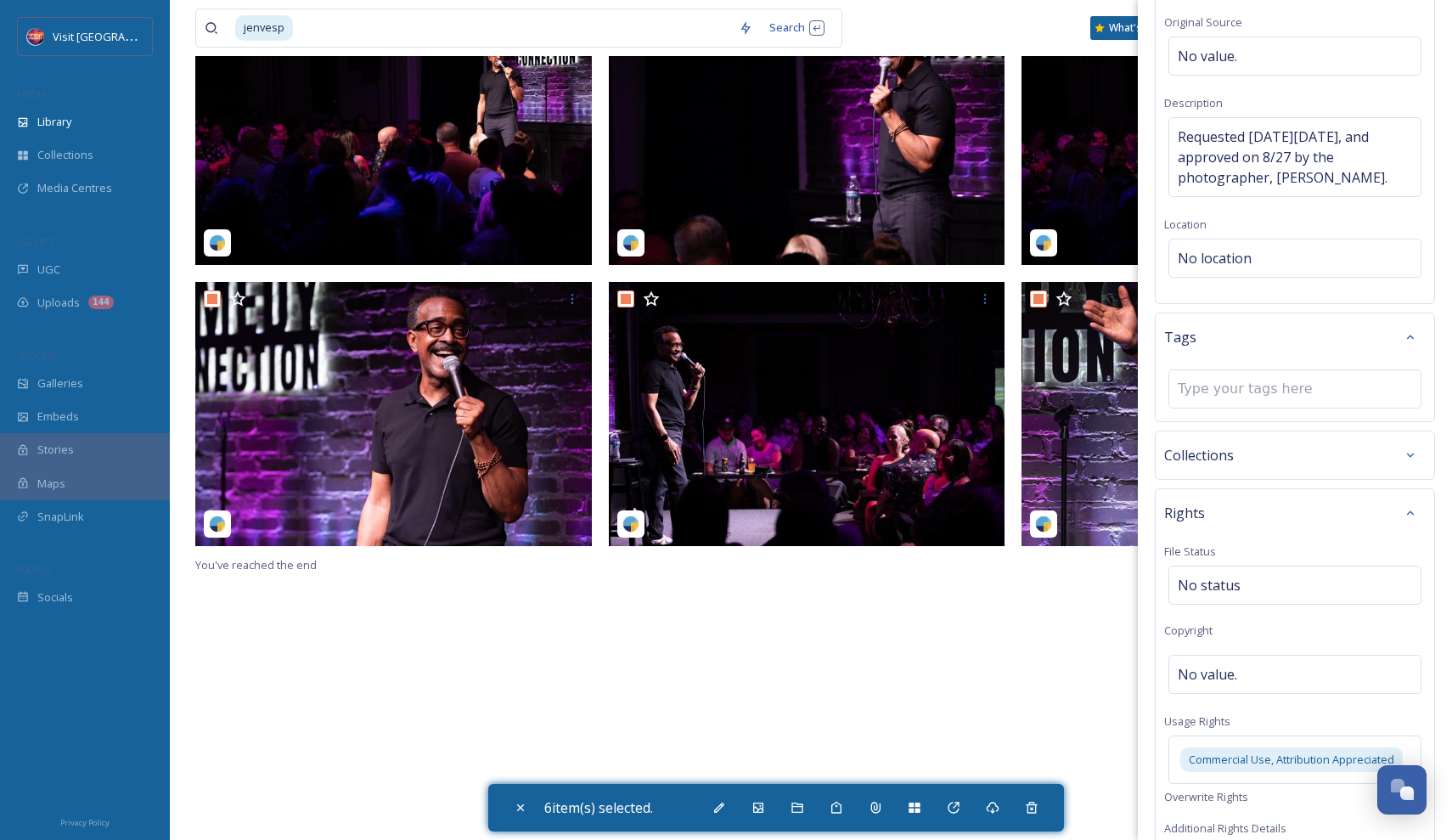
click at [1319, 343] on div "Tags" at bounding box center [1294, 337] width 261 height 30
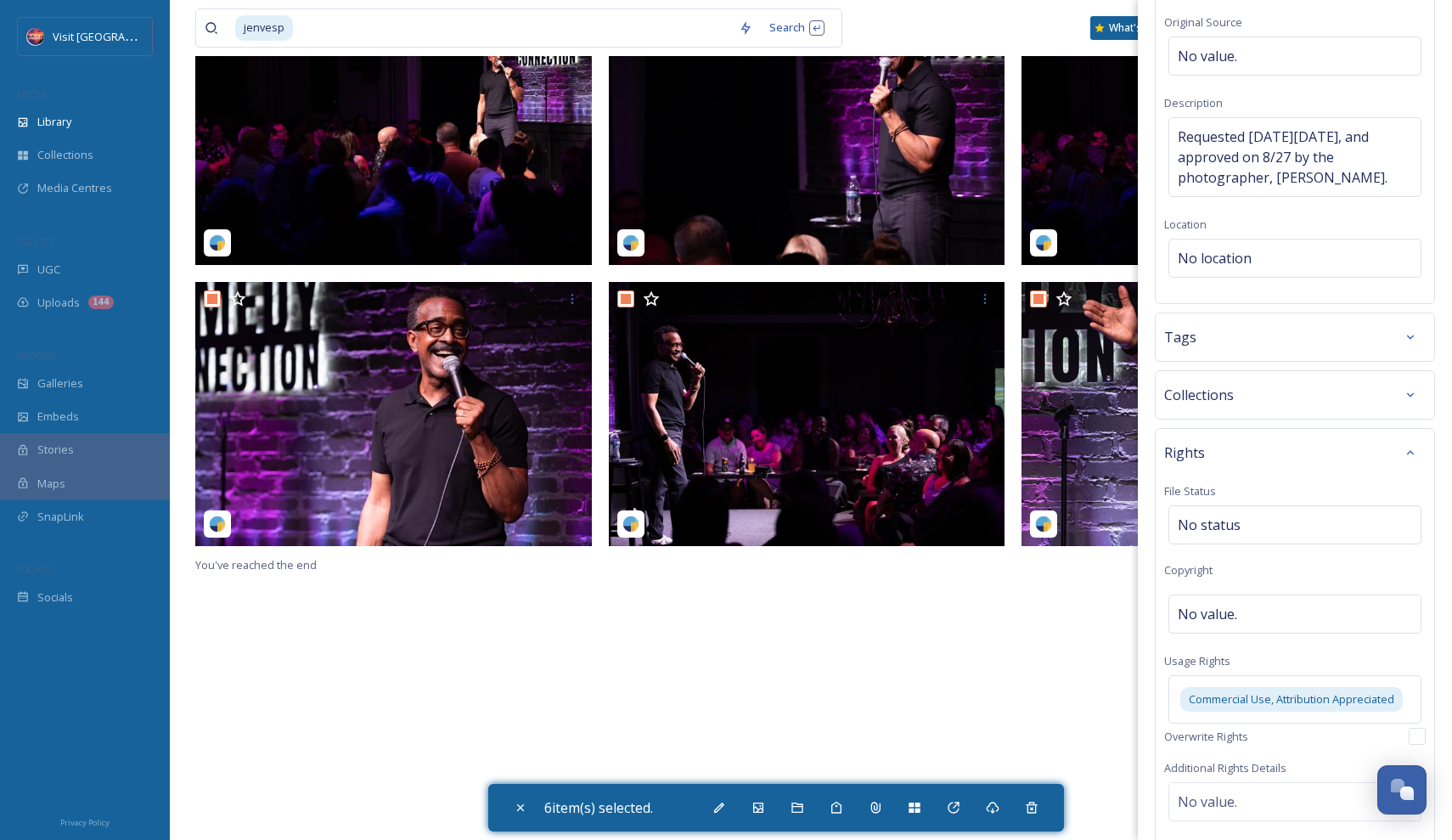
click at [1319, 397] on div "Collections" at bounding box center [1294, 394] width 261 height 30
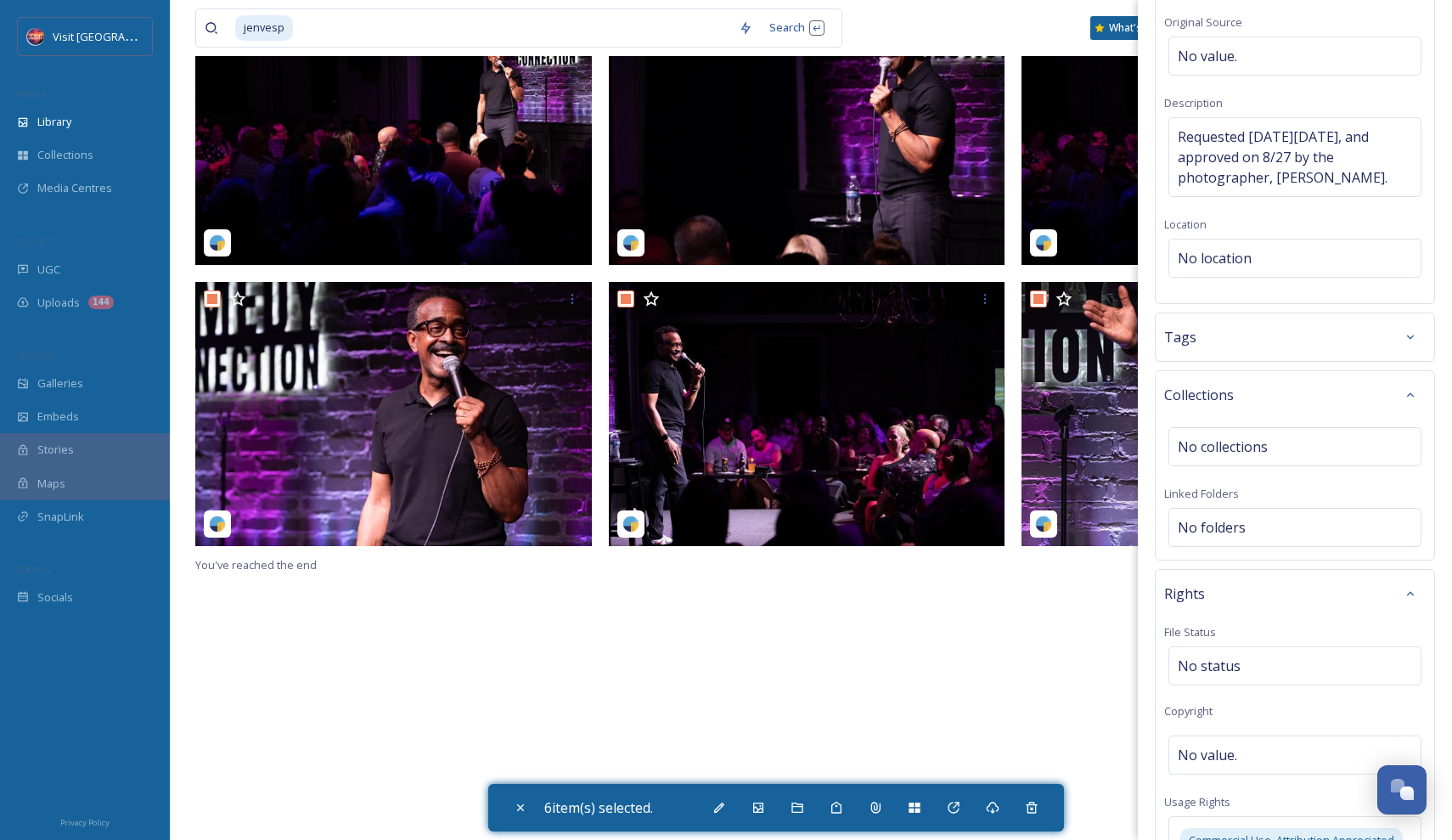
click at [1319, 397] on div "Collections" at bounding box center [1294, 394] width 261 height 30
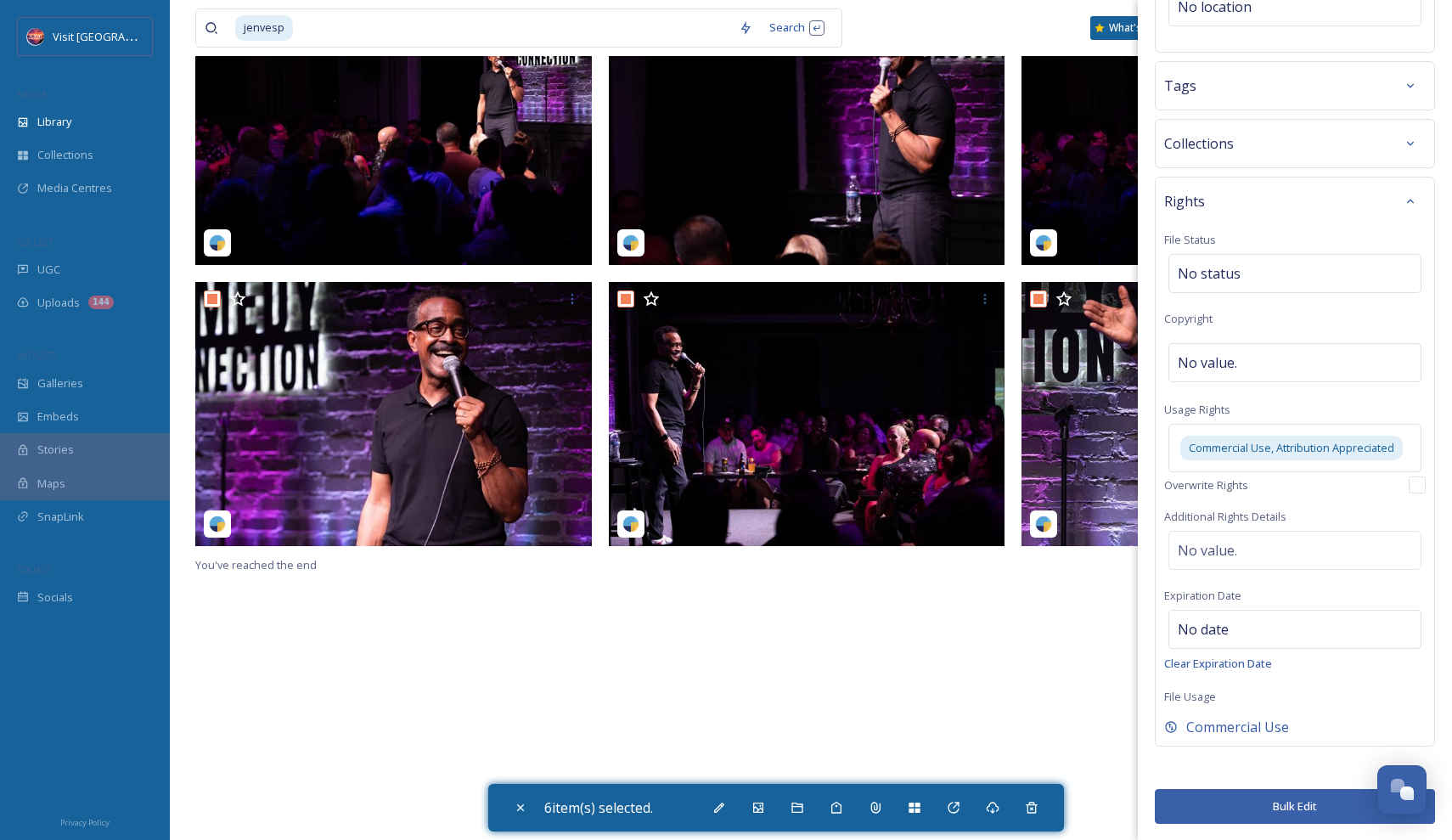
click at [1233, 798] on button "Bulk Edit" at bounding box center [1295, 807] width 281 height 35
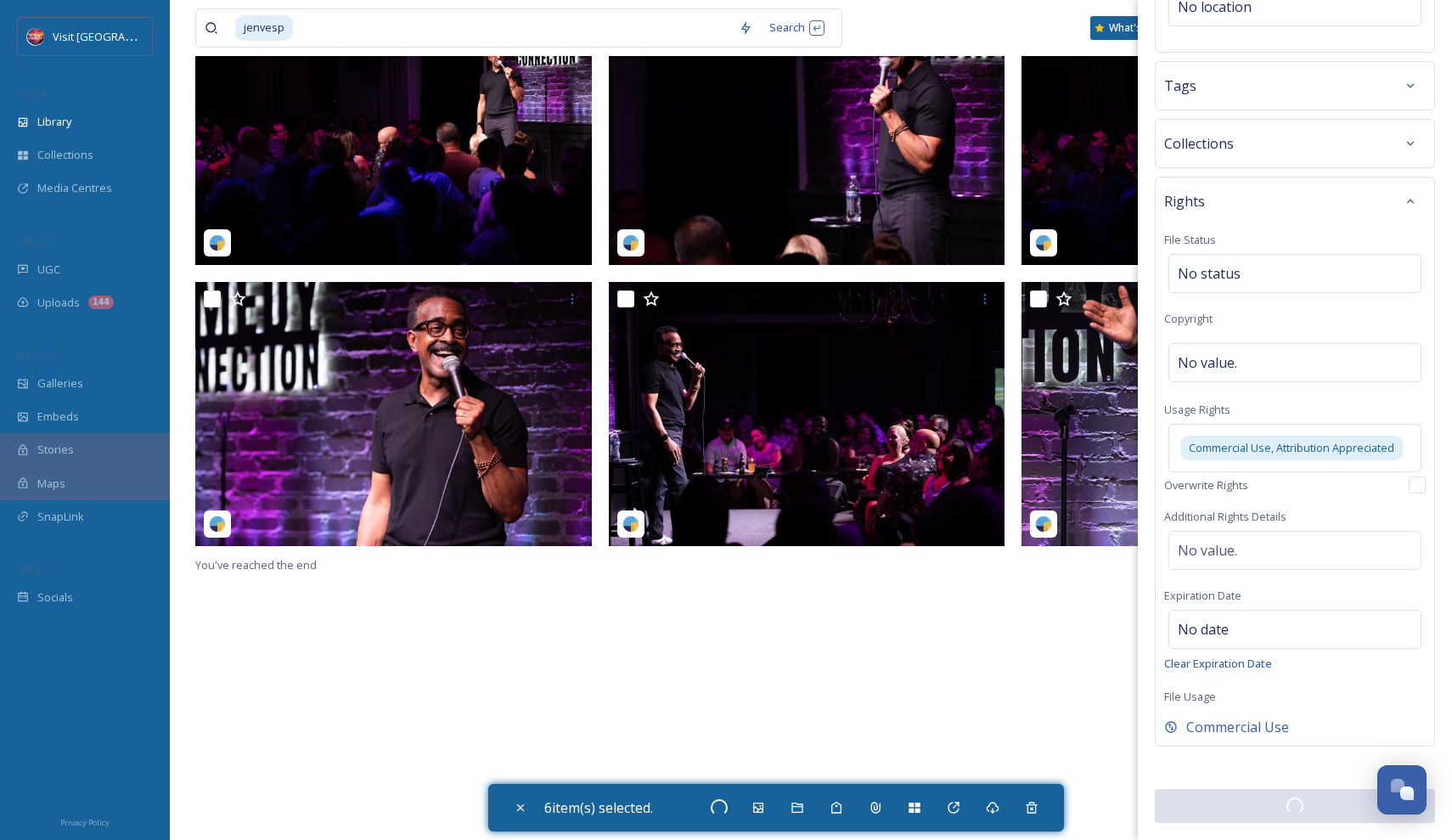
checkbox input "false"
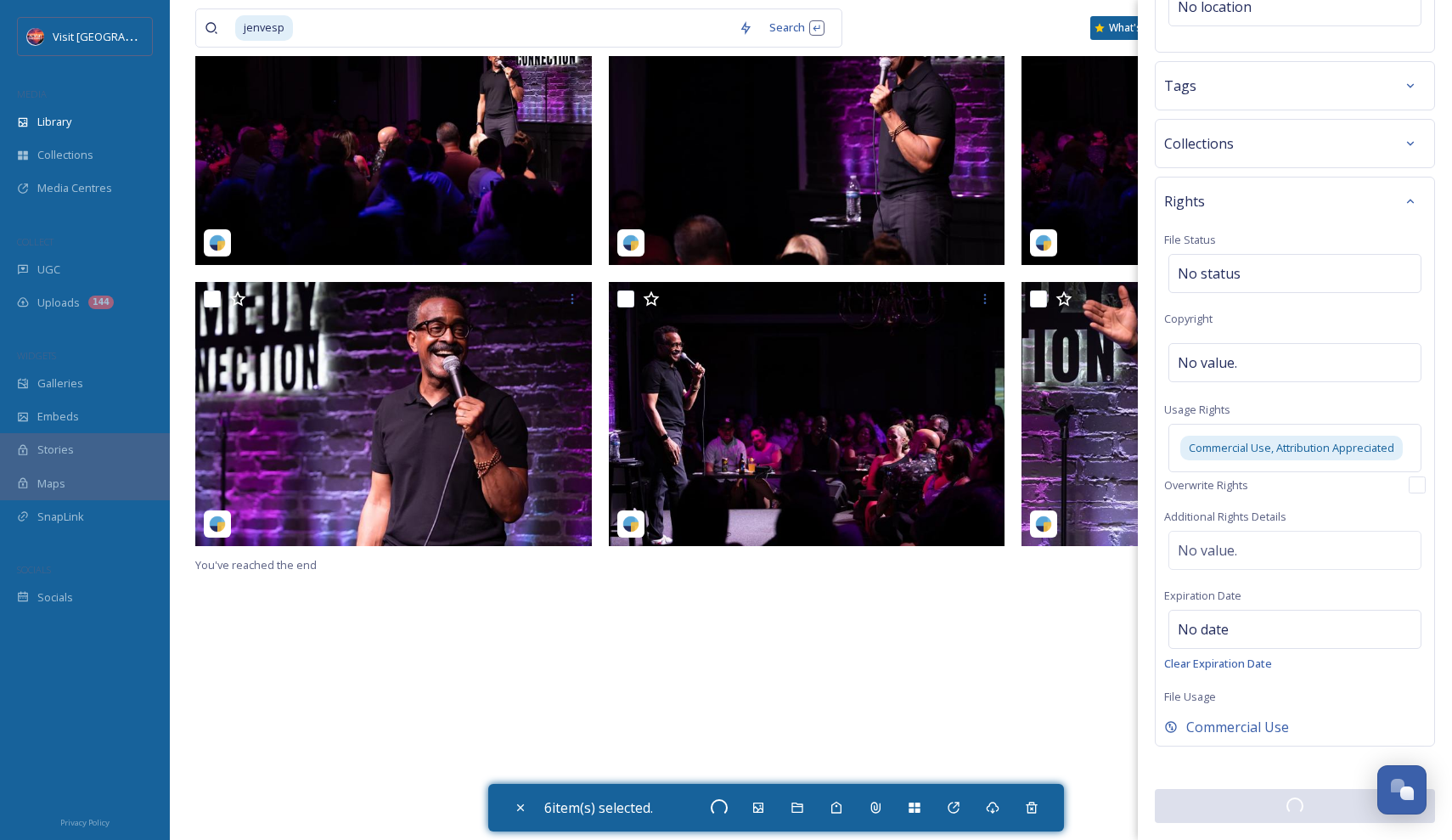
checkbox input "false"
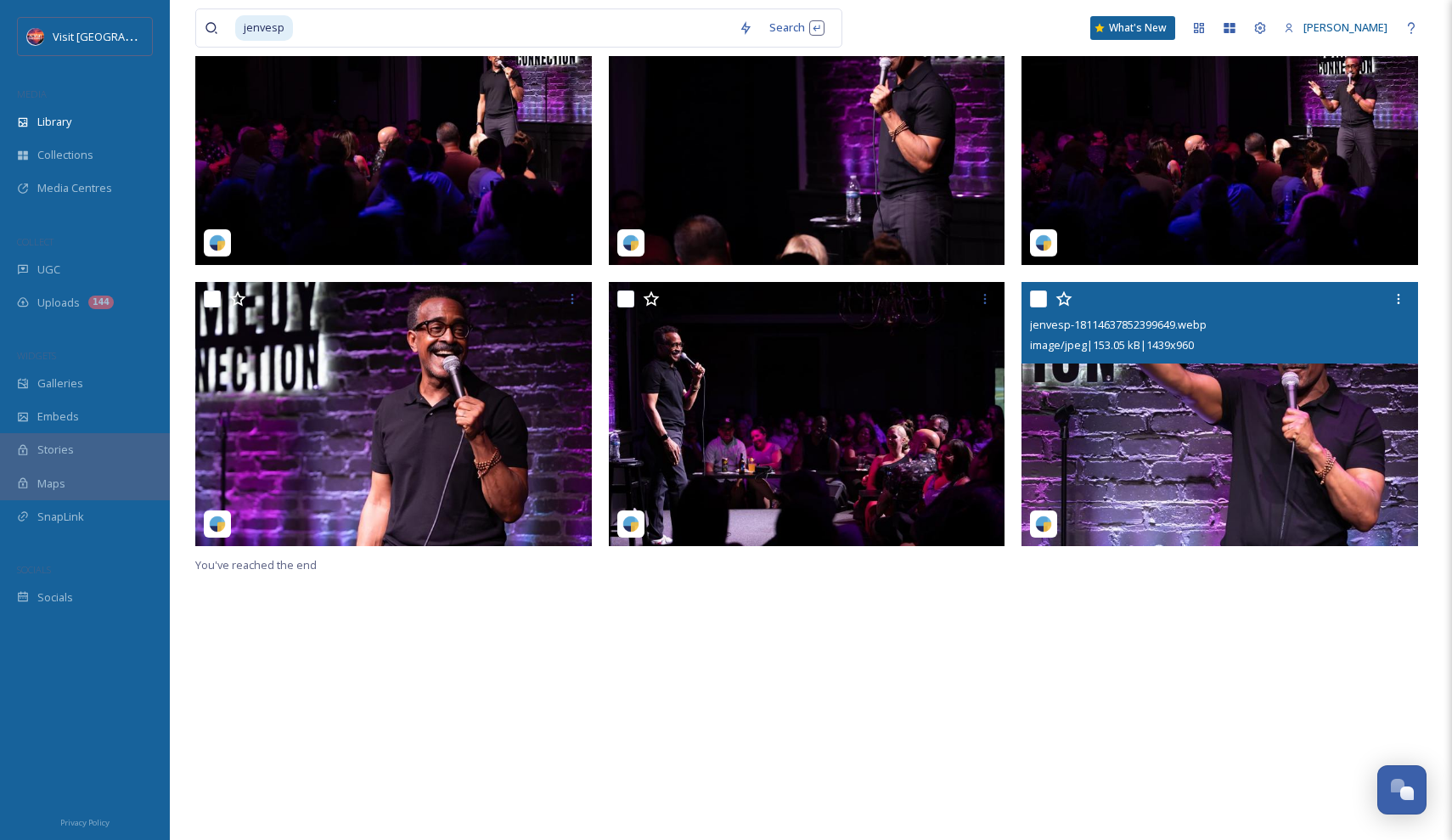
click at [1144, 422] on img at bounding box center [1220, 414] width 397 height 265
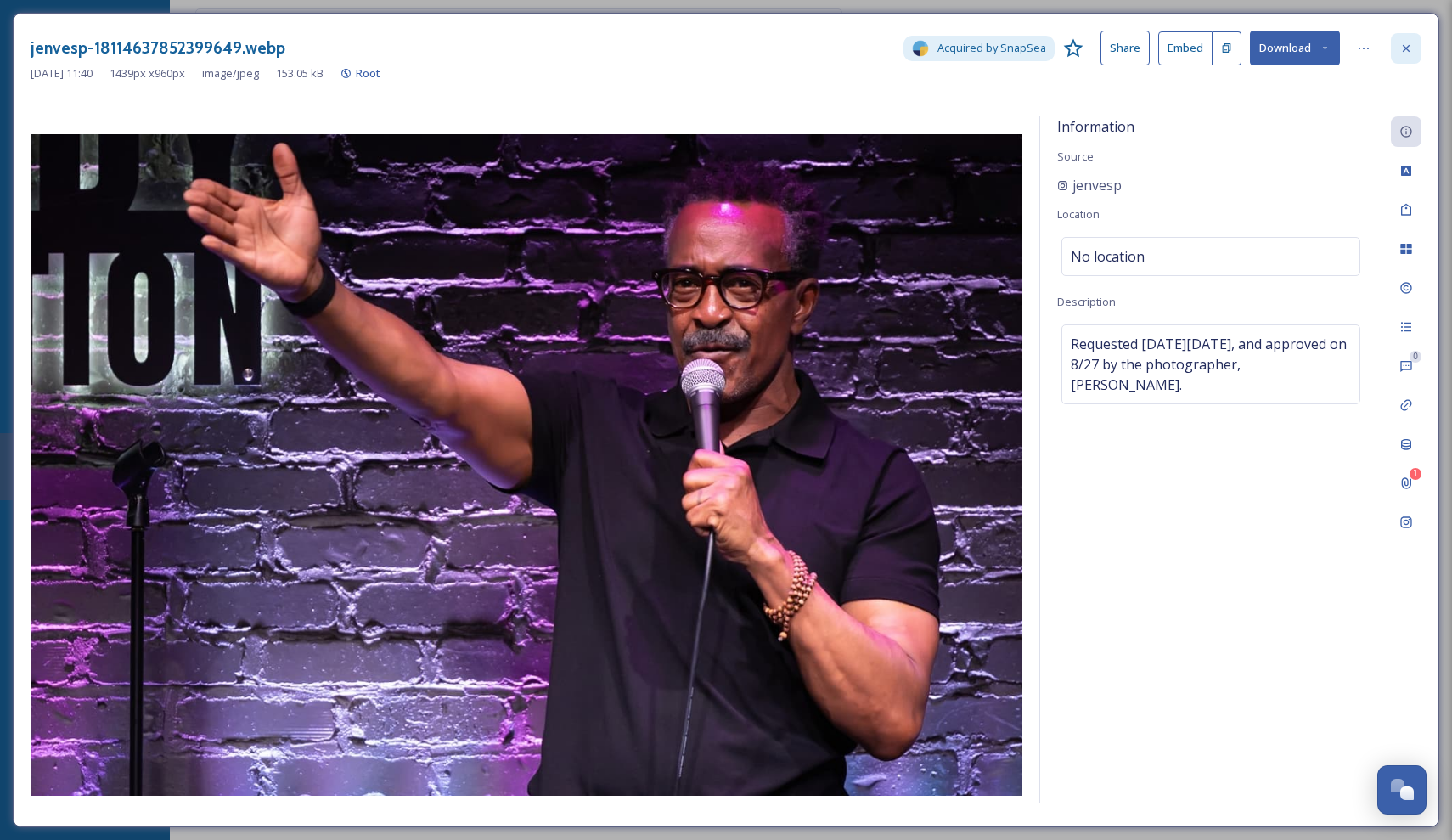
click at [1399, 33] on div at bounding box center [1406, 48] width 30 height 30
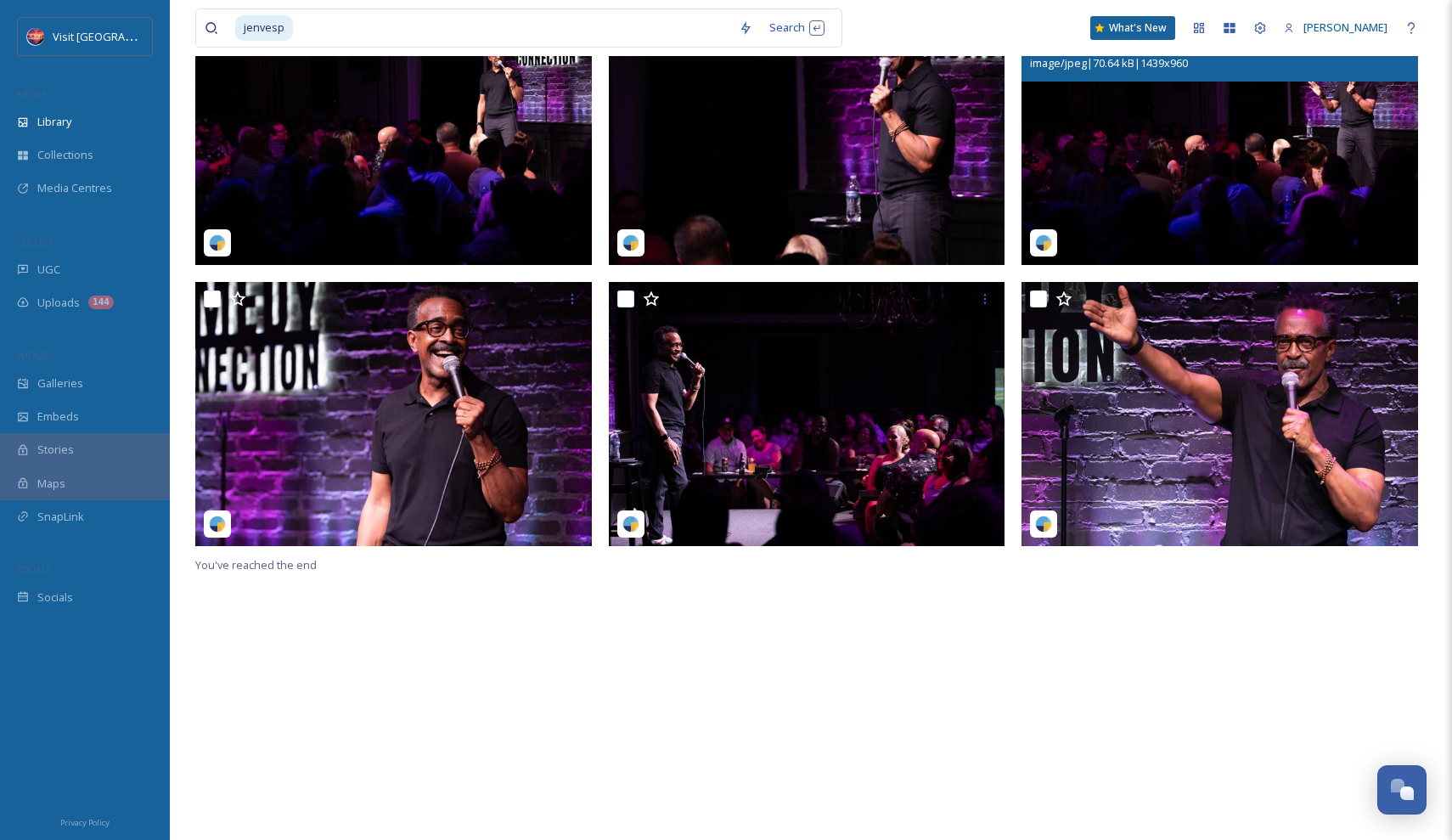
click at [1250, 257] on img at bounding box center [1220, 132] width 397 height 265
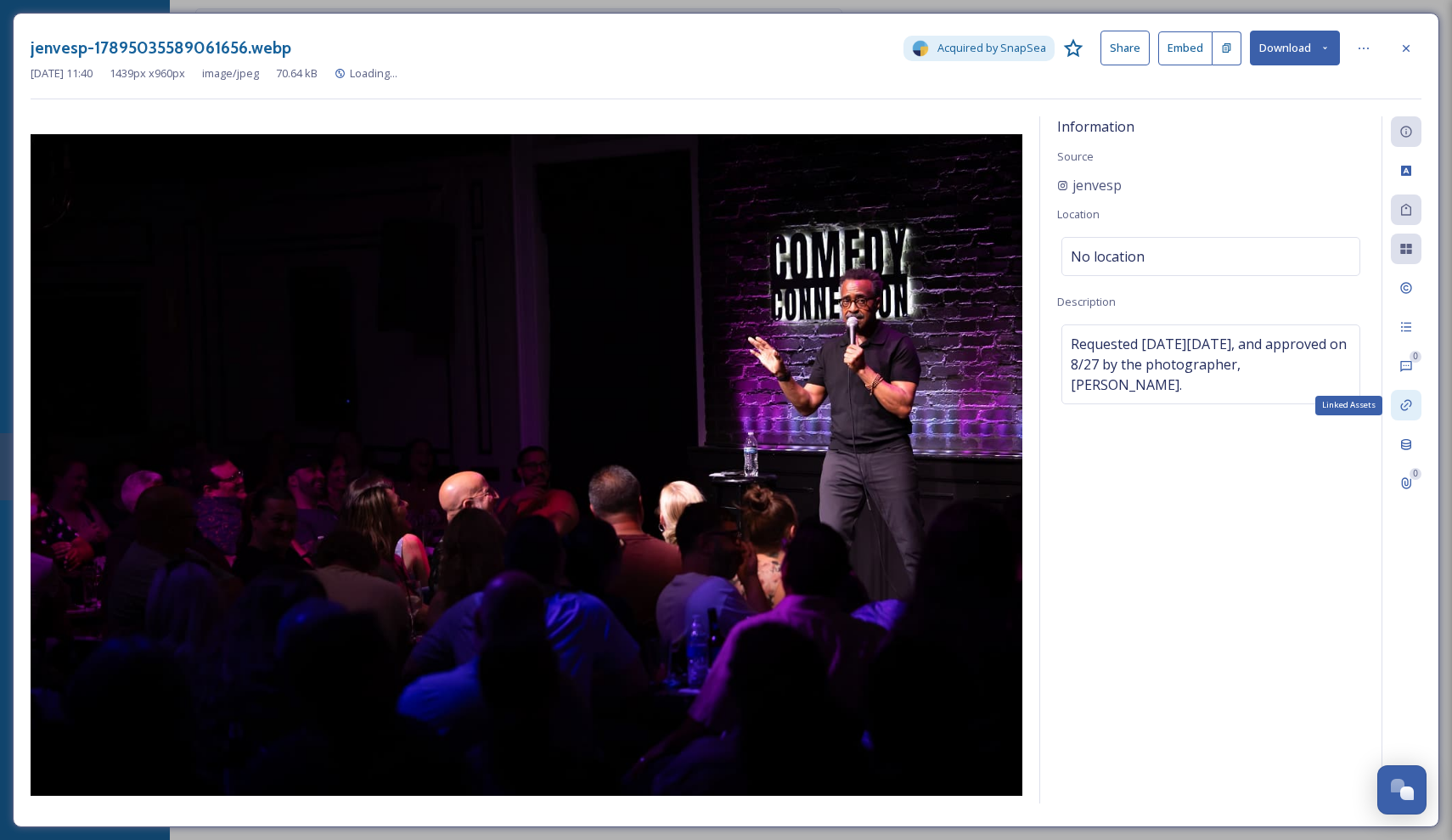
click at [1406, 413] on div "Linked Assets" at bounding box center [1406, 404] width 30 height 30
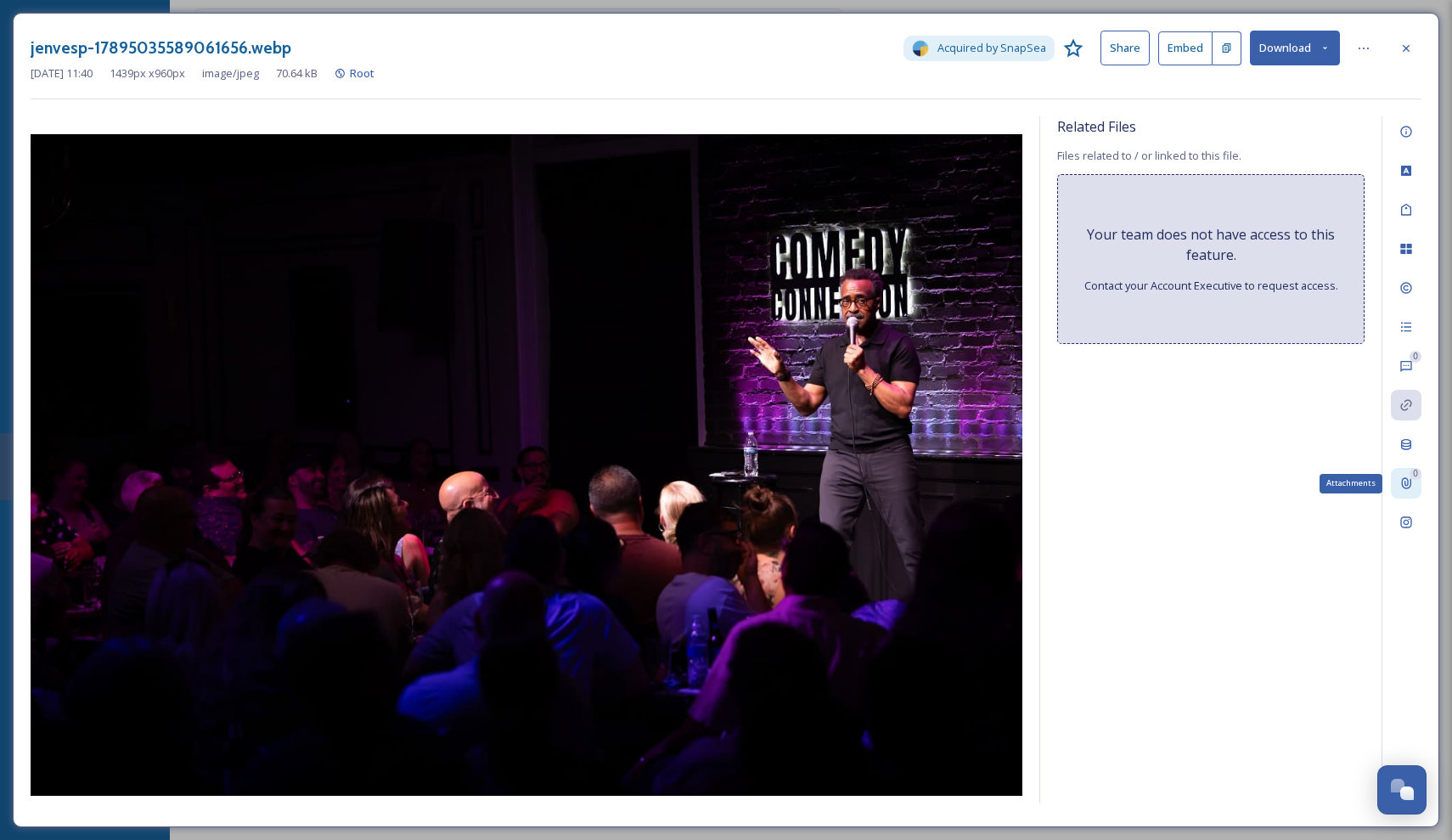
click at [1414, 482] on div "0 Attachments" at bounding box center [1406, 483] width 30 height 30
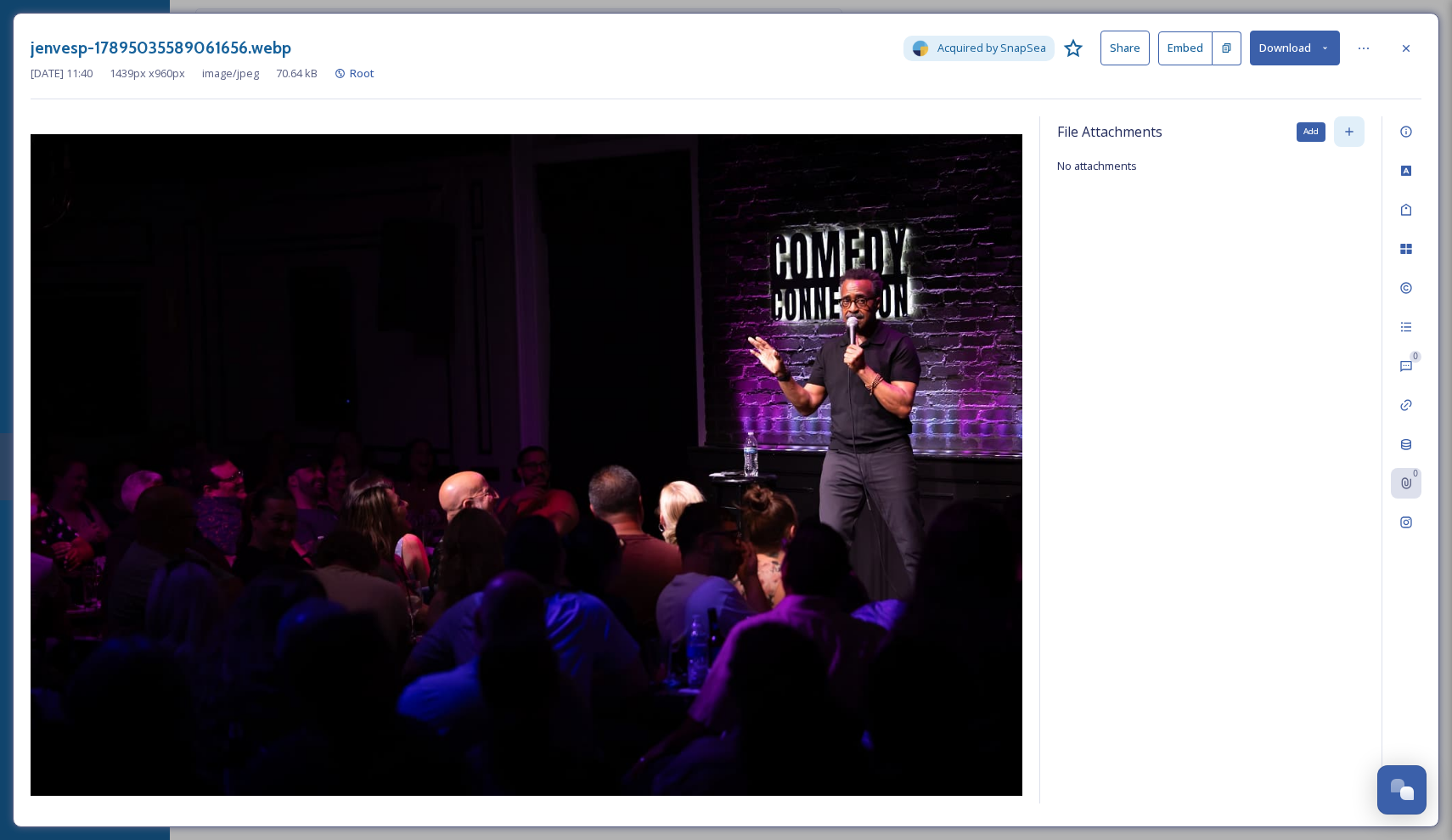
click at [1352, 126] on icon at bounding box center [1349, 131] width 14 height 14
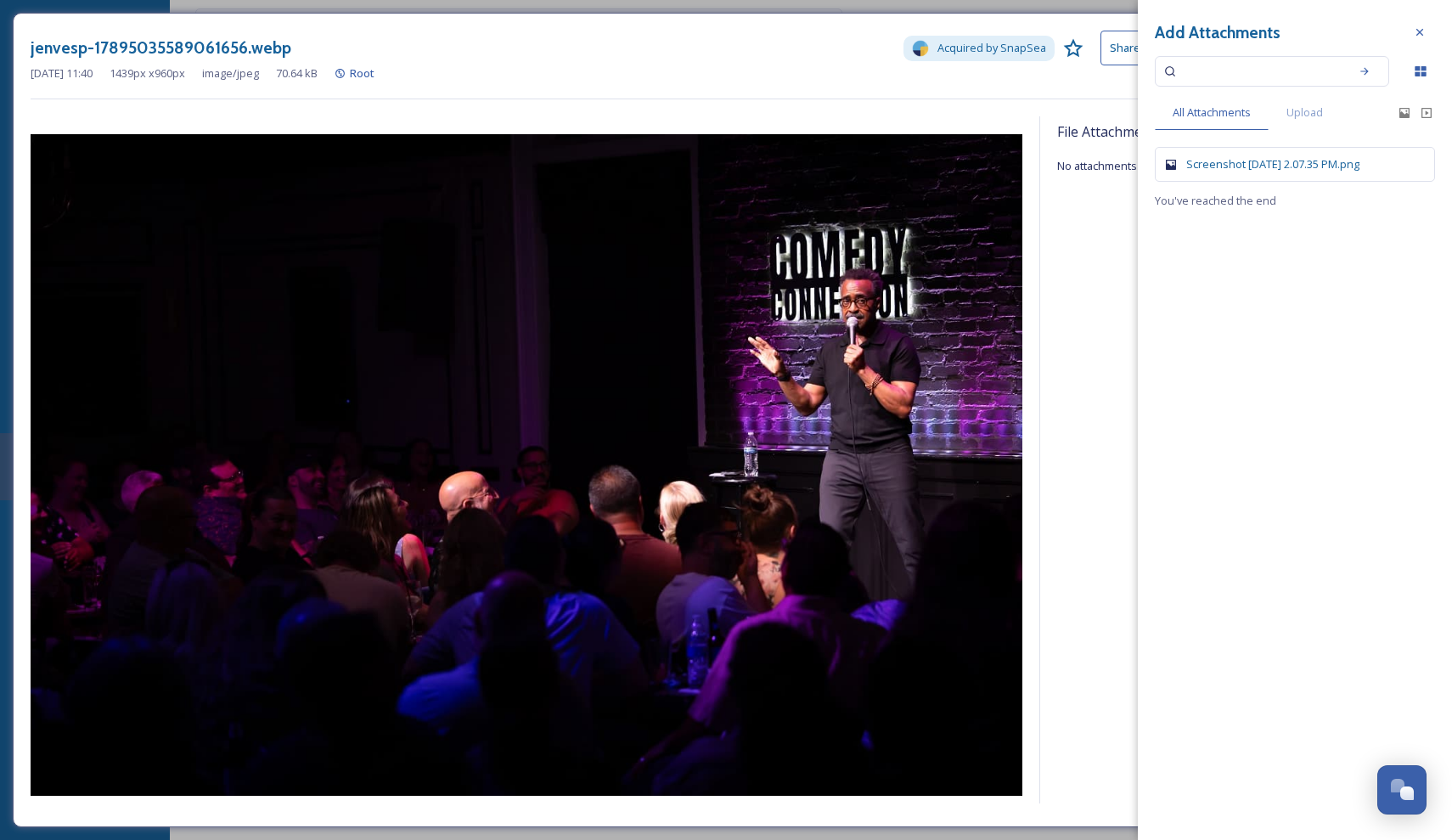
click at [1215, 164] on div "Screenshot [DATE] 2.07.35 PM.png" at bounding box center [1303, 163] width 235 height 16
click at [1418, 31] on icon at bounding box center [1420, 32] width 14 height 14
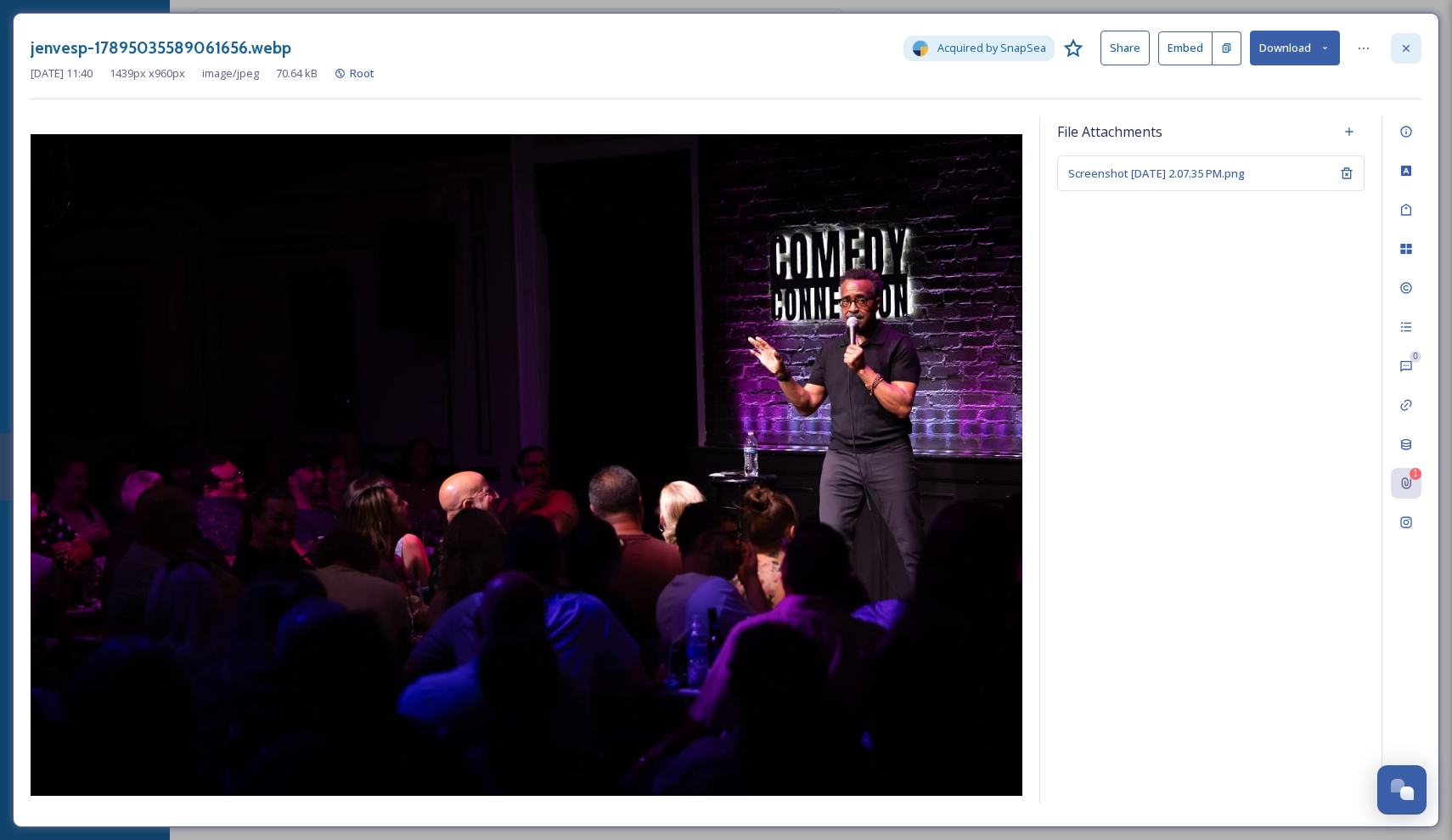
click at [1411, 56] on div at bounding box center [1406, 48] width 30 height 30
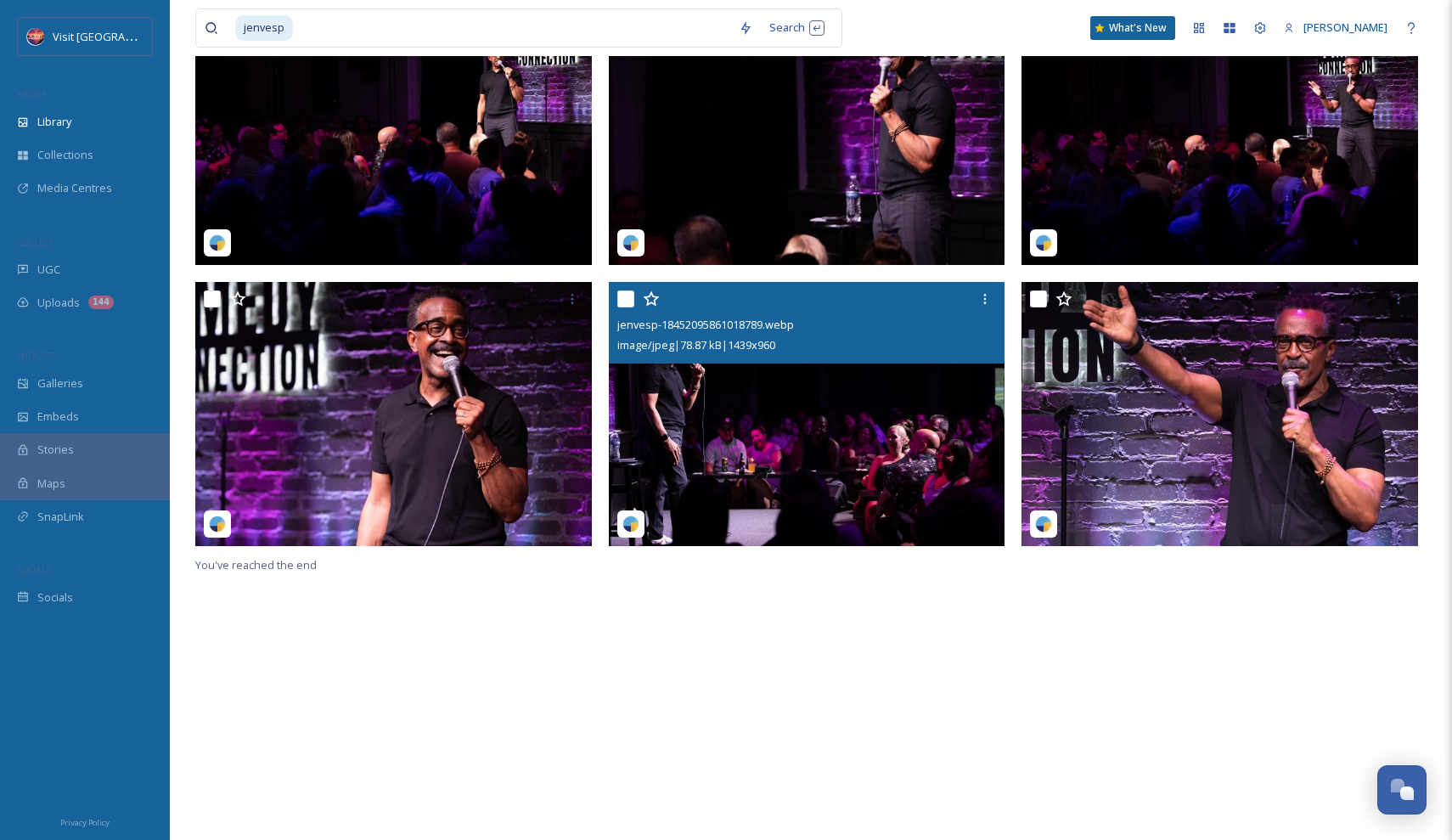
click at [741, 420] on img at bounding box center [808, 414] width 397 height 265
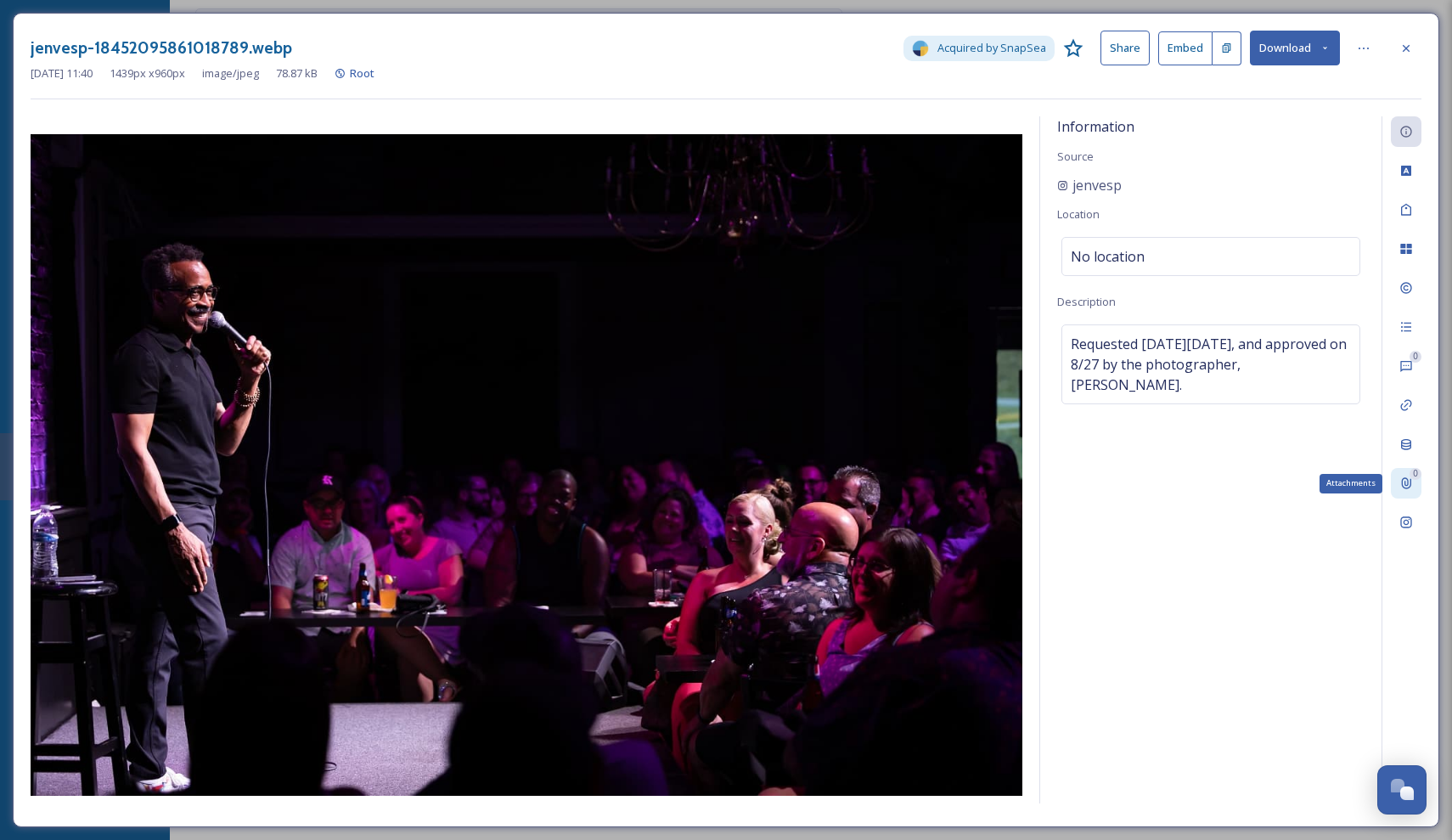
click at [1404, 476] on icon at bounding box center [1406, 483] width 14 height 14
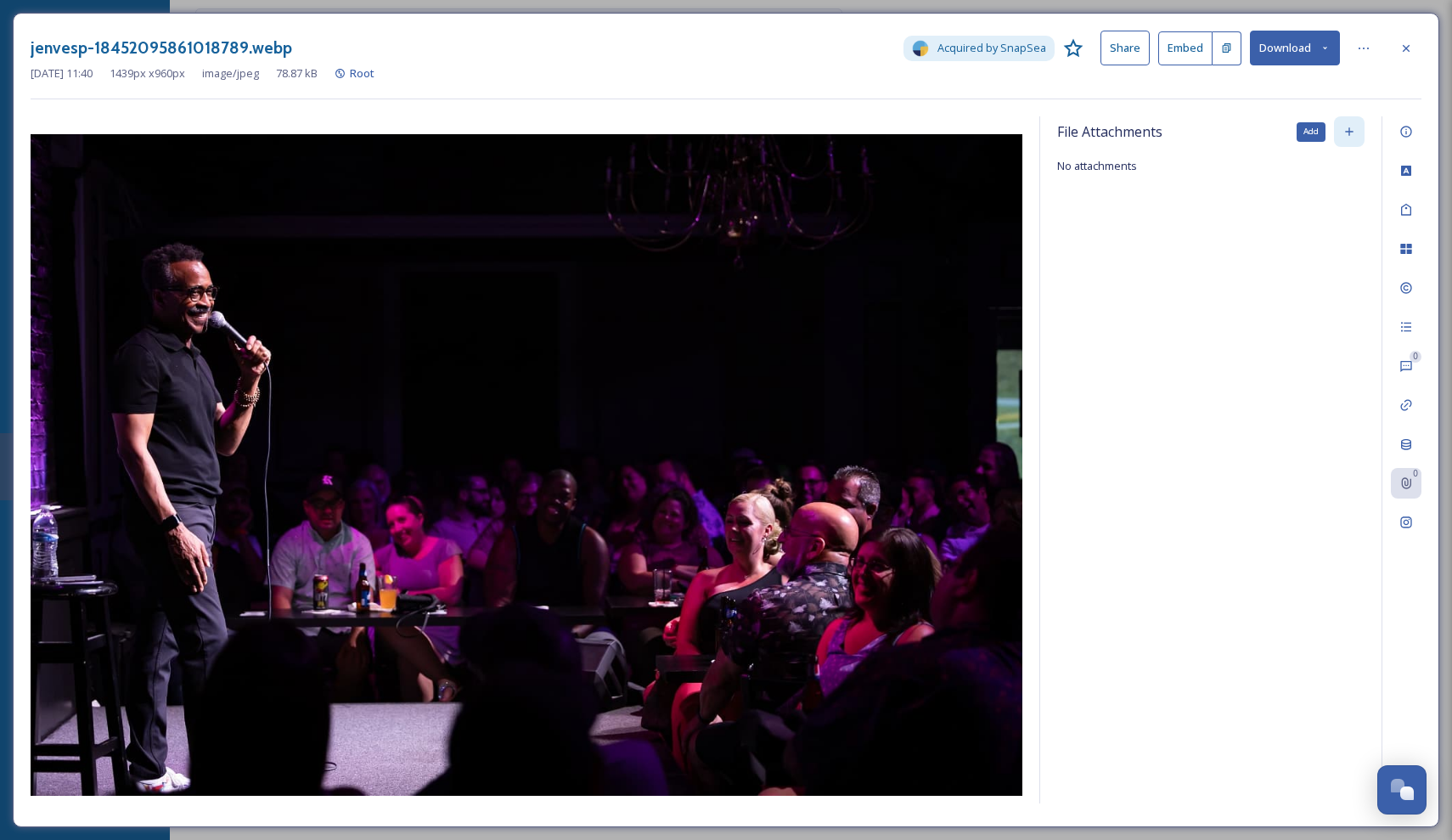
click at [1343, 129] on icon at bounding box center [1349, 131] width 14 height 14
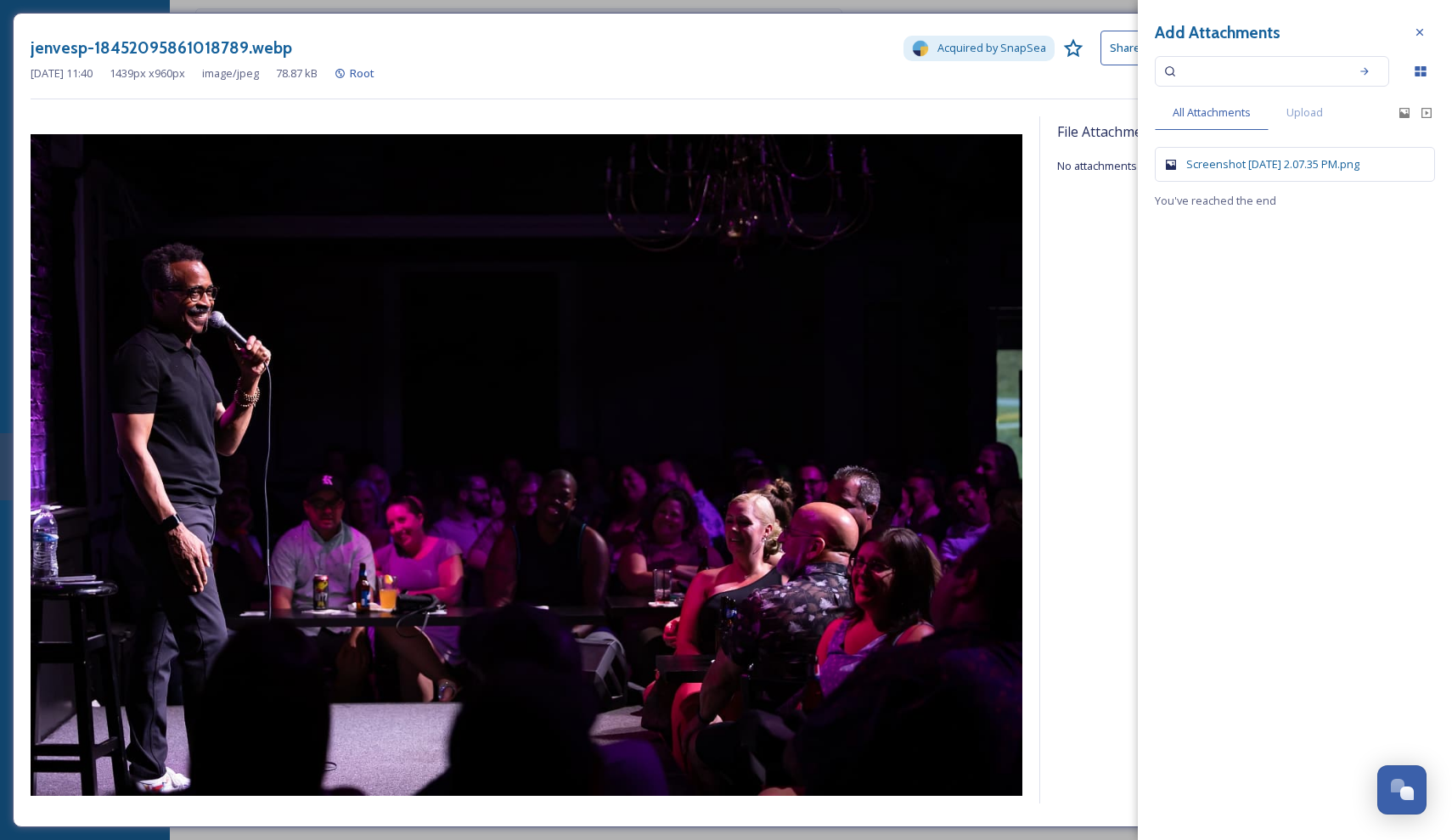
click at [1219, 169] on div "Screenshot [DATE] 2.07.35 PM.png" at bounding box center [1303, 163] width 235 height 16
click at [1420, 39] on div at bounding box center [1420, 31] width 30 height 30
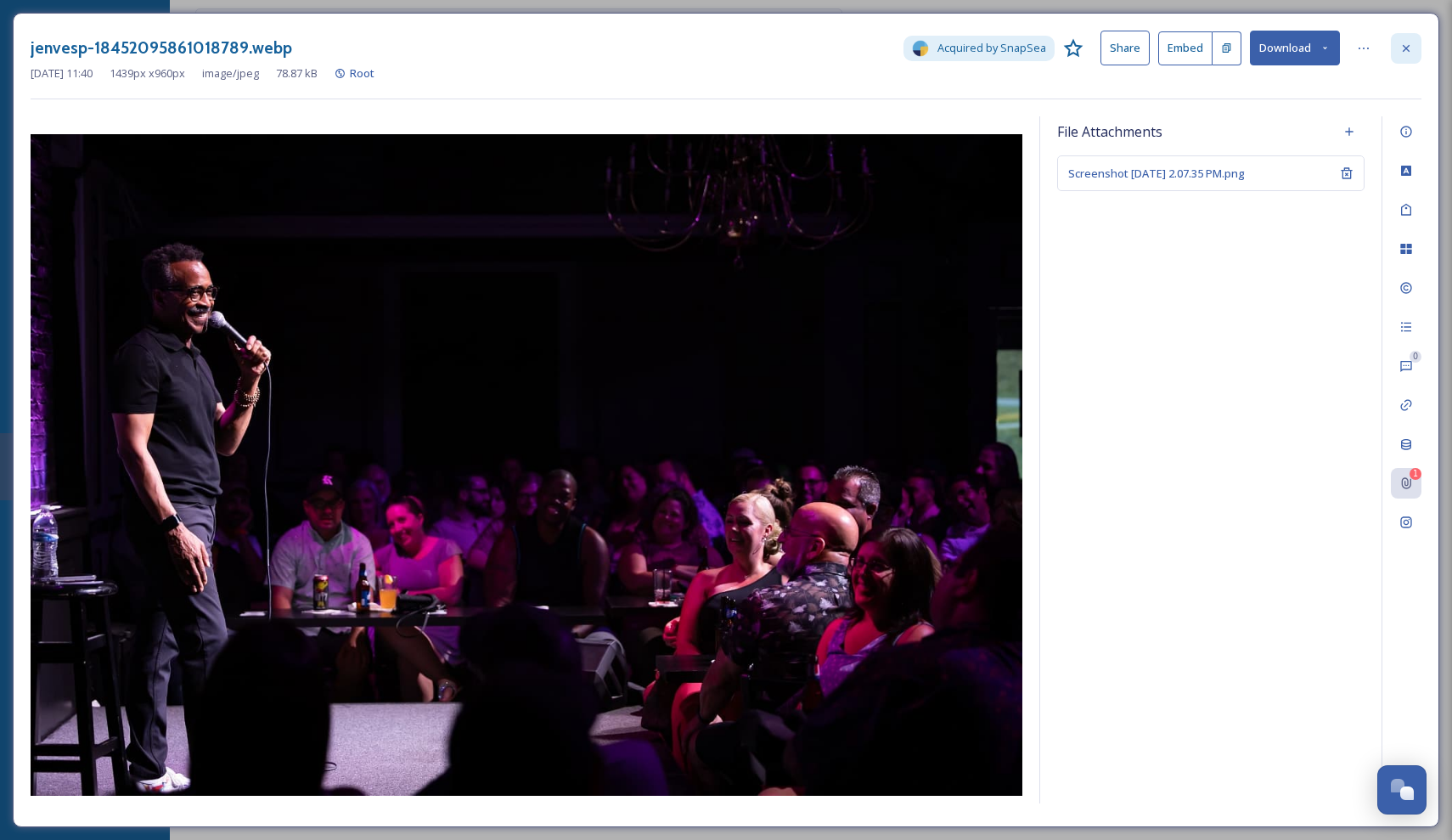
click at [1406, 42] on icon at bounding box center [1406, 48] width 14 height 14
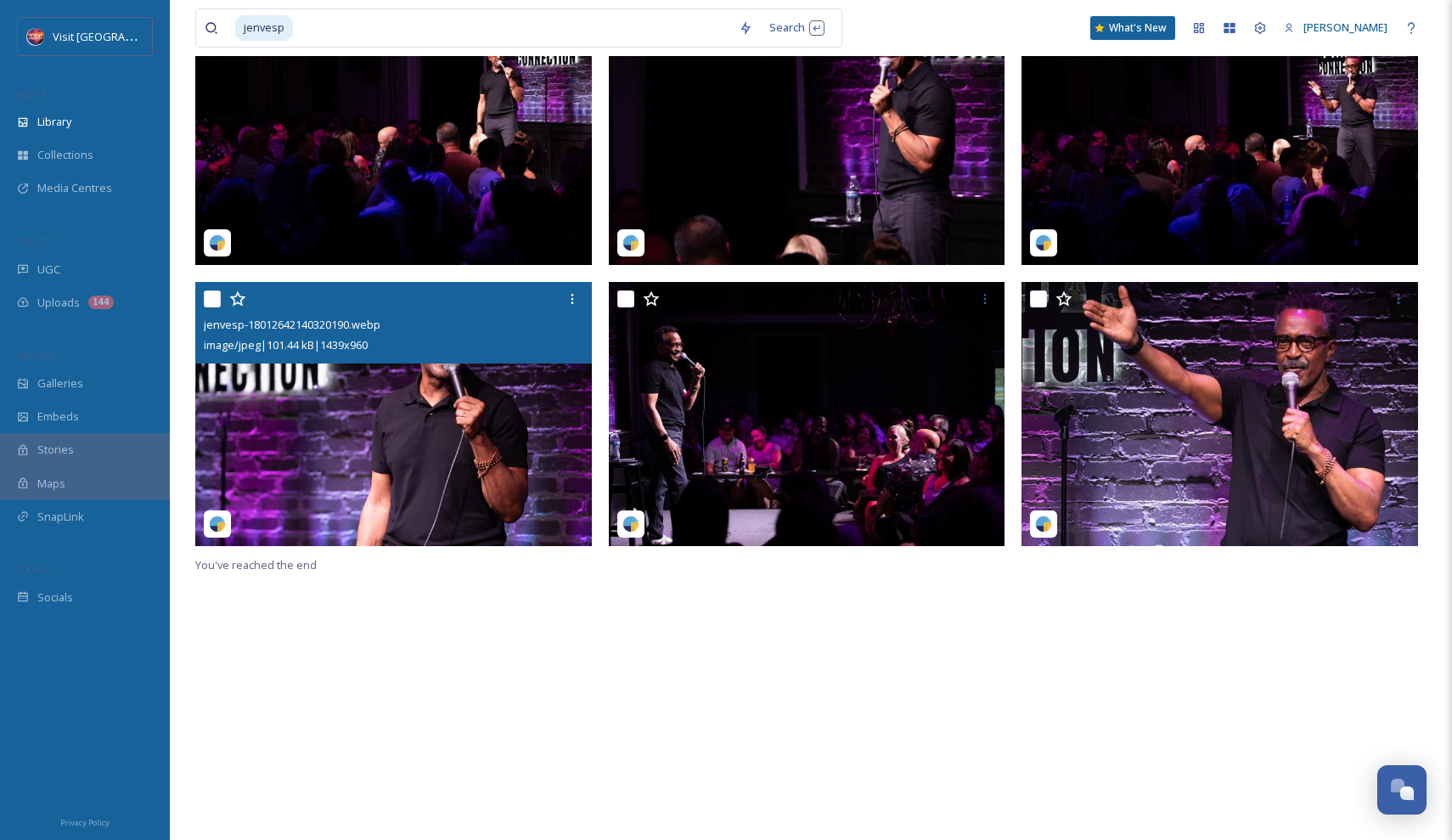
click at [342, 398] on img at bounding box center [394, 414] width 397 height 265
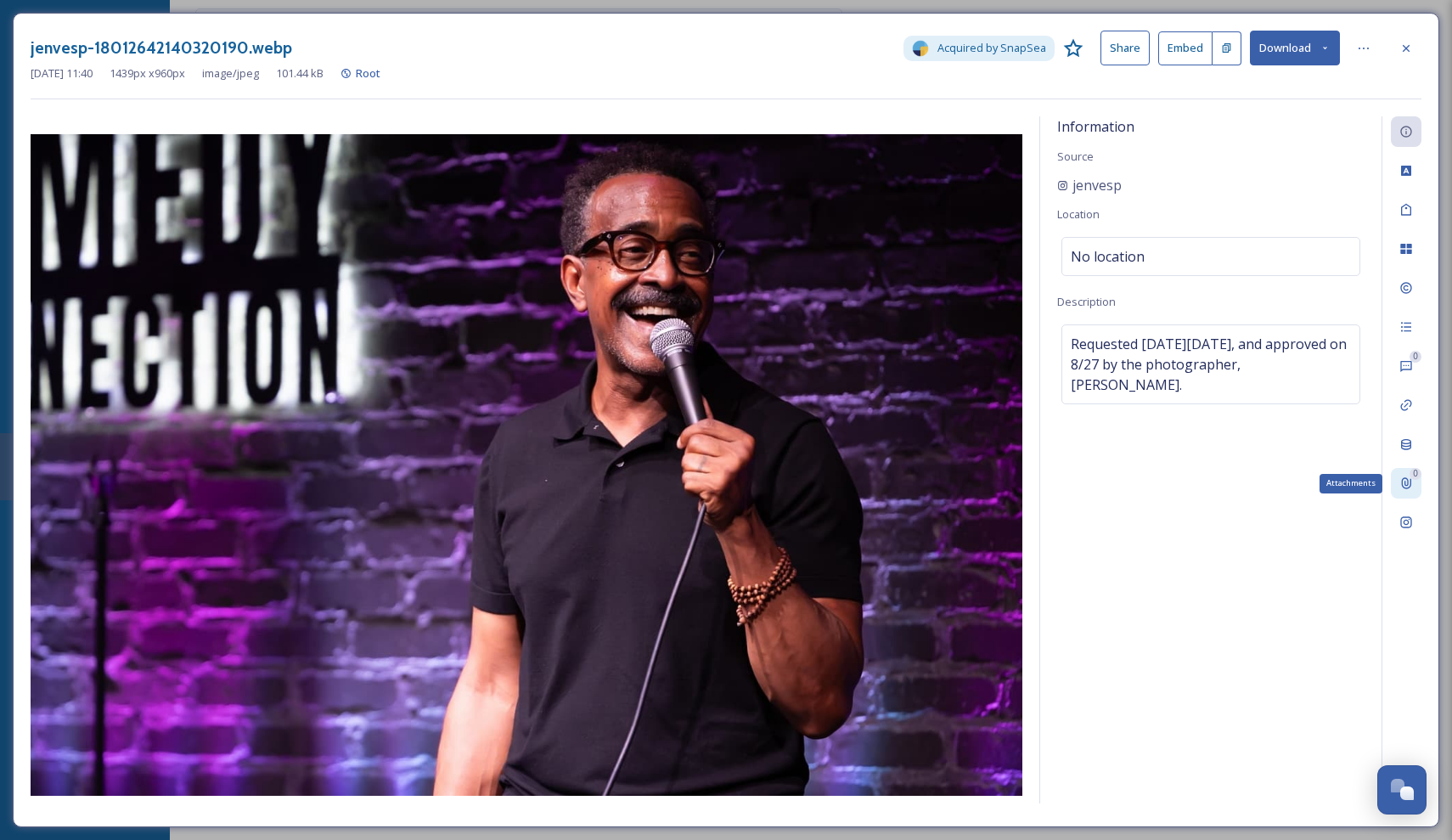
click at [1406, 487] on icon at bounding box center [1407, 484] width 9 height 11
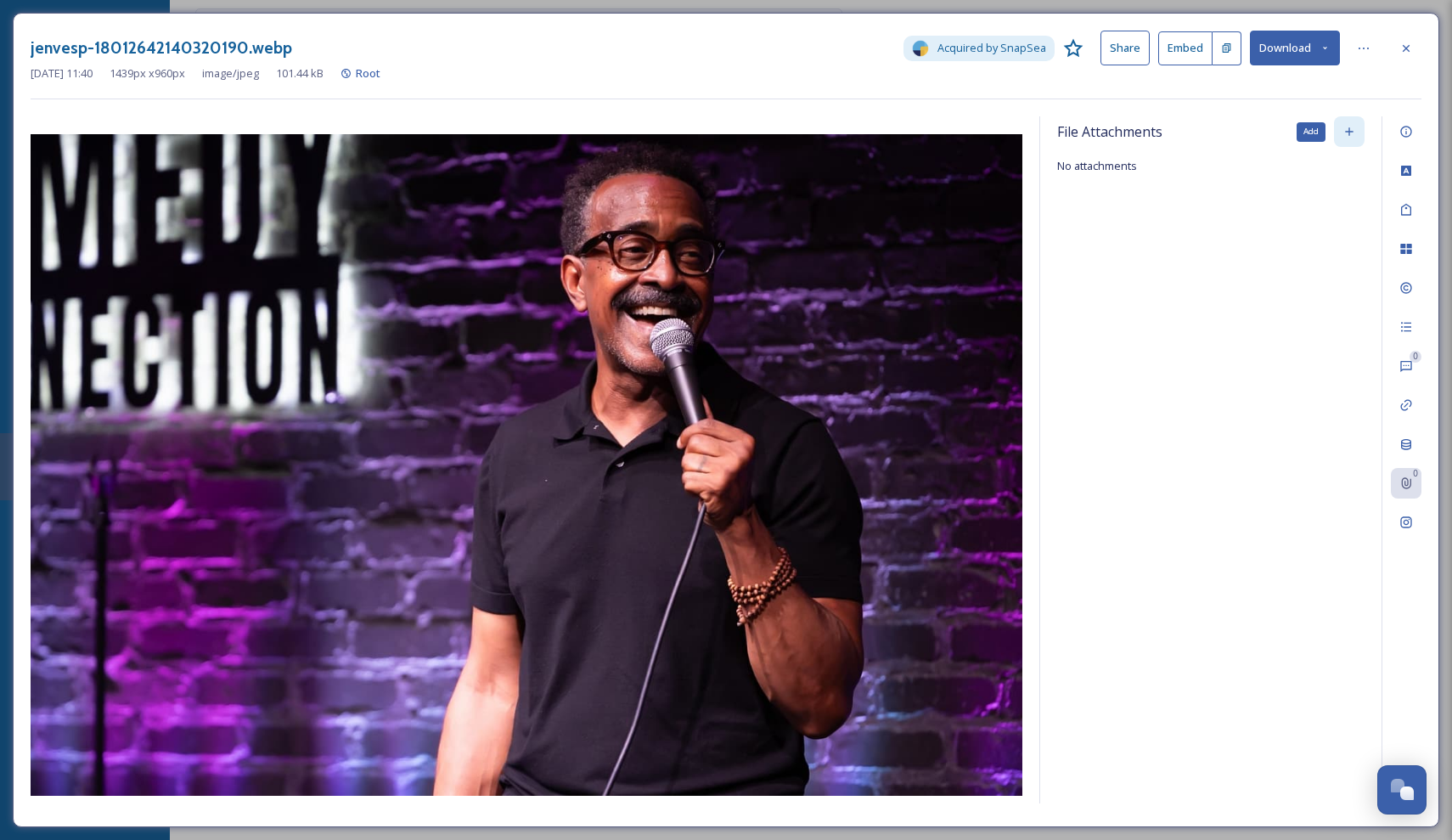
click at [1354, 128] on icon at bounding box center [1349, 131] width 14 height 14
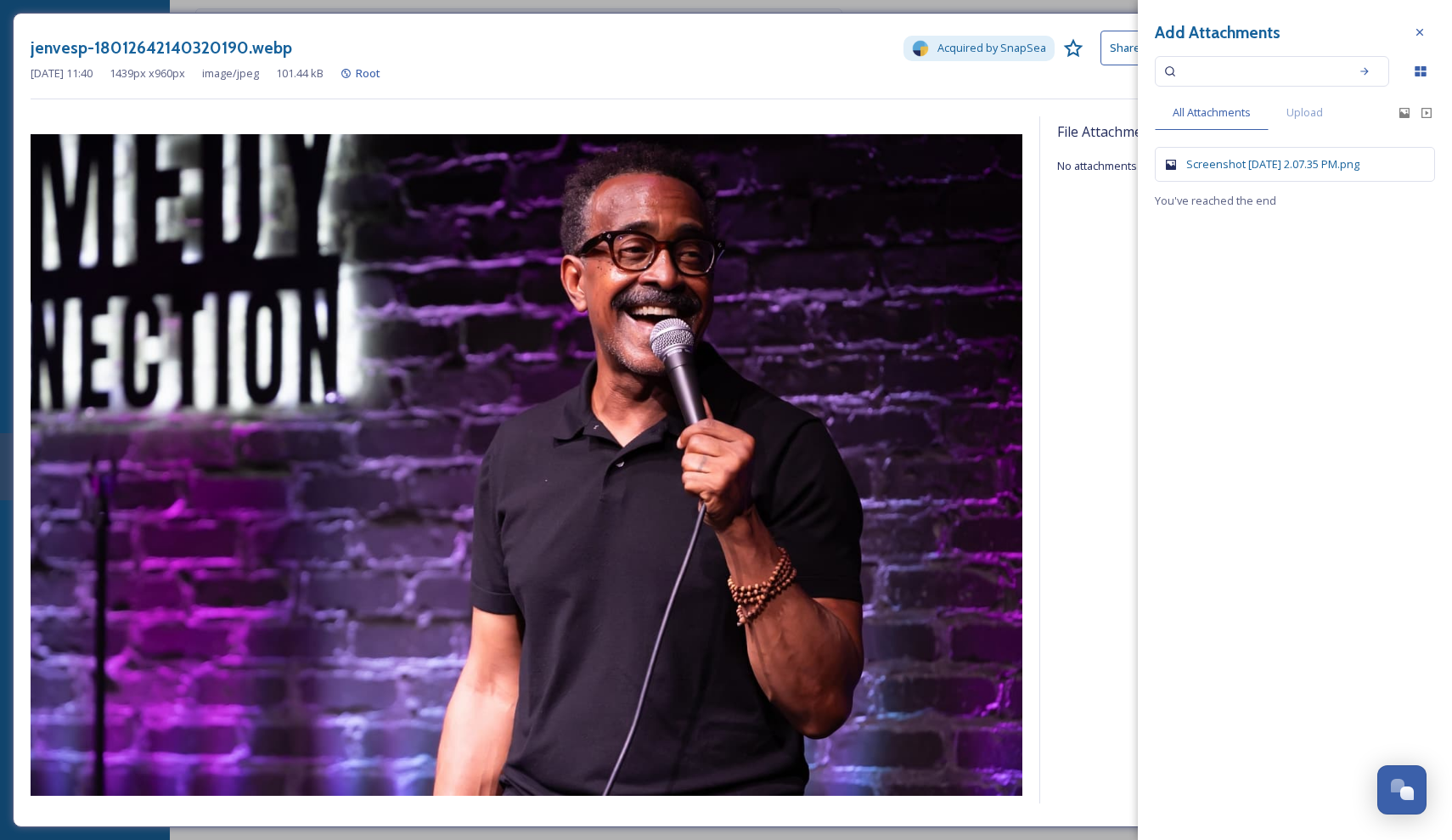
click at [1216, 162] on div "Screenshot [DATE] 2.07.35 PM.png" at bounding box center [1303, 163] width 235 height 16
click at [1420, 32] on icon at bounding box center [1419, 31] width 6 height 6
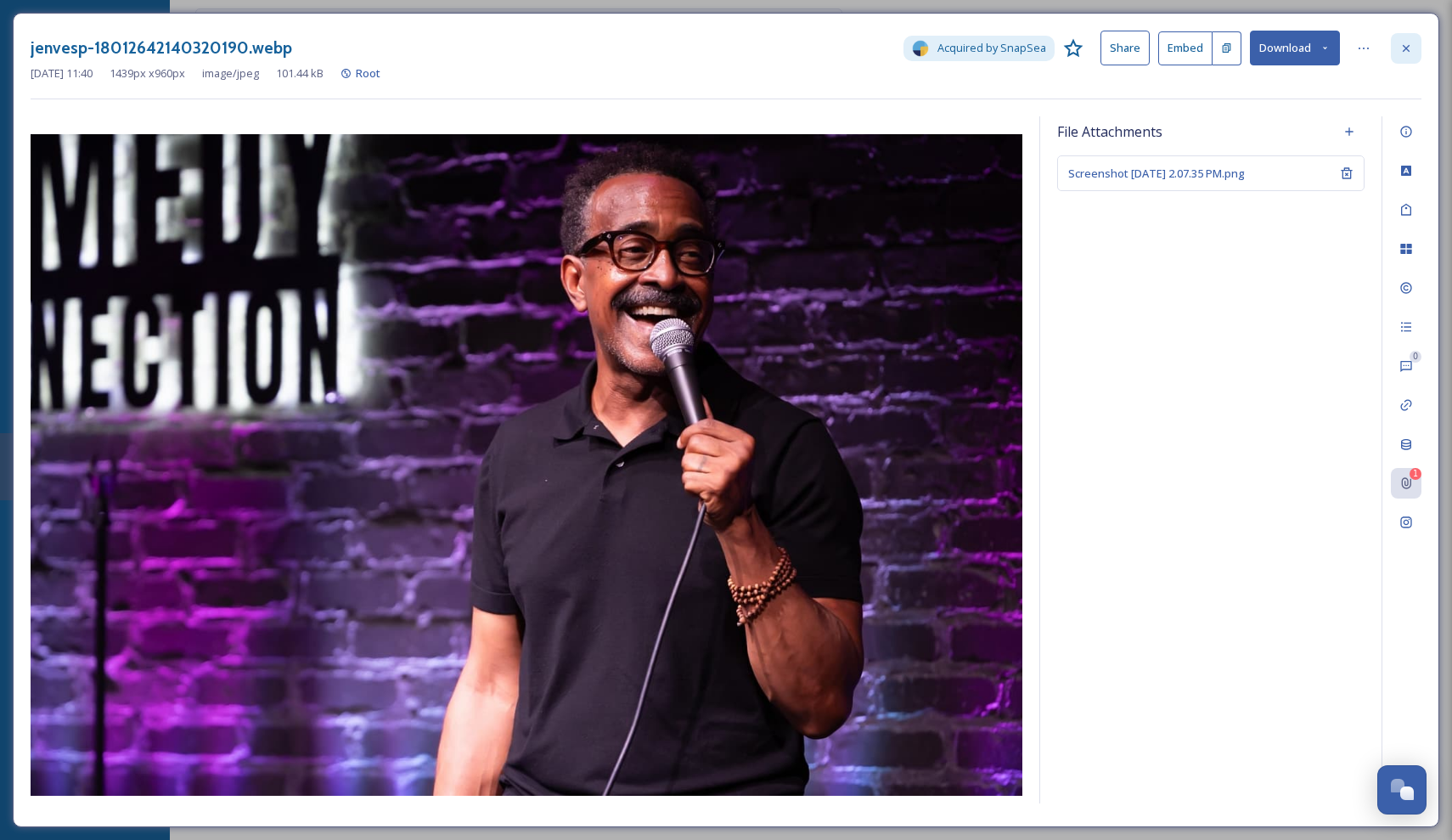
click at [1400, 48] on icon at bounding box center [1406, 48] width 14 height 14
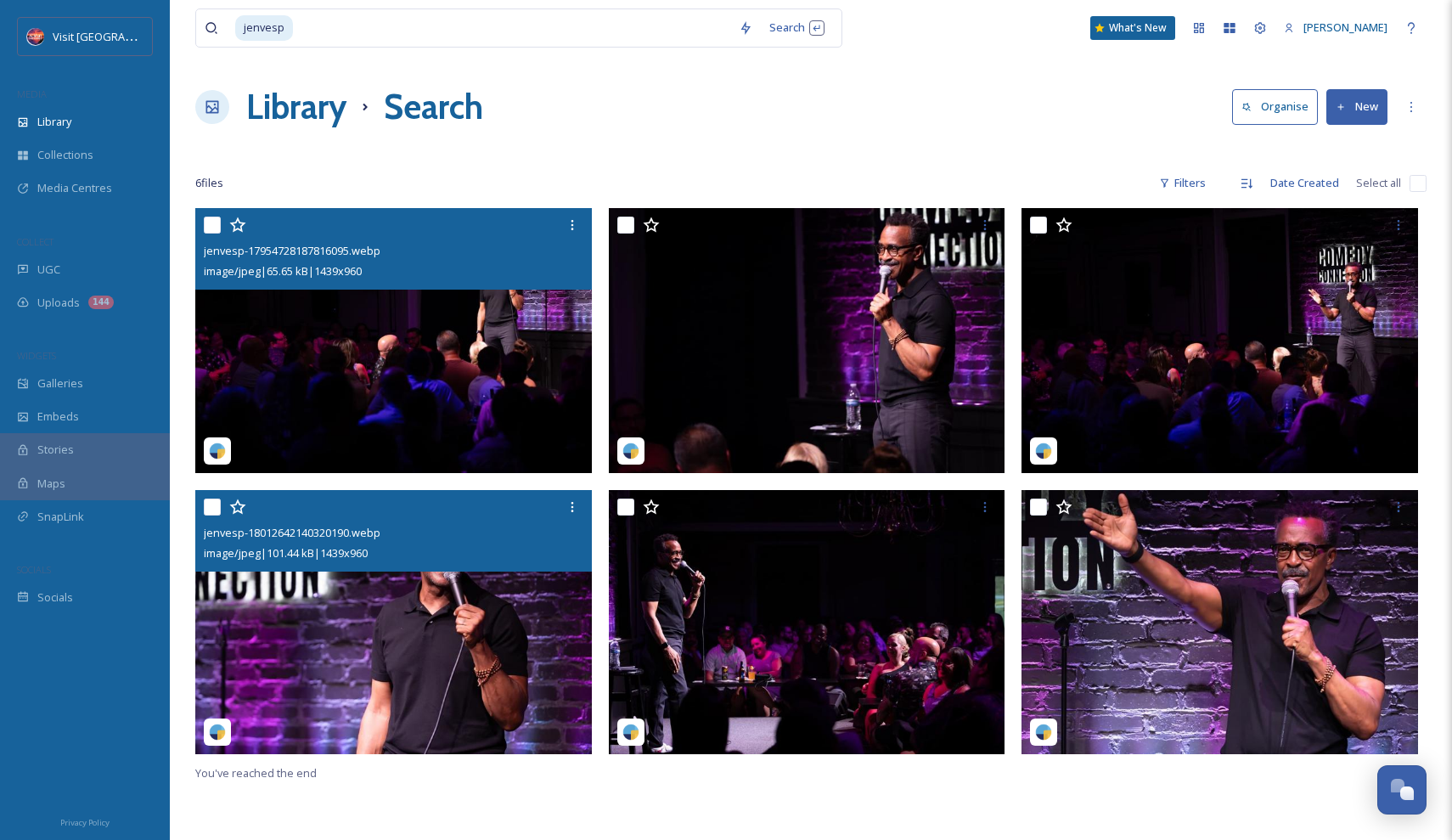
click at [411, 355] on img at bounding box center [394, 340] width 397 height 265
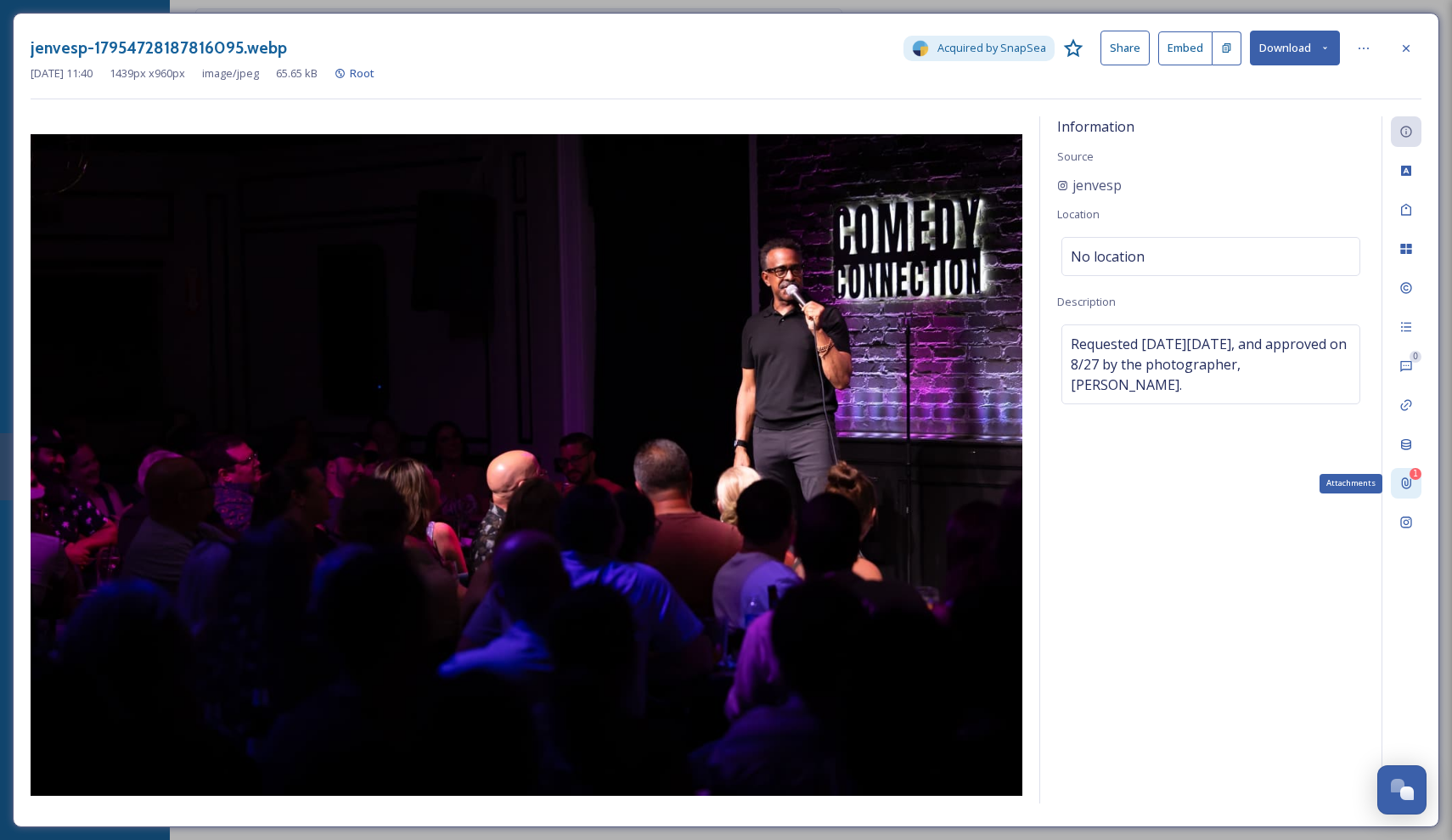
click at [1412, 486] on icon at bounding box center [1406, 483] width 14 height 14
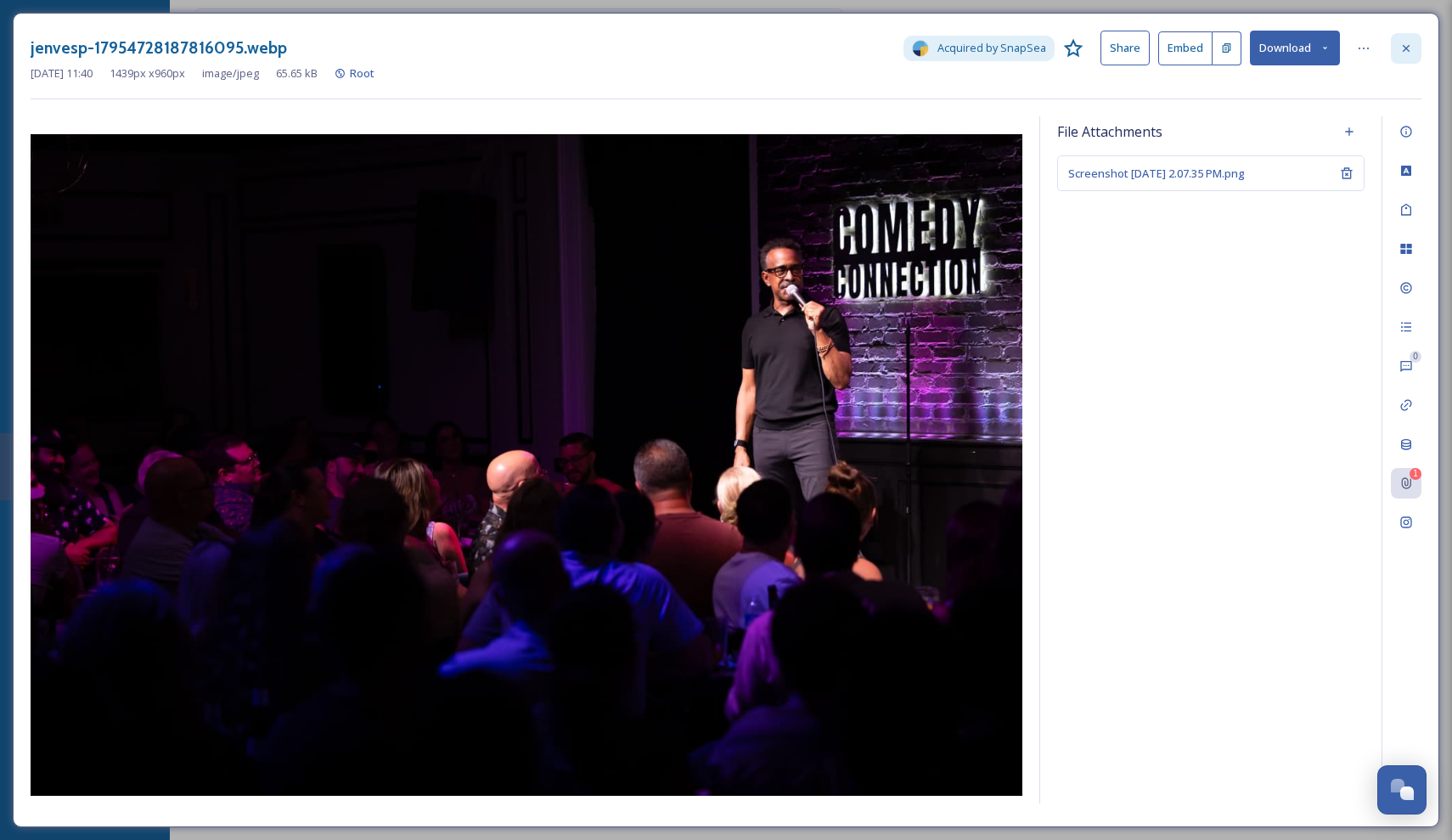
click at [1412, 57] on div at bounding box center [1406, 48] width 30 height 30
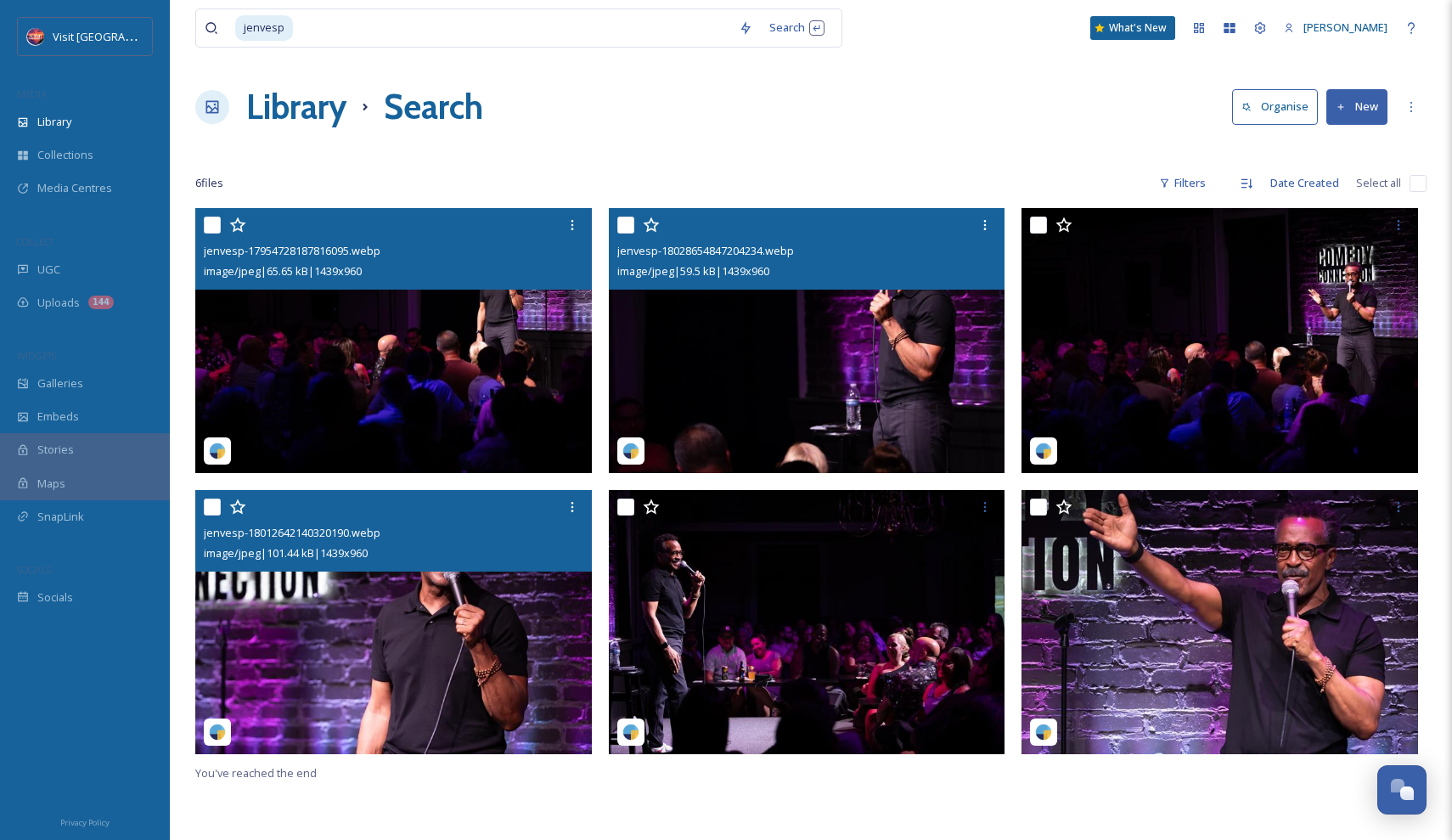
click at [731, 322] on img at bounding box center [808, 340] width 397 height 265
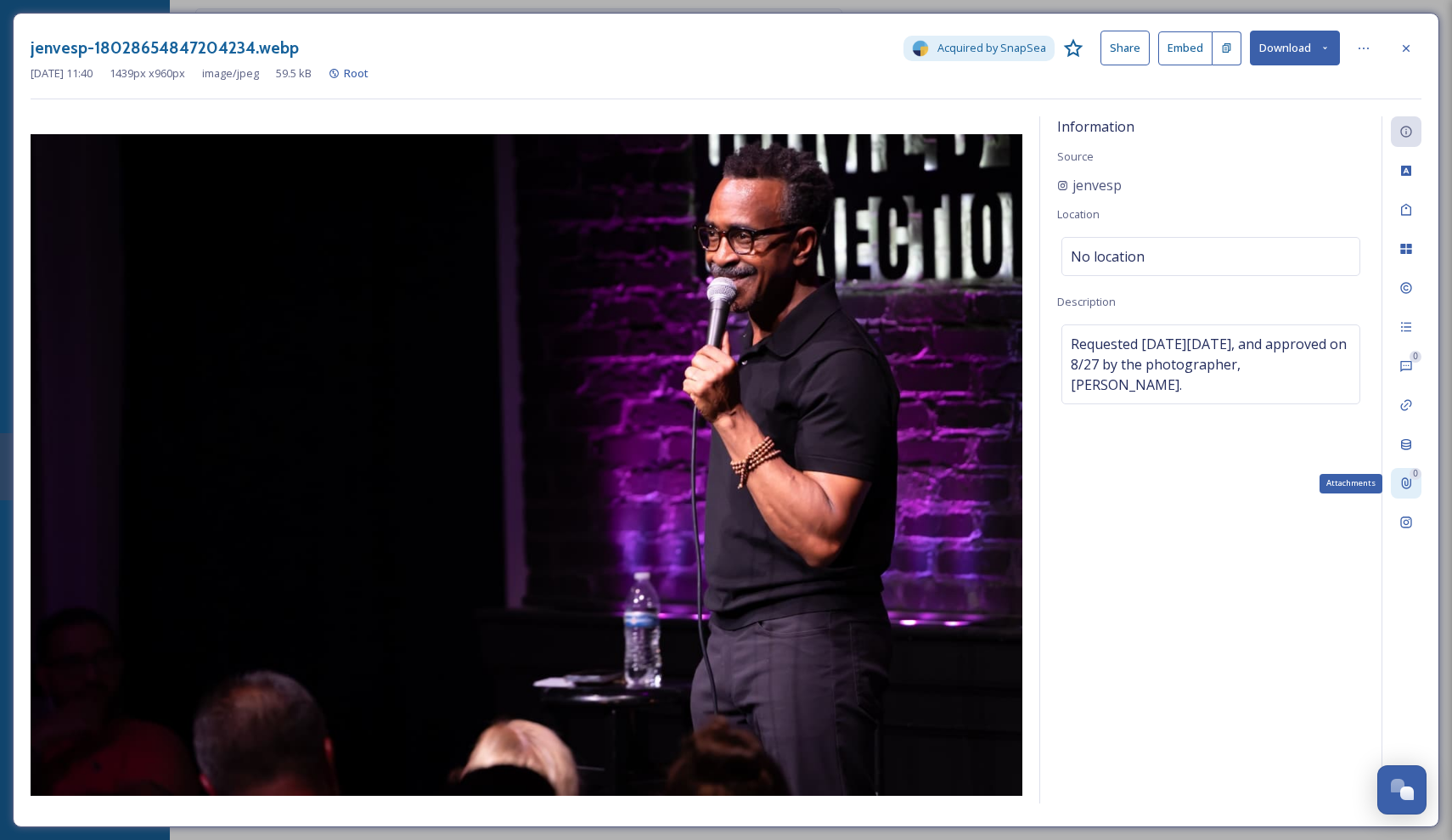
click at [1408, 473] on div "0 Attachments" at bounding box center [1406, 483] width 30 height 30
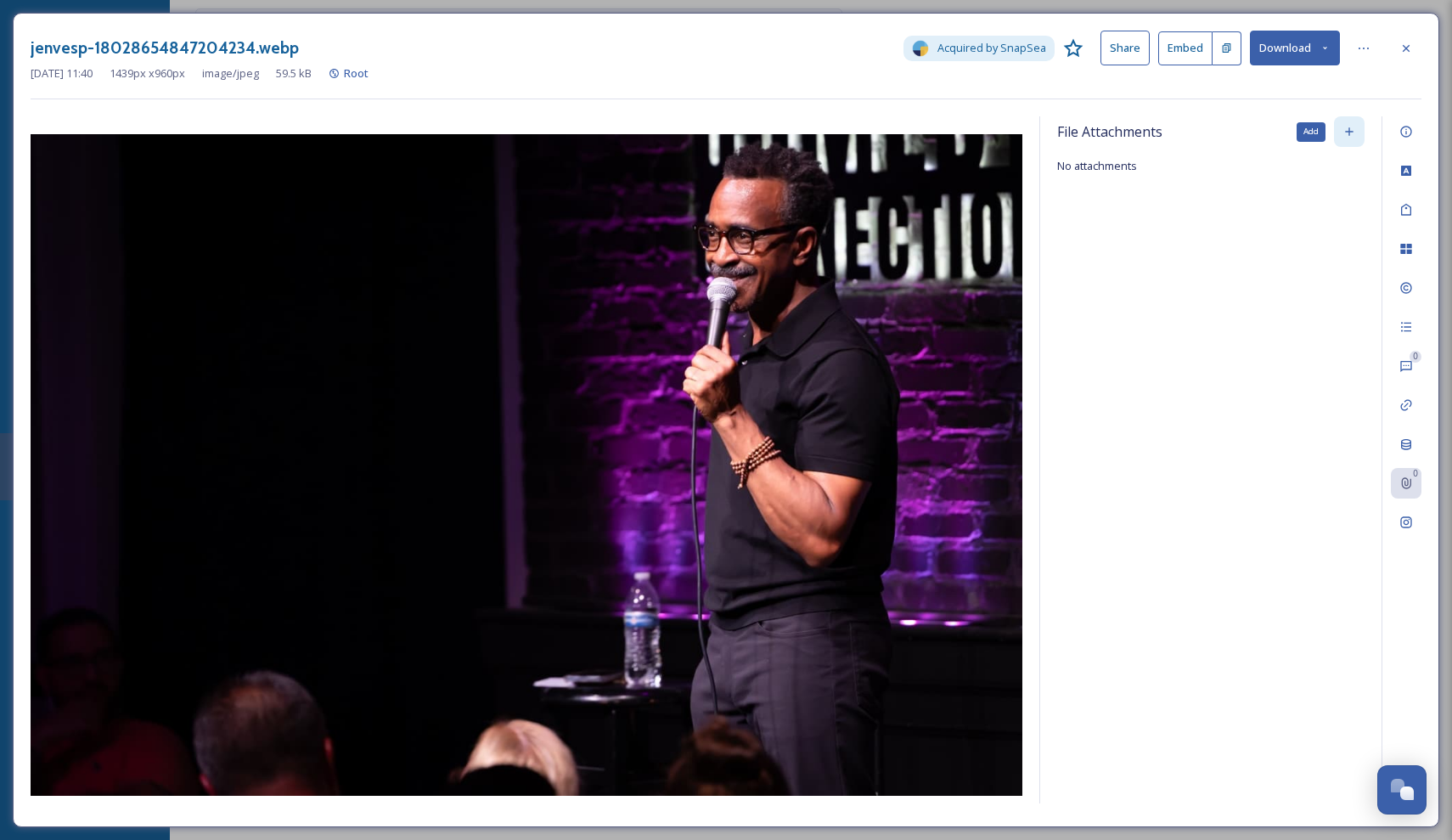
click at [1345, 126] on icon at bounding box center [1349, 131] width 14 height 14
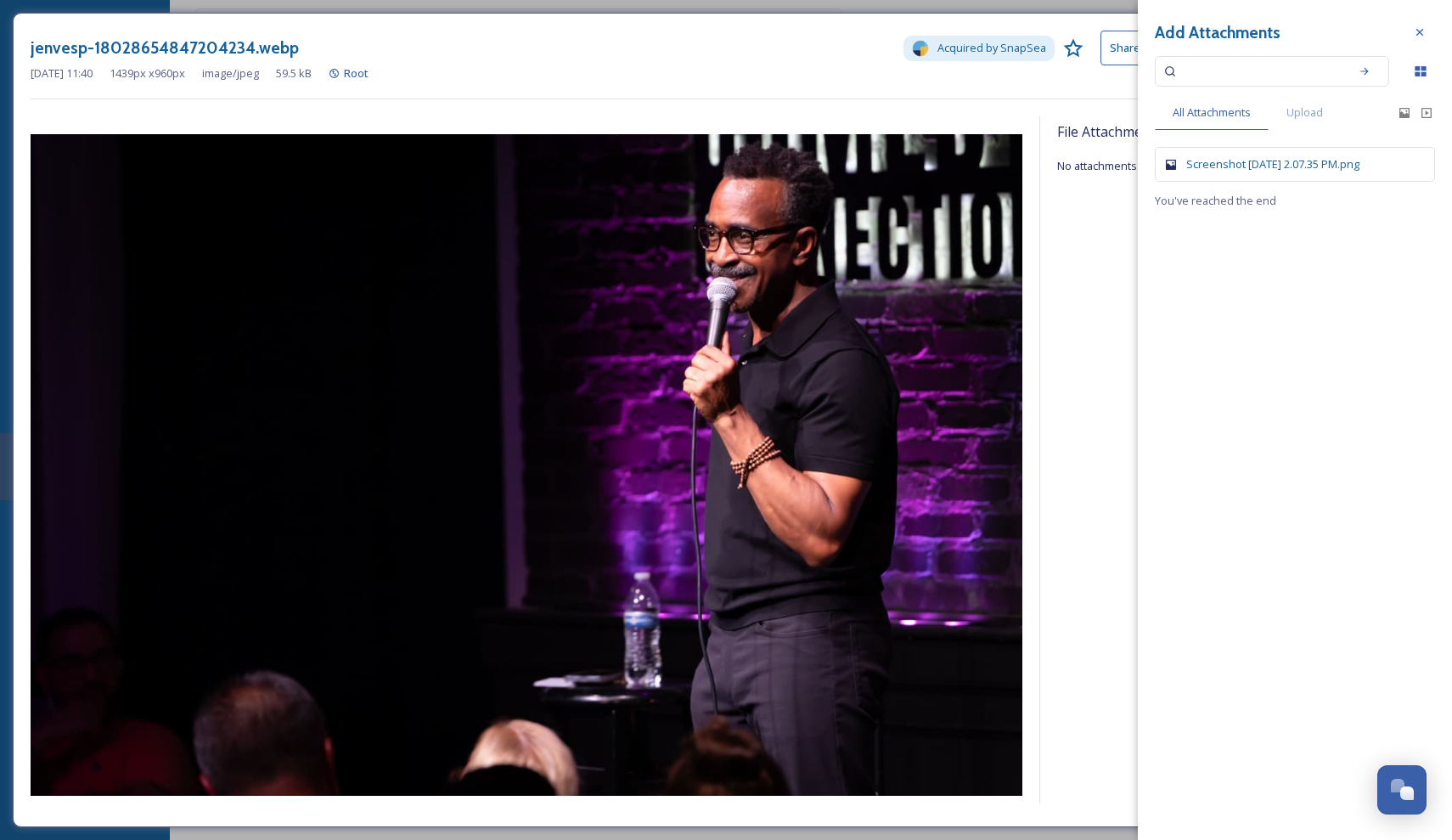
click at [1285, 156] on div "Screenshot [DATE] 2.07.35 PM.png" at bounding box center [1303, 163] width 235 height 16
click at [1294, 162] on div "Screenshot [DATE] 2.07.35 PM.png" at bounding box center [1303, 163] width 235 height 16
click at [1414, 38] on icon at bounding box center [1420, 32] width 14 height 14
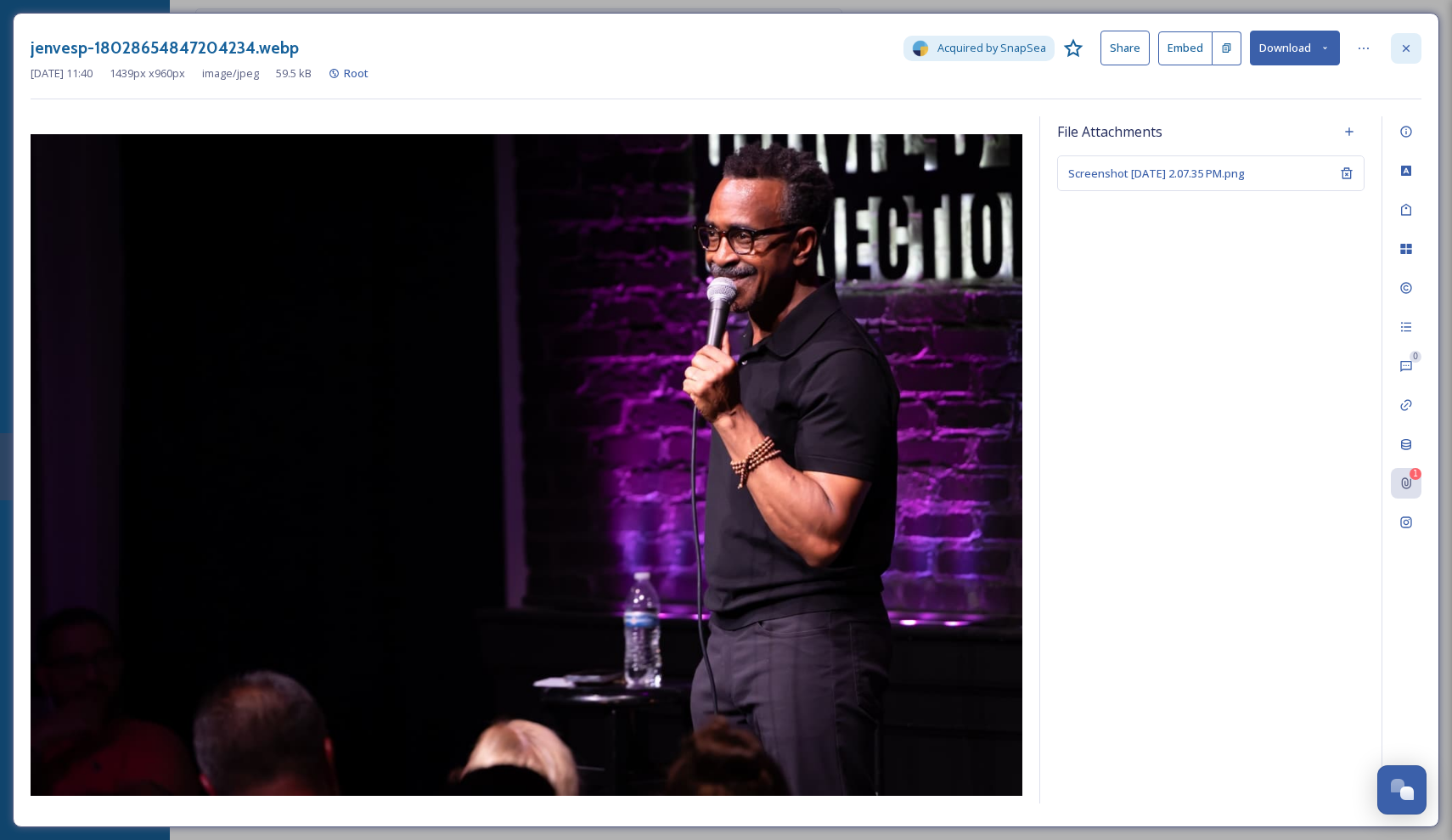
click at [1410, 52] on icon at bounding box center [1406, 48] width 14 height 14
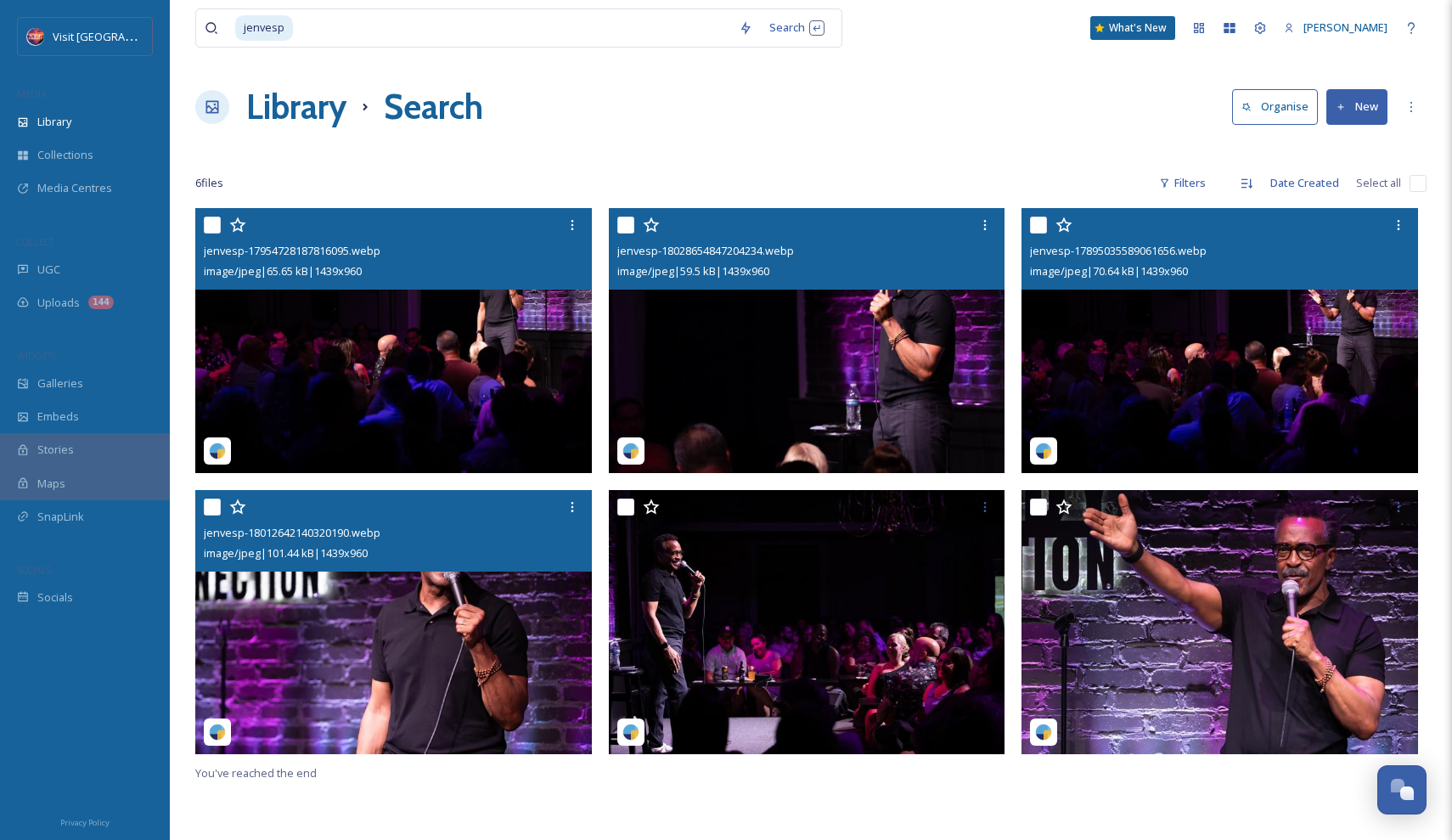
click at [1262, 294] on img at bounding box center [1220, 340] width 397 height 265
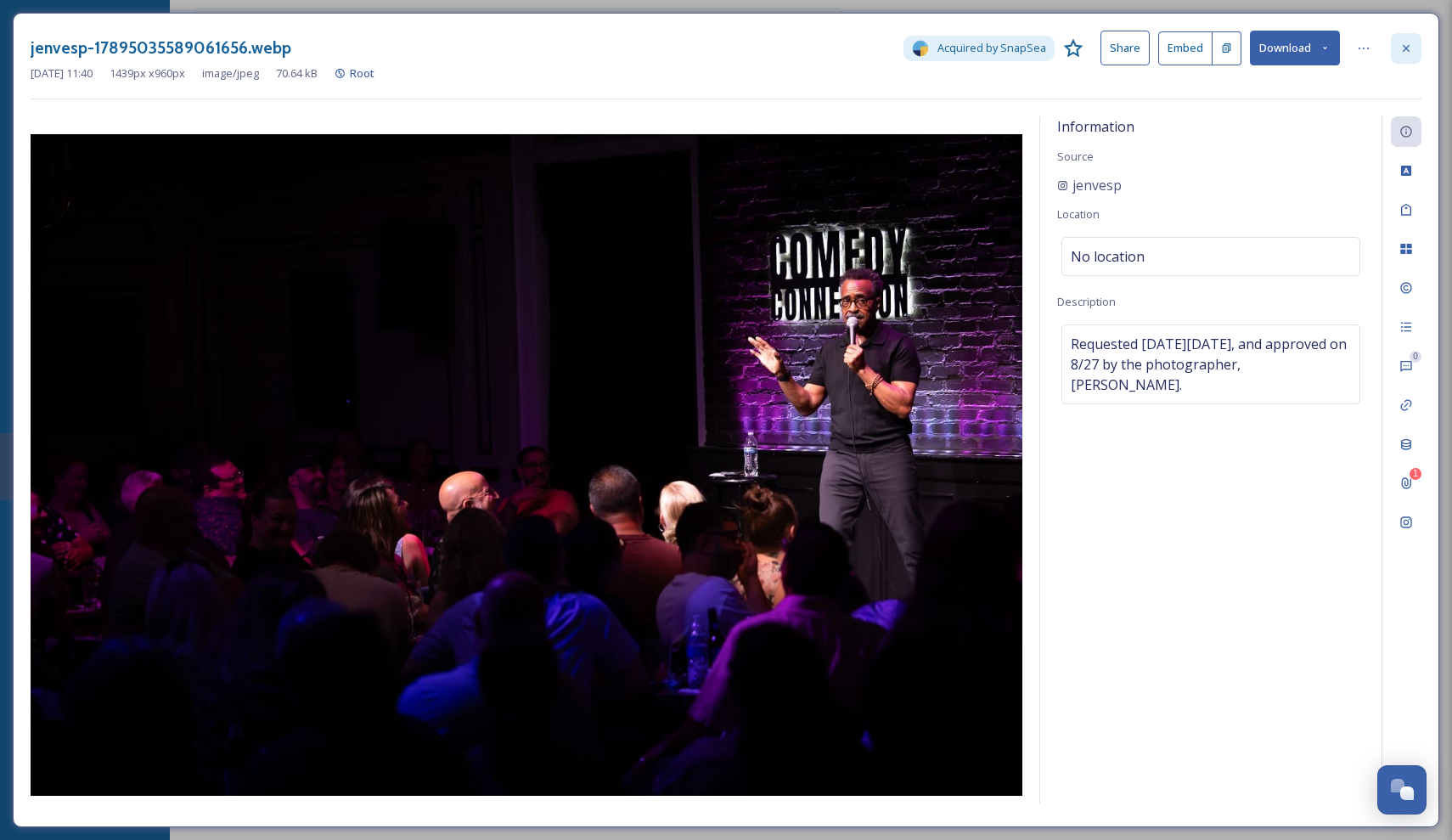
click at [1407, 45] on icon at bounding box center [1406, 48] width 14 height 14
